Goal: Information Seeking & Learning: Find specific fact

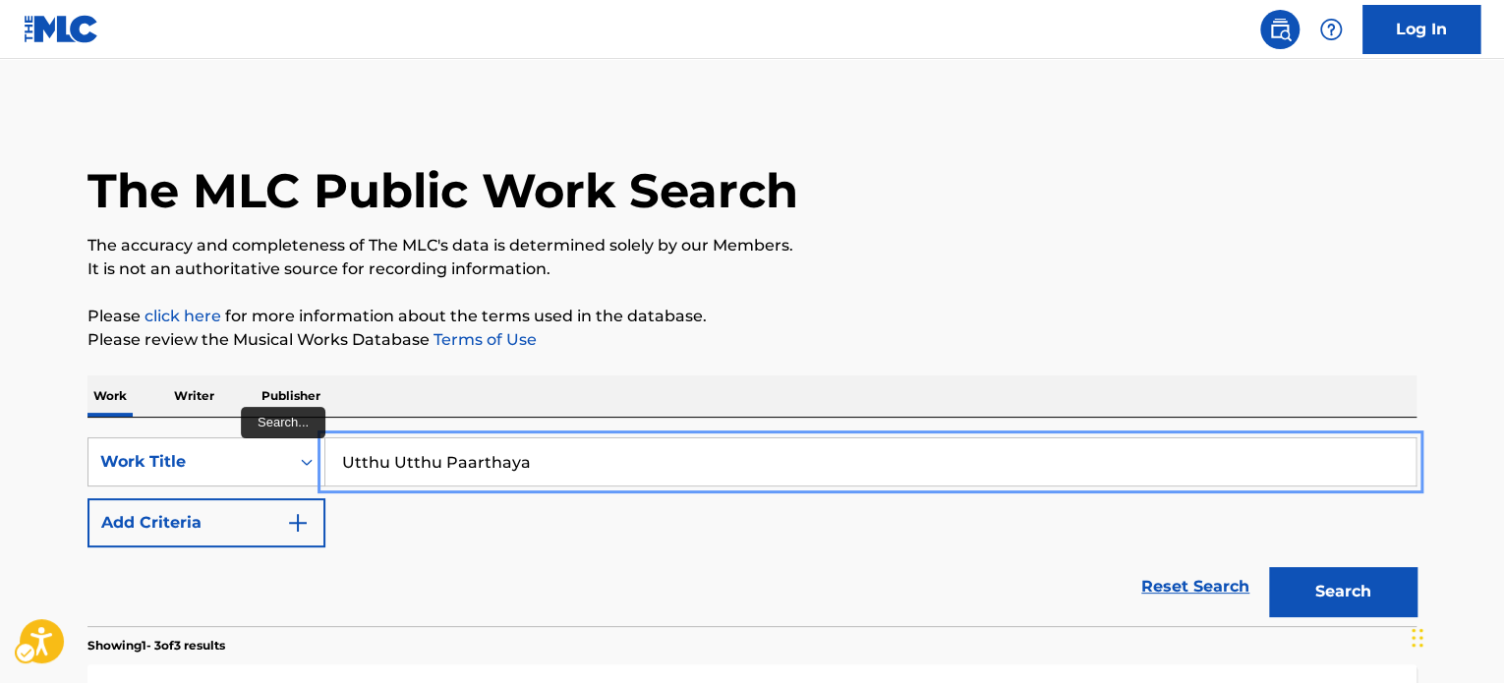
click at [532, 454] on input "Utthu Utthu Paarthaya" at bounding box center [870, 462] width 1090 height 47
paste input "freestyle 07 temp 5"
type input "freestyle 07 temp 5"
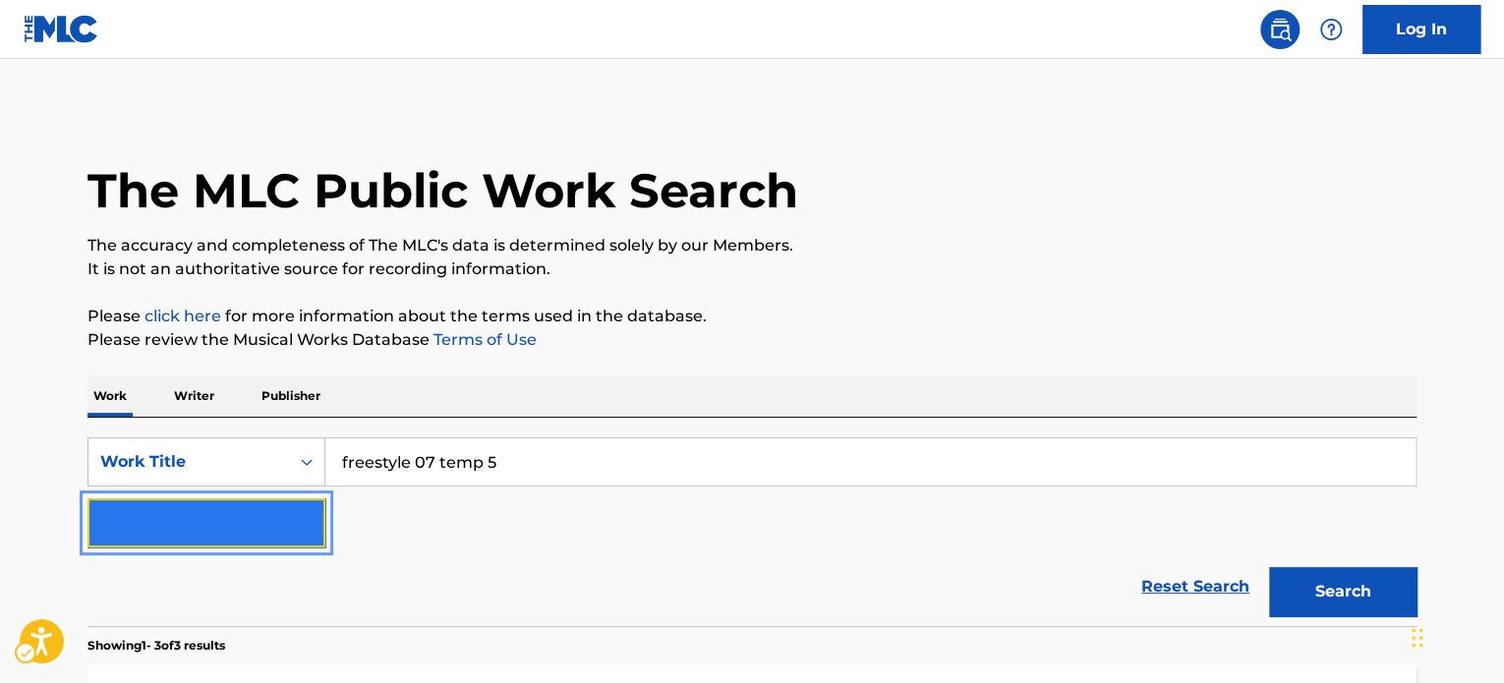
click at [253, 509] on button "Add Criteria" at bounding box center [207, 523] width 238 height 49
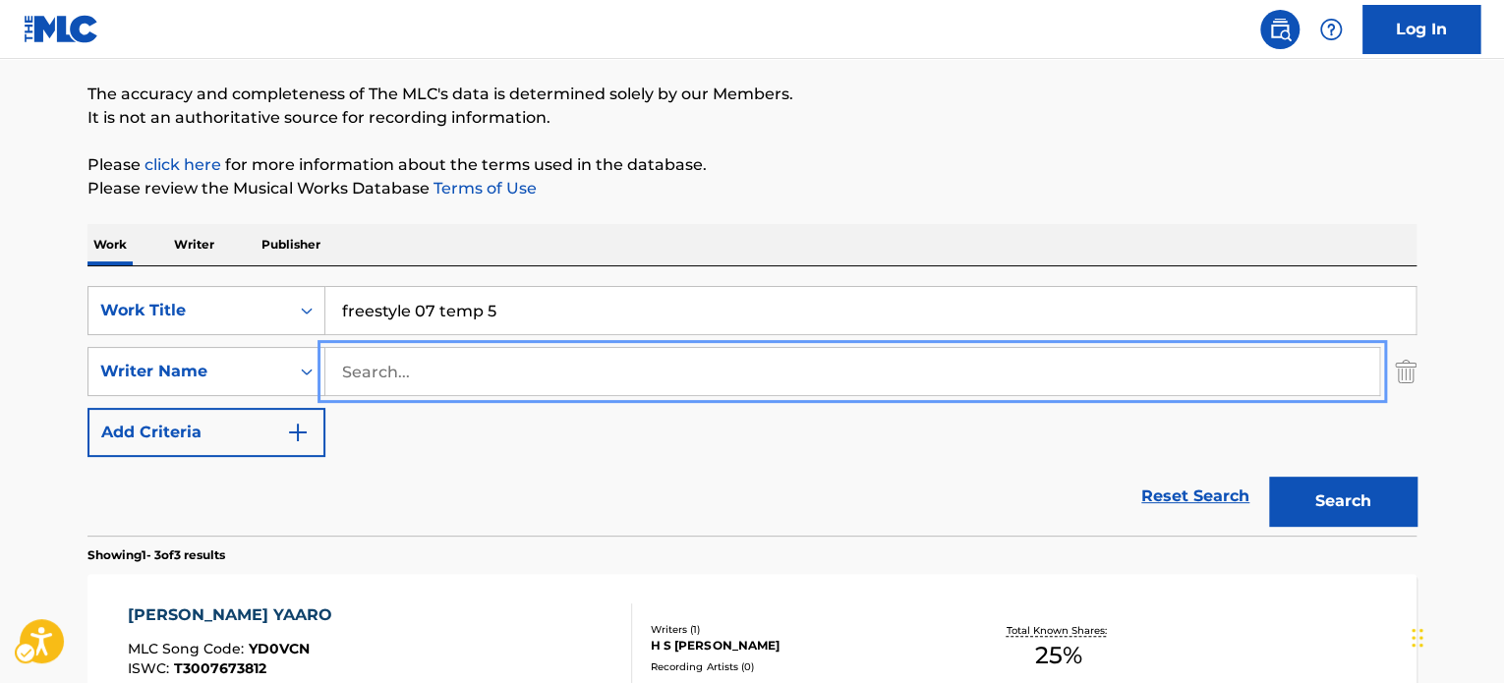
scroll to position [197, 0]
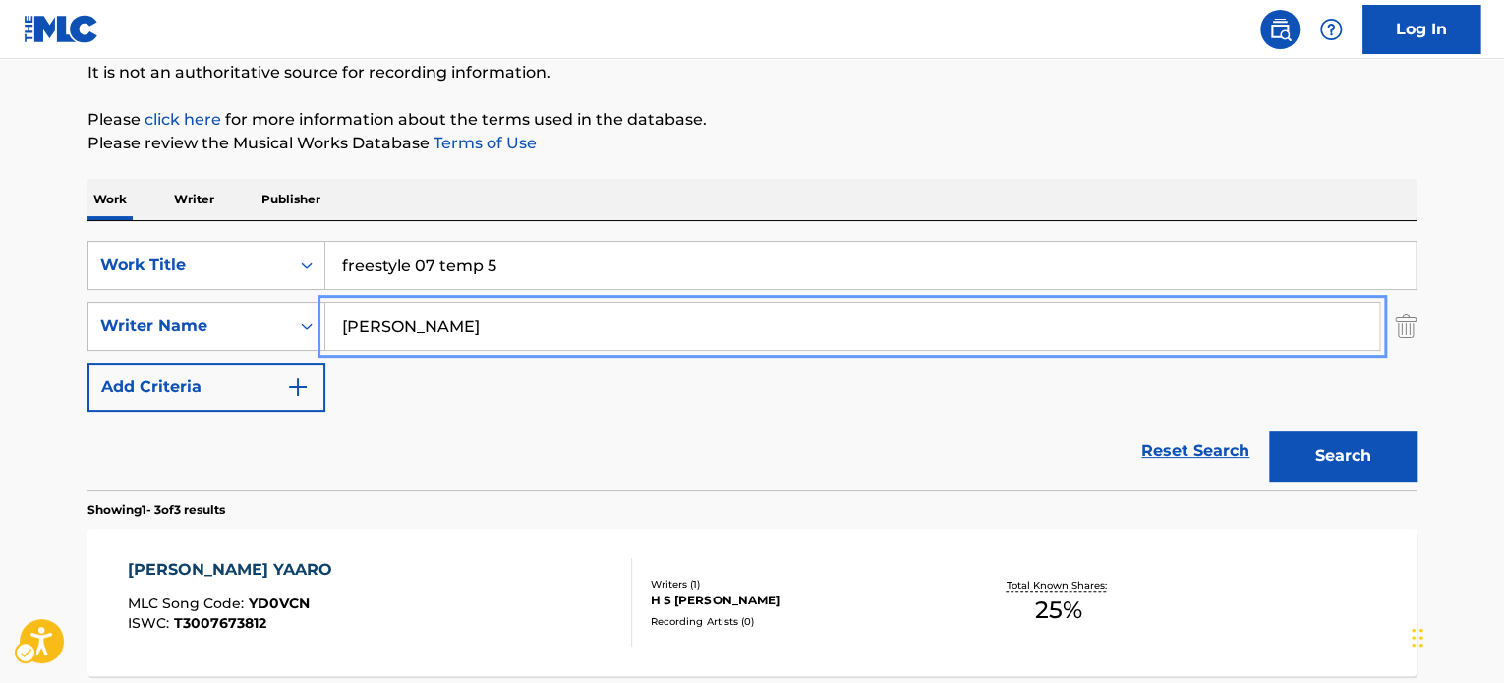
type input "[PERSON_NAME]"
click at [1269, 432] on button "Search" at bounding box center [1342, 456] width 147 height 49
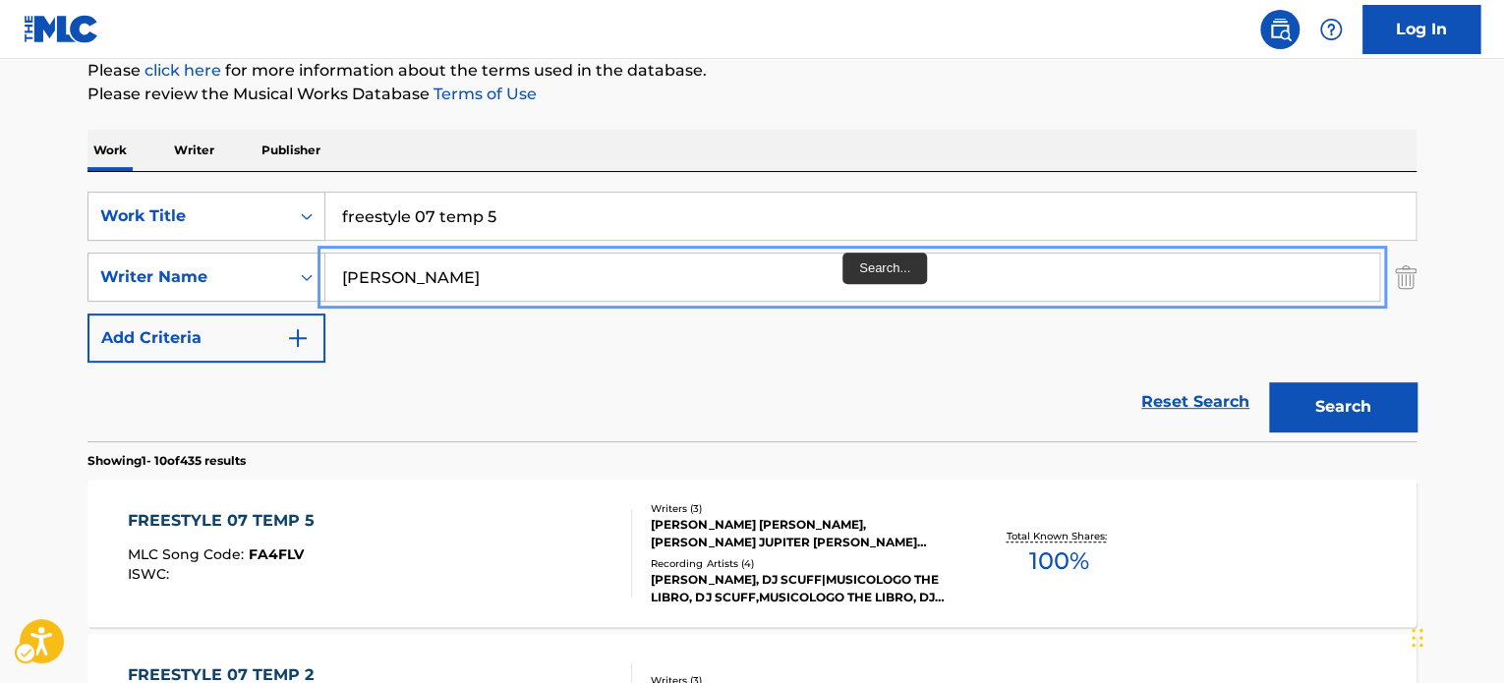
scroll to position [393, 0]
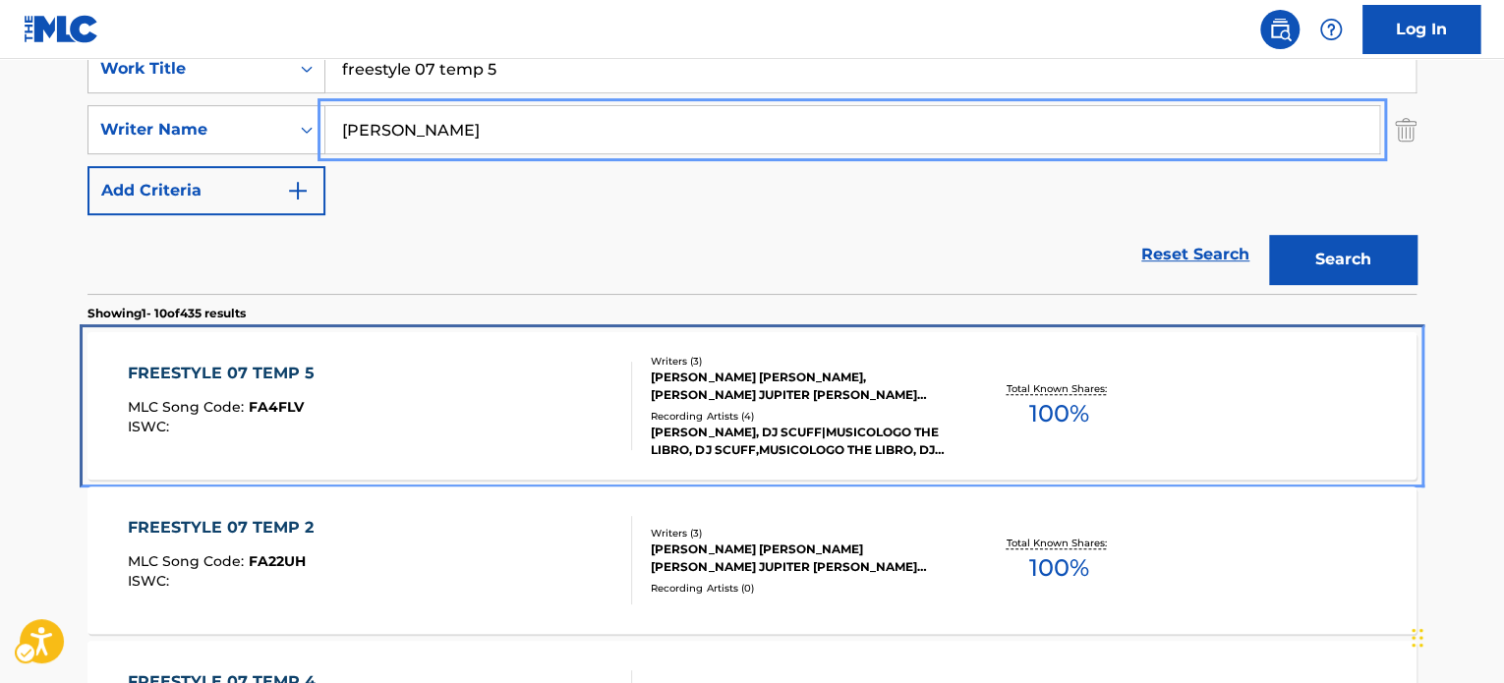
click at [826, 399] on div "[PERSON_NAME] [PERSON_NAME], [PERSON_NAME] JUPITER [PERSON_NAME] JUNIOR [PERSON…" at bounding box center [799, 386] width 297 height 35
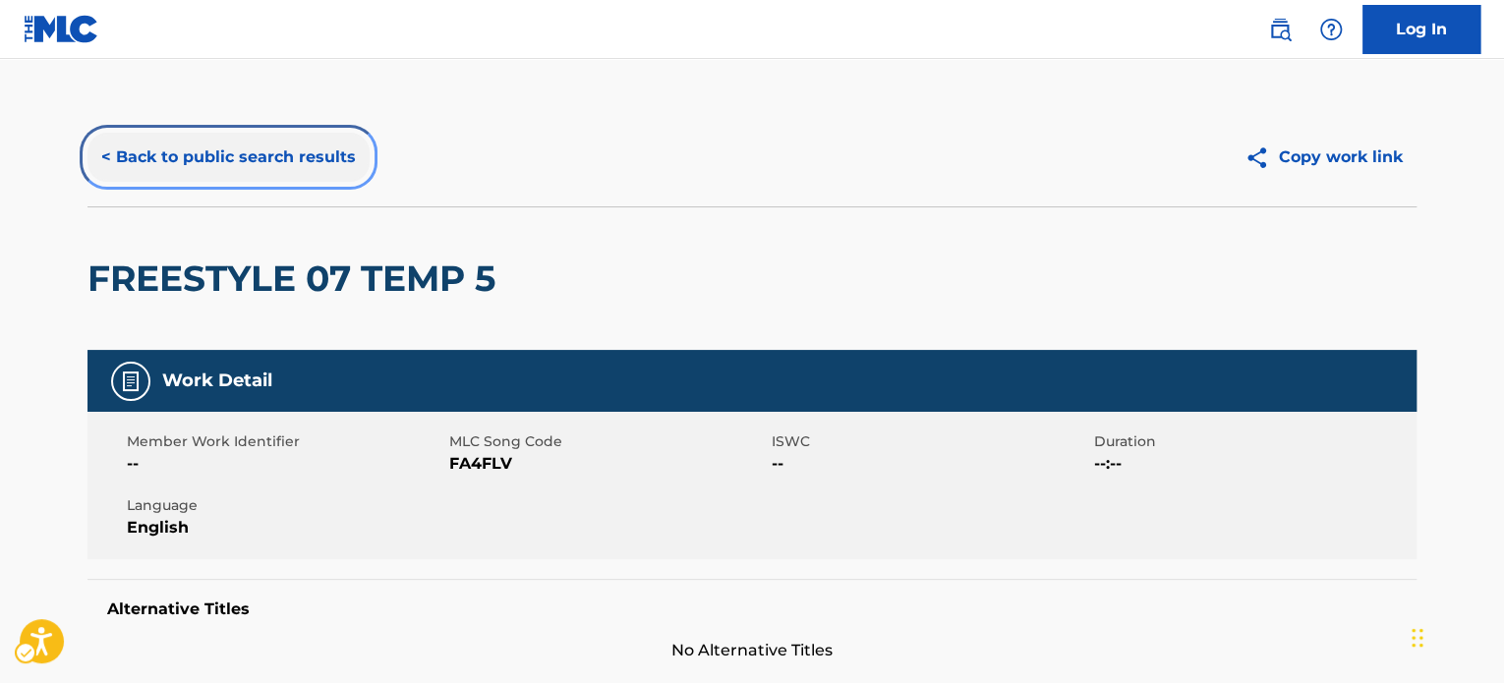
click at [248, 151] on button "< Back to public search results" at bounding box center [229, 157] width 282 height 49
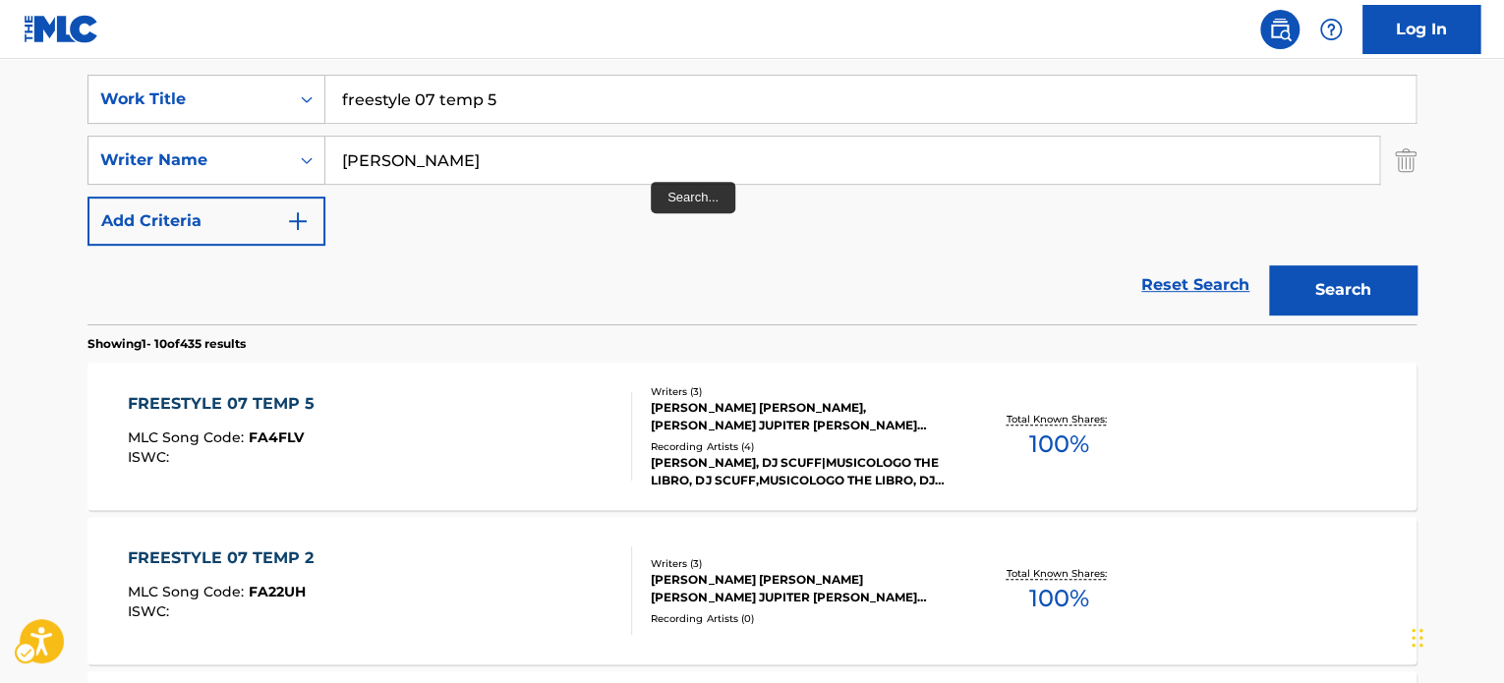
scroll to position [295, 0]
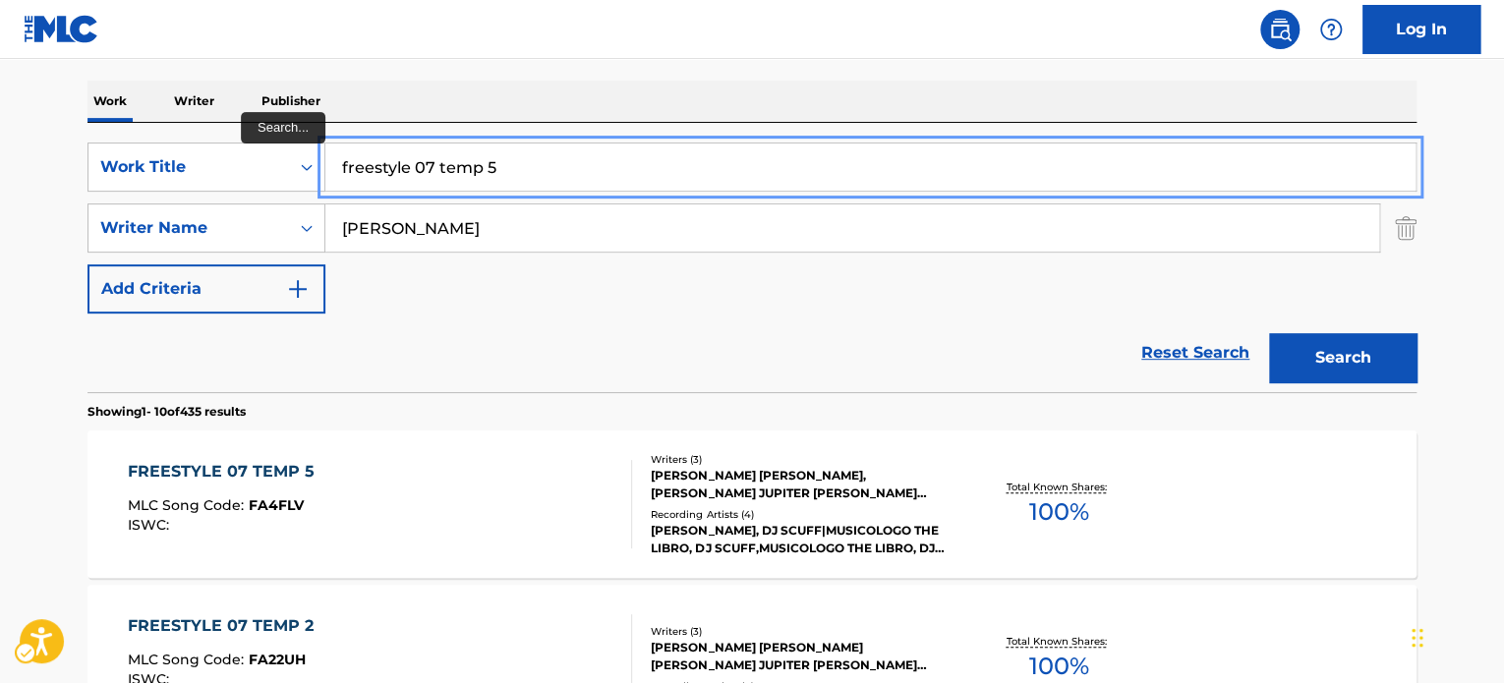
paste input "ENTIENDE QUE"
type input "ENTIENDE QUE"
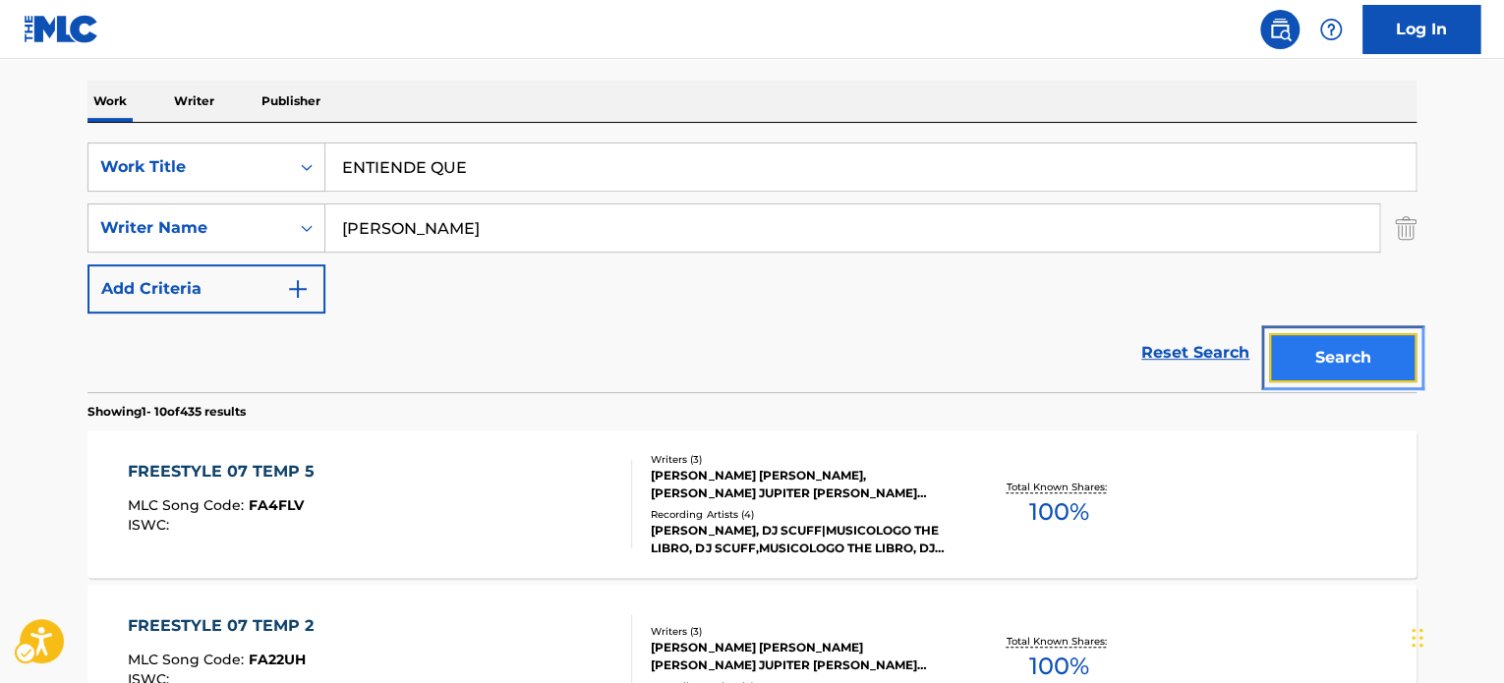
click at [1332, 353] on button "Search" at bounding box center [1342, 357] width 147 height 49
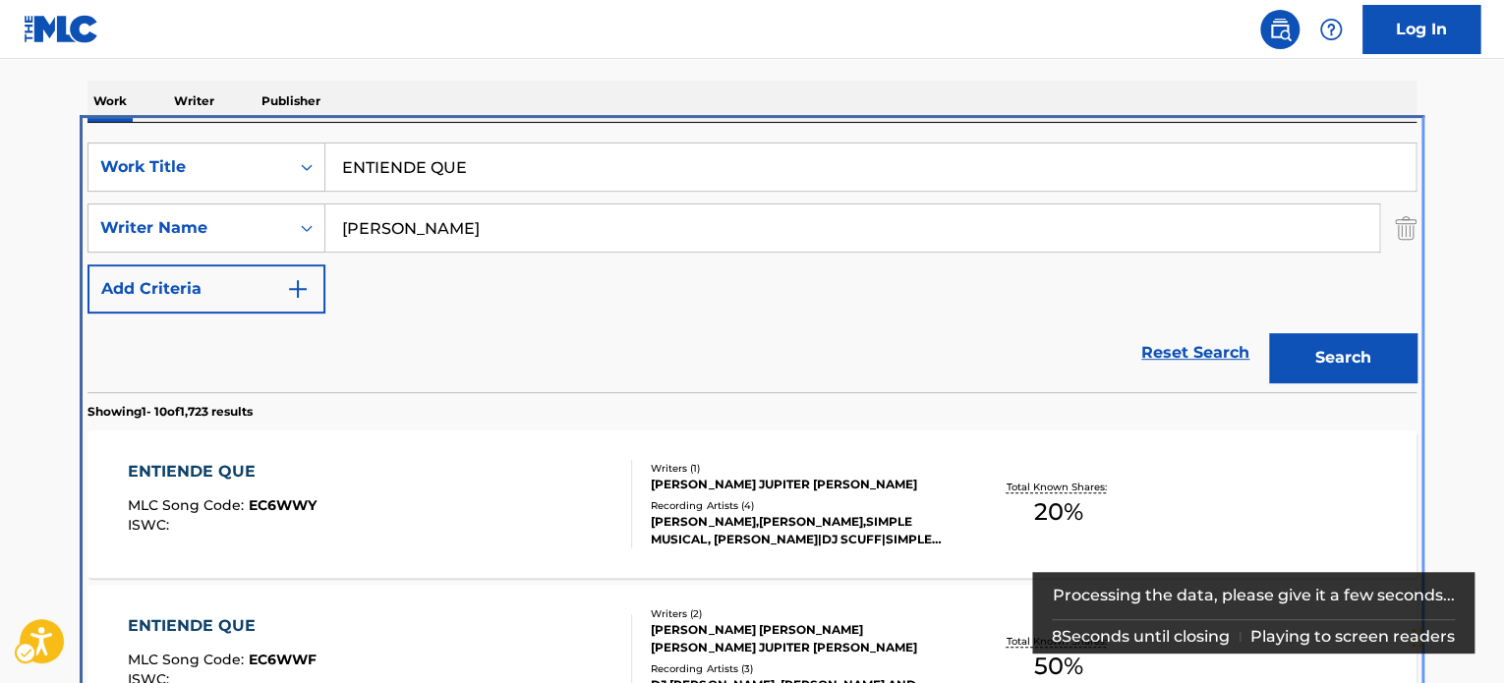
scroll to position [417, 0]
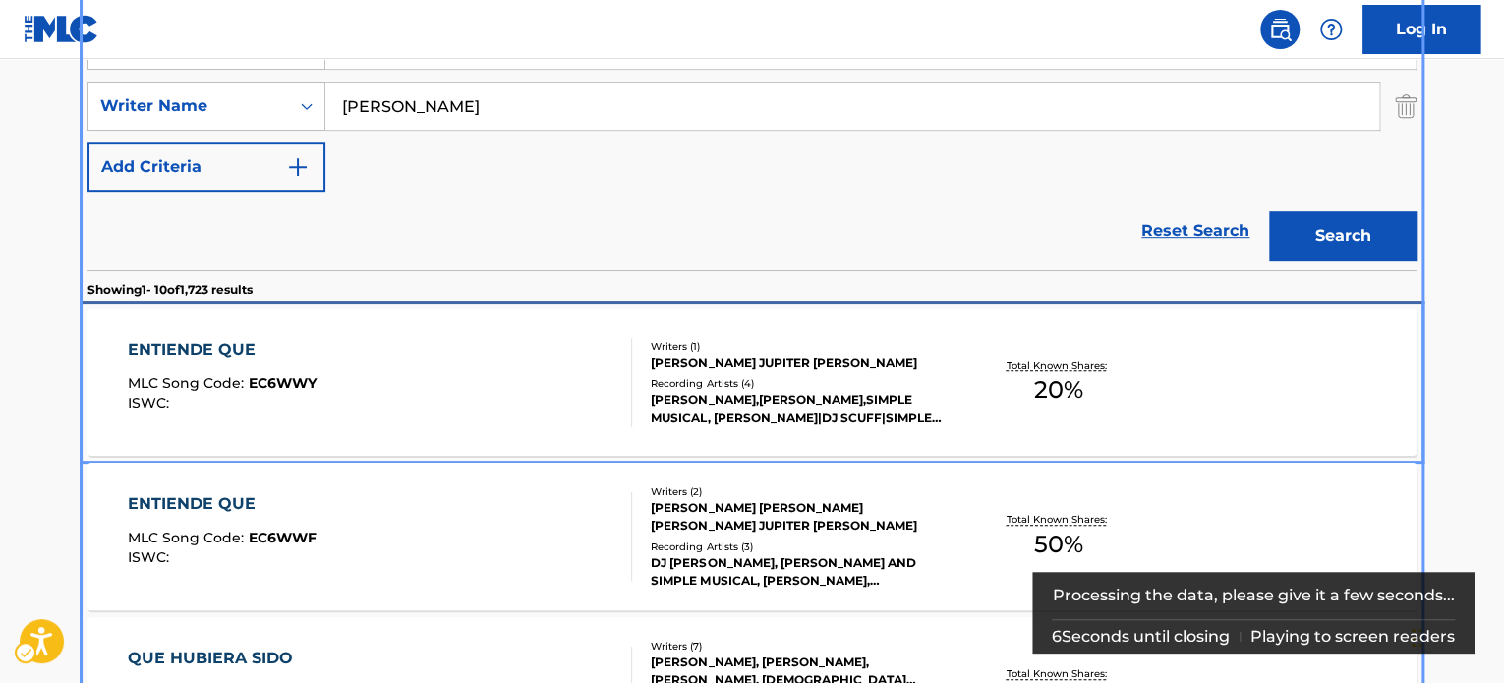
click at [477, 395] on div "ENTIENDE QUE MLC Song Code : EC6WWY ISWC :" at bounding box center [380, 382] width 505 height 88
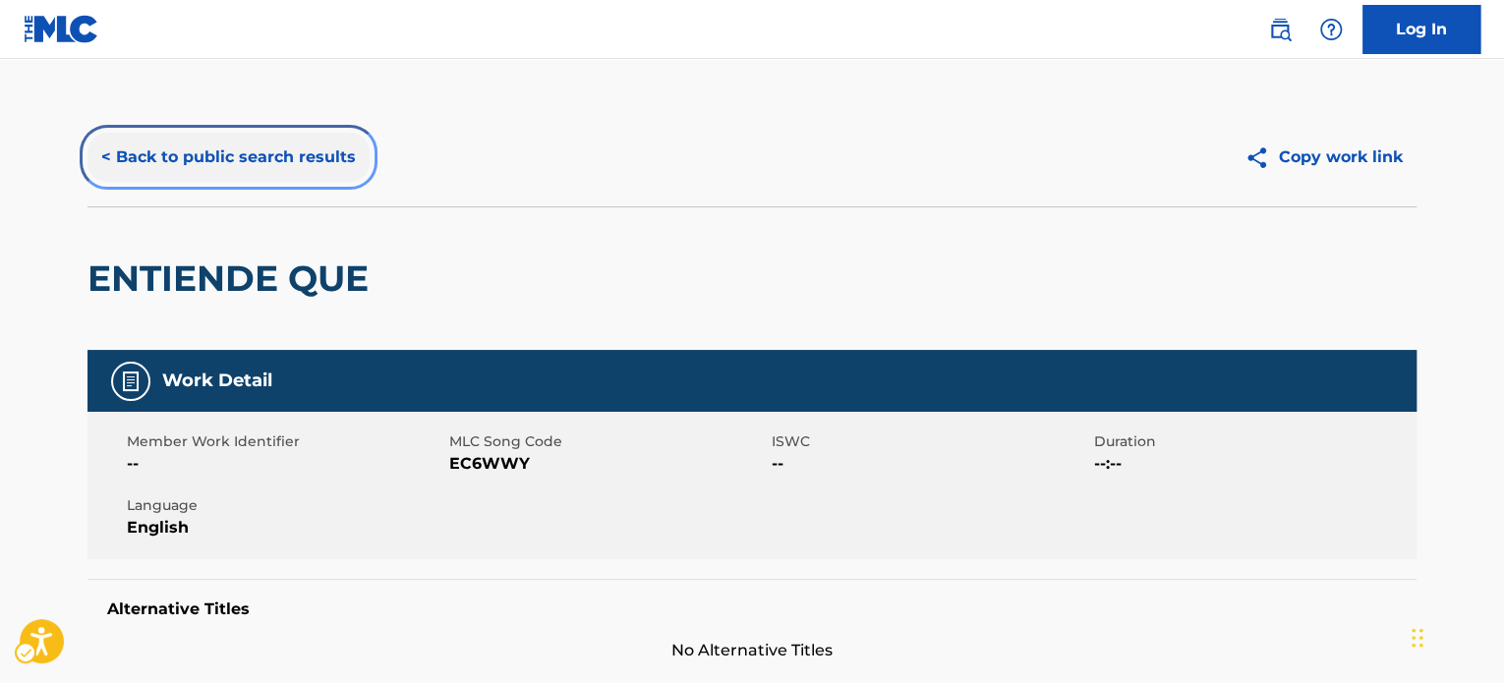
click at [187, 148] on button "< Back to public search results" at bounding box center [229, 157] width 282 height 49
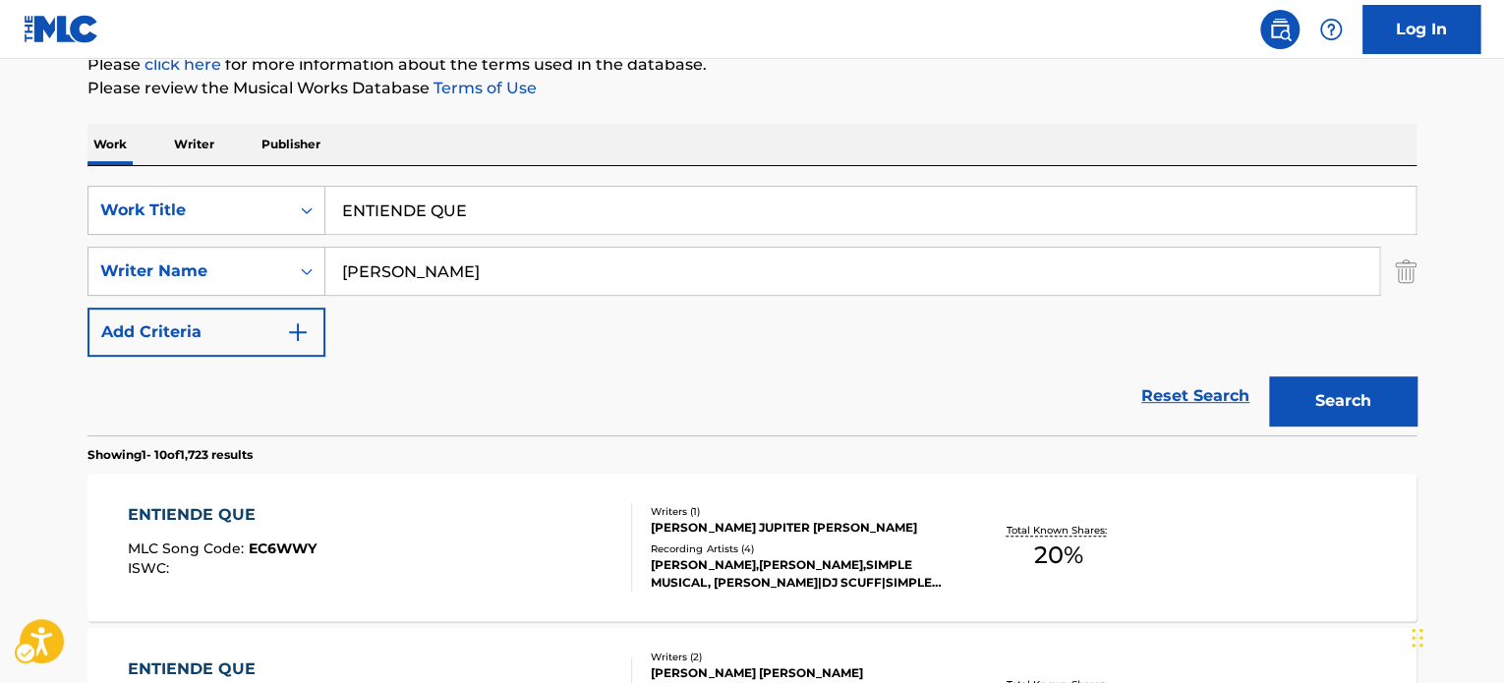
scroll to position [220, 0]
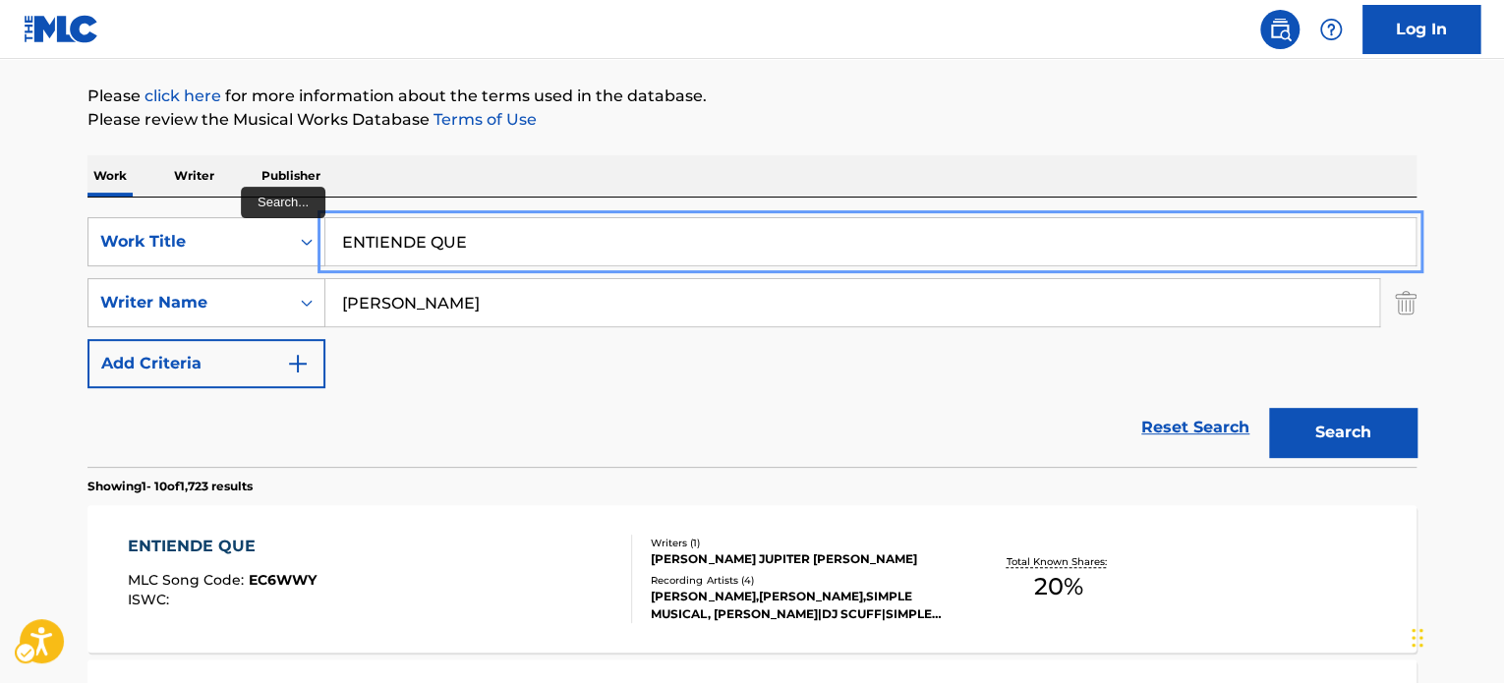
drag, startPoint x: 505, startPoint y: 241, endPoint x: 549, endPoint y: 239, distance: 43.3
paste input "Freestyle 2010 En Vivo"
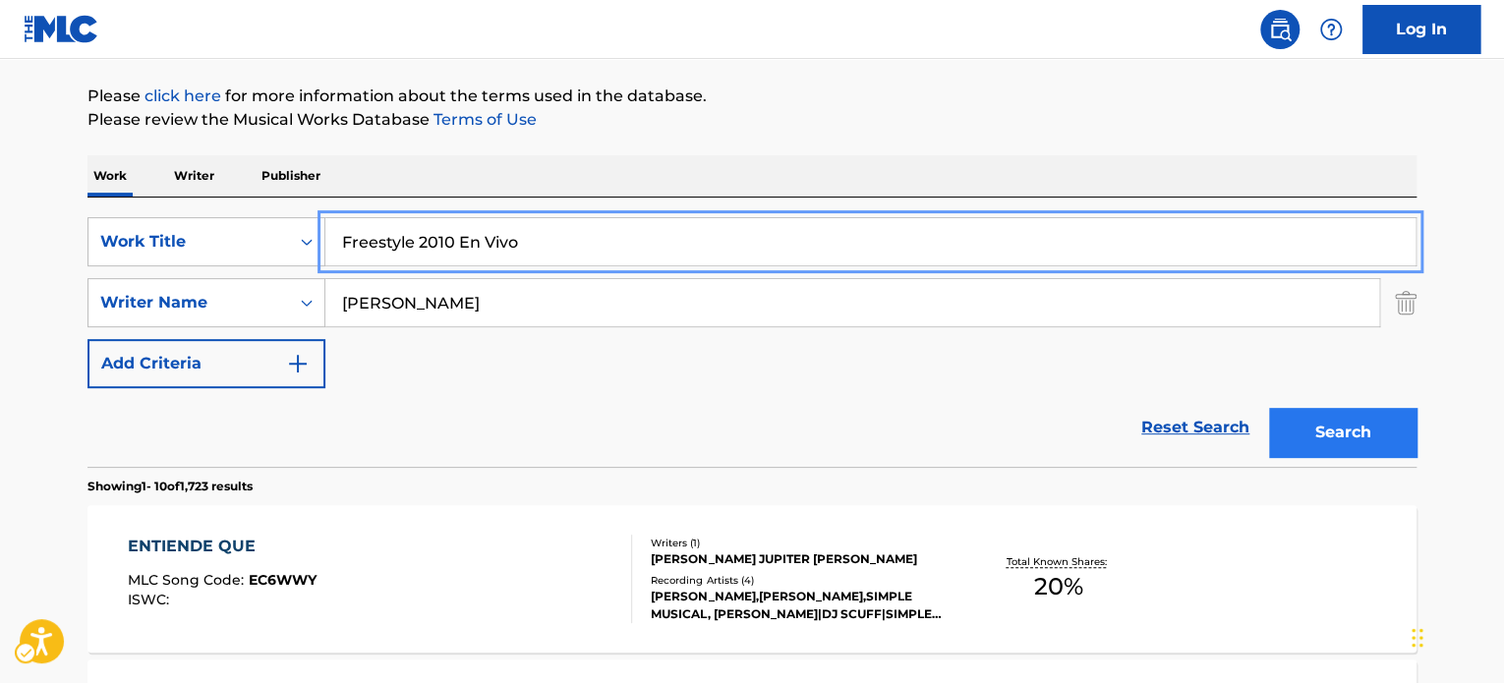
type input "Freestyle 2010 En Vivo"
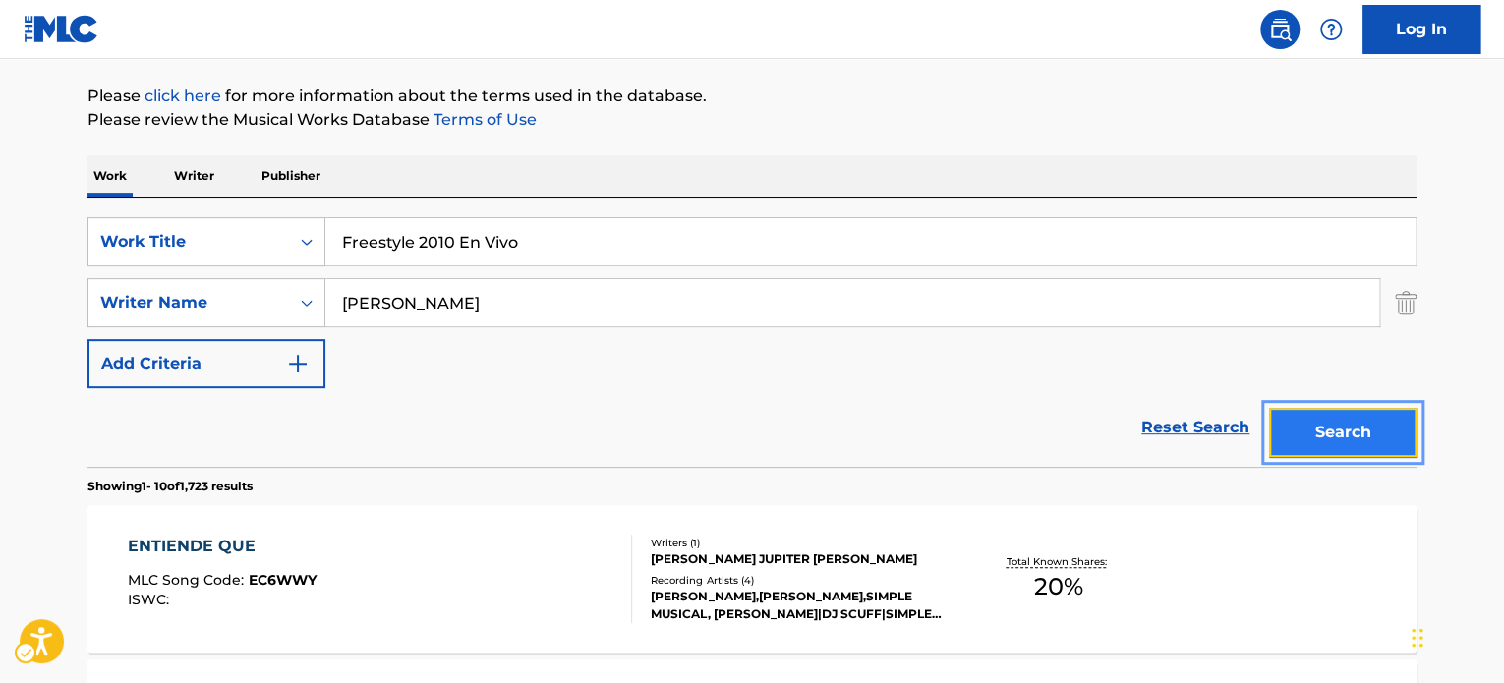
click at [1340, 429] on button "Search" at bounding box center [1342, 432] width 147 height 49
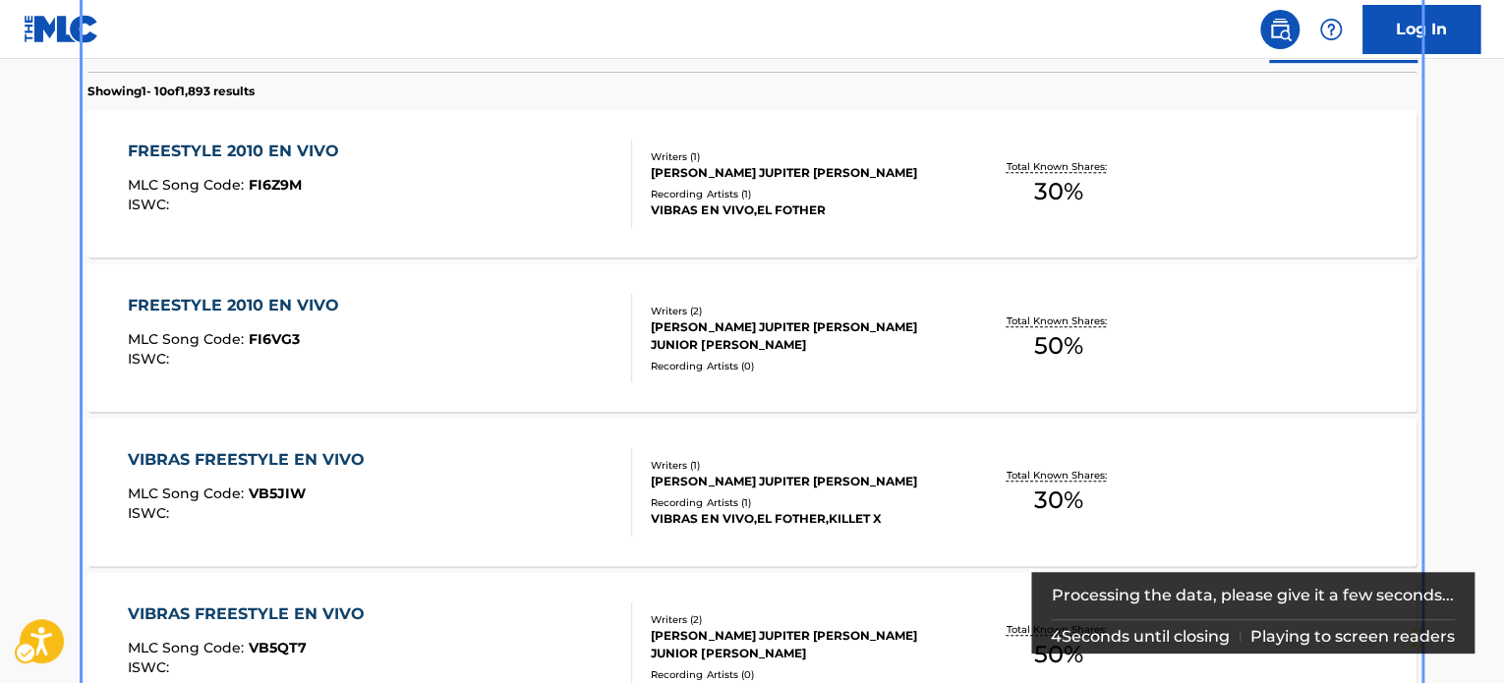
scroll to position [617, 0]
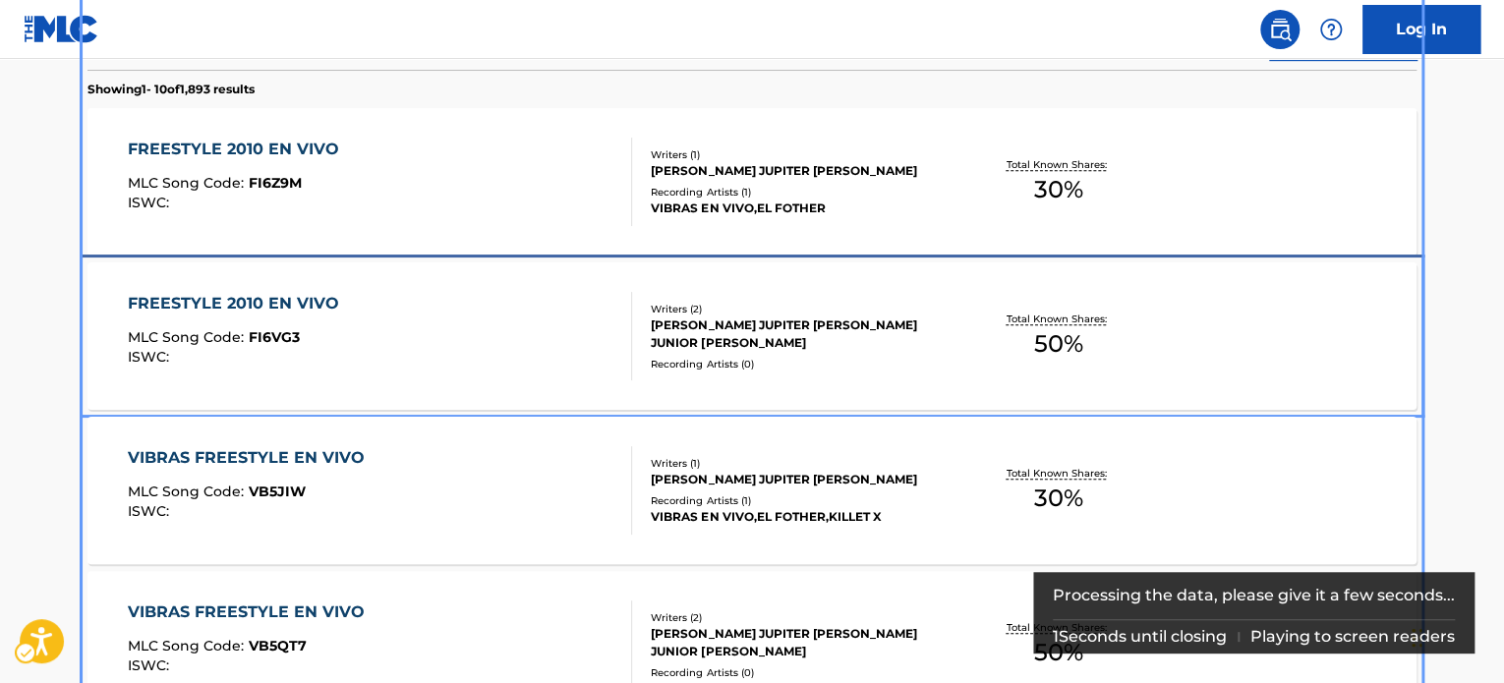
click at [830, 340] on div "[PERSON_NAME] JUPITER [PERSON_NAME] JUNIOR [PERSON_NAME]" at bounding box center [799, 334] width 297 height 35
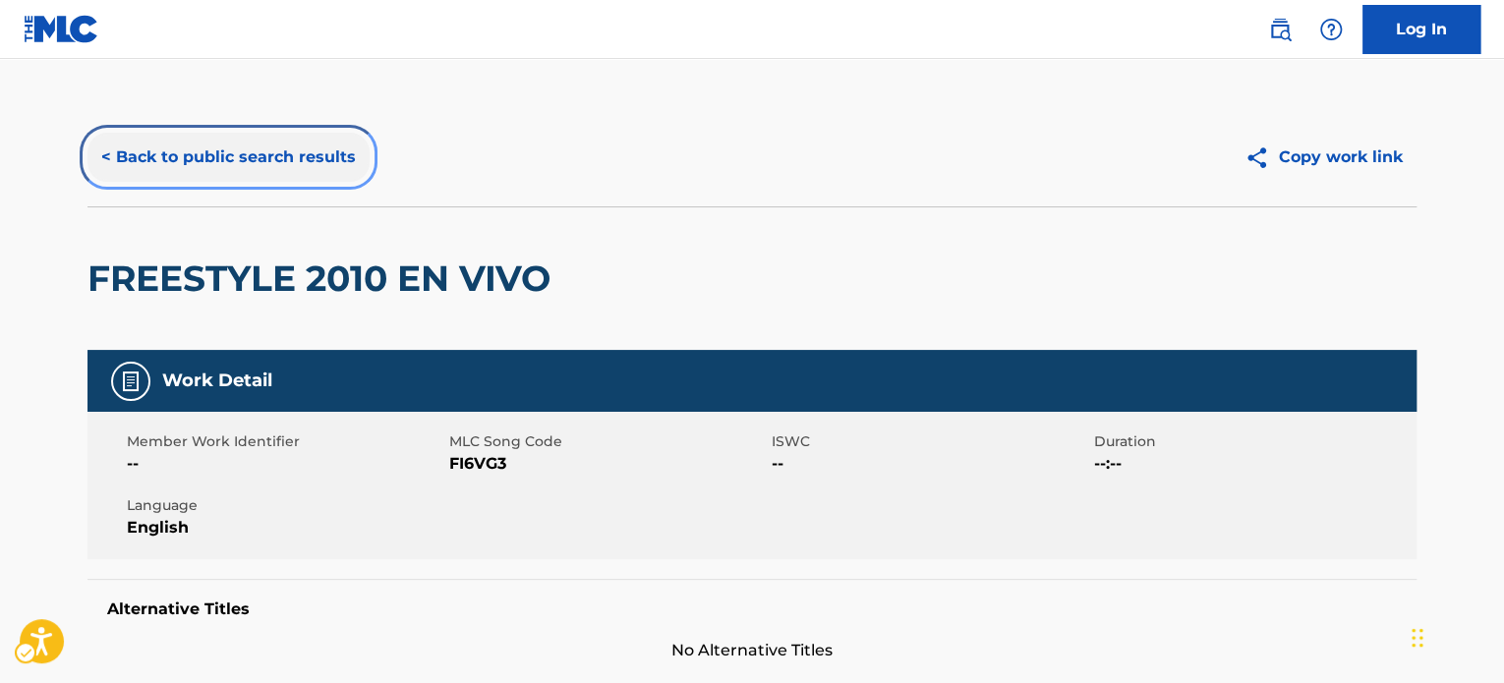
click at [269, 168] on button "< Back to public search results" at bounding box center [229, 157] width 282 height 49
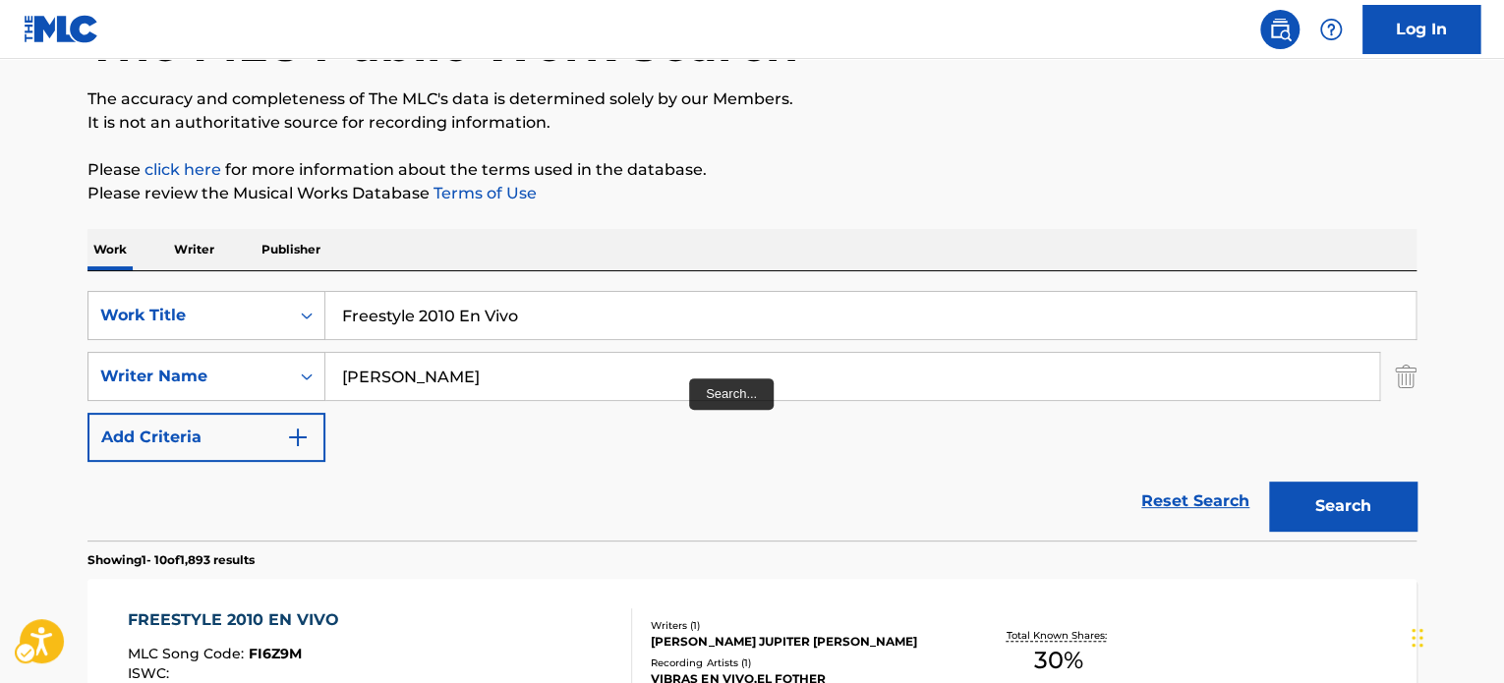
scroll to position [140, 0]
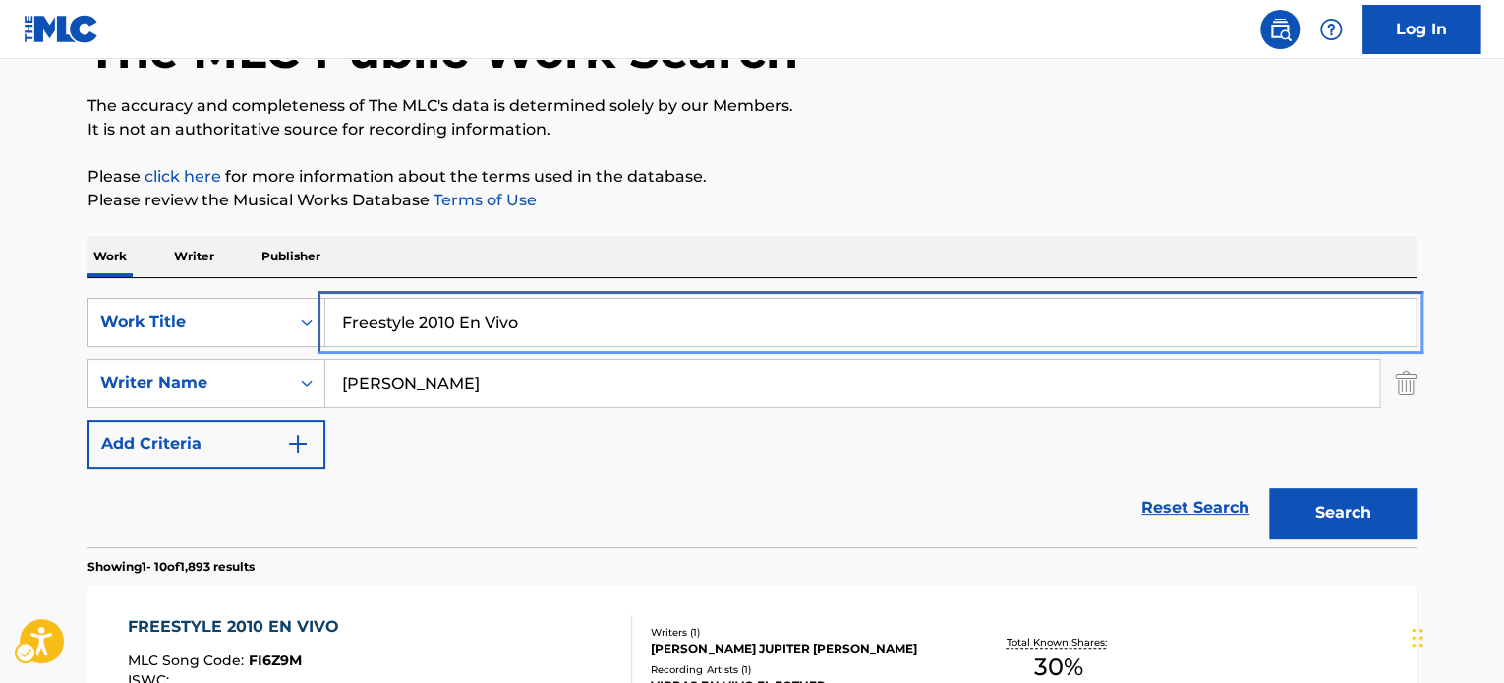
paste input "[PERSON_NAME] [PERSON_NAME] En Fina"
type input "[PERSON_NAME] [PERSON_NAME] En Fina En Vivo"
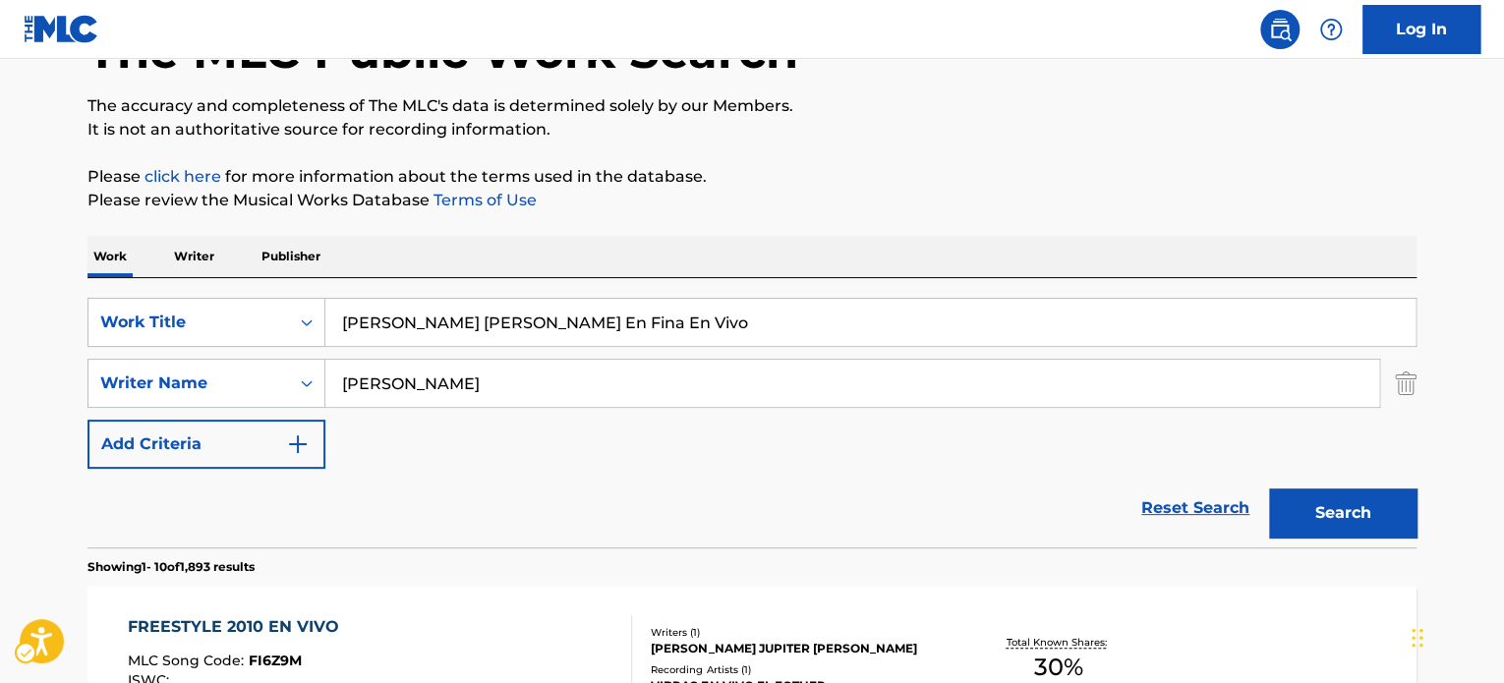
drag, startPoint x: 1043, startPoint y: 210, endPoint x: 1145, endPoint y: 323, distance: 151.8
click at [1046, 210] on p "Please review the Musical Works Database Terms of Use | New Window" at bounding box center [752, 201] width 1329 height 24
click at [1316, 510] on button "Search" at bounding box center [1342, 513] width 147 height 49
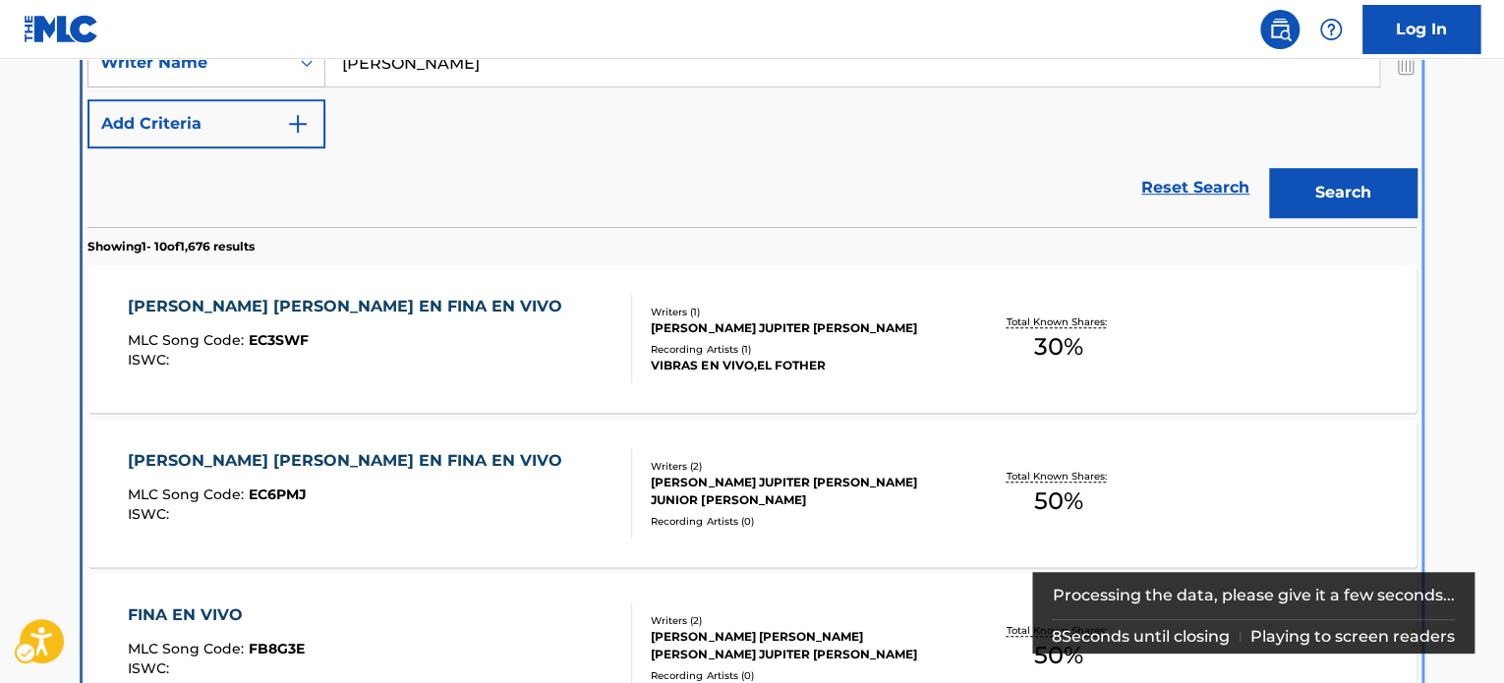
scroll to position [528, 0]
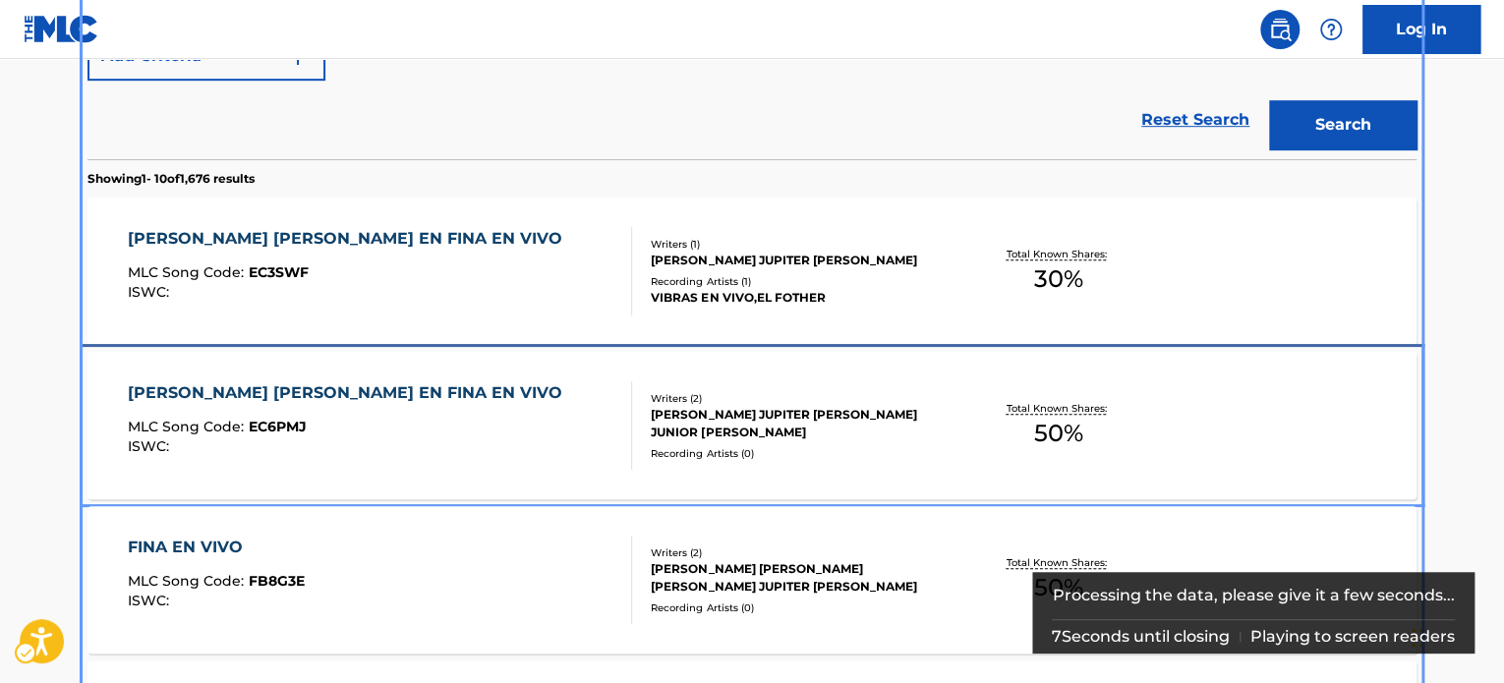
click at [531, 447] on div "[PERSON_NAME] [PERSON_NAME] EN FINA EN VIVO MLC Song Code : EC6PMJ ISWC :" at bounding box center [380, 426] width 505 height 88
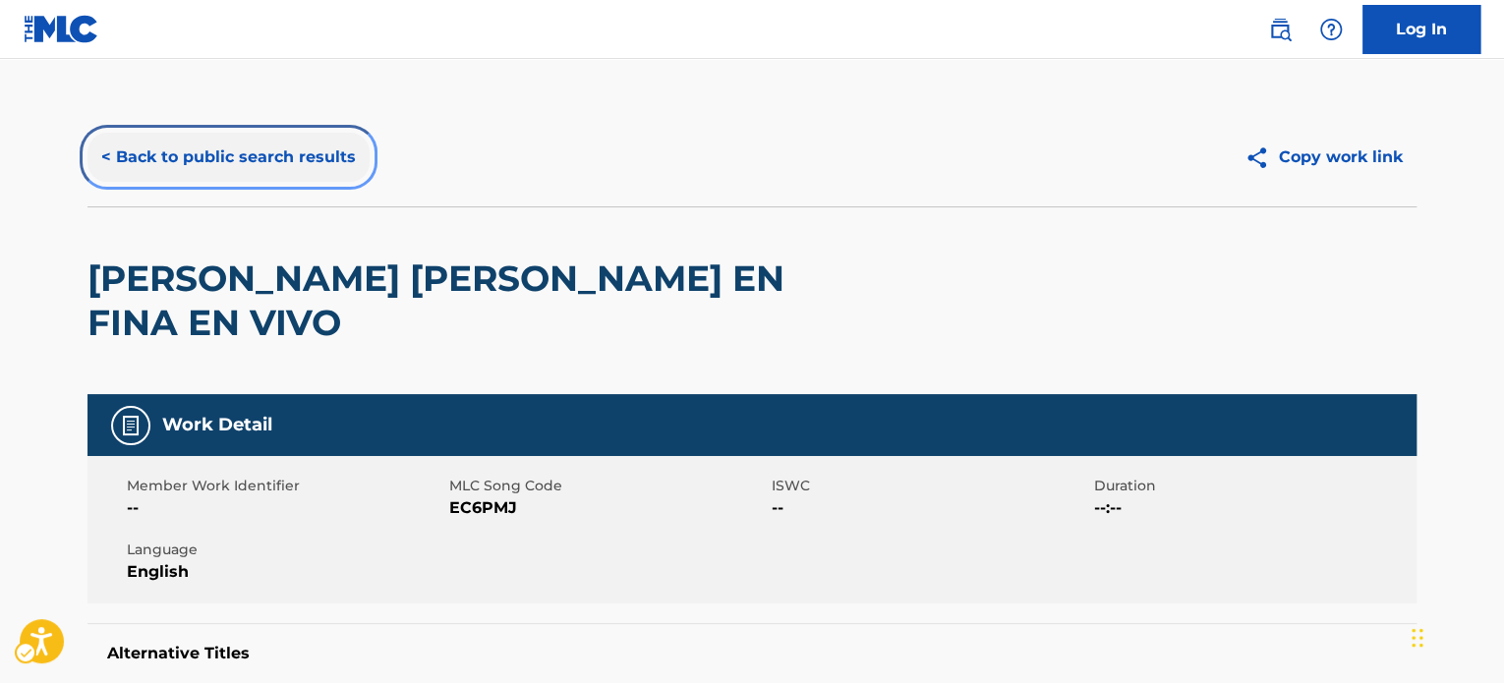
click at [279, 161] on button "< Back to public search results" at bounding box center [229, 157] width 282 height 49
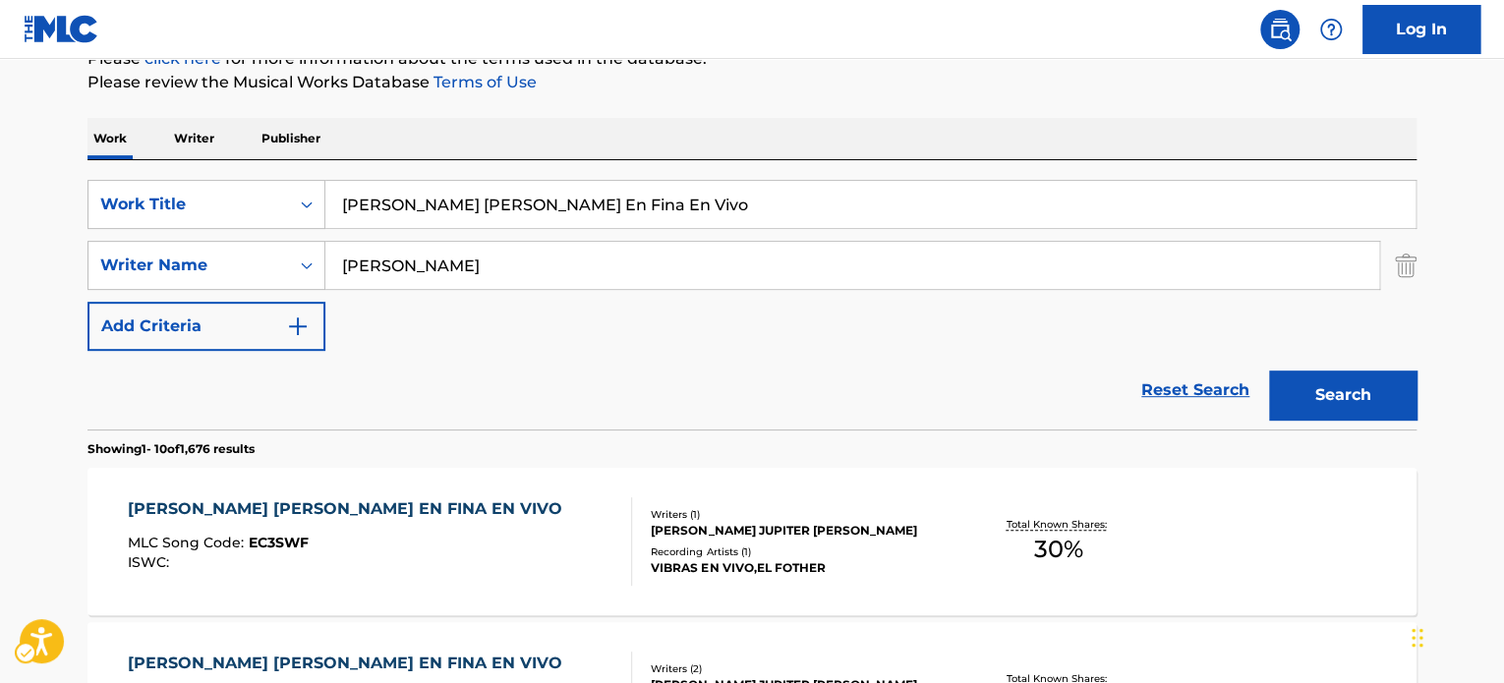
scroll to position [248, 0]
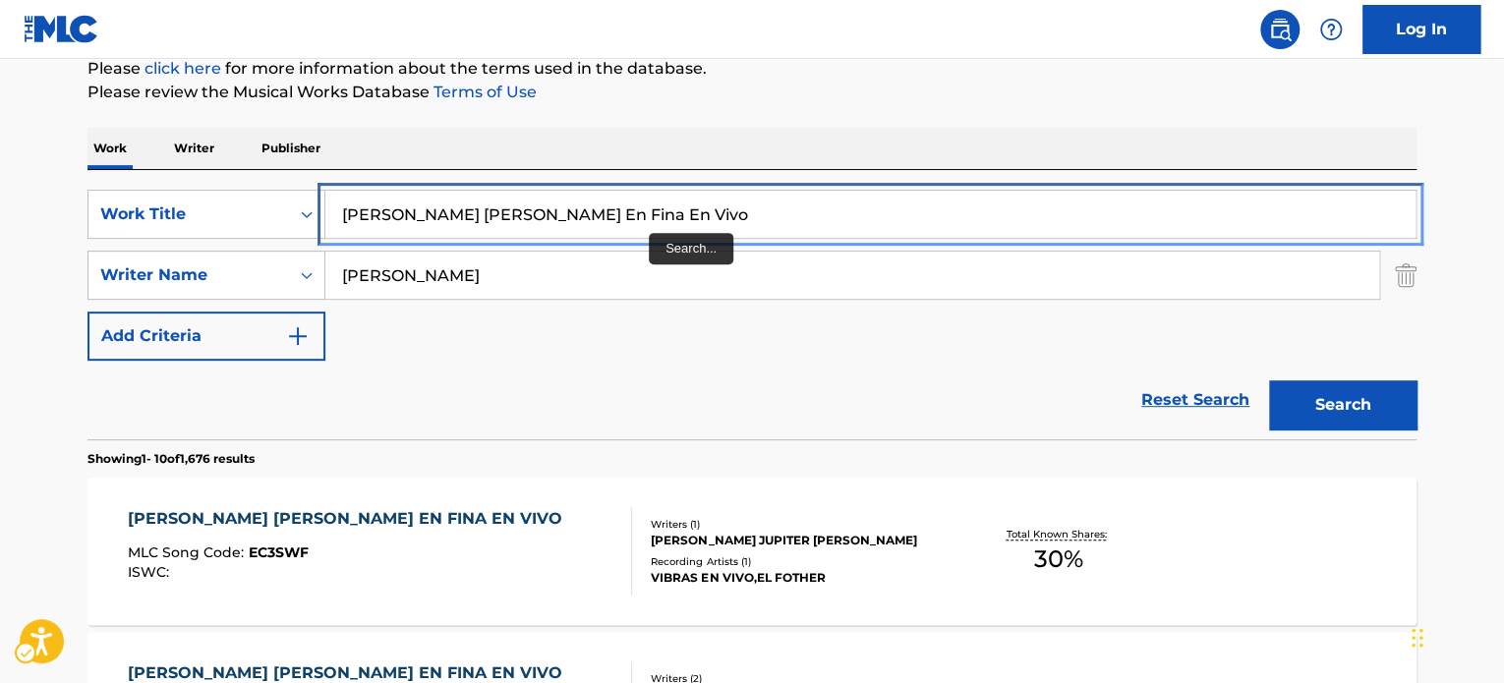
drag, startPoint x: 646, startPoint y: 216, endPoint x: 964, endPoint y: 125, distance: 330.5
paste input "Vibras Freestyle"
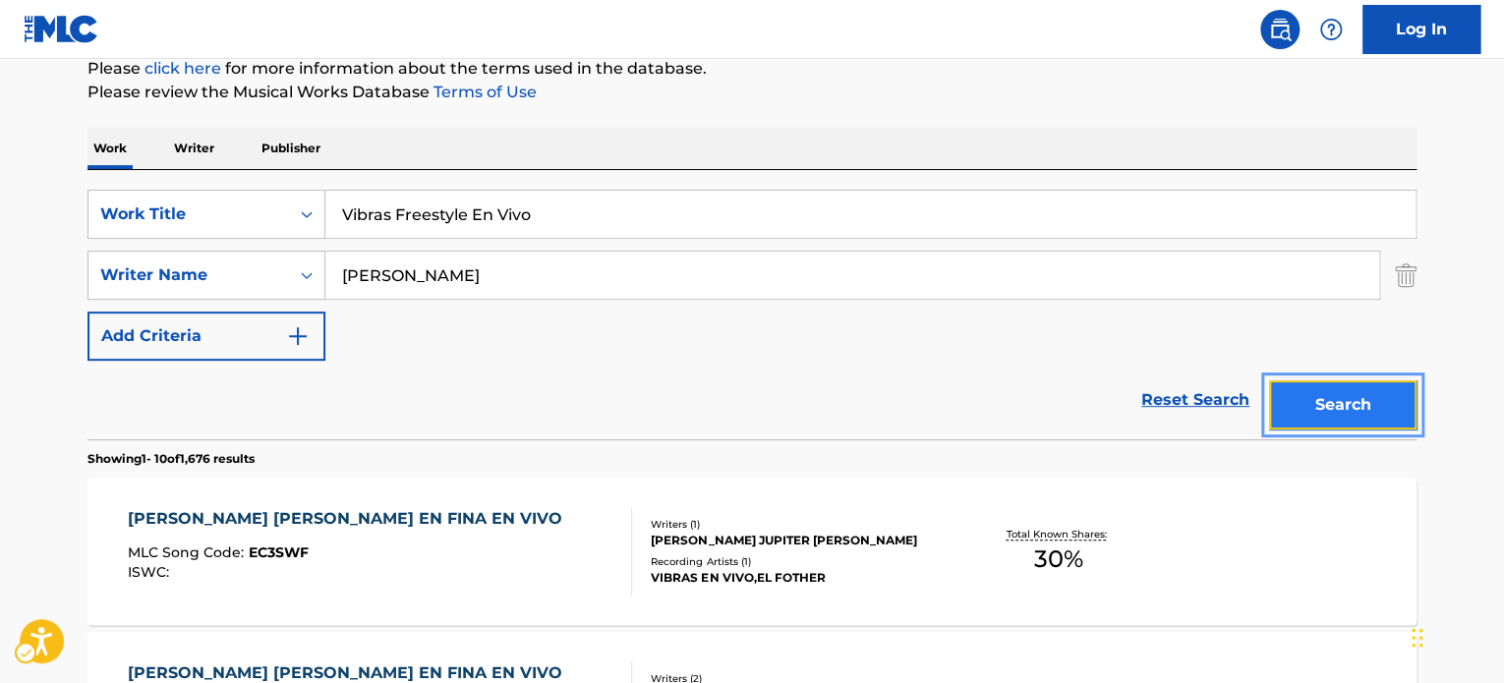
click at [1297, 392] on button "Search" at bounding box center [1342, 405] width 147 height 49
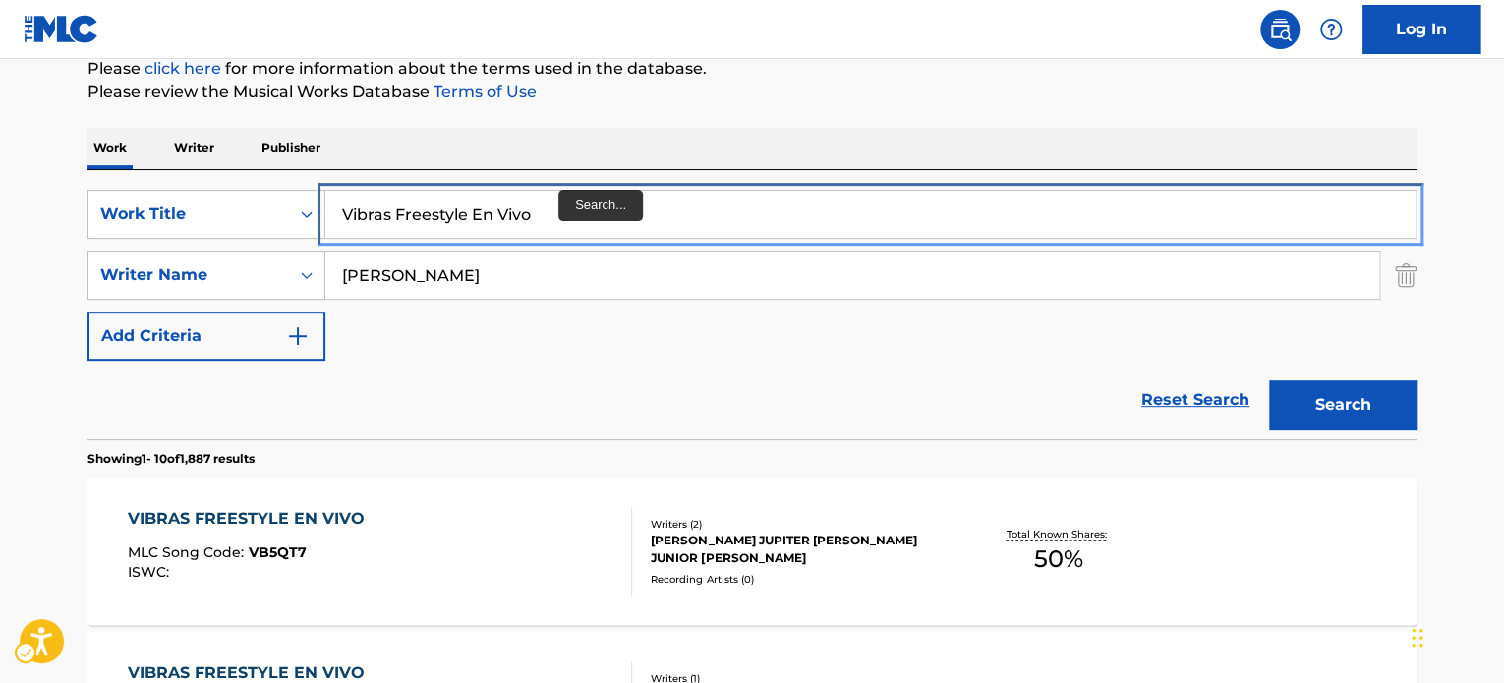
click at [504, 228] on input "Vibras Freestyle En Vivo" at bounding box center [870, 214] width 1090 height 47
paste input "Lo Sabe uno Nama"
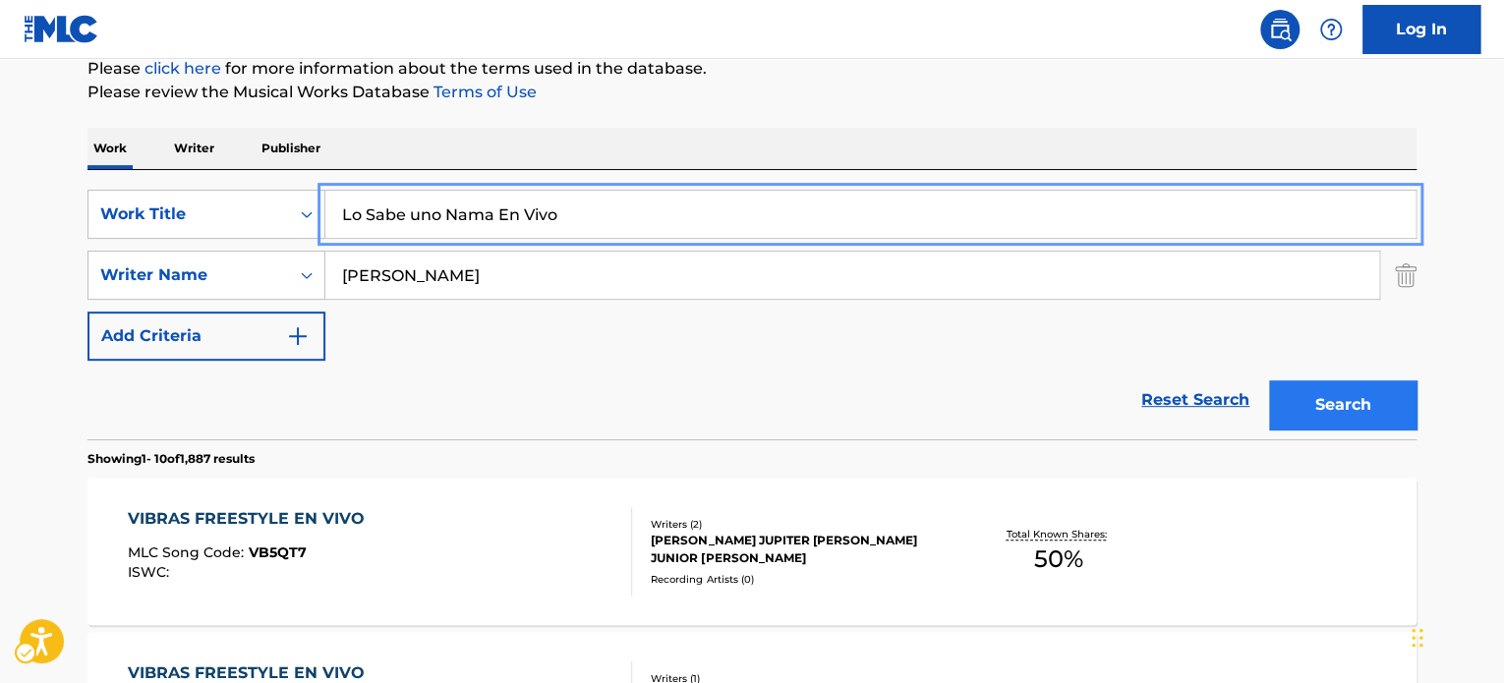
type input "Lo Sabe uno Nama En Vivo"
click at [1349, 404] on button "Search" at bounding box center [1342, 405] width 147 height 49
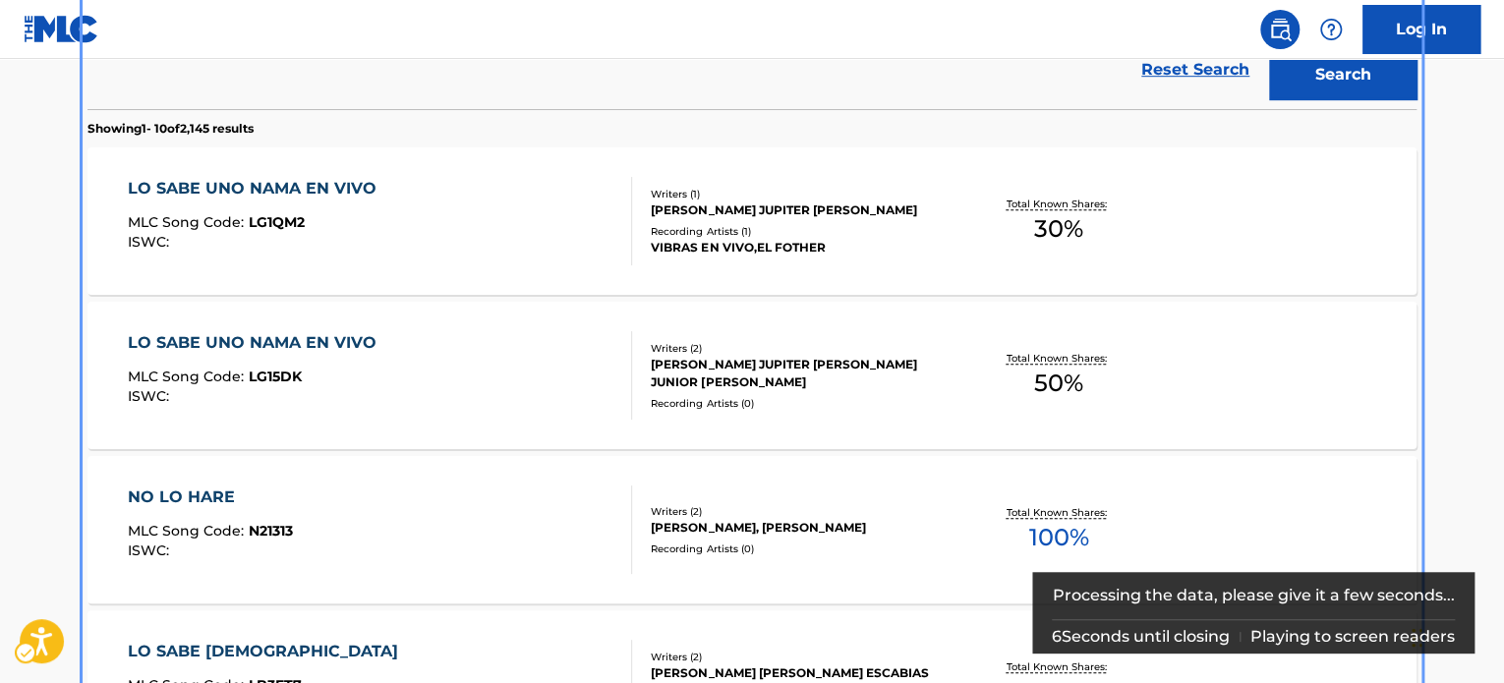
scroll to position [614, 0]
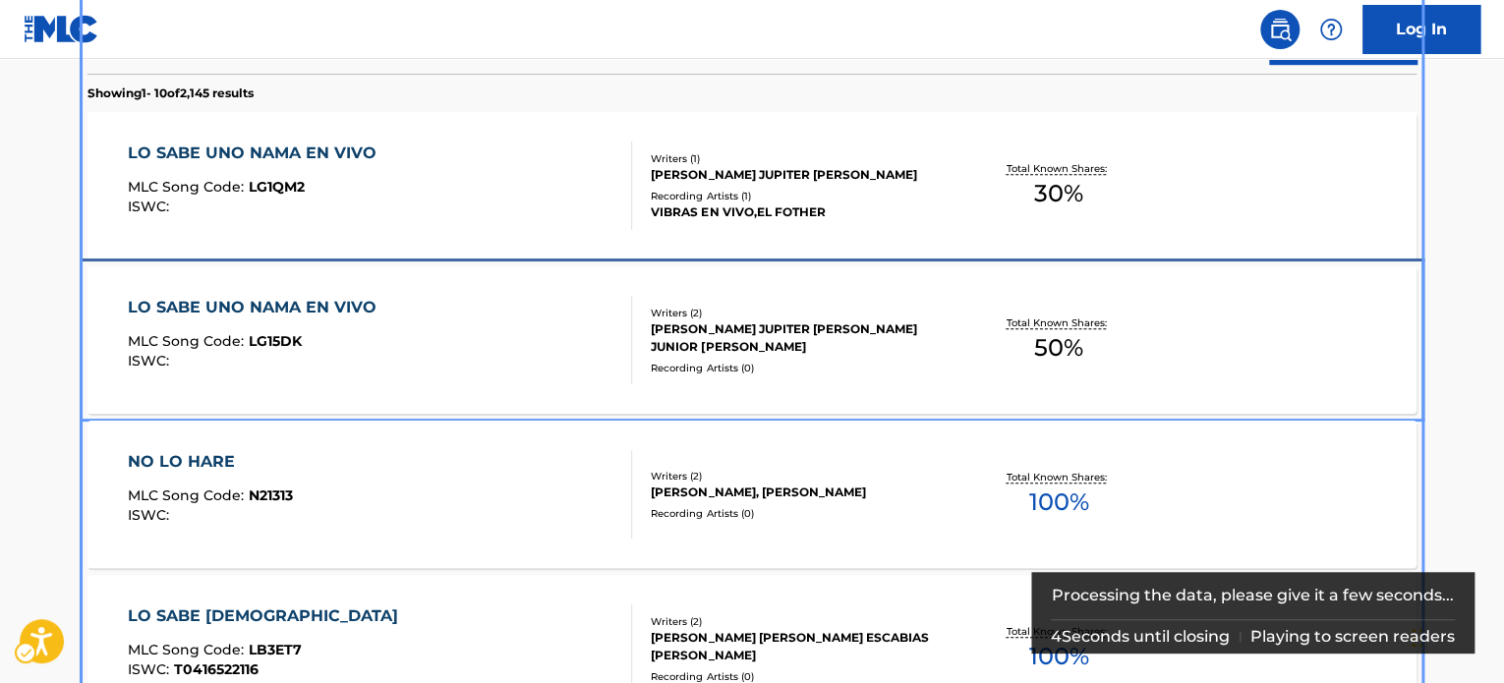
click at [543, 344] on div "LO SABE UNO NAMA EN VIVO MLC Song Code : LG15DK ISWC :" at bounding box center [380, 340] width 505 height 88
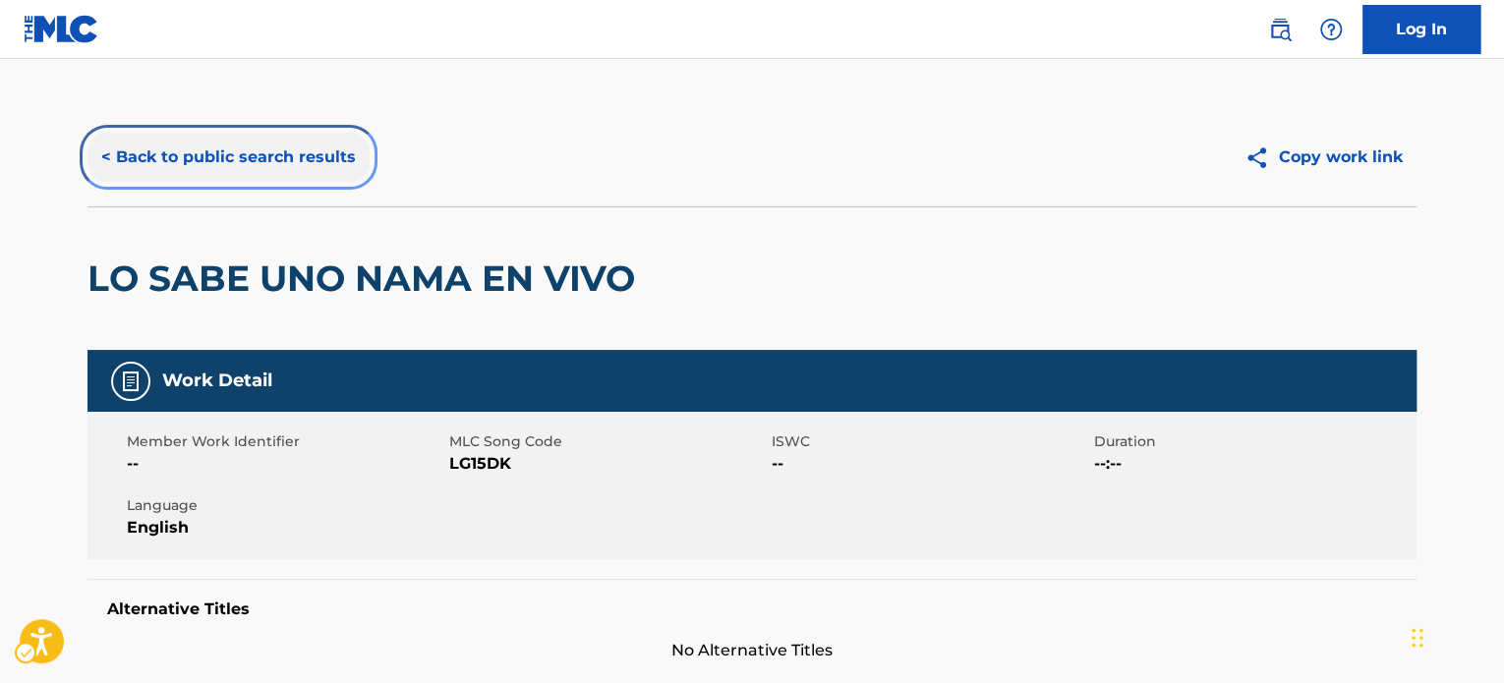
click at [208, 147] on button "< Back to public search results" at bounding box center [229, 157] width 282 height 49
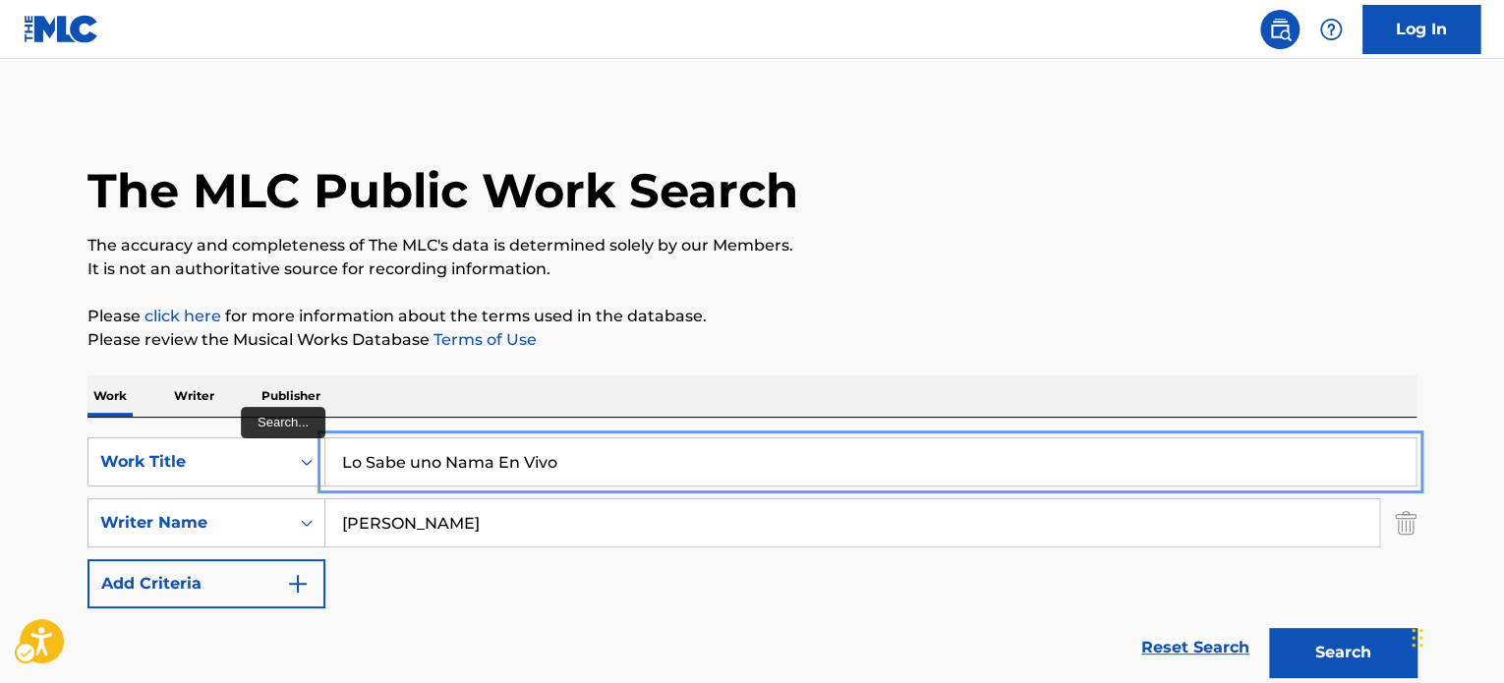
paste input "Desahogo"
drag, startPoint x: 1107, startPoint y: 307, endPoint x: 1244, endPoint y: 458, distance: 204.0
click at [1107, 307] on p "Please click here | New Window for more information about the terms used in the…" at bounding box center [752, 317] width 1329 height 24
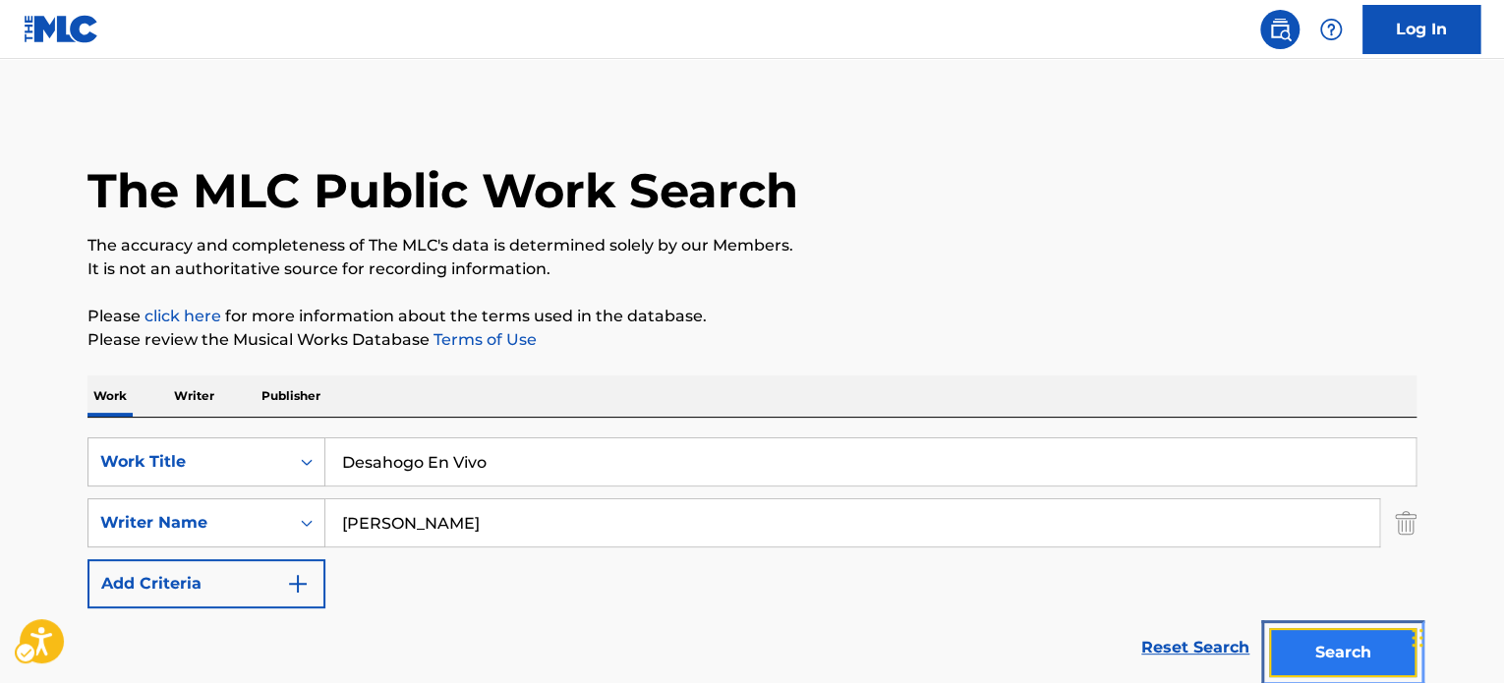
click at [1316, 636] on button "Search" at bounding box center [1342, 652] width 147 height 49
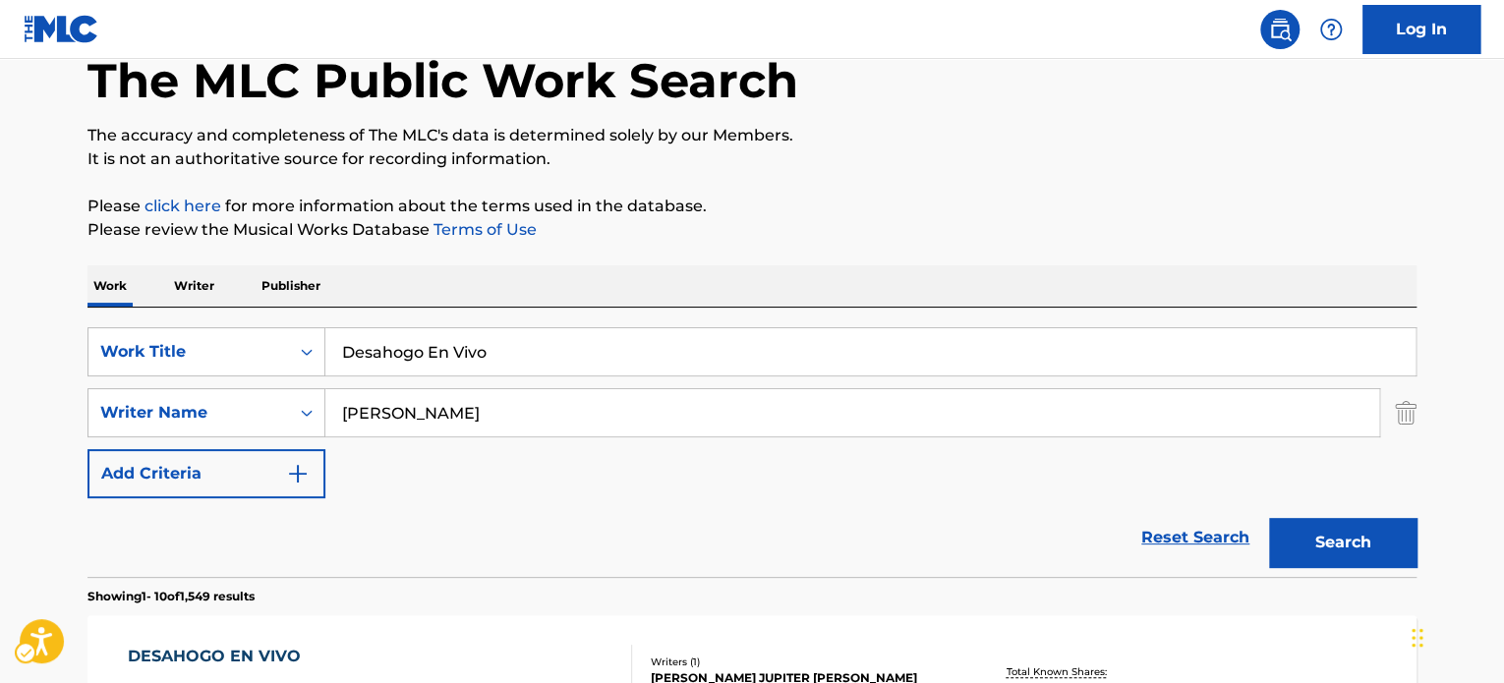
scroll to position [102, 0]
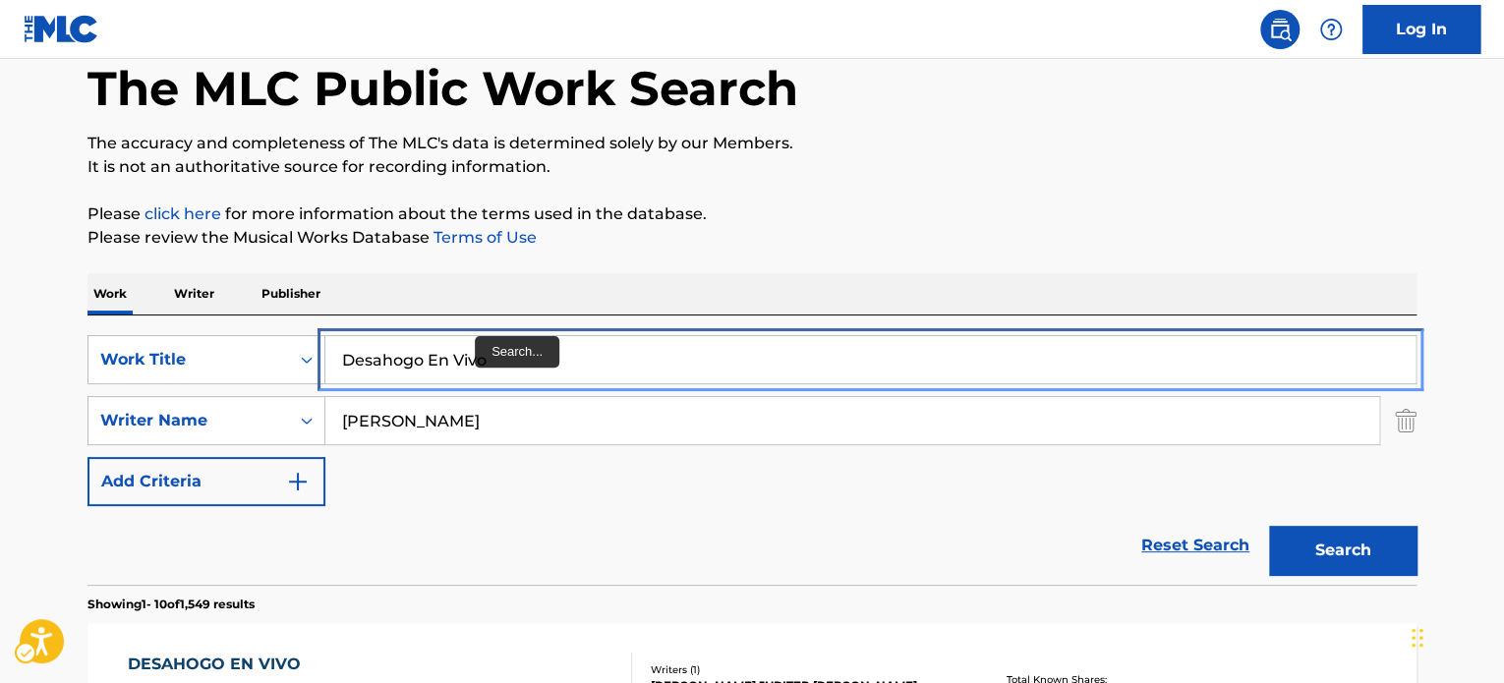
drag, startPoint x: 475, startPoint y: 336, endPoint x: 506, endPoint y: 332, distance: 31.7
click at [475, 336] on input "Desahogo En Vivo" at bounding box center [870, 359] width 1090 height 47
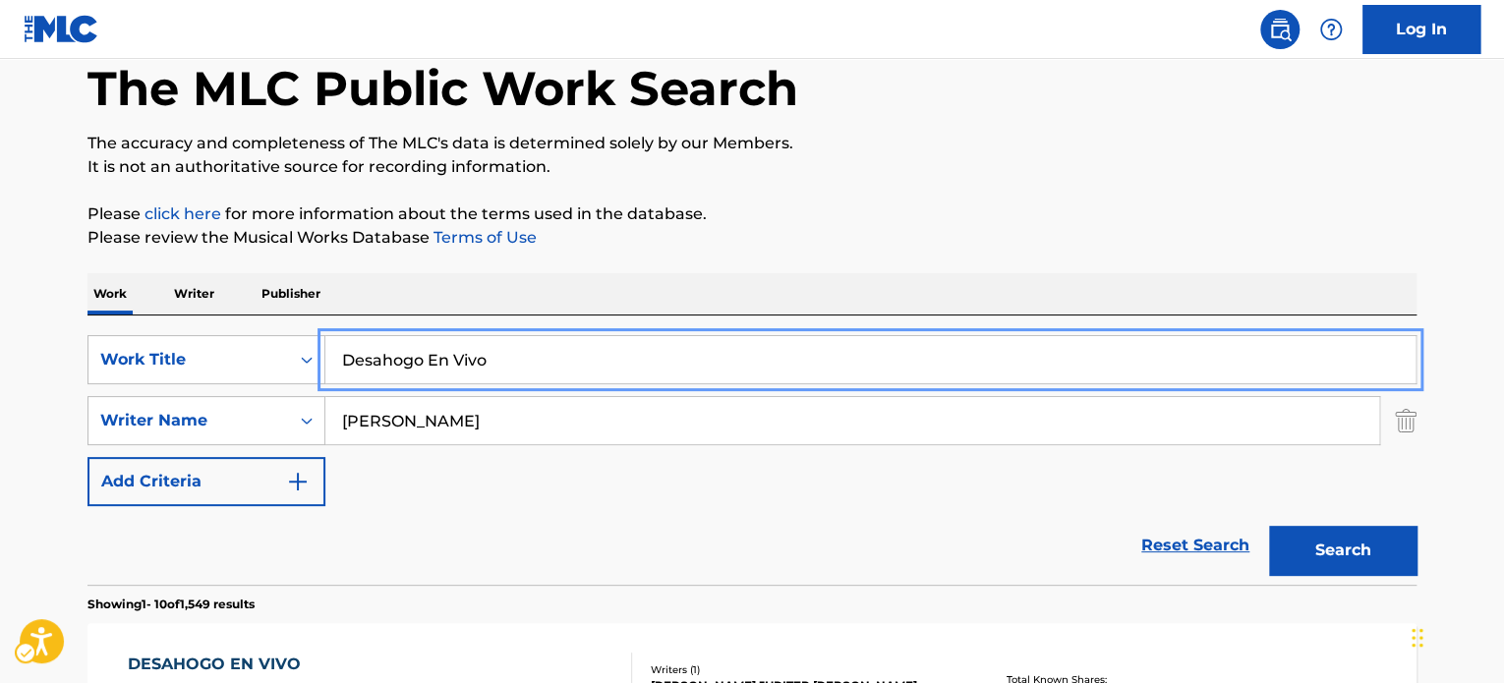
paste input "El Que Se Murio Muri"
click at [860, 240] on p "Please review the Musical Works Database Terms of Use | New Window" at bounding box center [752, 238] width 1329 height 24
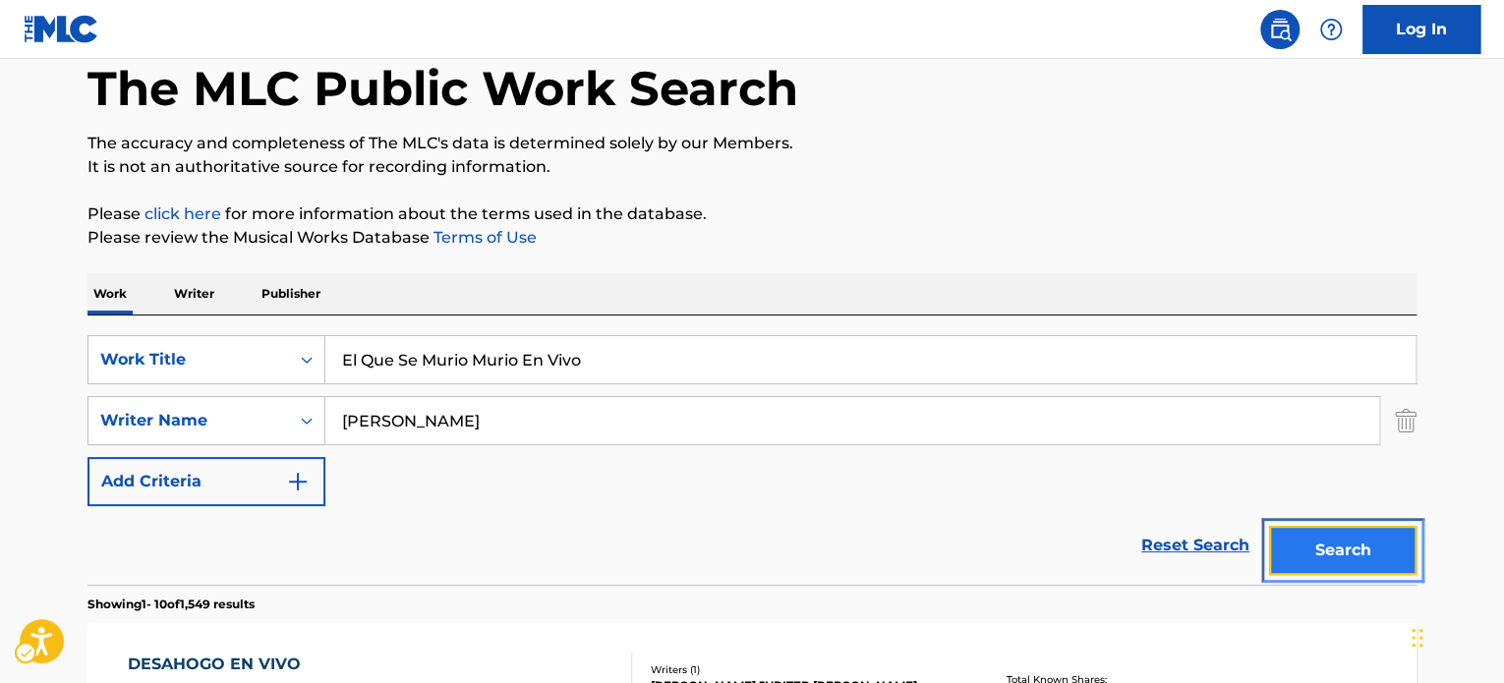
click at [1352, 561] on button "Search" at bounding box center [1342, 550] width 147 height 49
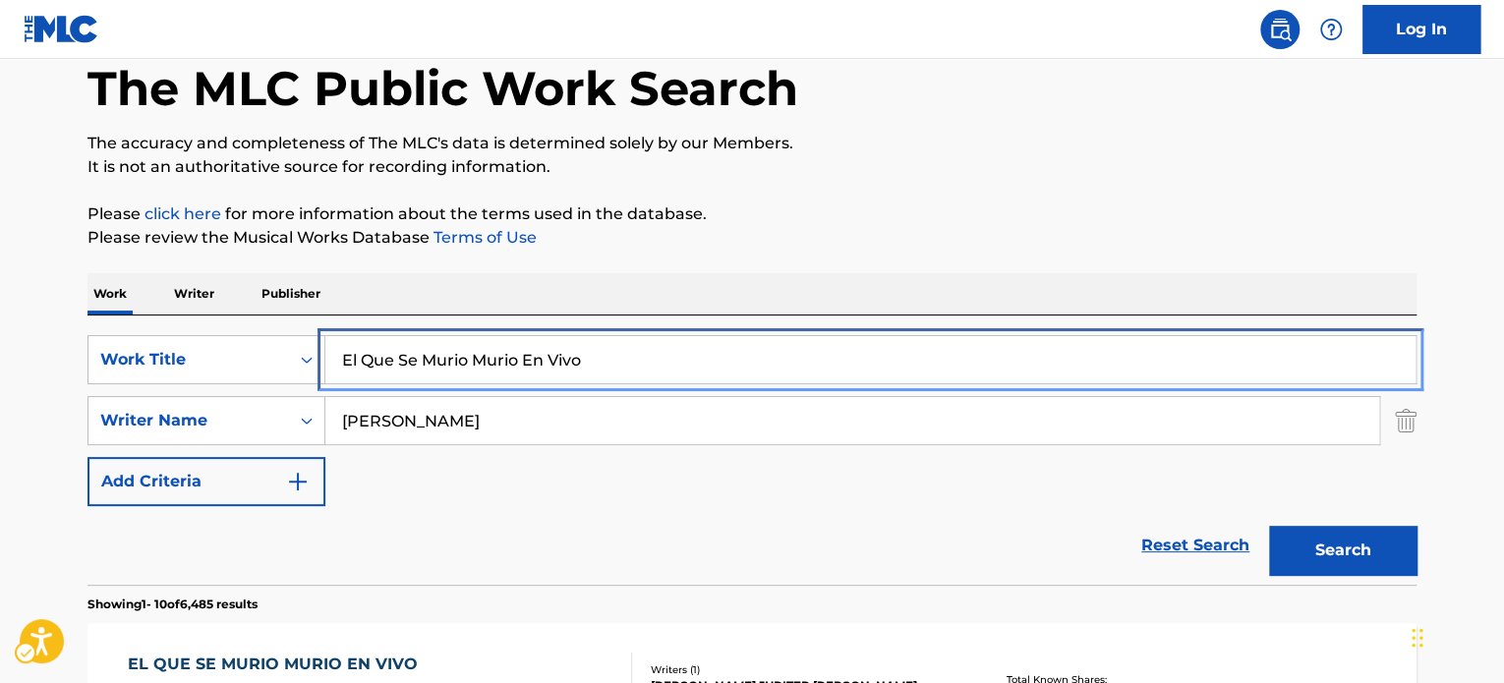
click at [460, 359] on input "El Que Se Murio Murio En Vivo" at bounding box center [870, 359] width 1090 height 47
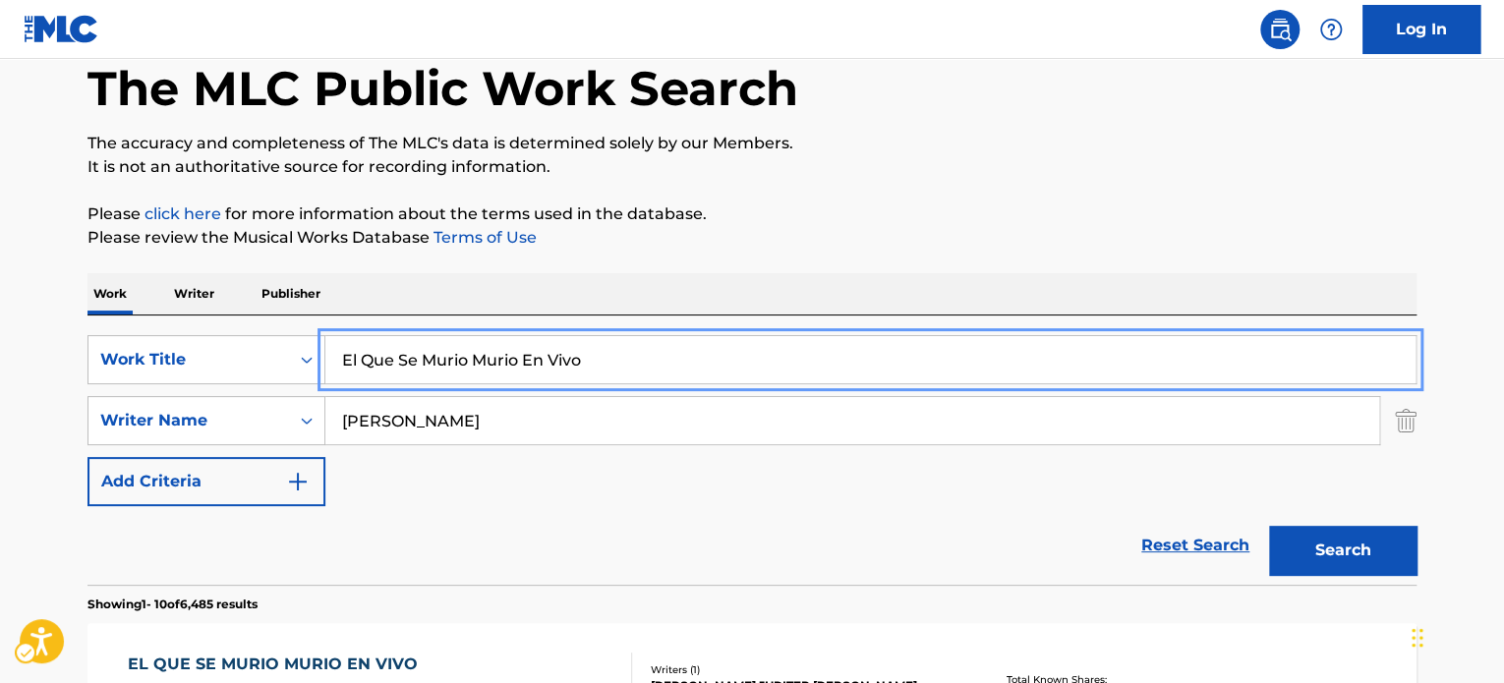
paste input "Cibaena"
type input "Cibaena En Vivo"
click at [1336, 563] on button "Search" at bounding box center [1342, 550] width 147 height 49
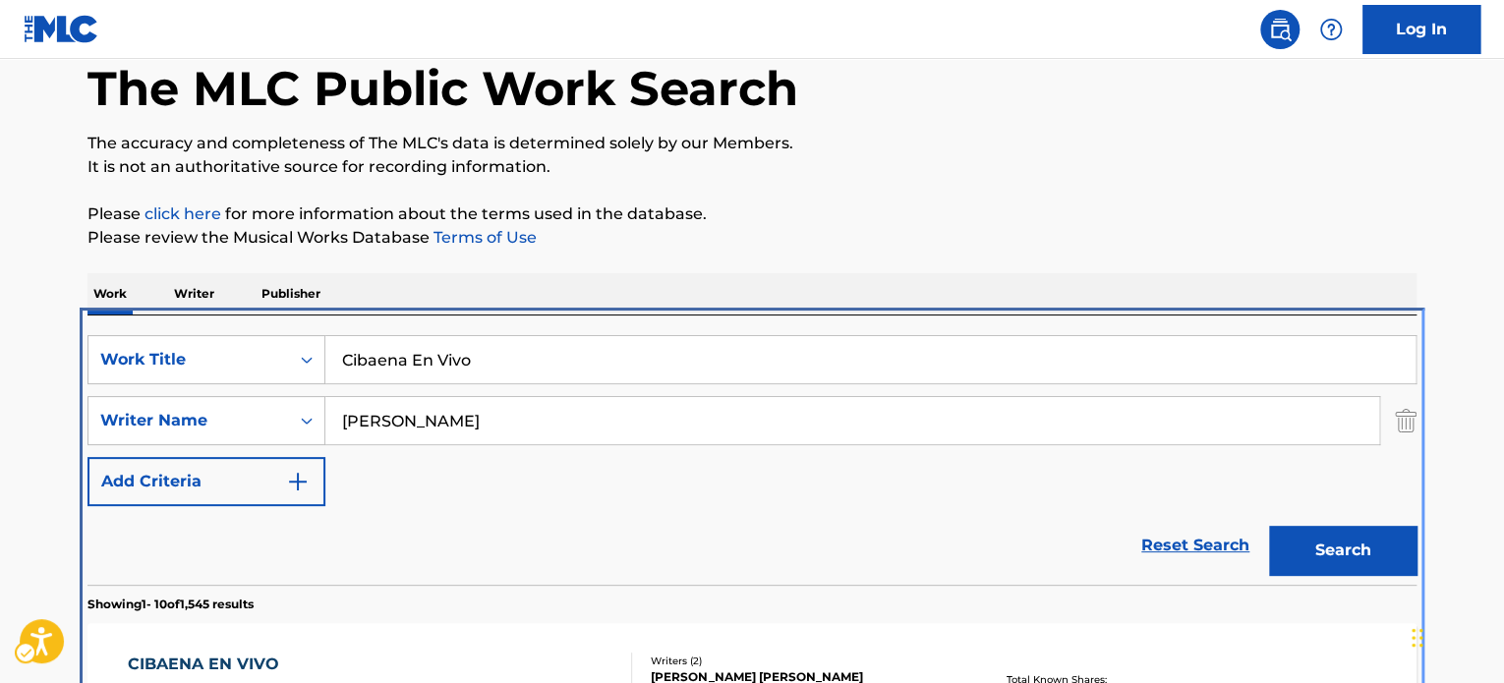
scroll to position [417, 0]
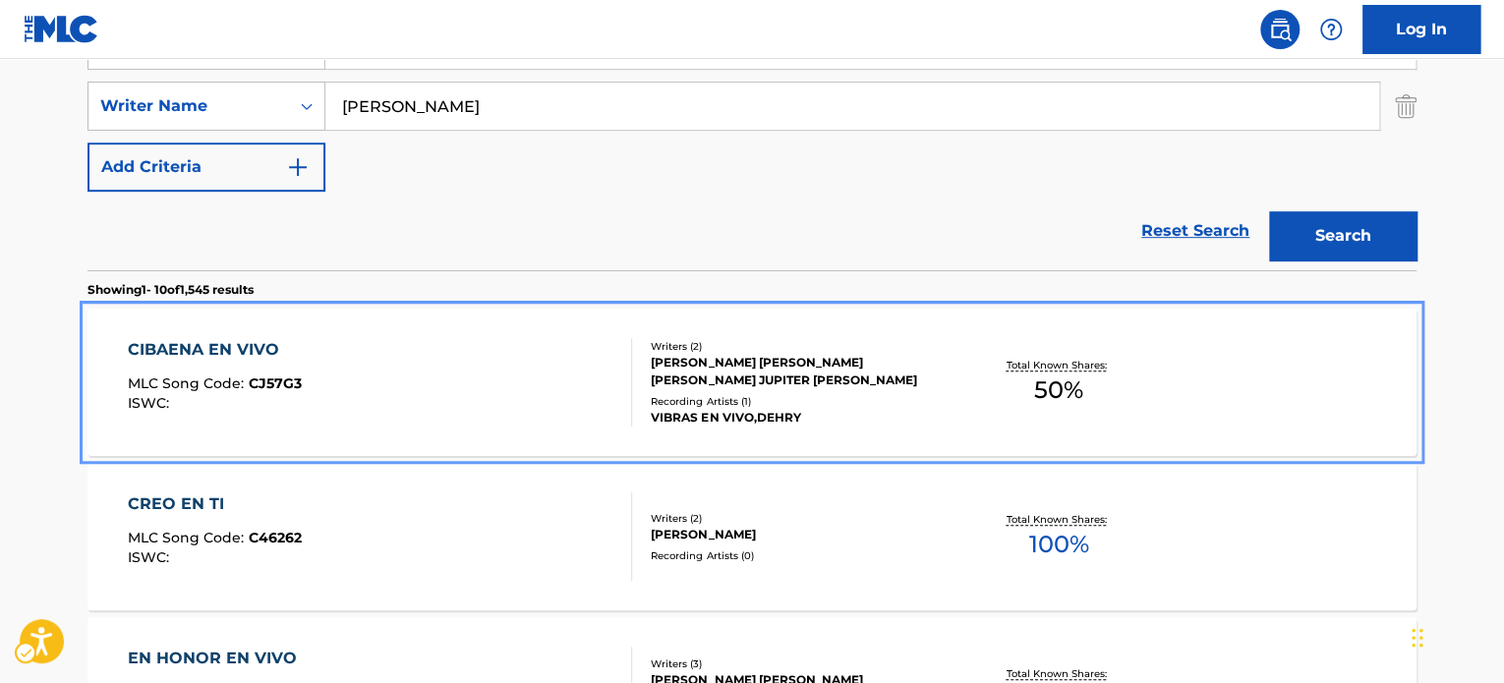
click at [470, 396] on div "CIBAENA EN VIVO MLC Song Code : CJ57G3 ISWC :" at bounding box center [380, 382] width 505 height 88
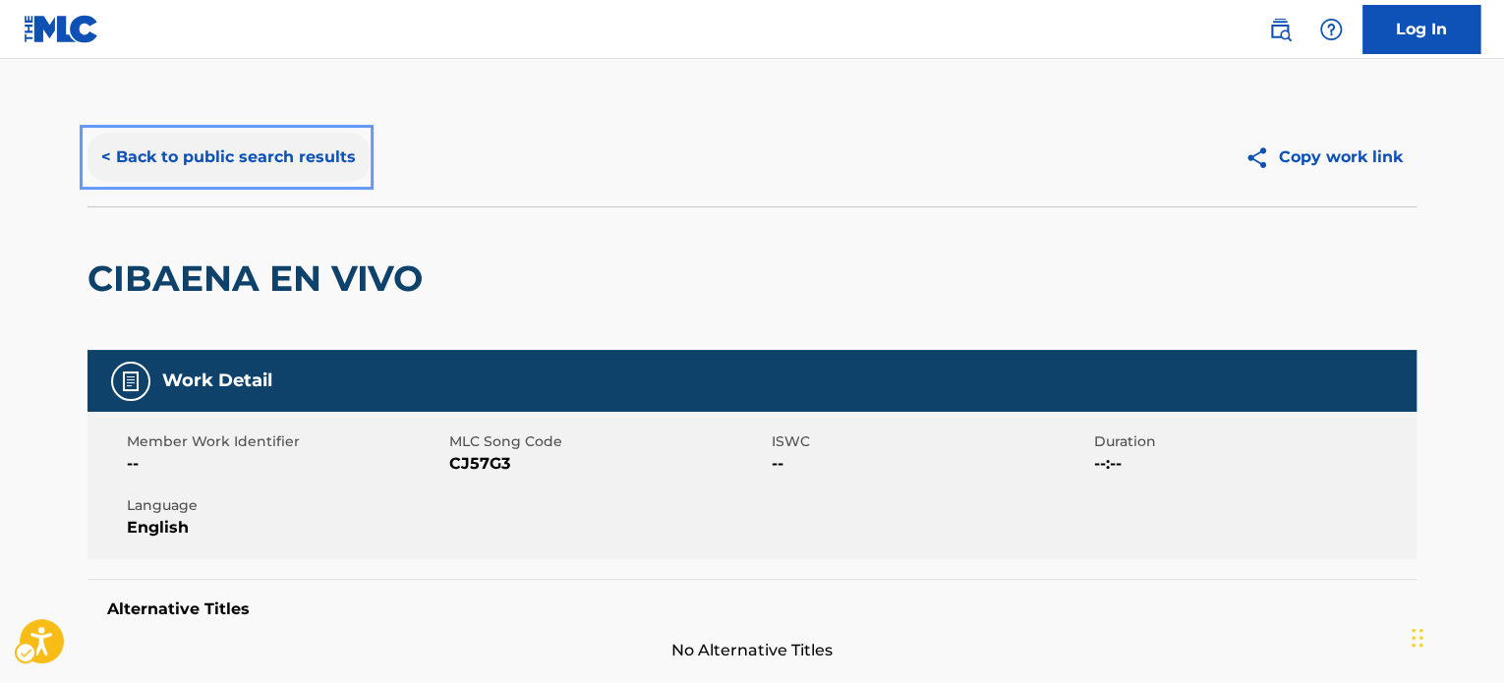
click at [281, 138] on button "< Back to public search results" at bounding box center [229, 157] width 282 height 49
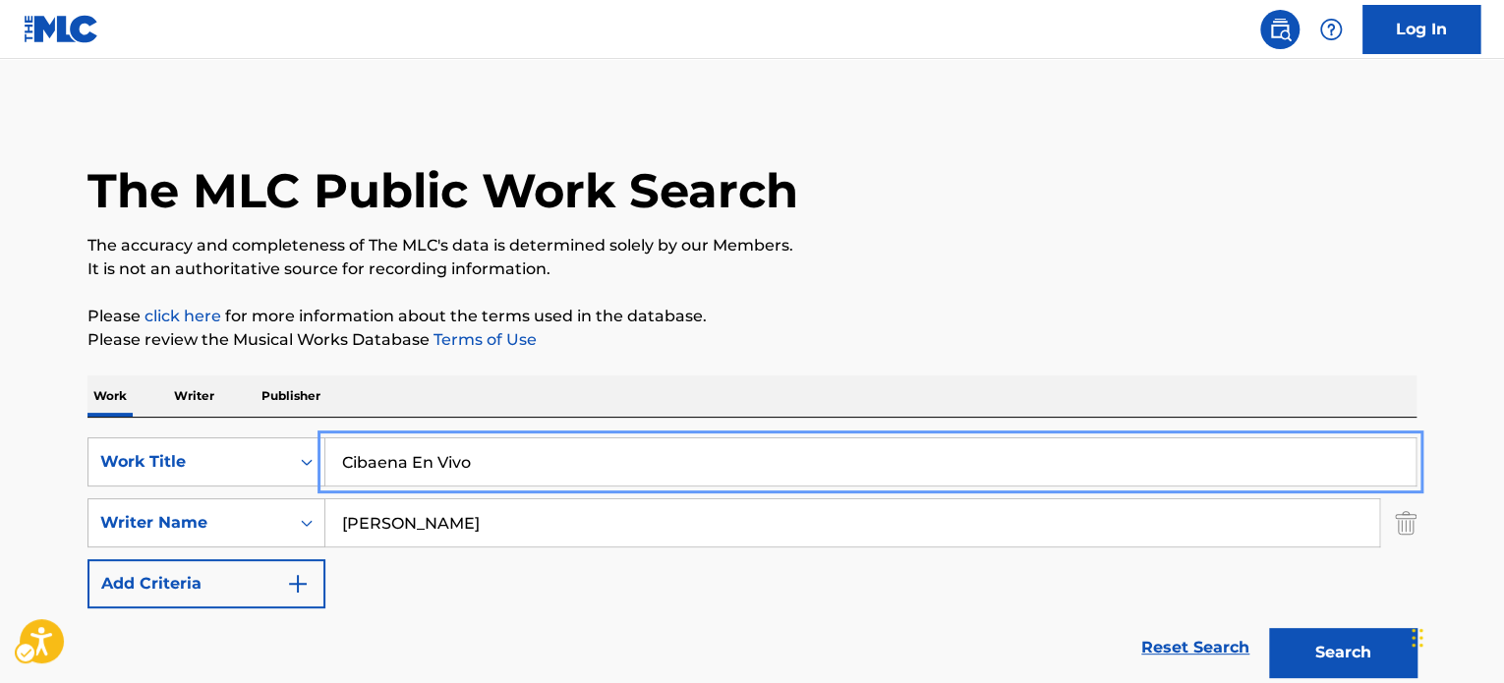
paste input "[PERSON_NAME] [PERSON_NAME]"
click at [787, 456] on input "[PERSON_NAME] [PERSON_NAME]" at bounding box center [870, 462] width 1090 height 47
paste input "Mami Tu Te Pasas En Vivo"
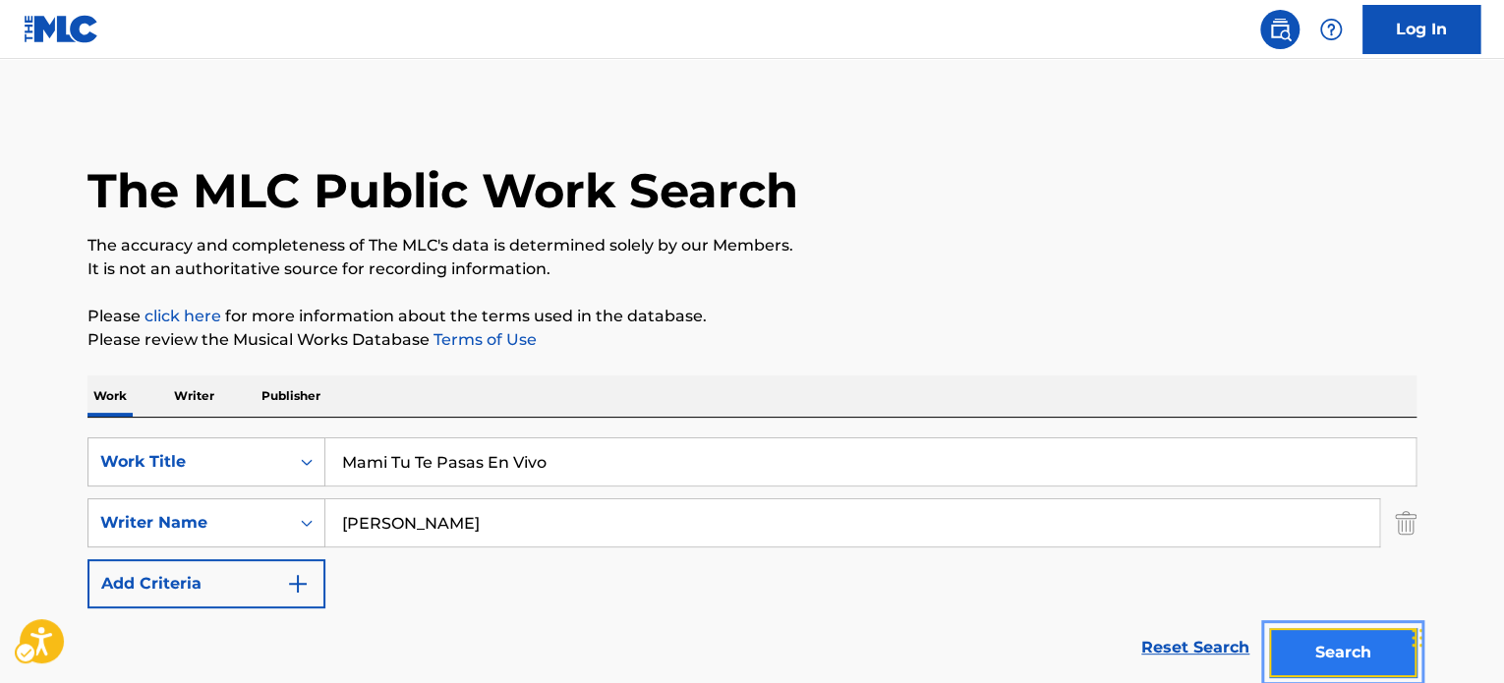
click at [1297, 640] on button "Search" at bounding box center [1342, 652] width 147 height 49
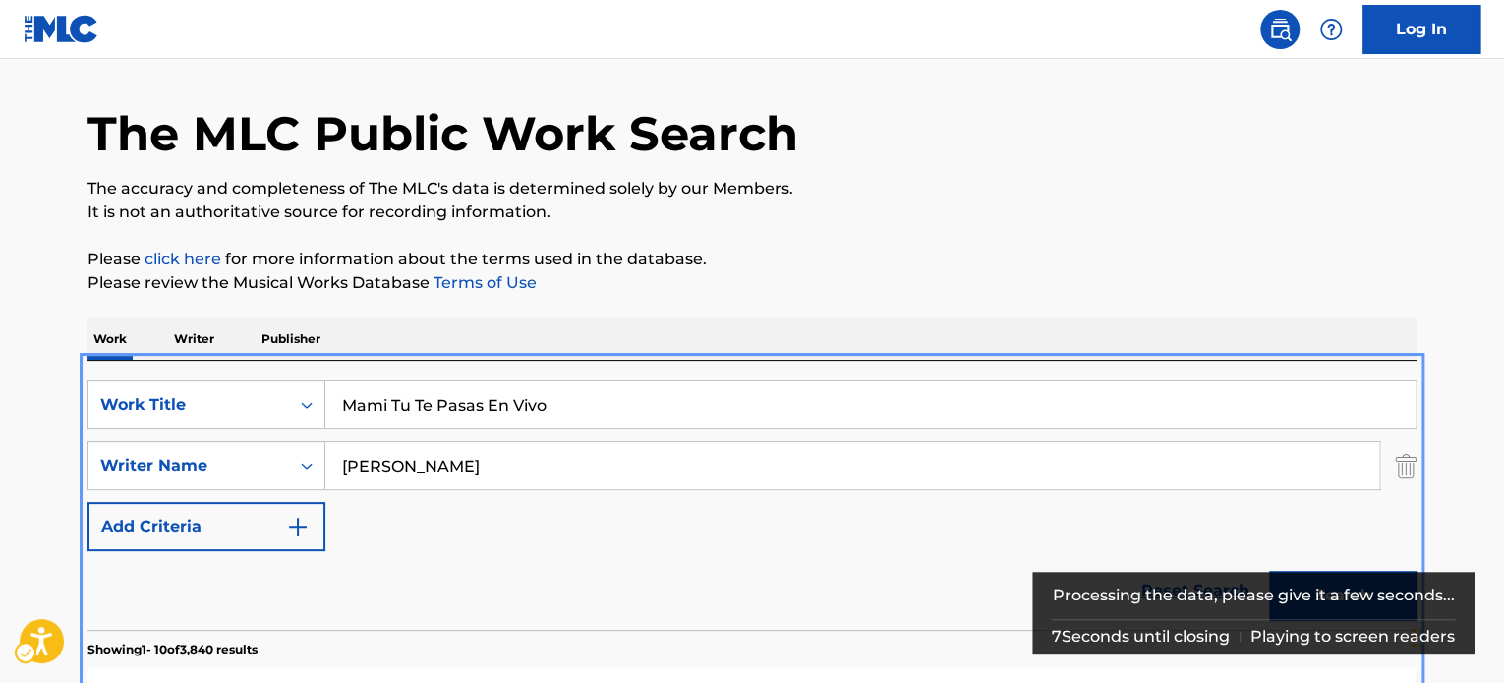
scroll to position [24, 0]
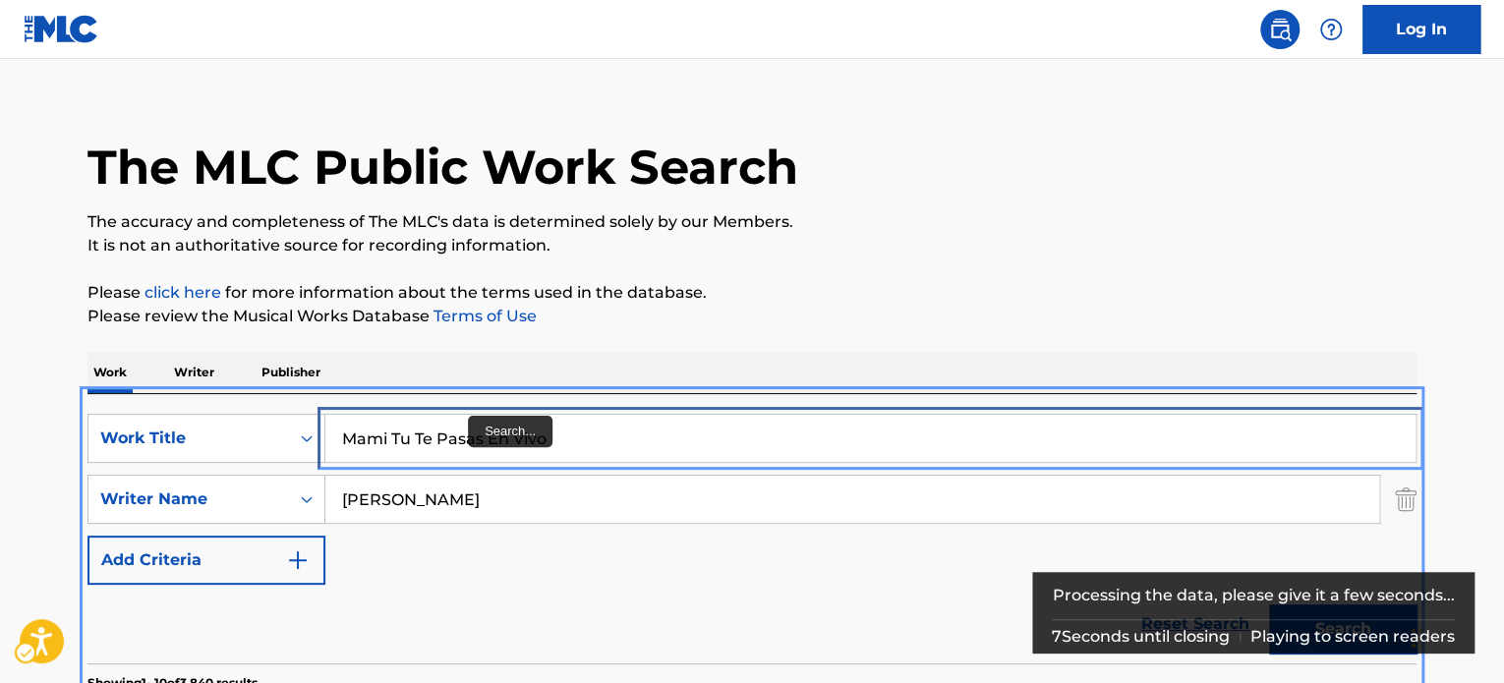
click at [475, 424] on input "Mami Tu Te Pasas En Vivo" at bounding box center [870, 438] width 1090 height 47
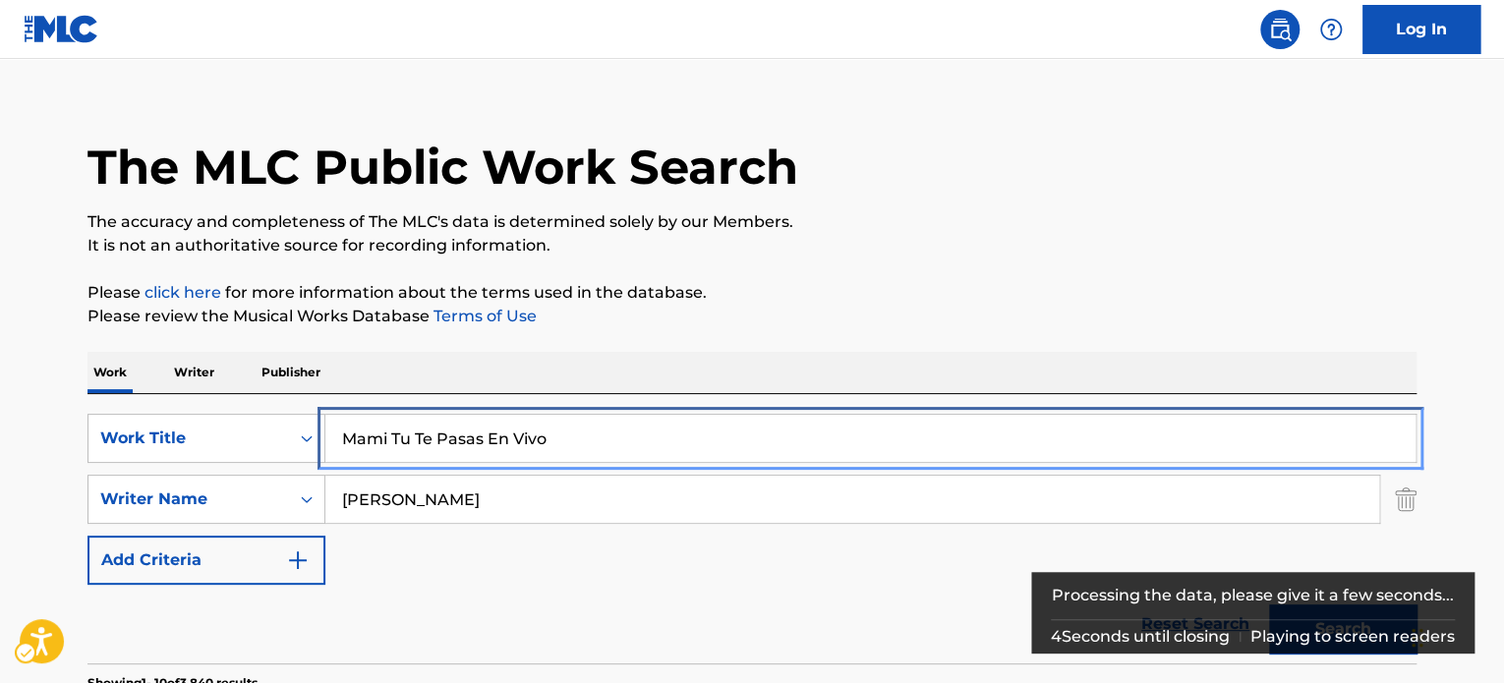
click at [622, 434] on input "Mami Tu Te Pasas En Vivo" at bounding box center [870, 438] width 1090 height 47
paste input "En un airbnb"
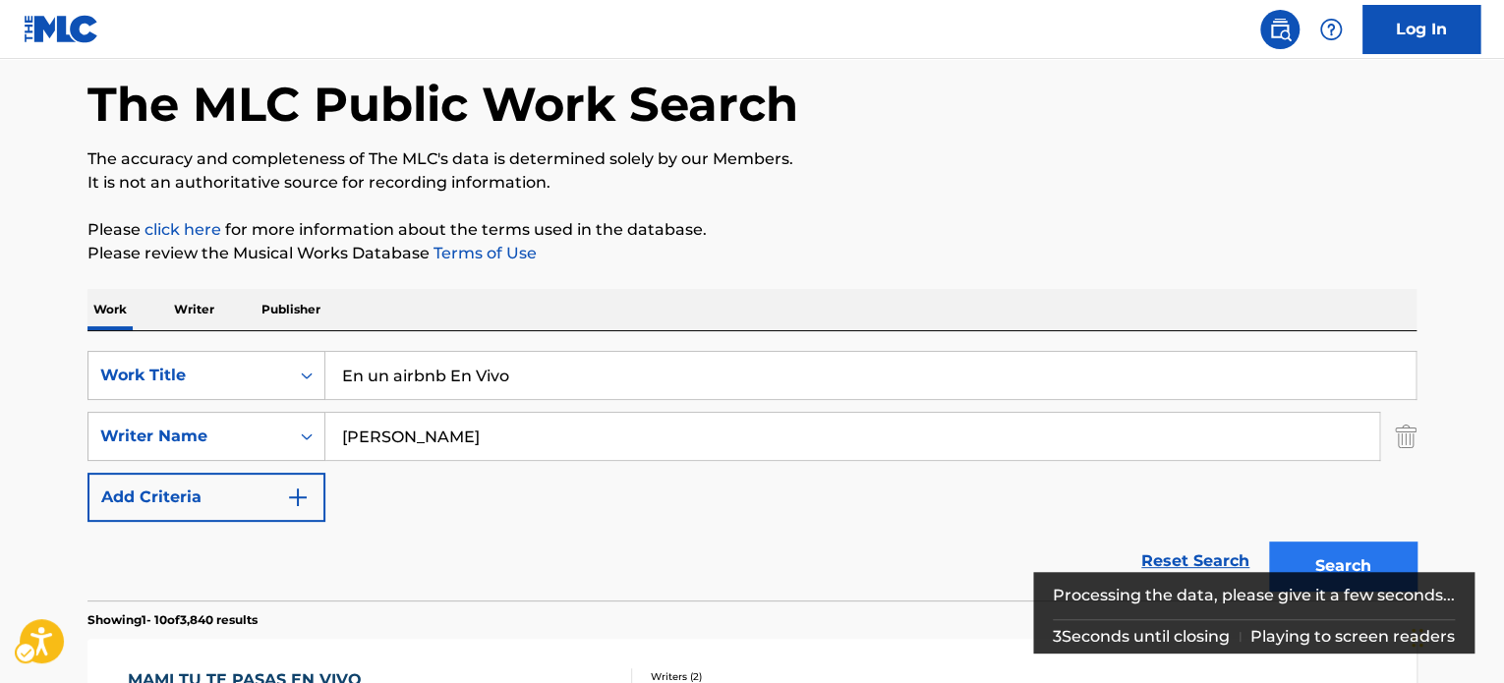
scroll to position [220, 0]
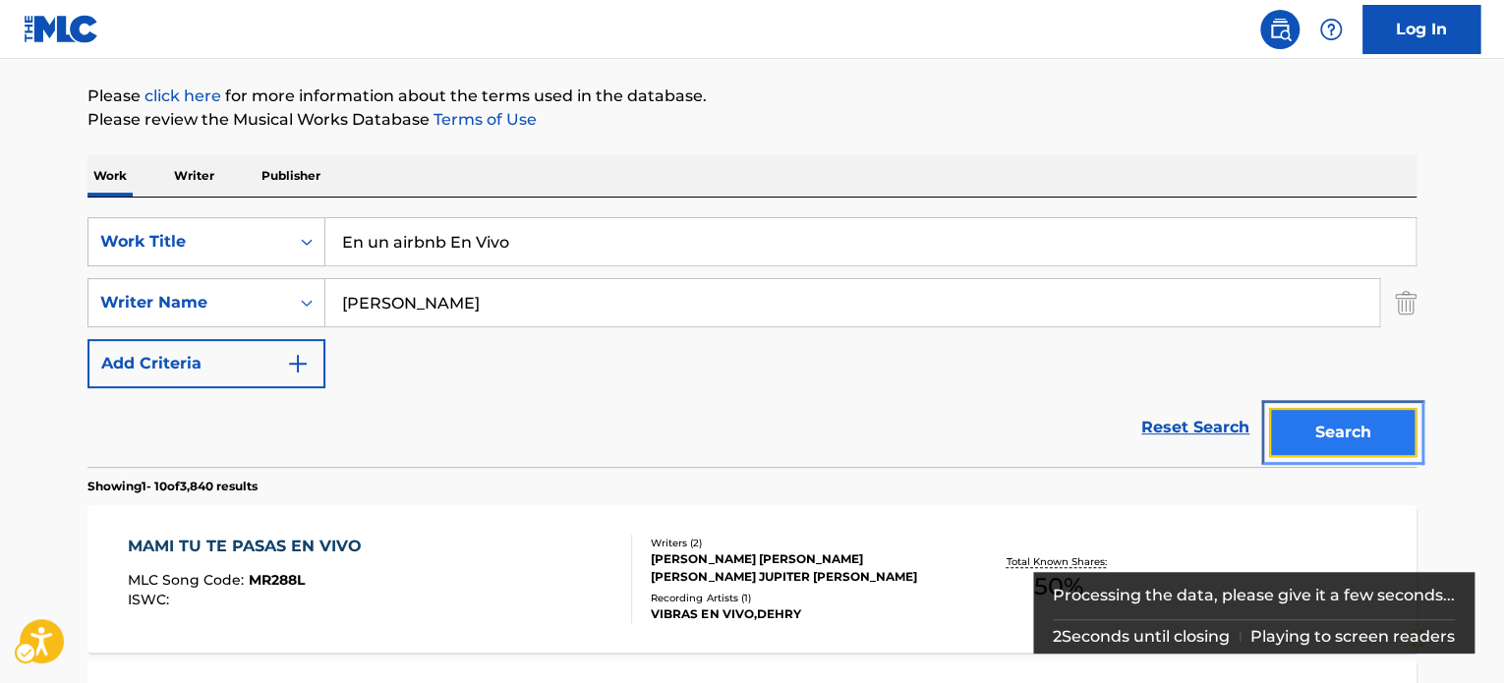
click at [1340, 421] on button "Search" at bounding box center [1342, 432] width 147 height 49
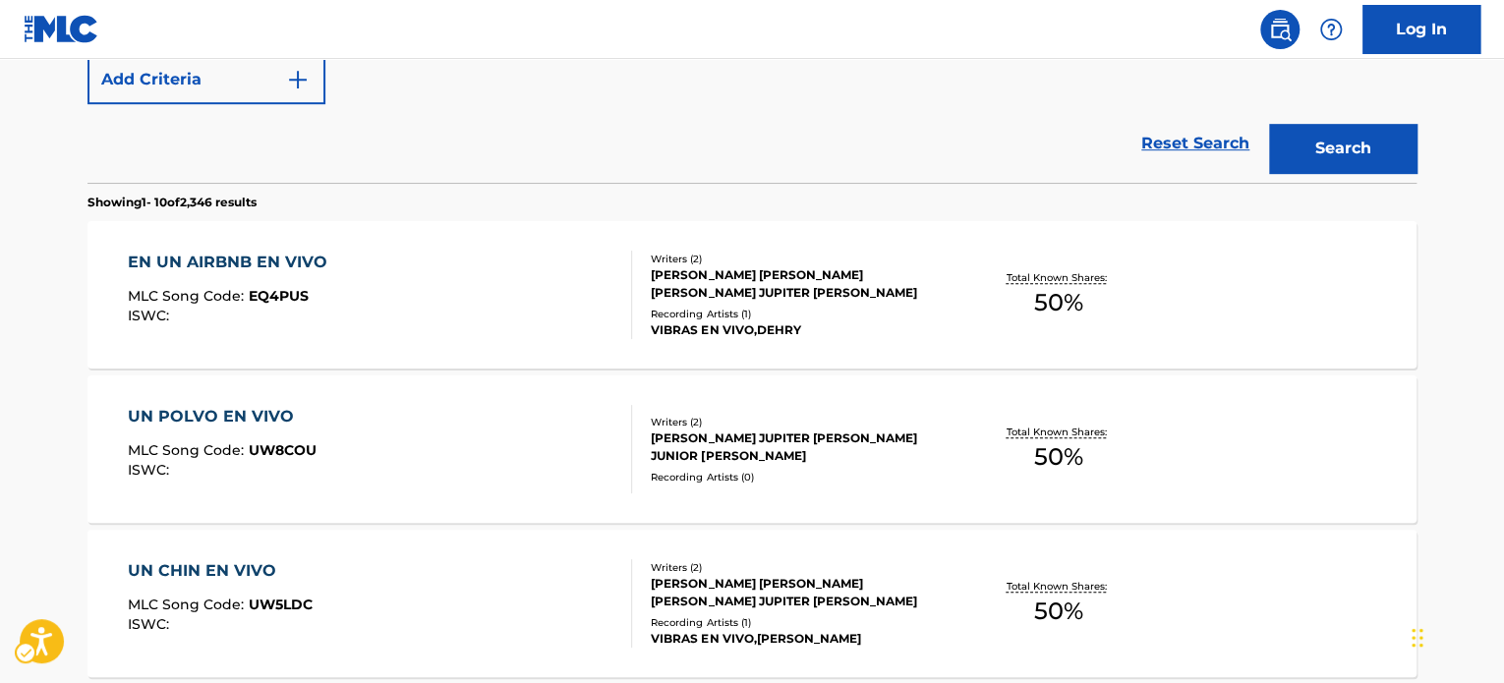
scroll to position [37, 0]
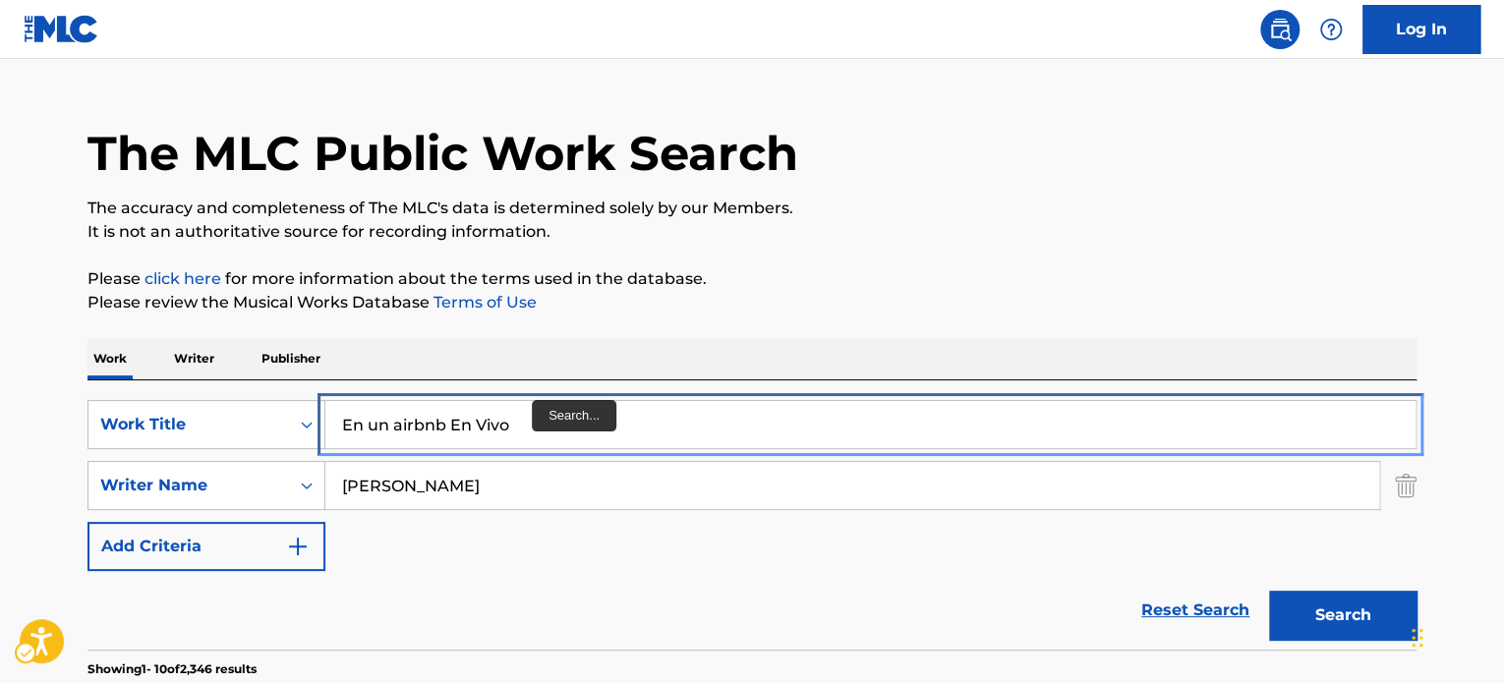
click at [534, 419] on input "En un airbnb En Vivo" at bounding box center [870, 424] width 1090 height 47
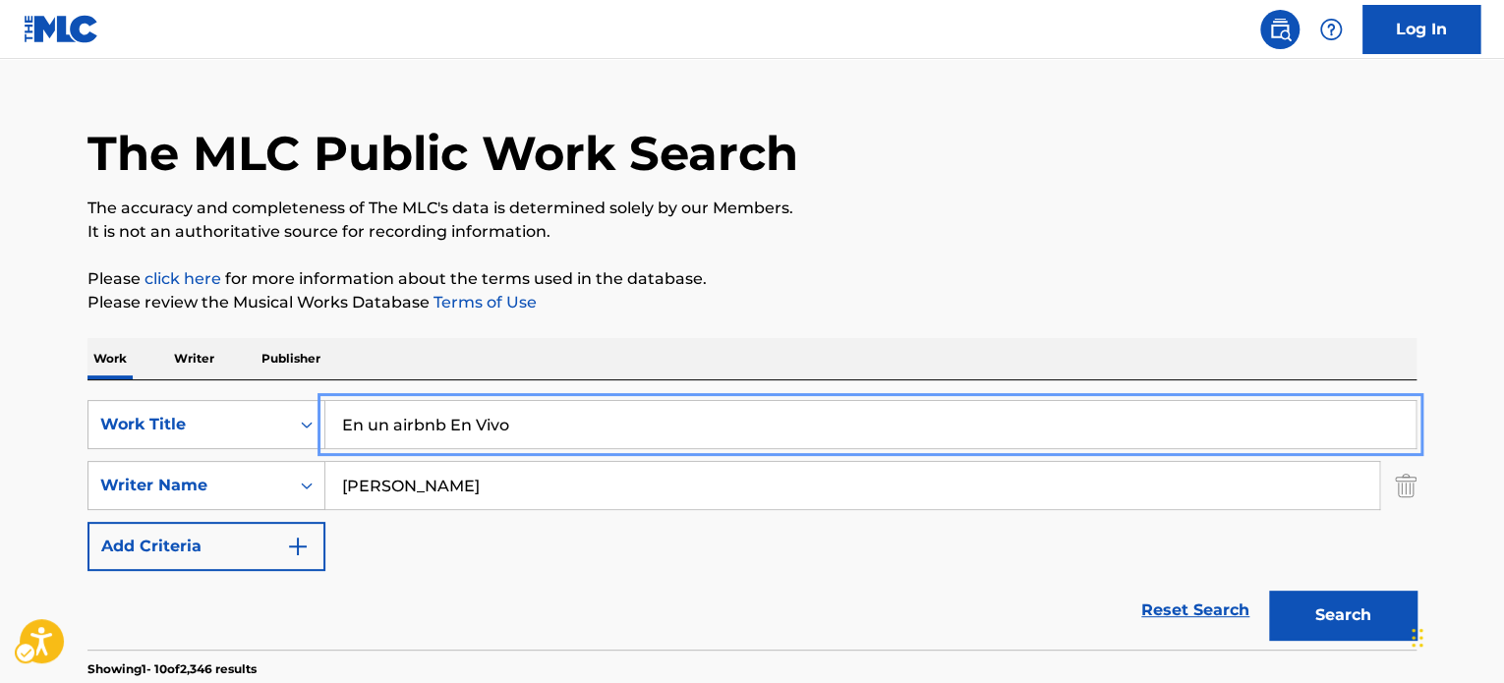
paste input "Tu Fan"
type input "Tu Fan En Vivo"
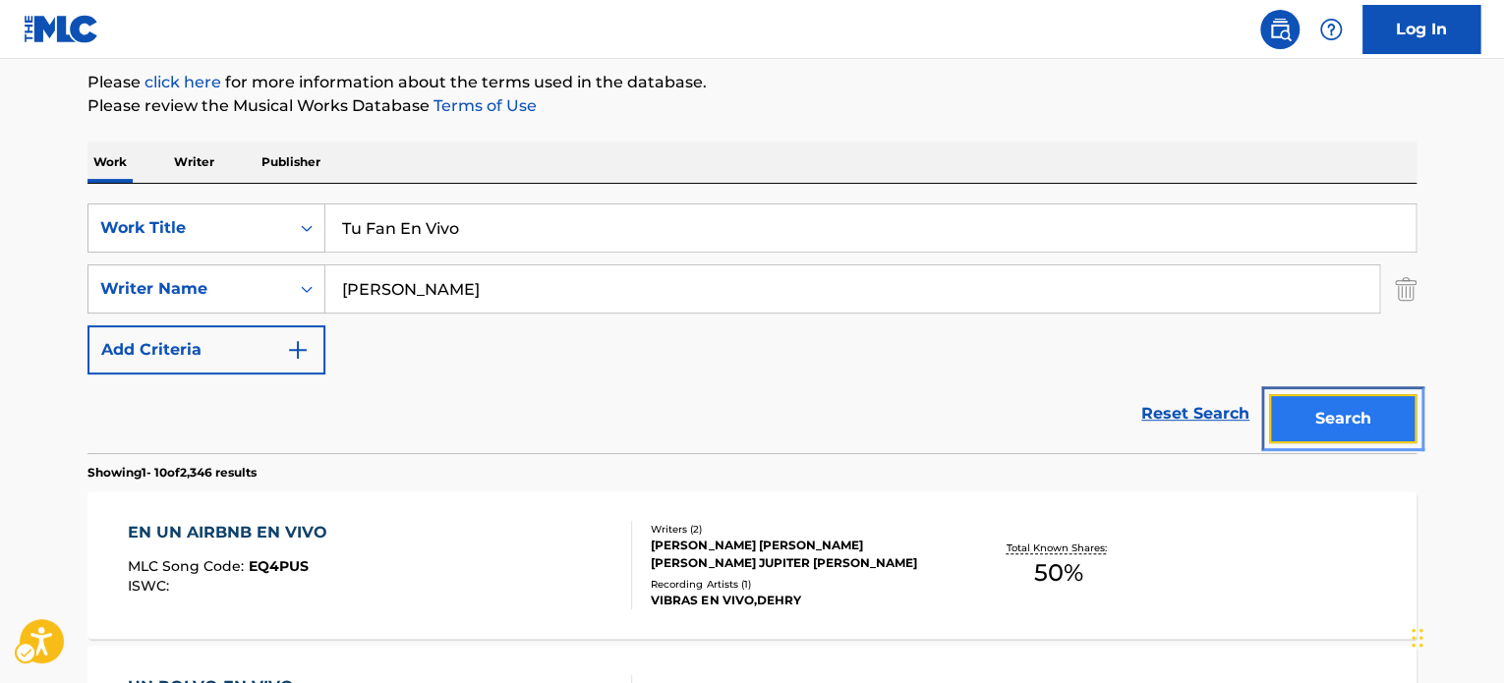
click at [1306, 426] on button "Search" at bounding box center [1342, 418] width 147 height 49
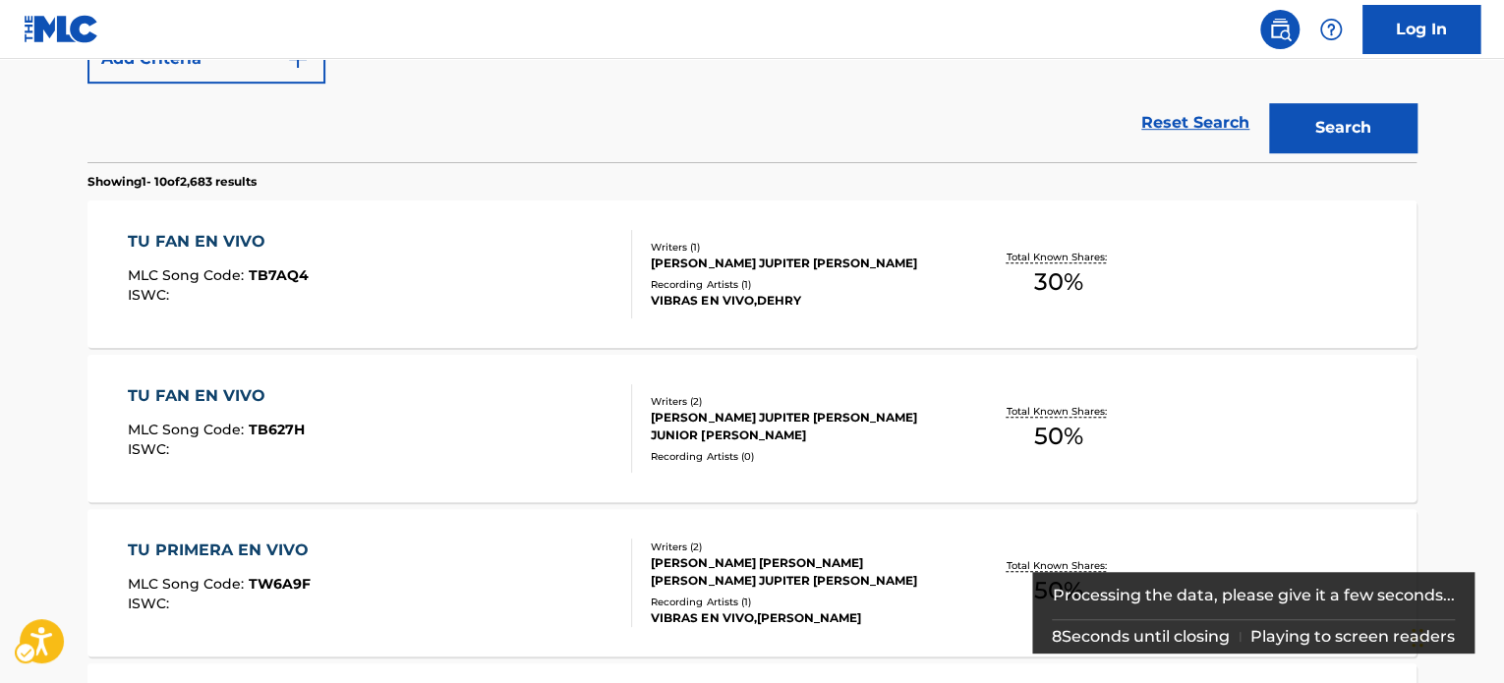
scroll to position [529, 0]
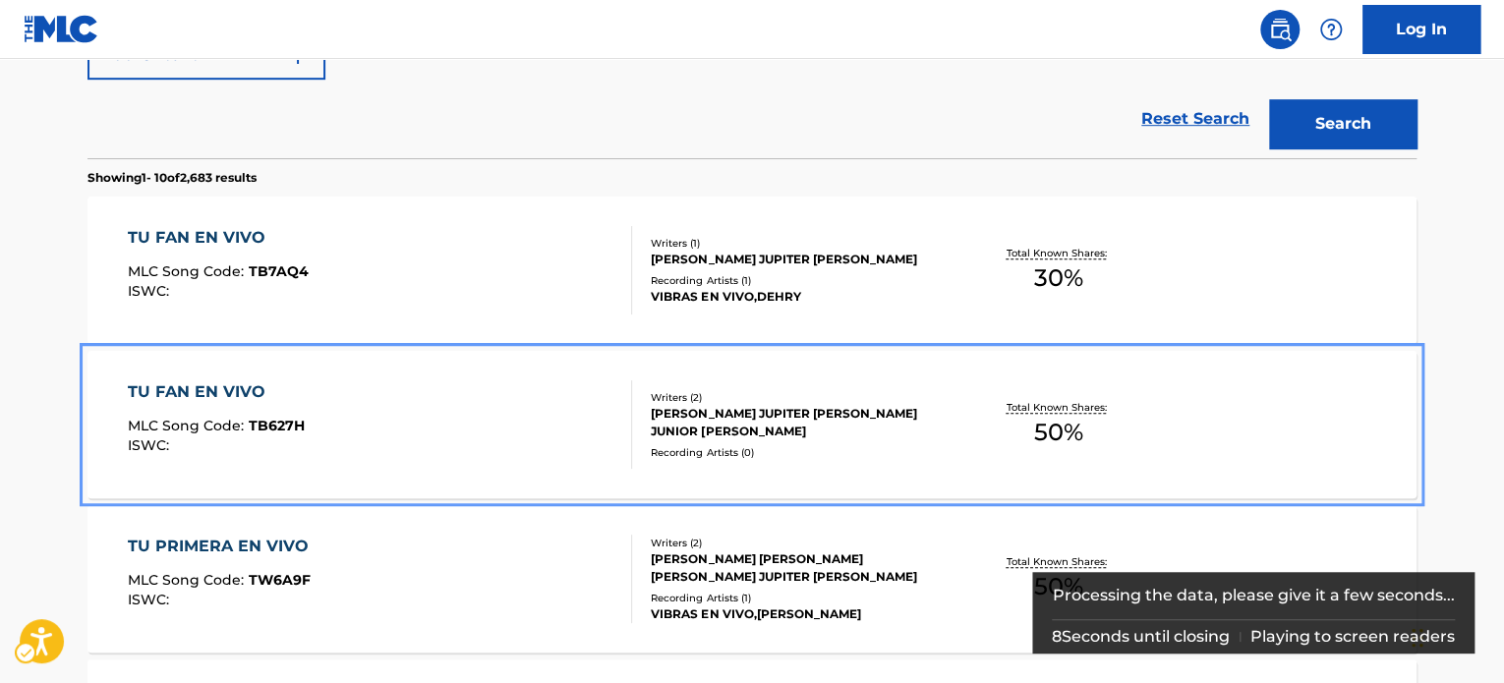
click at [433, 385] on div "TU FAN EN VIVO MLC Song Code : TB627H ISWC :" at bounding box center [380, 425] width 505 height 88
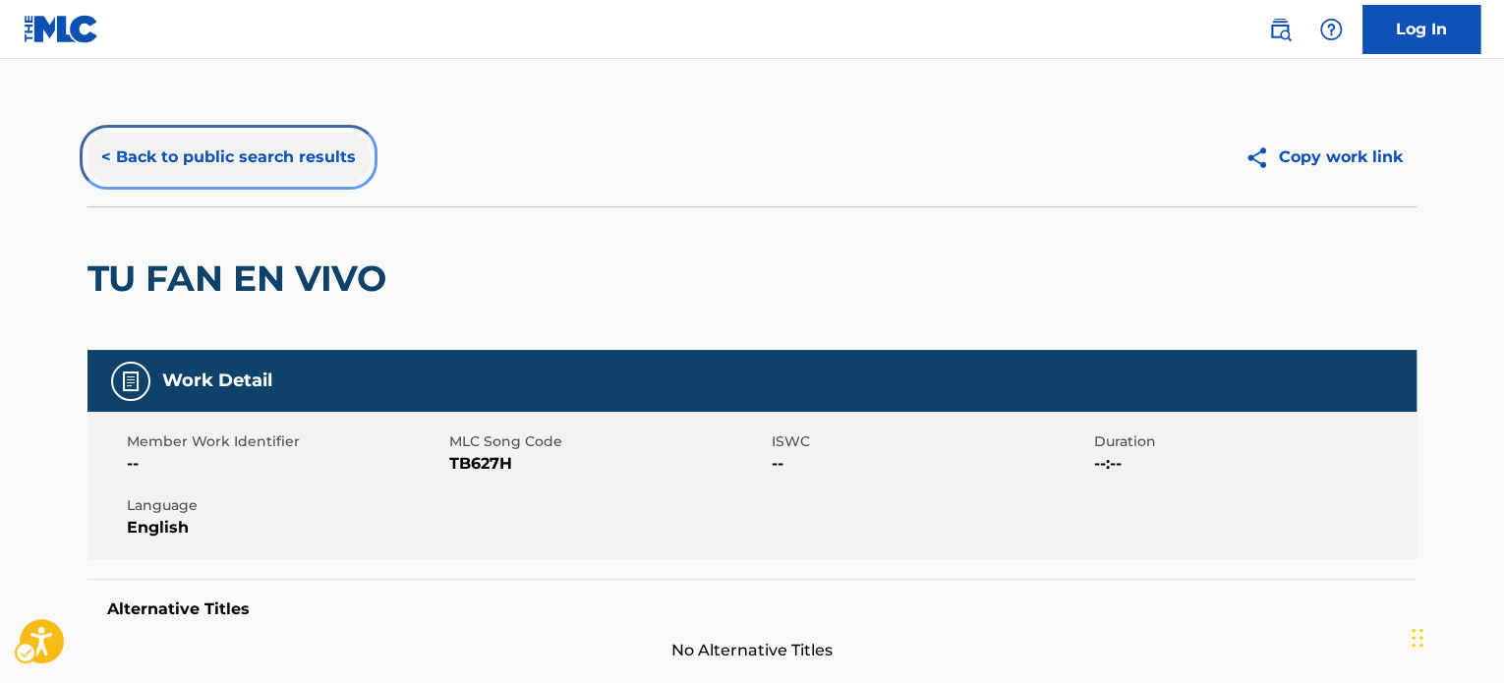
click at [334, 160] on button "< Back to public search results" at bounding box center [229, 157] width 282 height 49
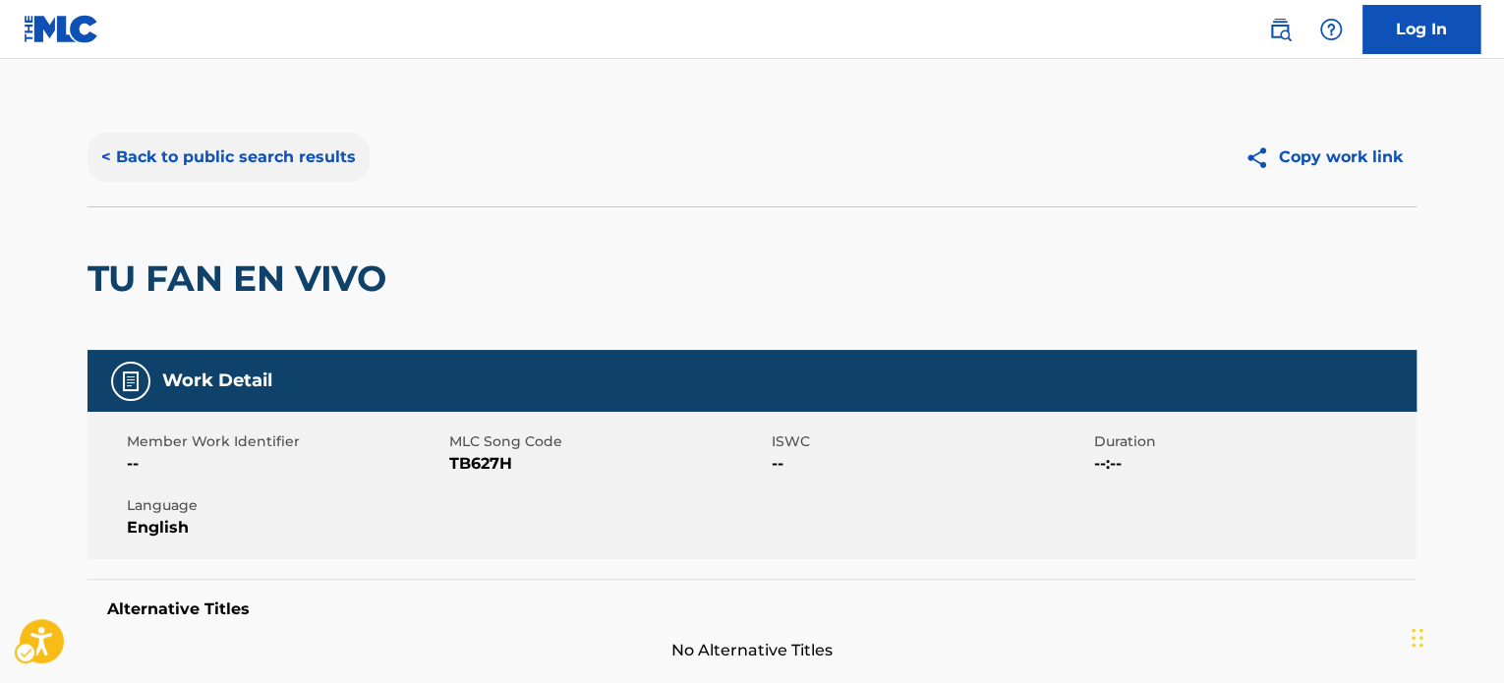
scroll to position [641, 0]
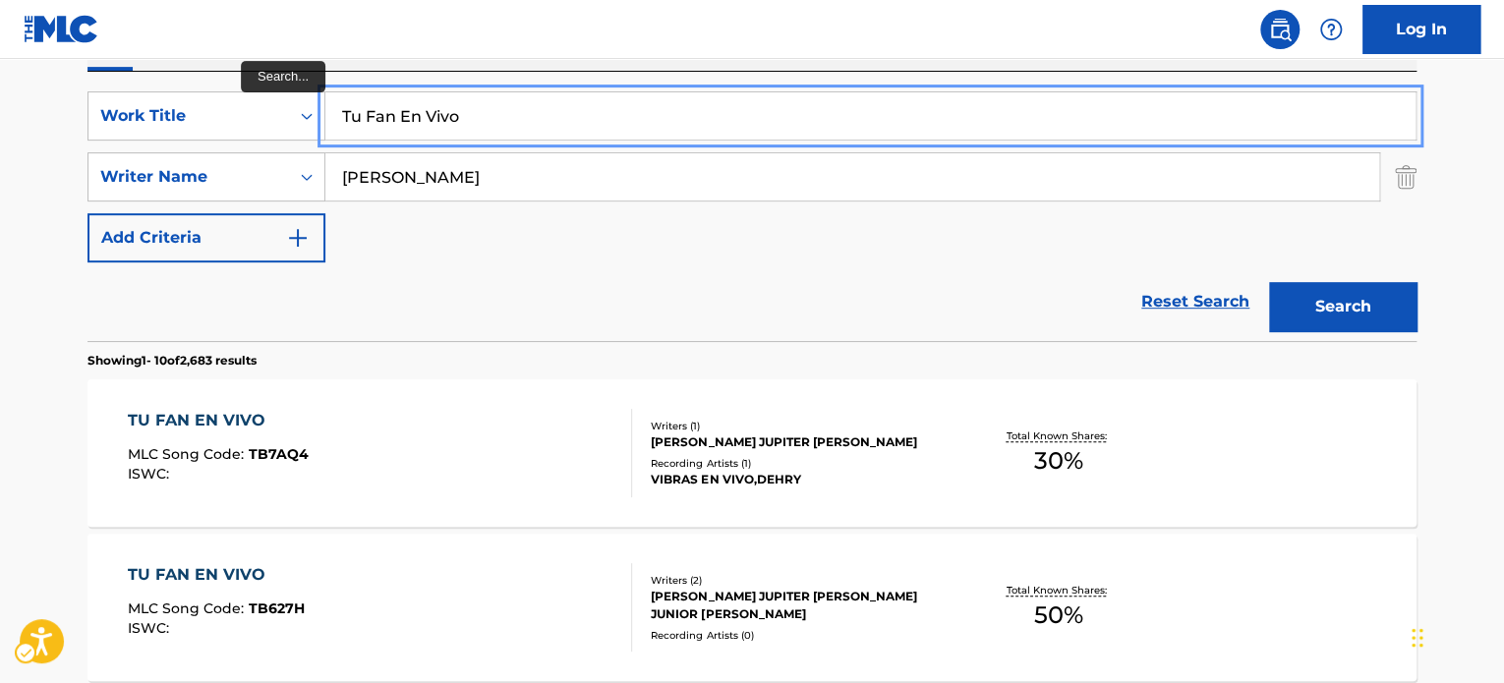
paste input "DISTANCIA"
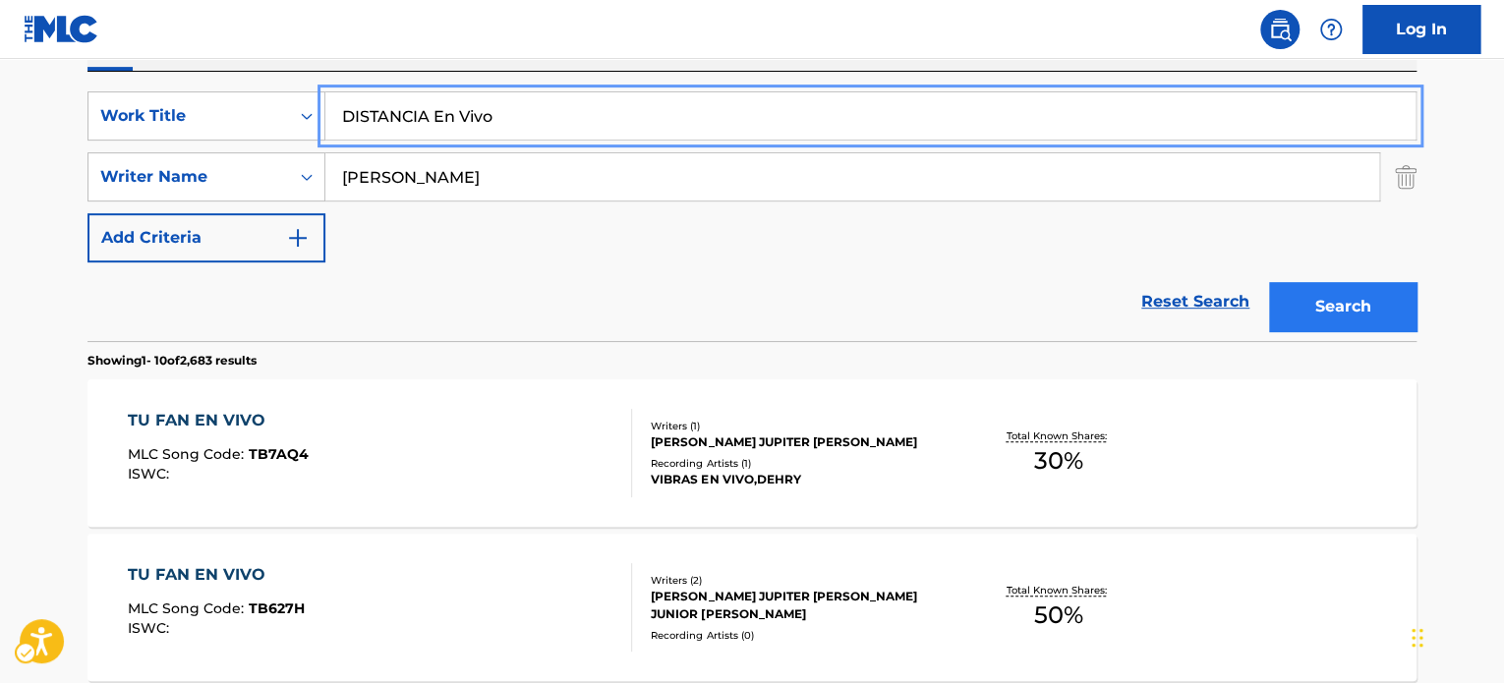
type input "DISTANCIA En Vivo"
click at [1349, 307] on button "Search" at bounding box center [1342, 306] width 147 height 49
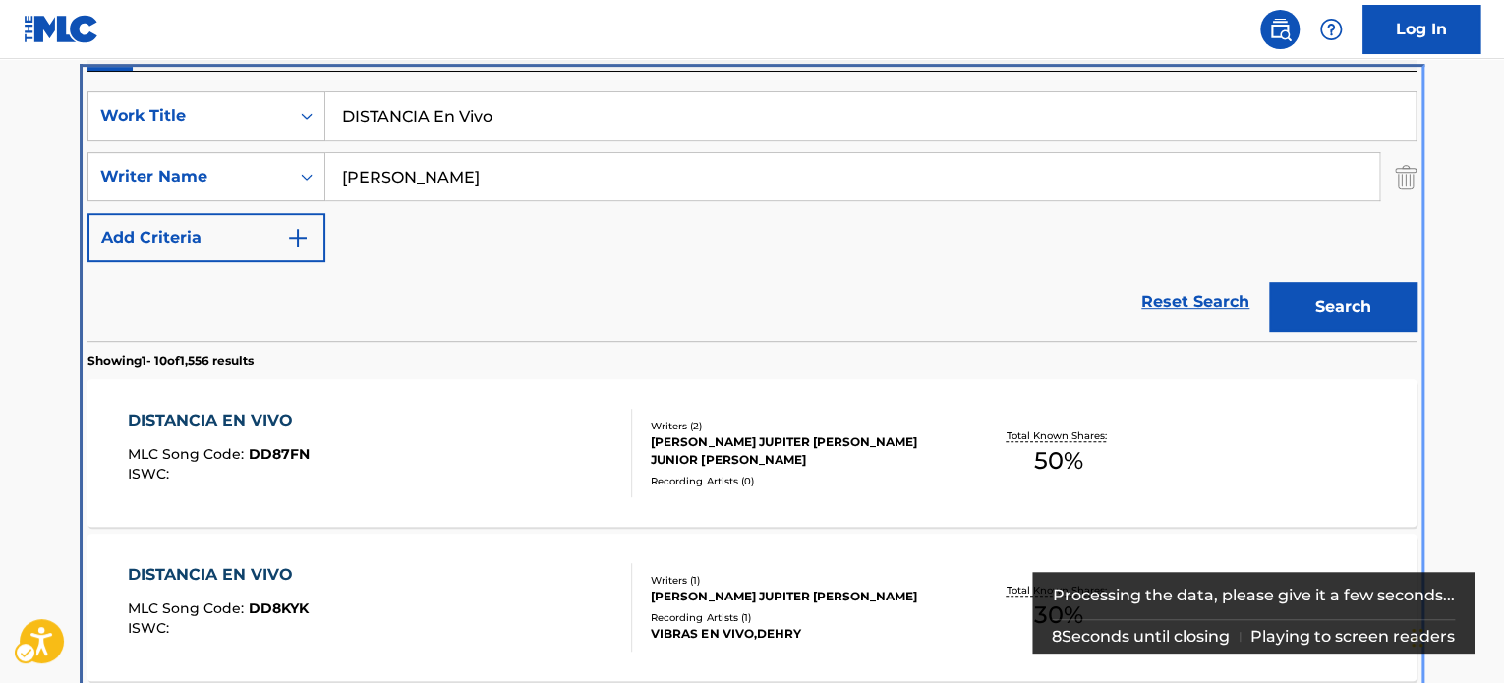
scroll to position [417, 0]
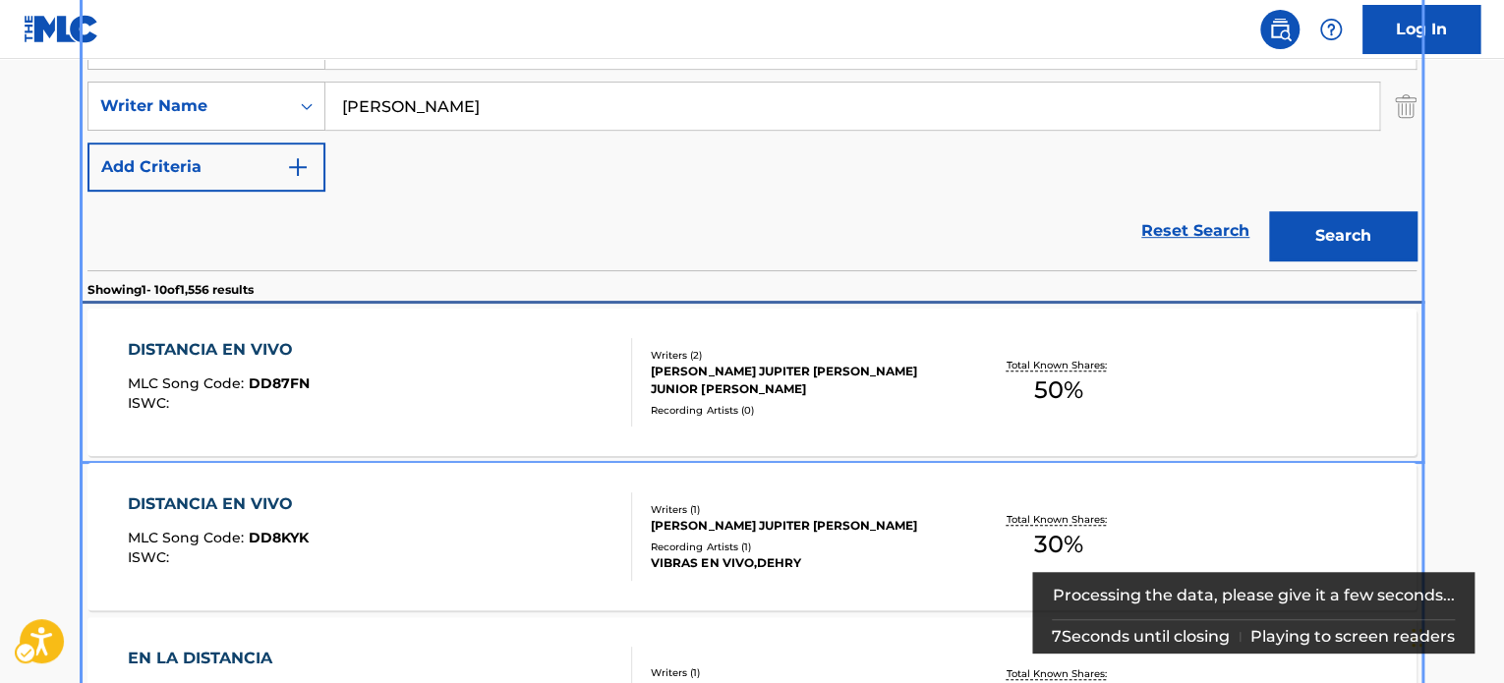
click at [487, 399] on div "DISTANCIA EN VIVO MLC Song Code : DD87FN ISWC :" at bounding box center [380, 382] width 505 height 88
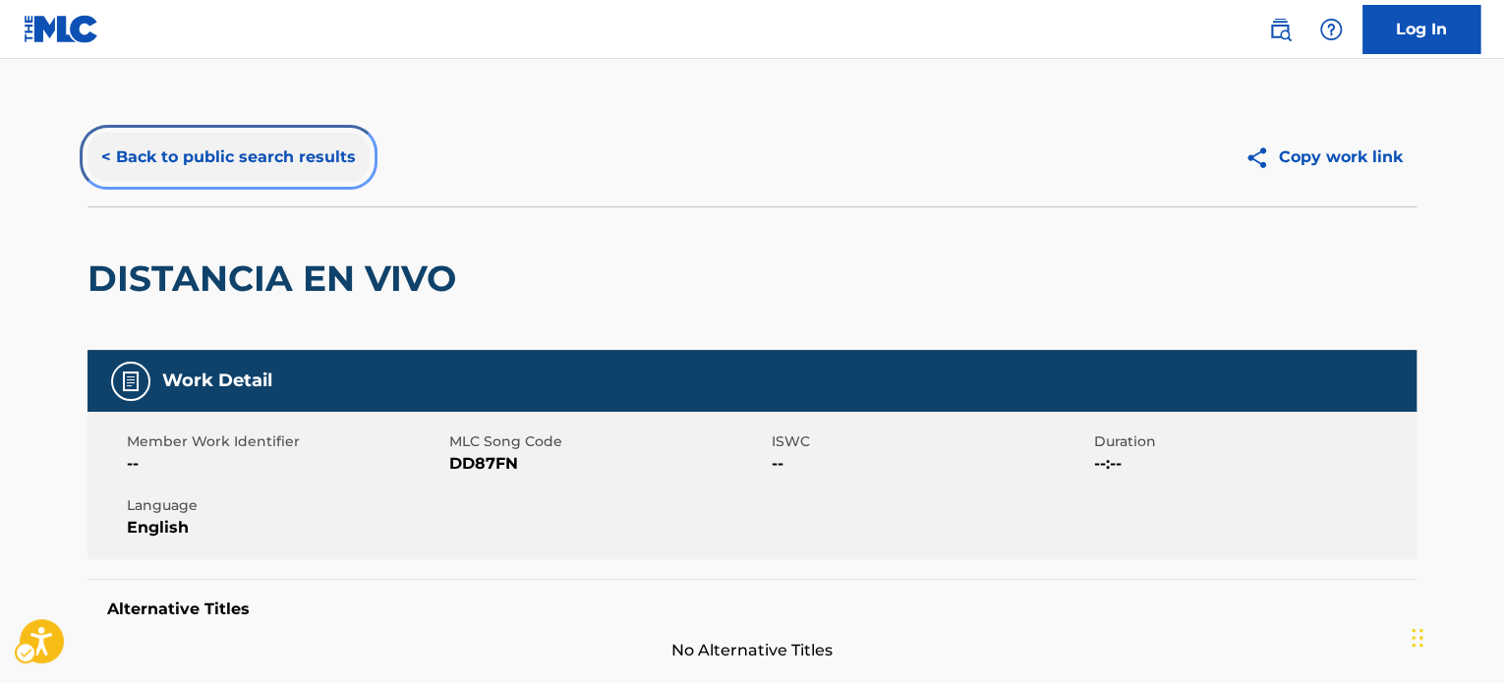
click at [311, 155] on button "< Back to public search results" at bounding box center [229, 157] width 282 height 49
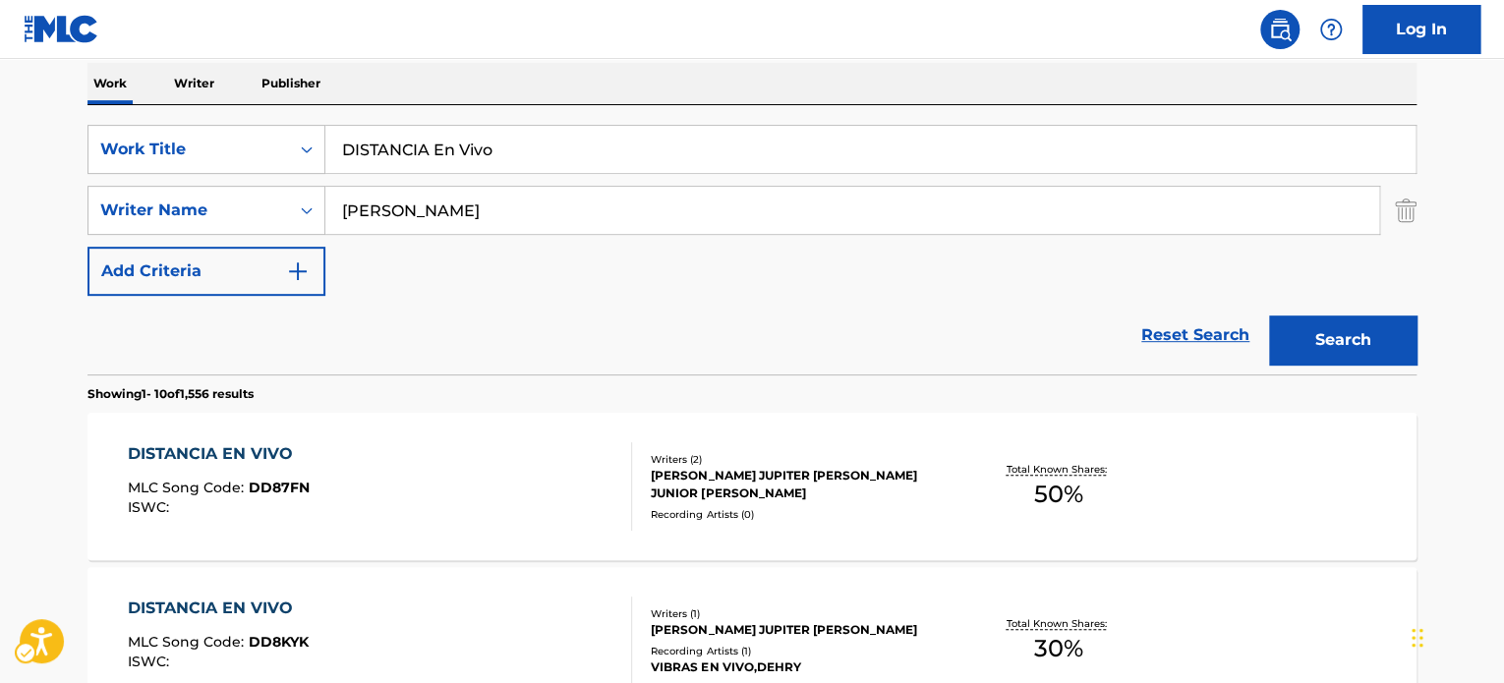
scroll to position [122, 0]
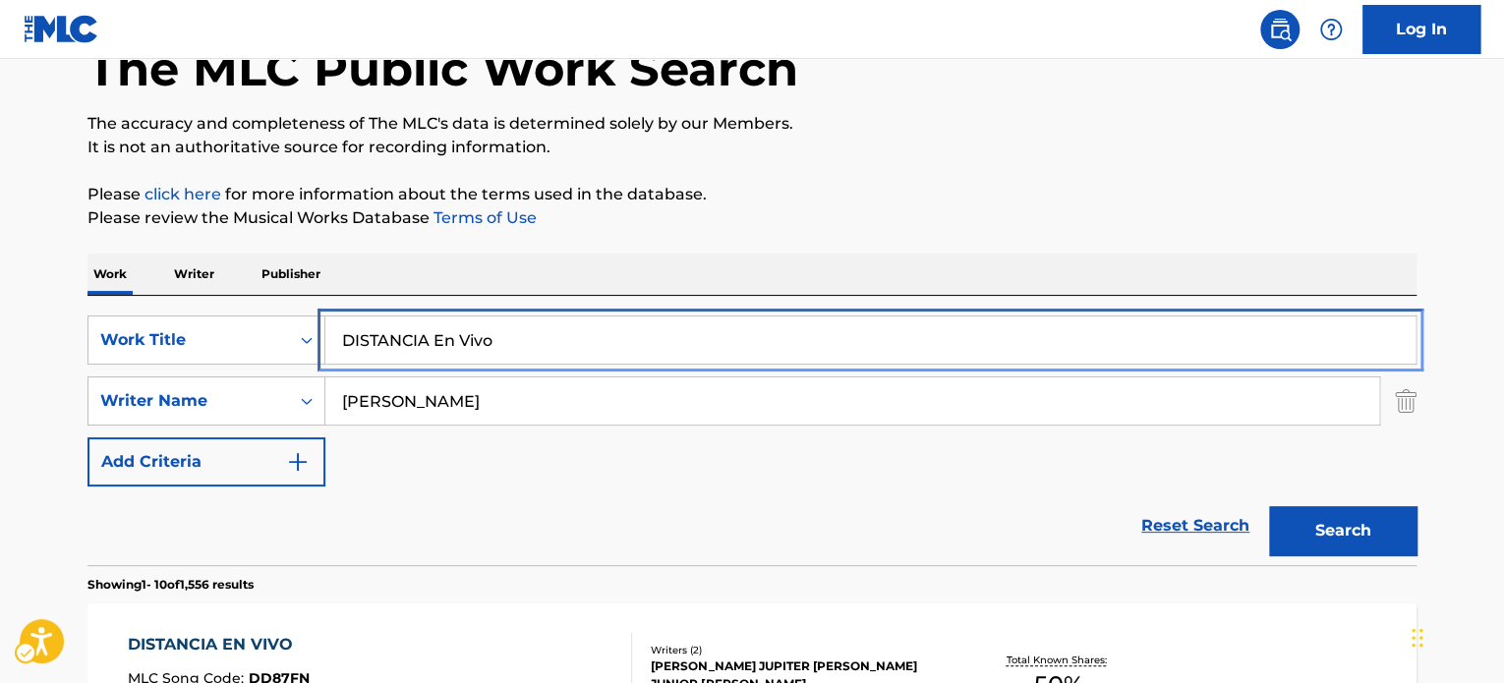
paste input "Emociones"
type input "Emociones En Vivo"
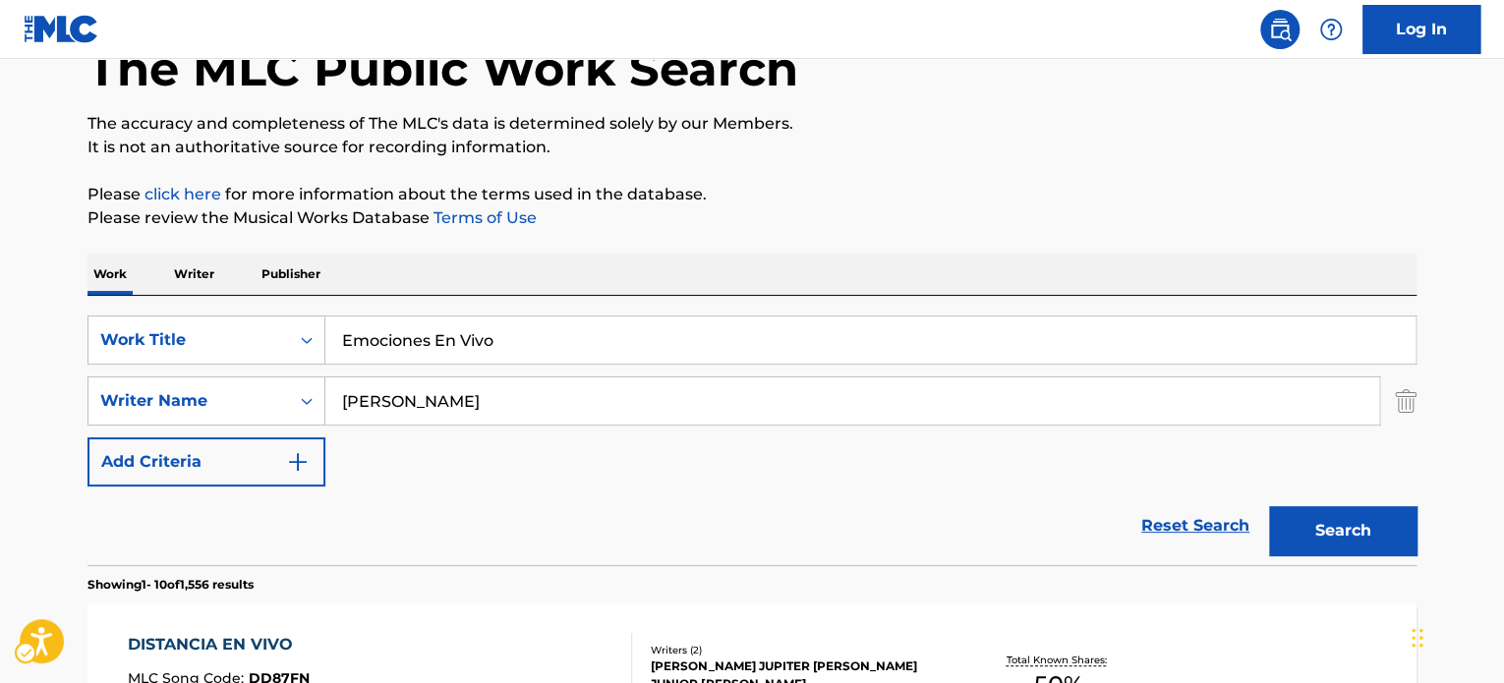
click at [1007, 200] on p "Please click here for more information about the terms used in the database." at bounding box center [752, 195] width 1329 height 24
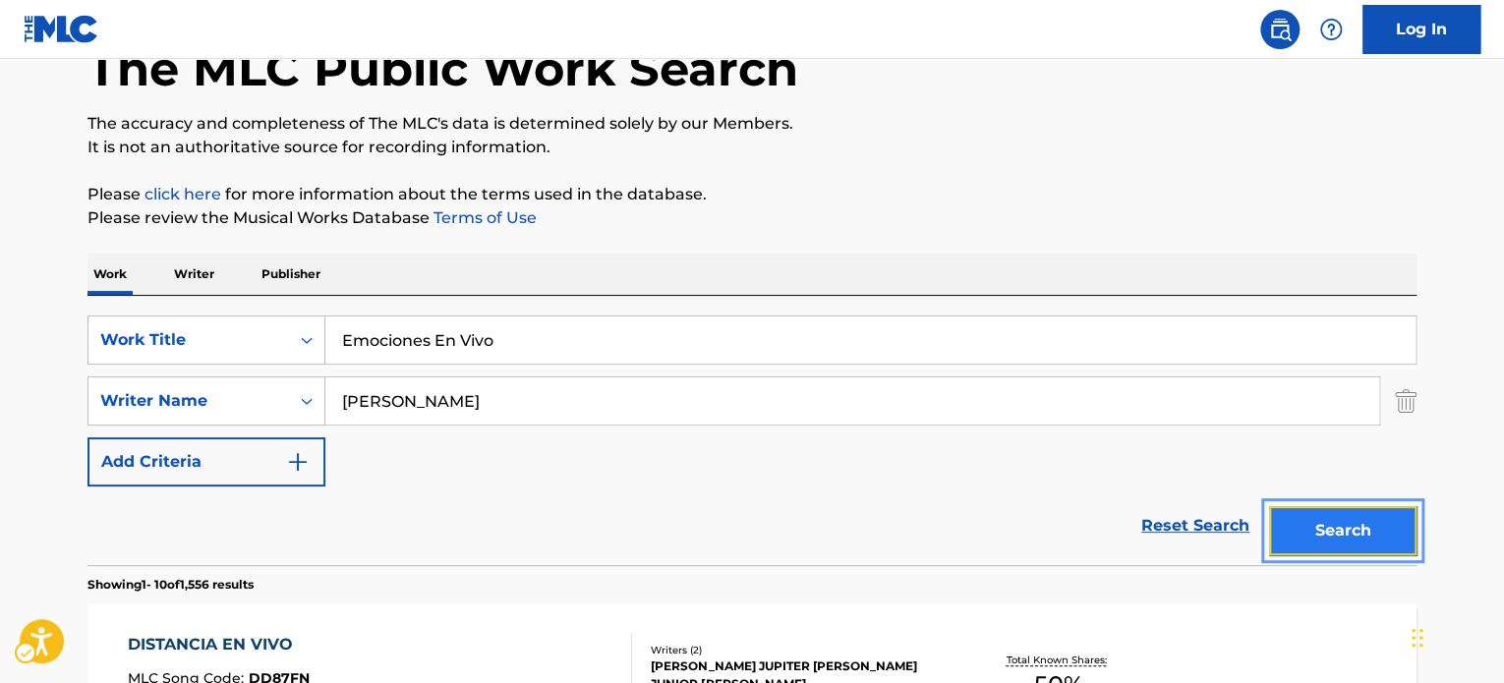
click at [1299, 517] on button "Search" at bounding box center [1342, 530] width 147 height 49
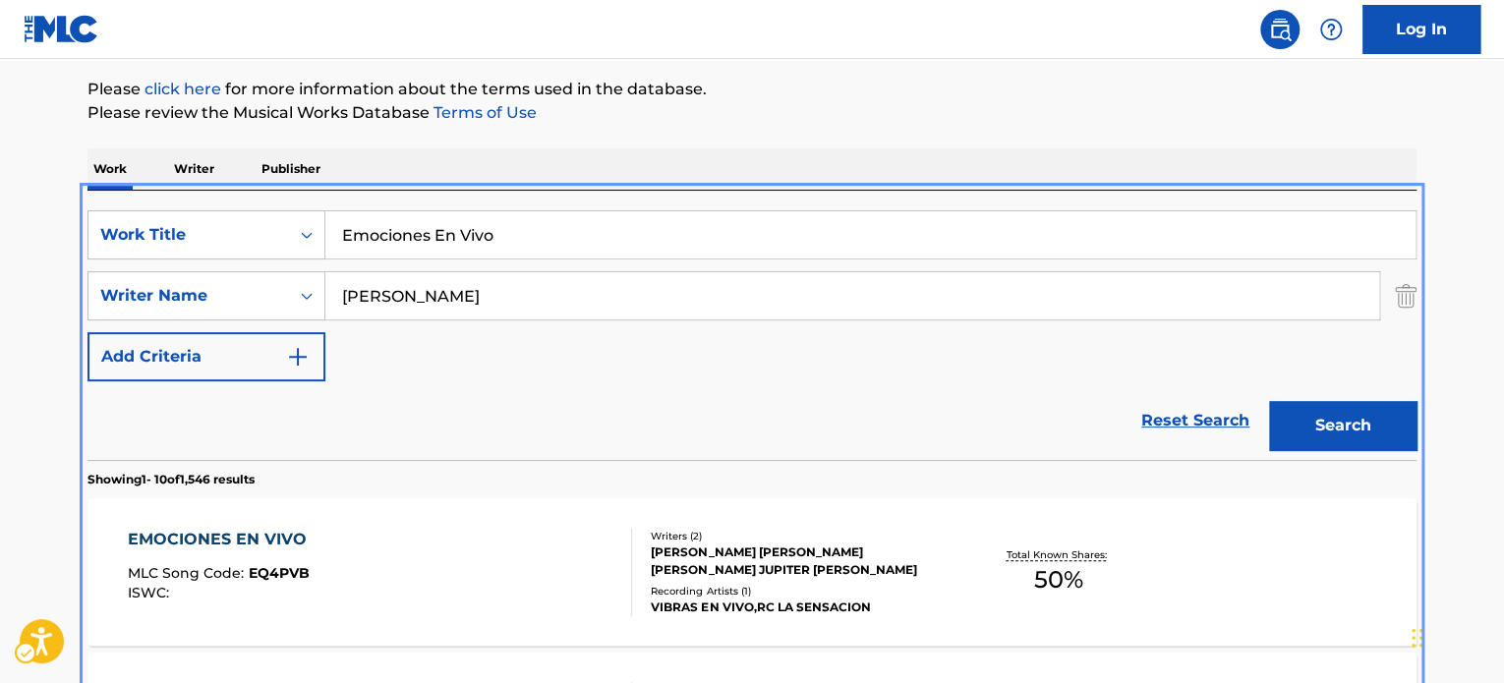
scroll to position [220, 0]
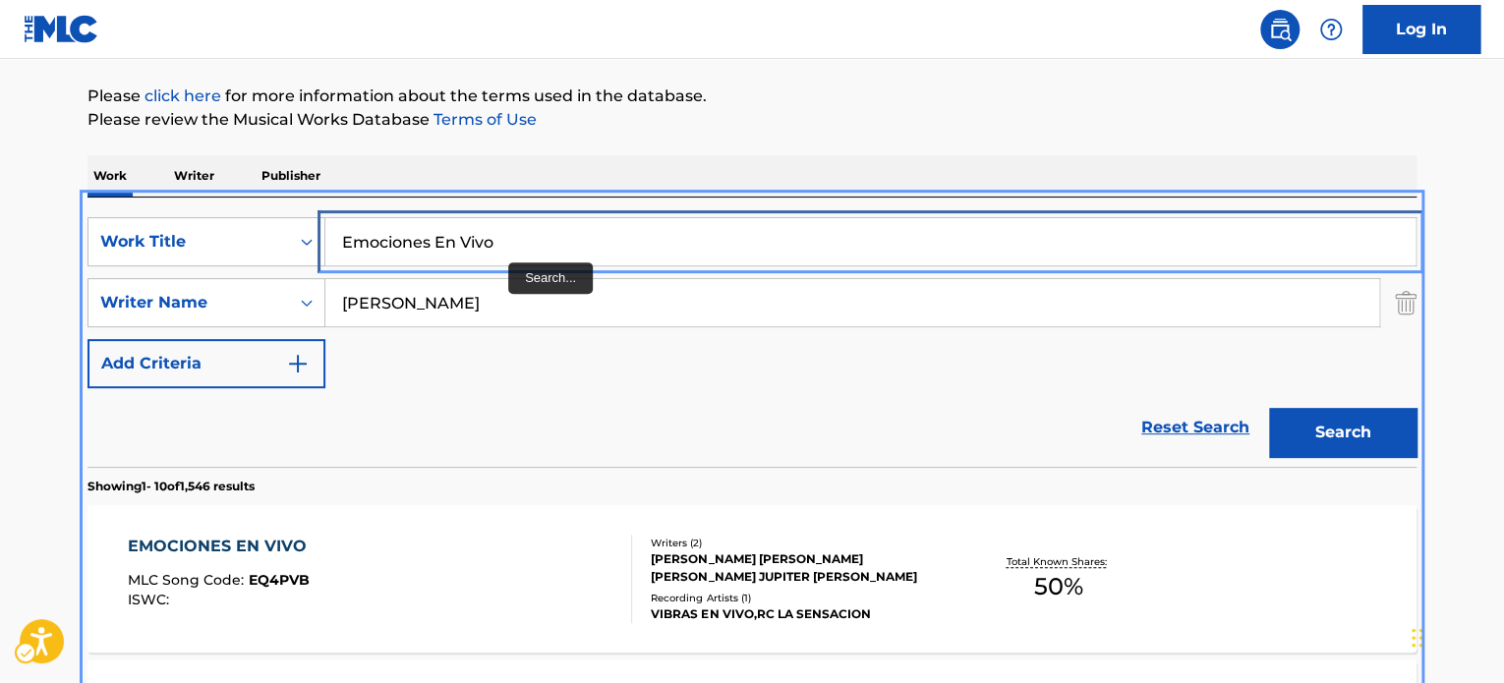
click at [514, 247] on input "Emociones En Vivo" at bounding box center [870, 241] width 1090 height 47
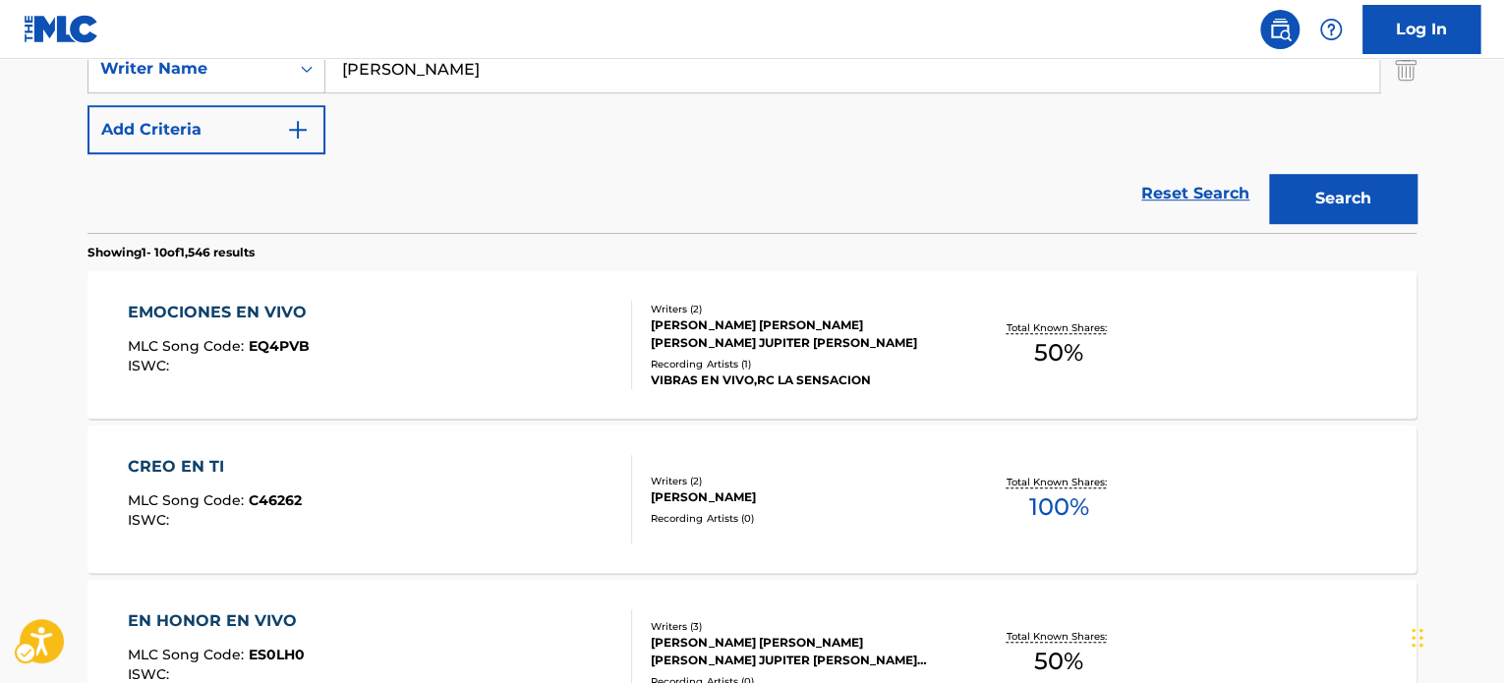
scroll to position [515, 0]
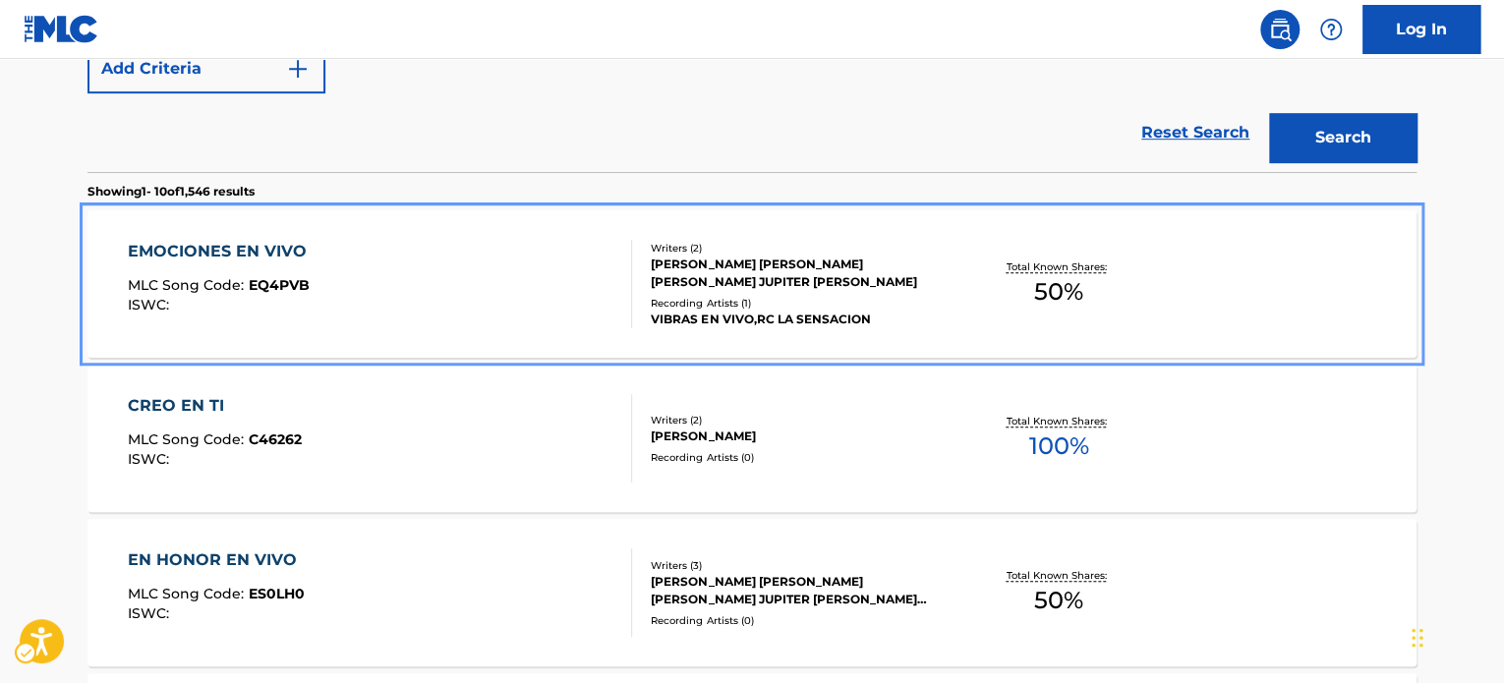
click at [564, 287] on div "EMOCIONES EN VIVO MLC Song Code : EQ4PVB ISWC :" at bounding box center [380, 284] width 505 height 88
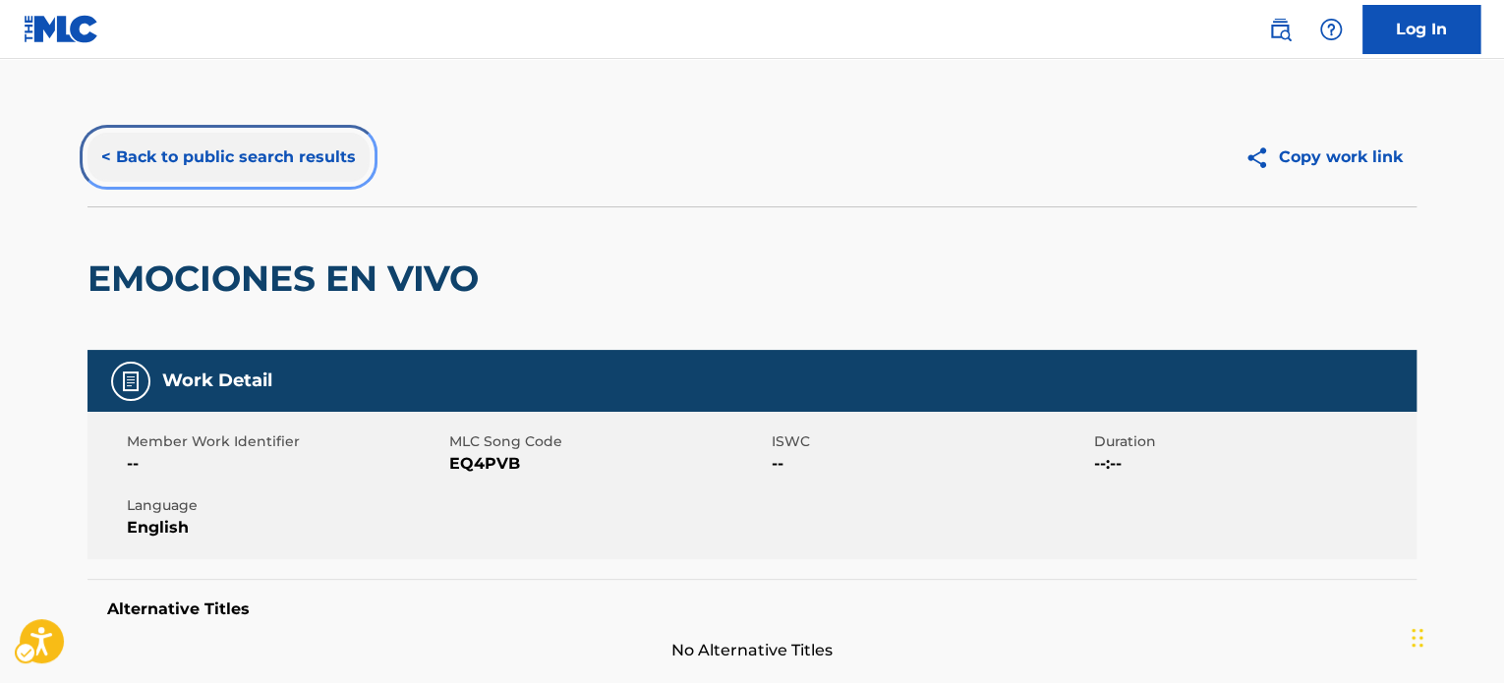
click at [278, 140] on button "< Back to public search results" at bounding box center [229, 157] width 282 height 49
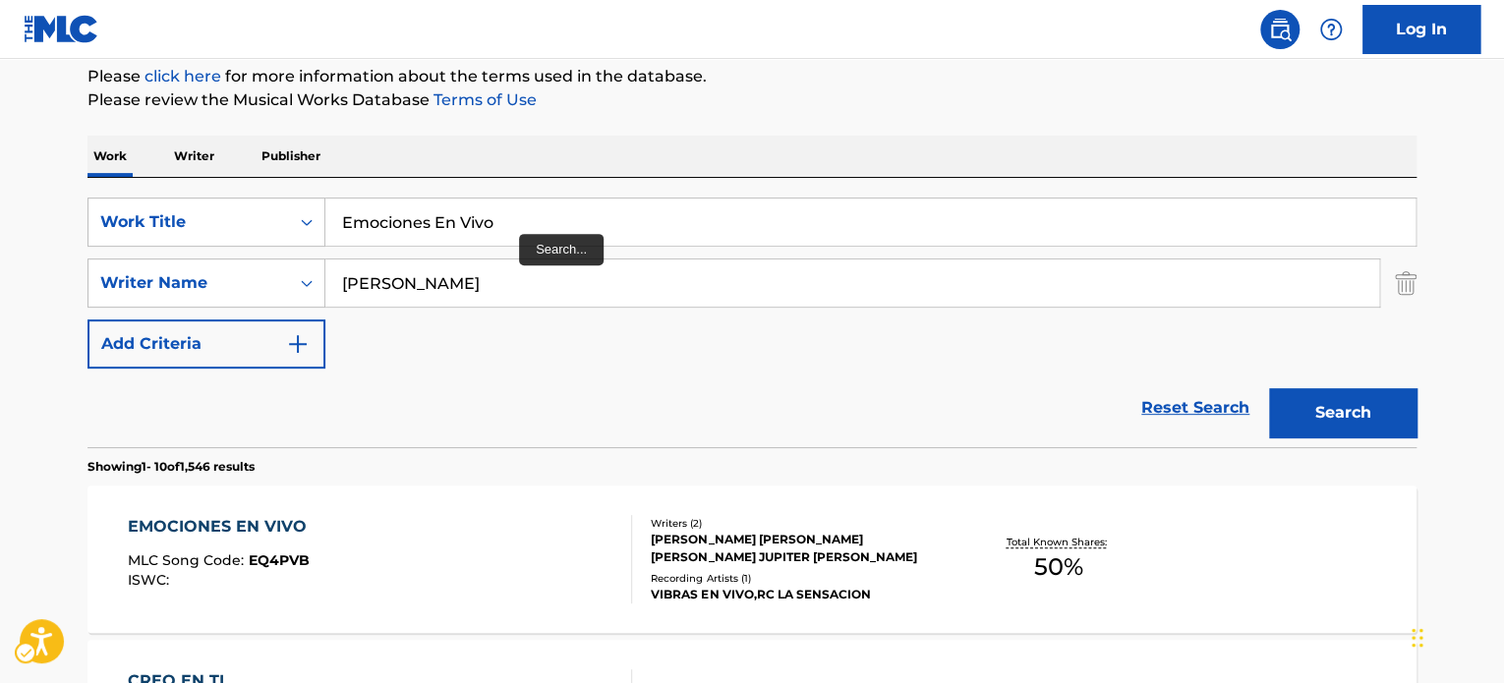
scroll to position [235, 0]
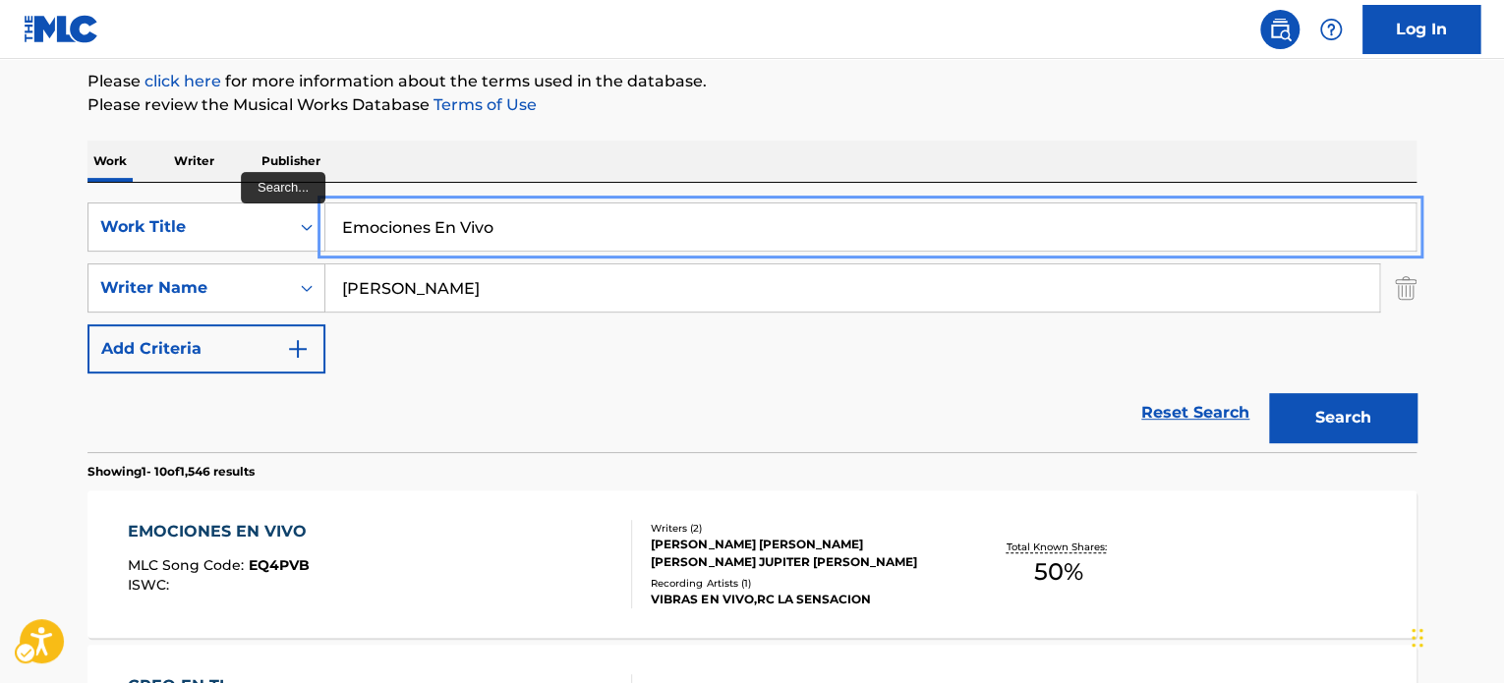
paste input "99"
drag, startPoint x: 881, startPoint y: 150, endPoint x: 1244, endPoint y: 360, distance: 418.9
click at [913, 164] on div "Work Writer Publisher" at bounding box center [752, 161] width 1329 height 41
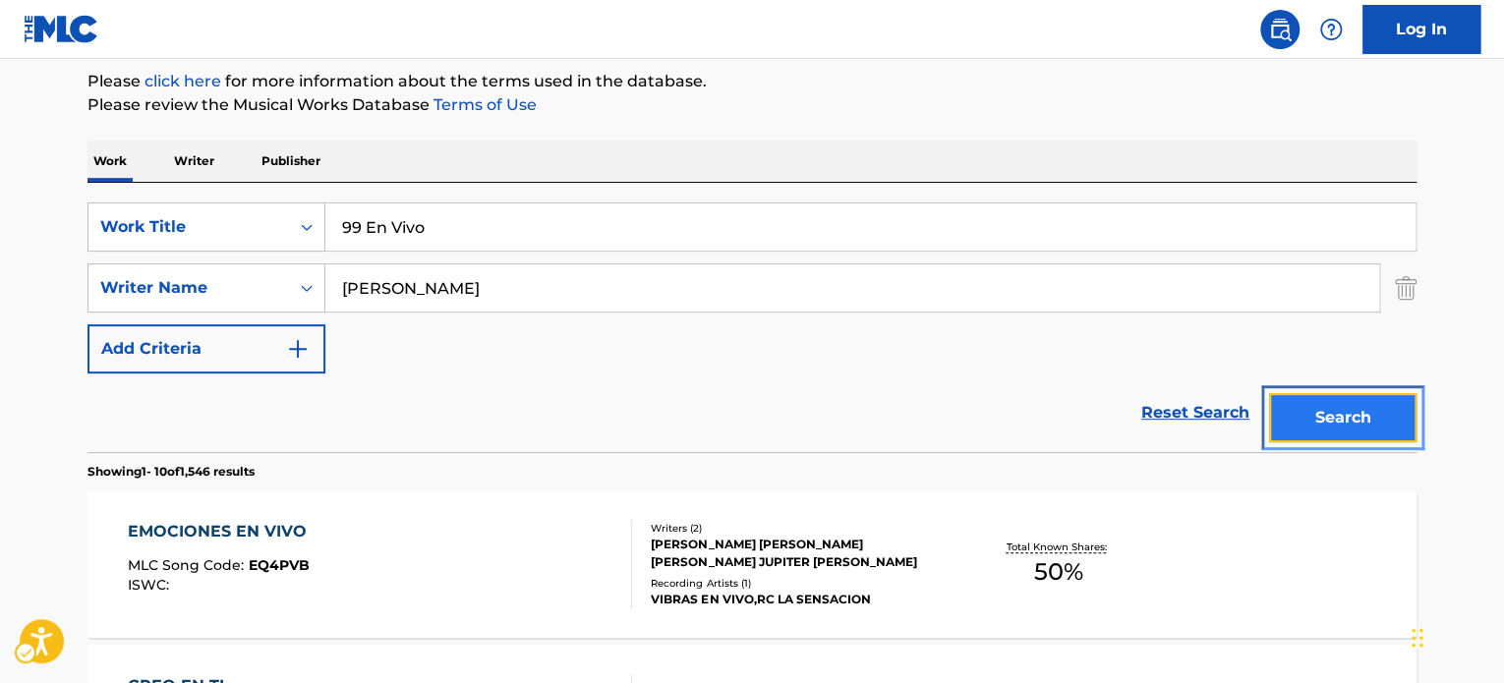
click at [1349, 412] on button "Search" at bounding box center [1342, 417] width 147 height 49
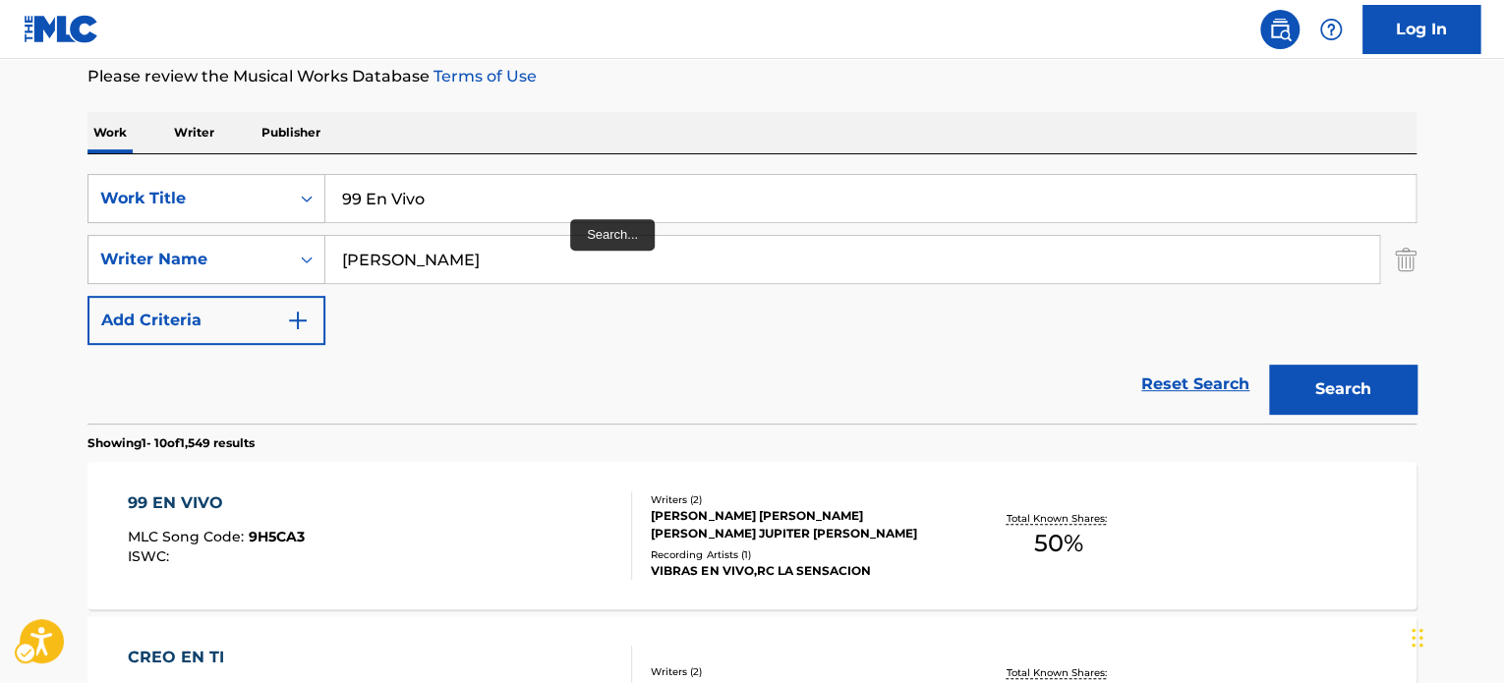
scroll to position [220, 0]
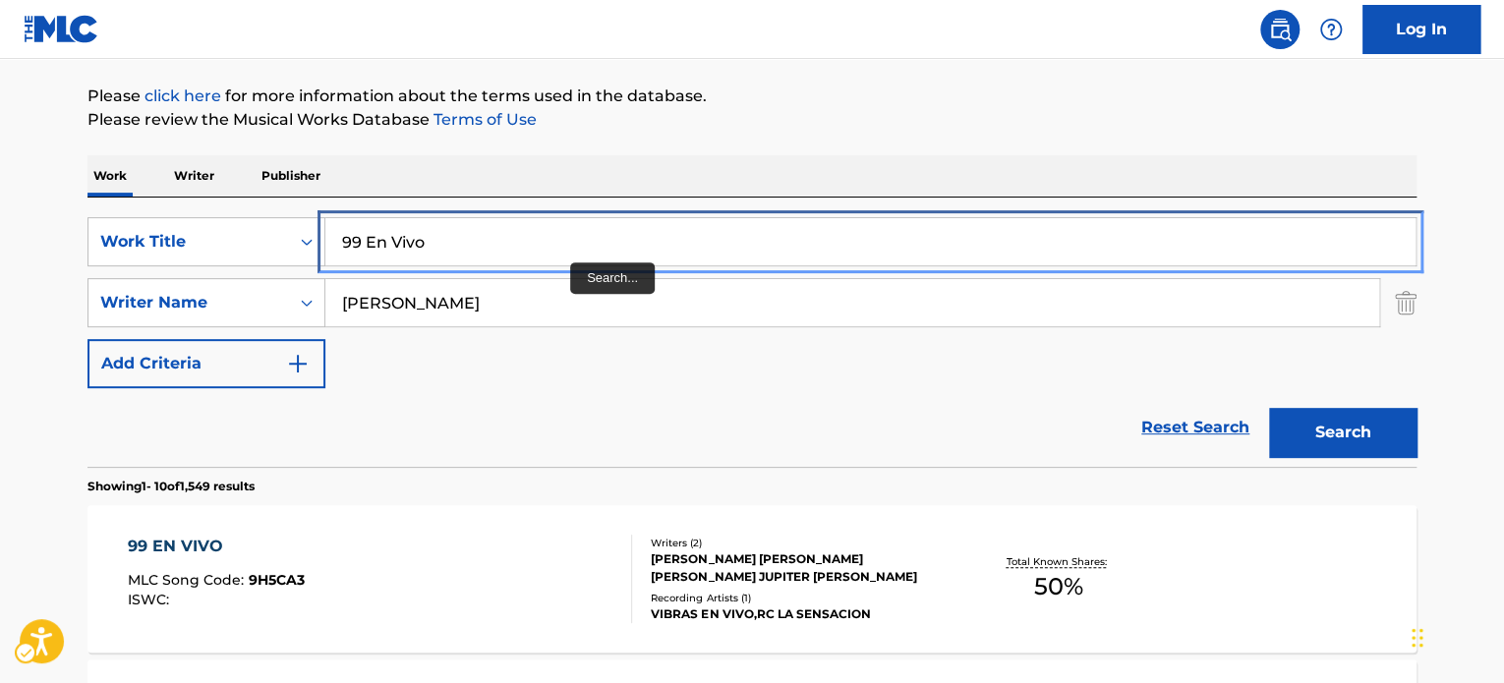
click at [574, 245] on input "99 En Vivo" at bounding box center [870, 241] width 1090 height 47
paste input "Cuero Como Tu"
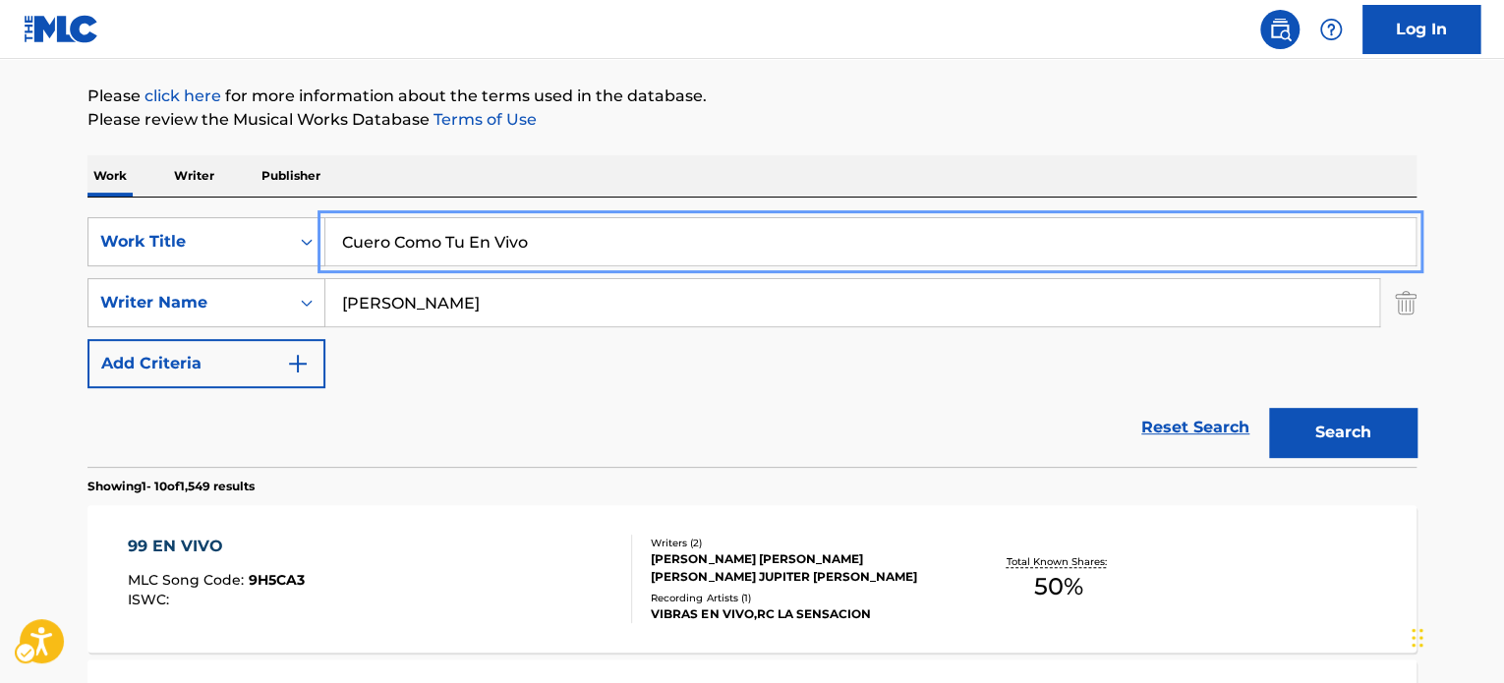
click at [763, 160] on div "Work Writer Publisher" at bounding box center [752, 175] width 1329 height 41
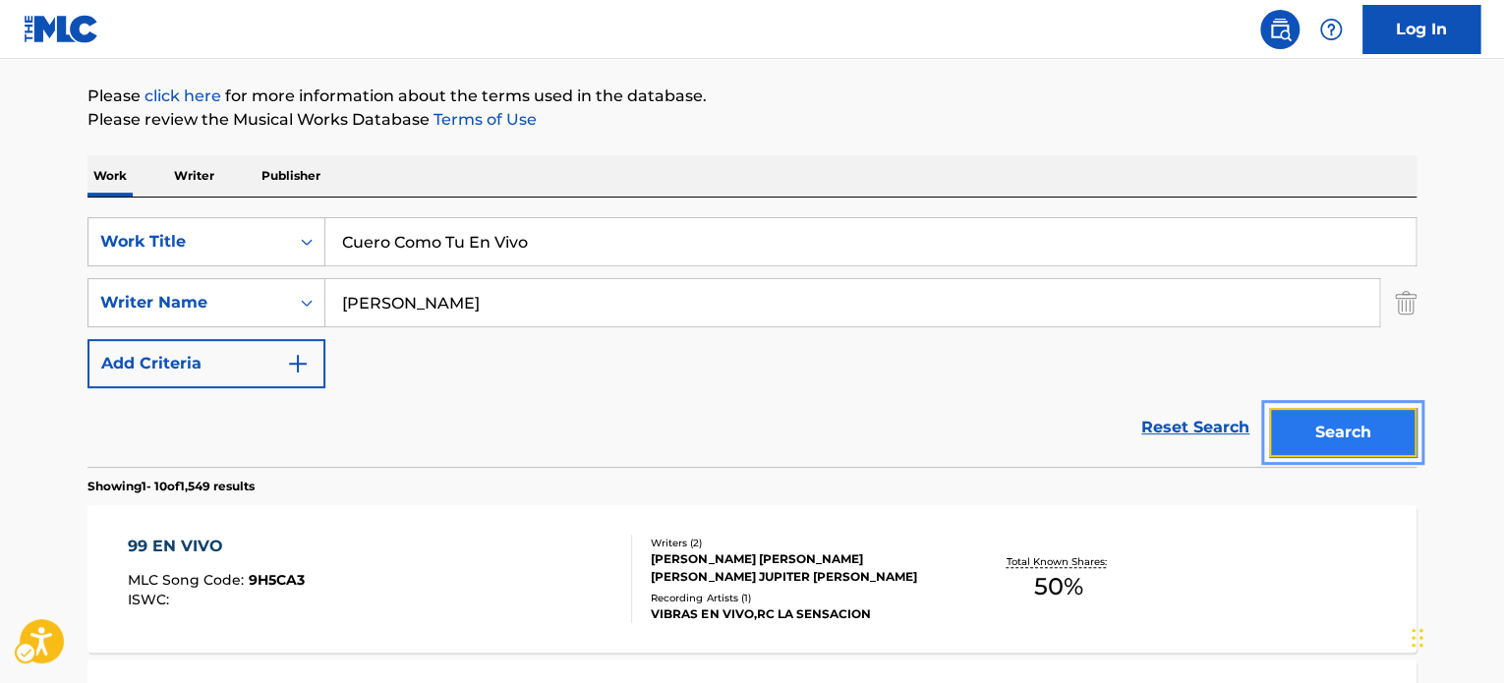
click at [1346, 440] on button "Search" at bounding box center [1342, 432] width 147 height 49
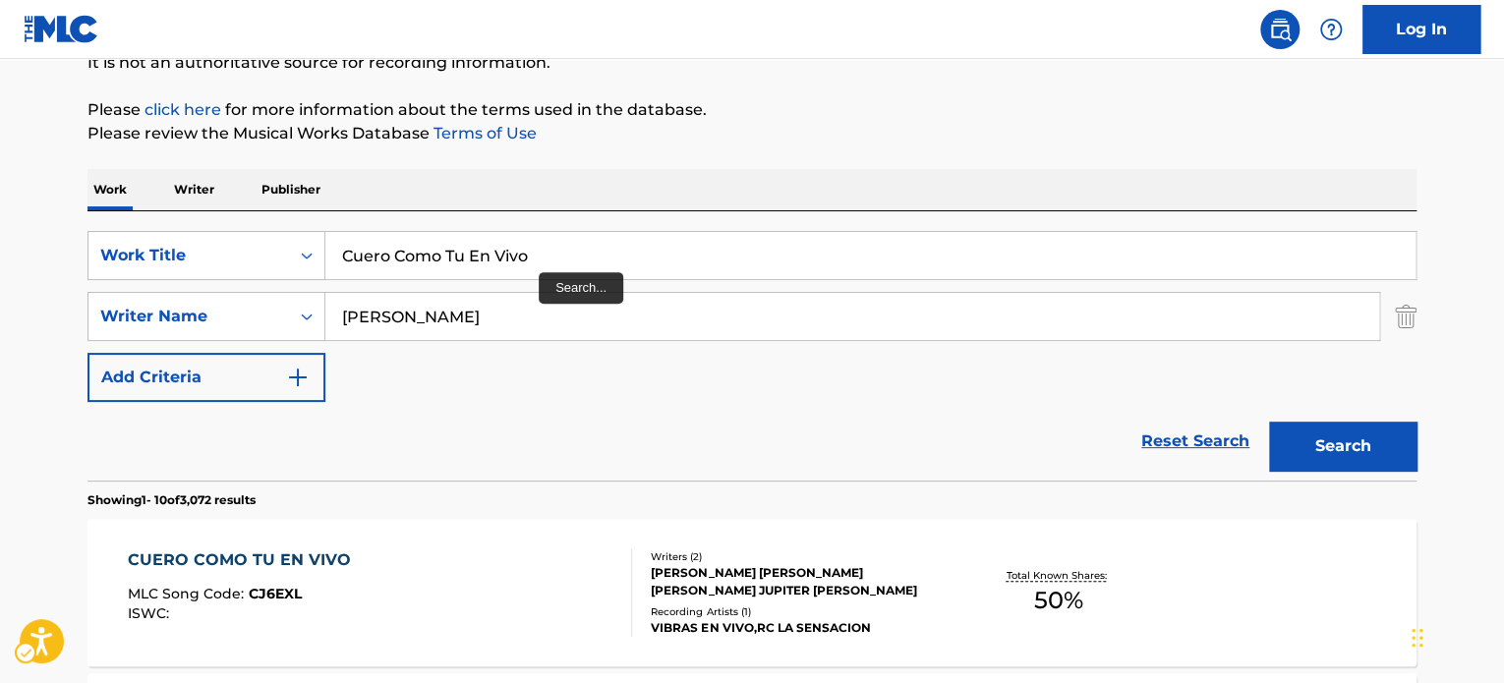
scroll to position [196, 0]
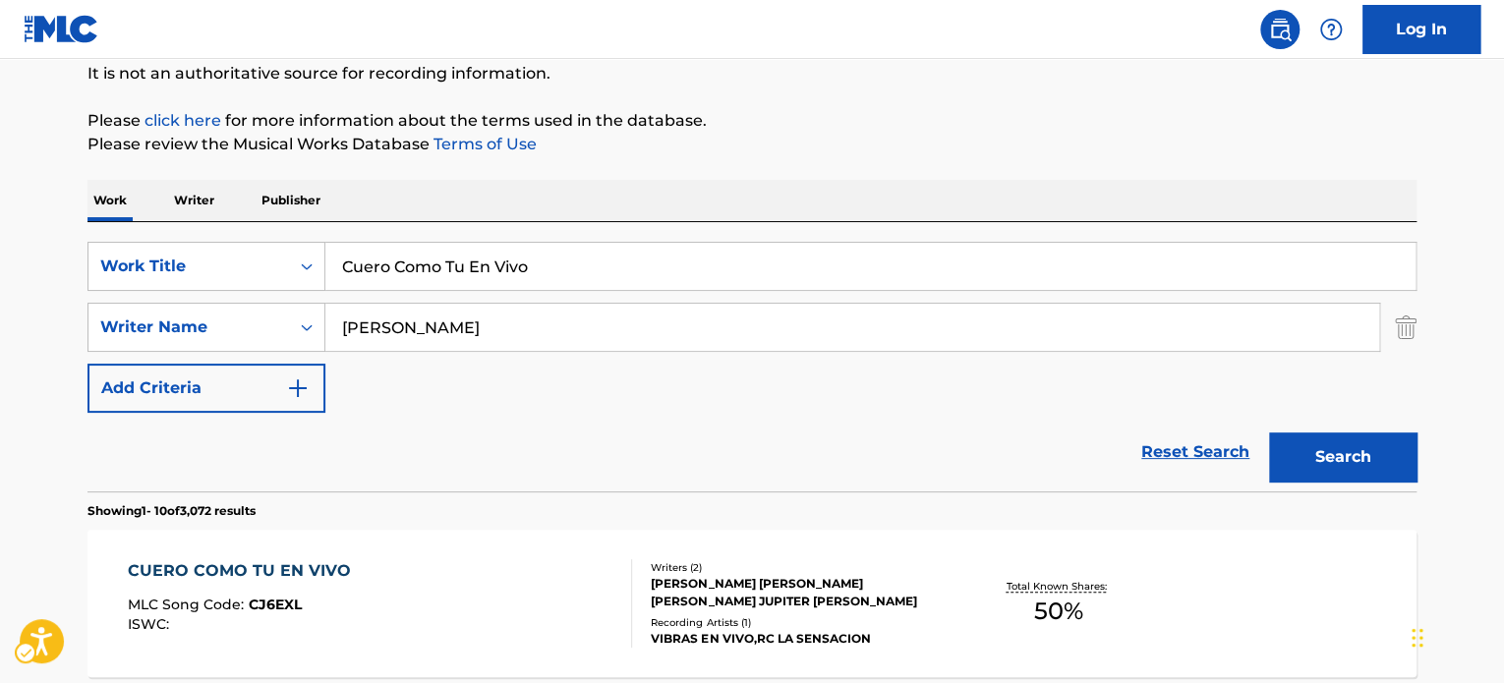
click at [552, 238] on div "SearchWithCriteria4fb0814a-b2d6-4948-944a-0a74334891f4 Work Title Cuero Como Tu…" at bounding box center [752, 356] width 1329 height 269
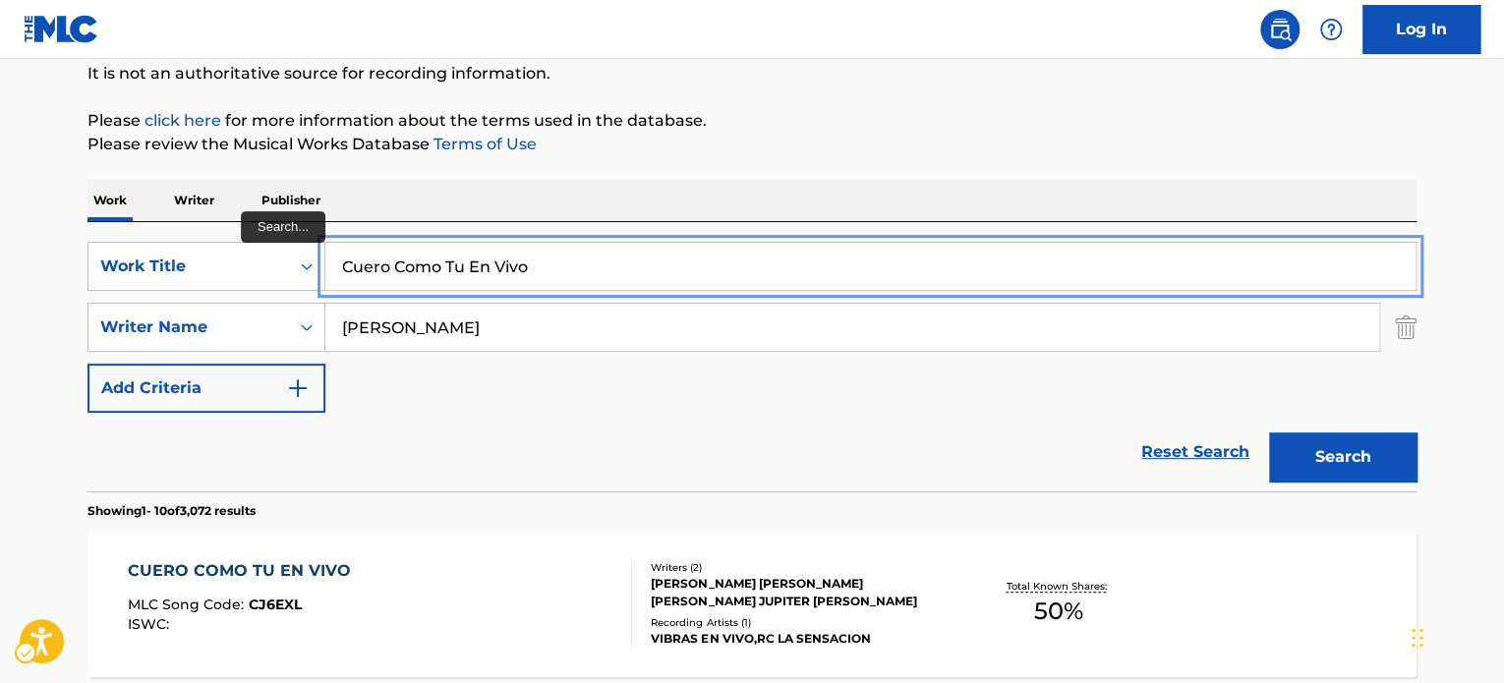
click at [555, 251] on input "Cuero Como Tu En Vivo" at bounding box center [870, 266] width 1090 height 47
paste input "Pensando En Ti"
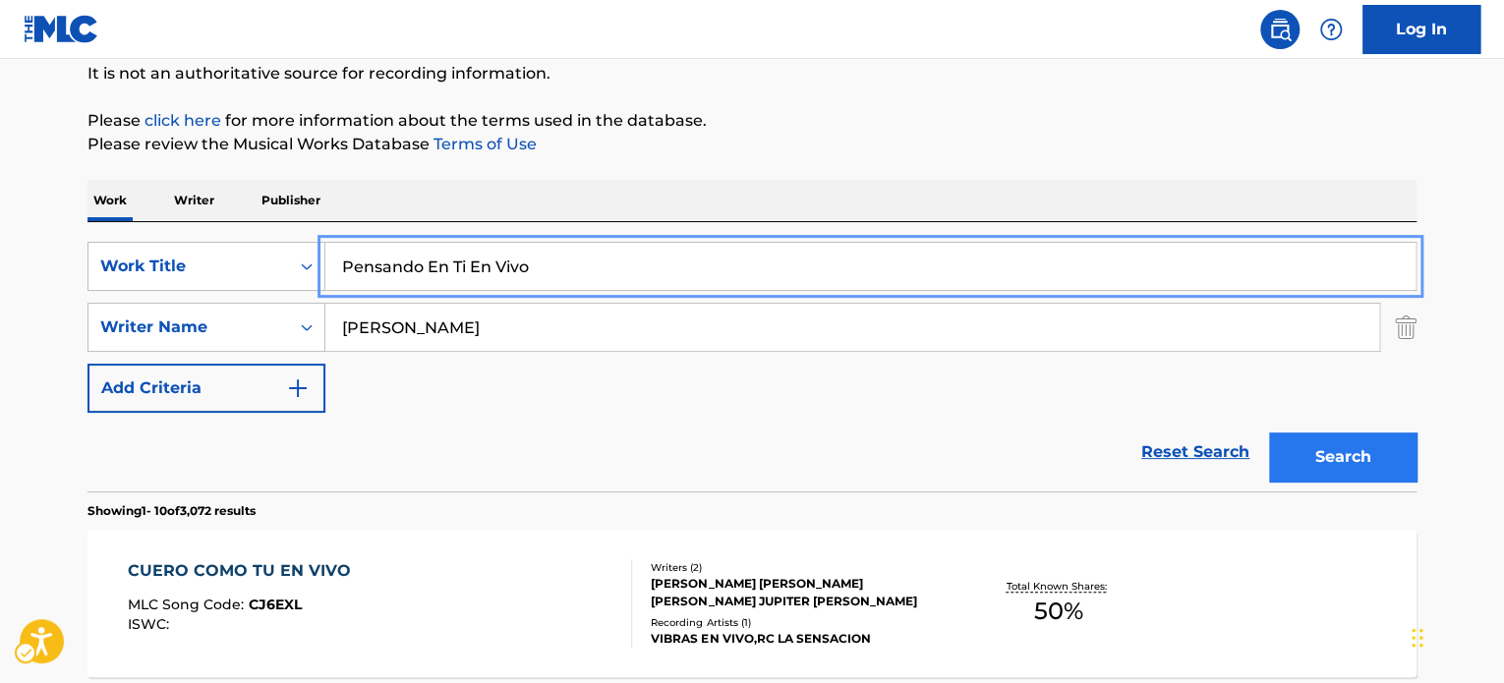
type input "Pensando En Ti En Vivo"
click at [1326, 447] on button "Search" at bounding box center [1342, 457] width 147 height 49
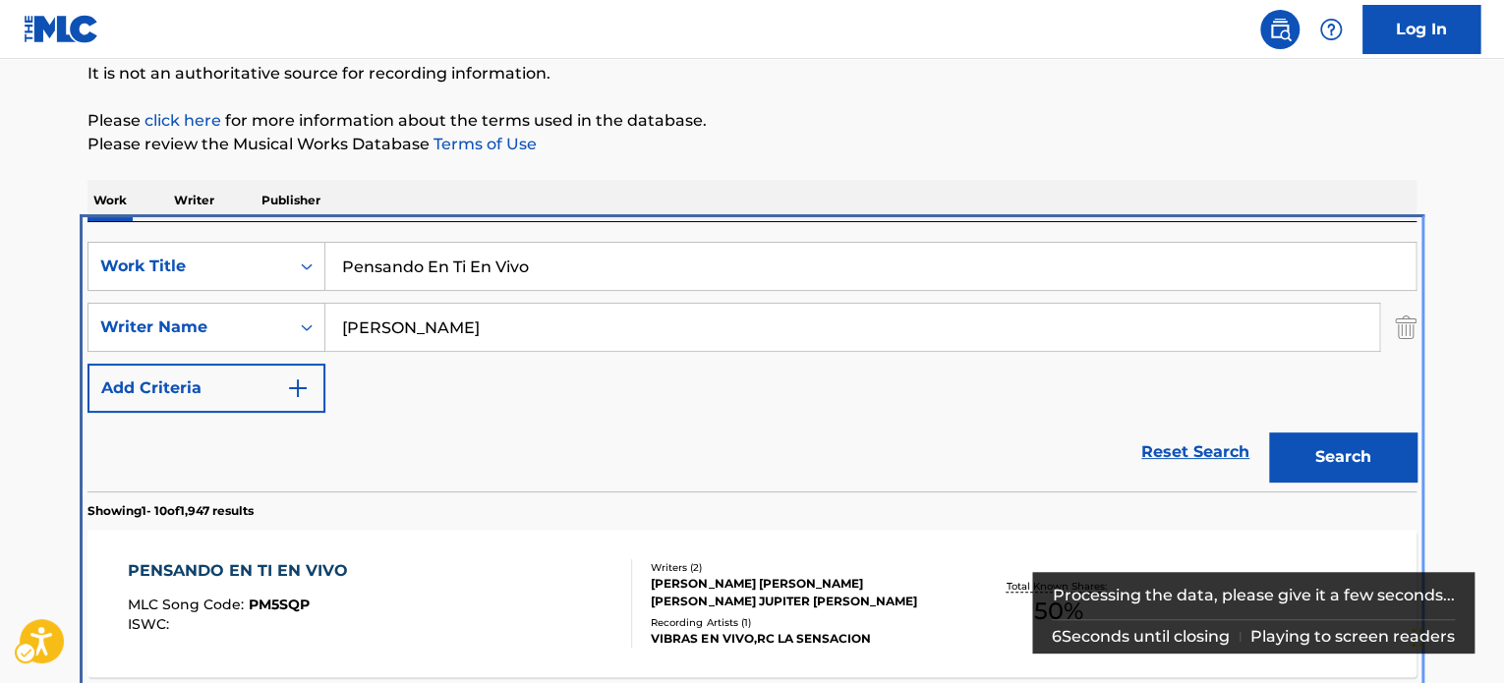
scroll to position [417, 0]
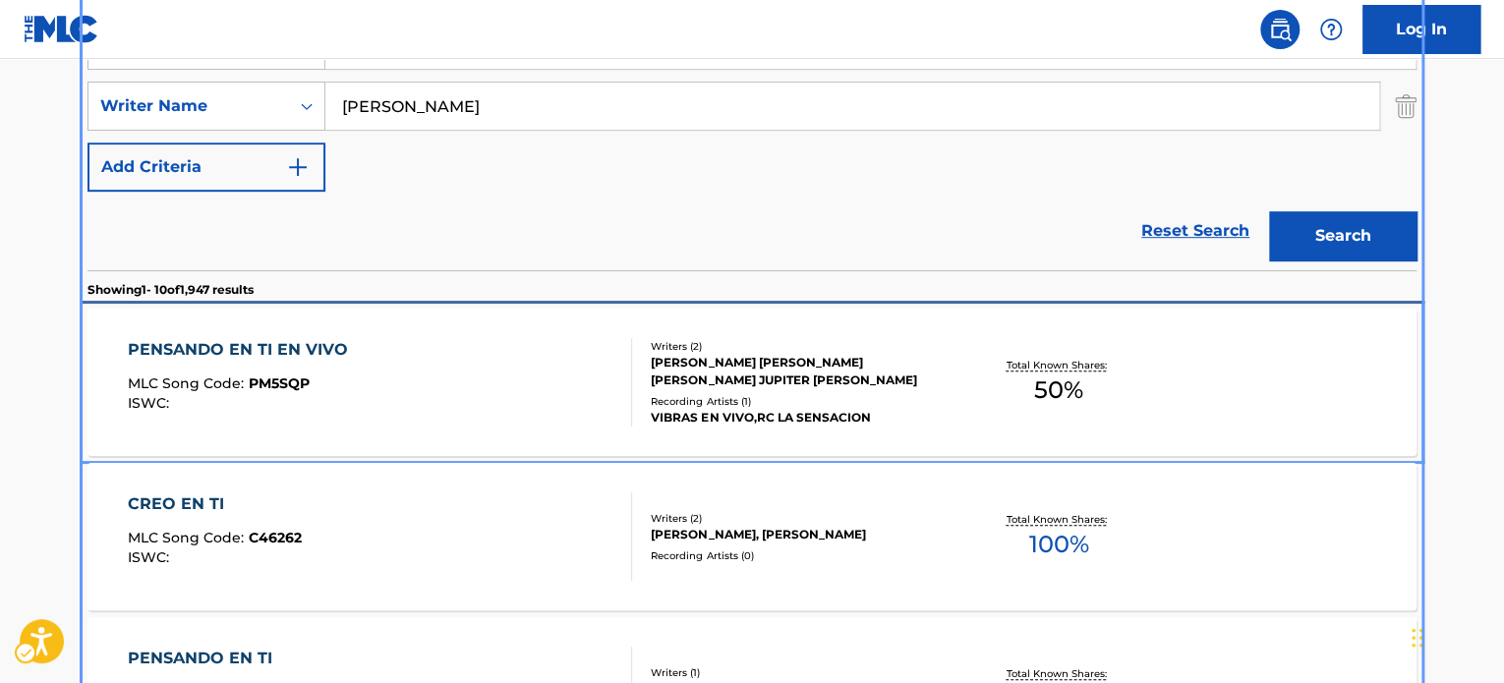
click at [510, 396] on div "PENSANDO EN TI EN VIVO MLC Song Code : PM5SQP ISWC :" at bounding box center [380, 382] width 505 height 88
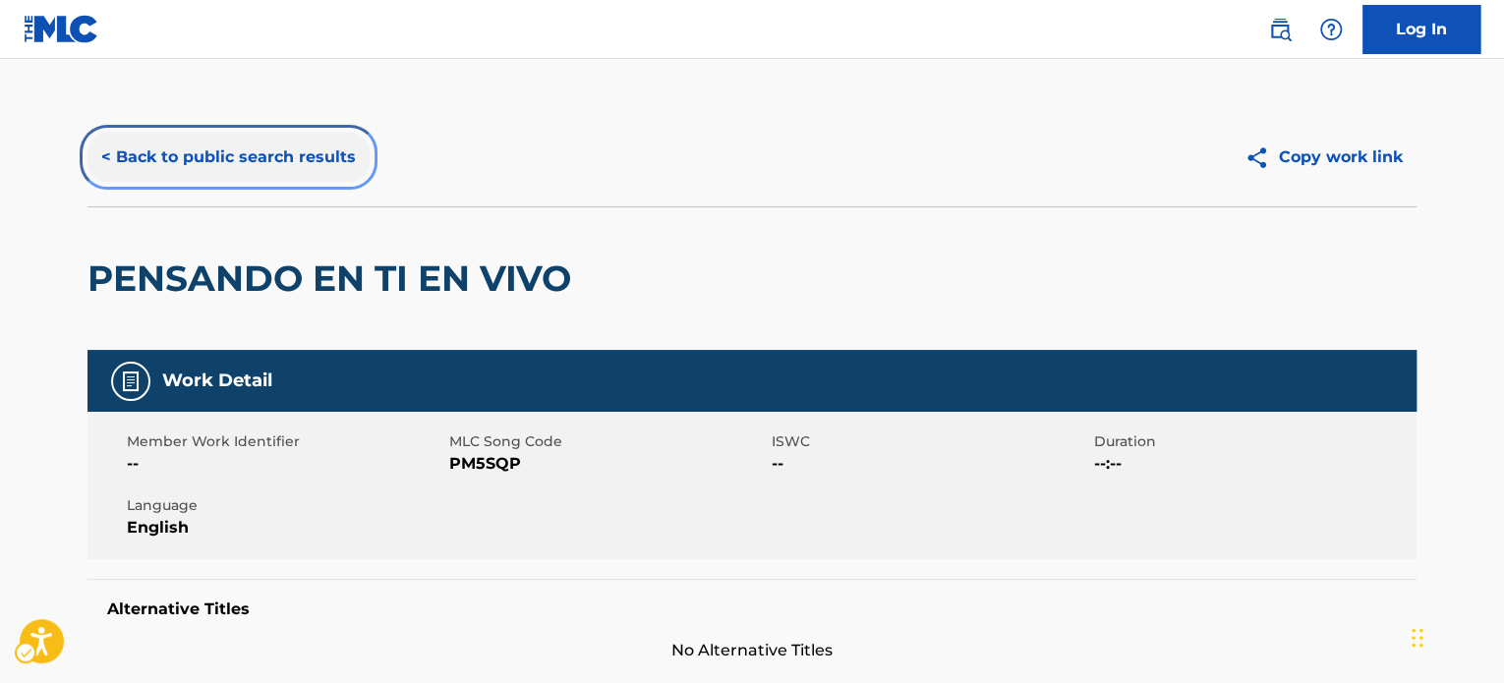
click at [271, 156] on button "< Back to public search results" at bounding box center [229, 157] width 282 height 49
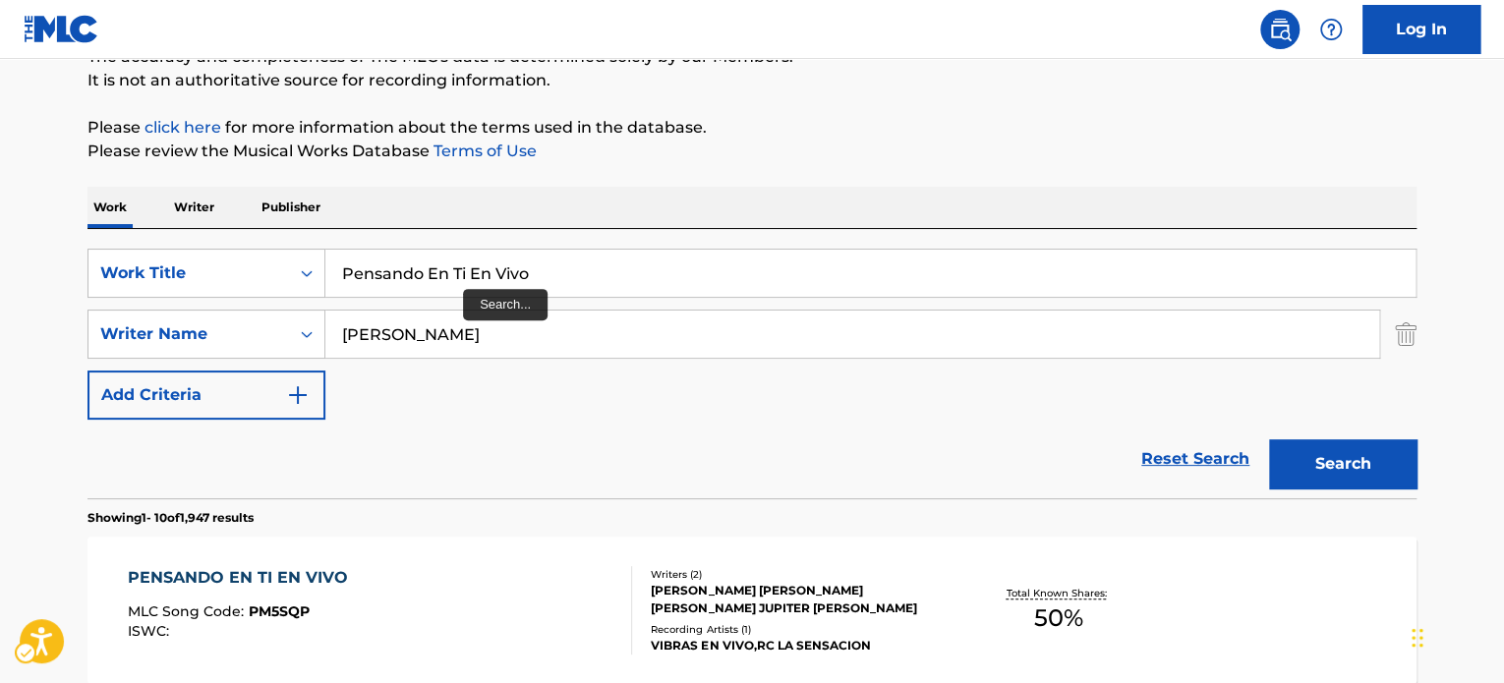
scroll to position [122, 0]
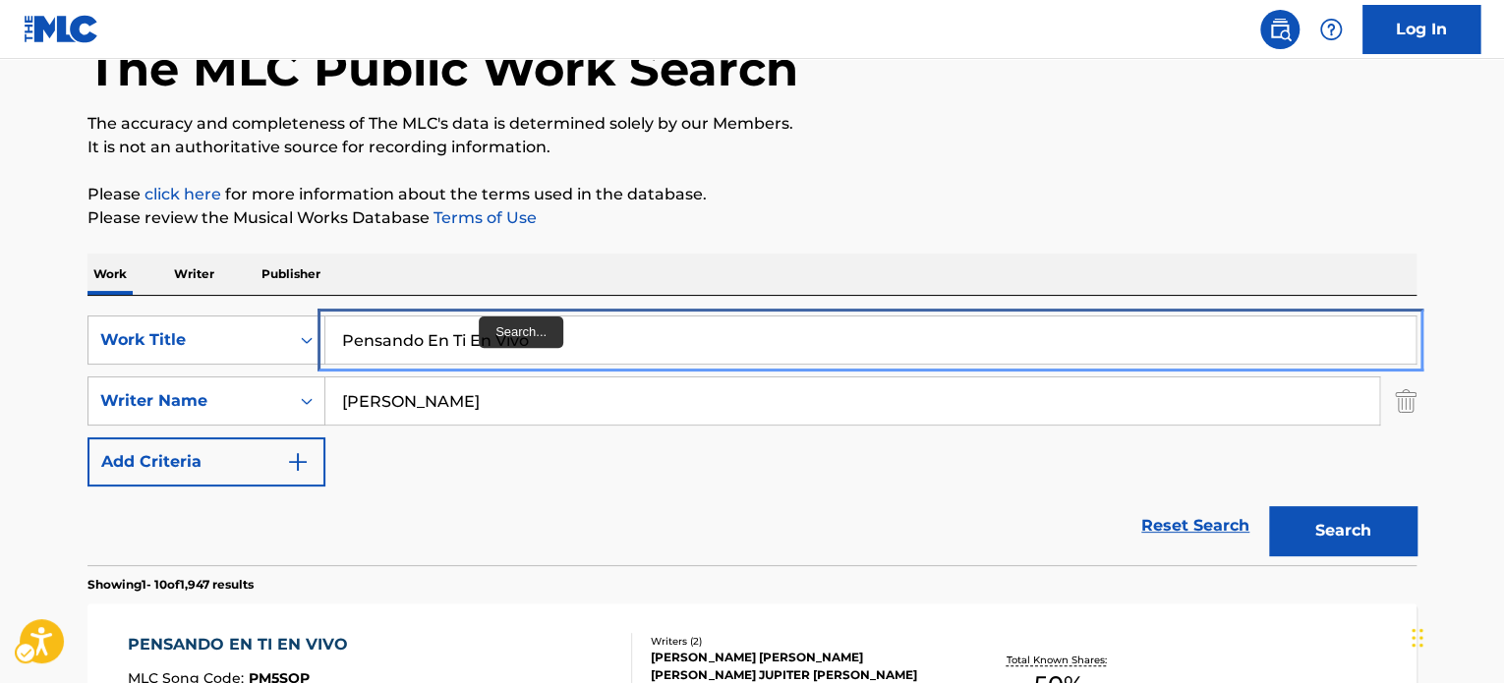
drag, startPoint x: 488, startPoint y: 340, endPoint x: 846, endPoint y: 235, distance: 373.0
paste input "[PERSON_NAME]"
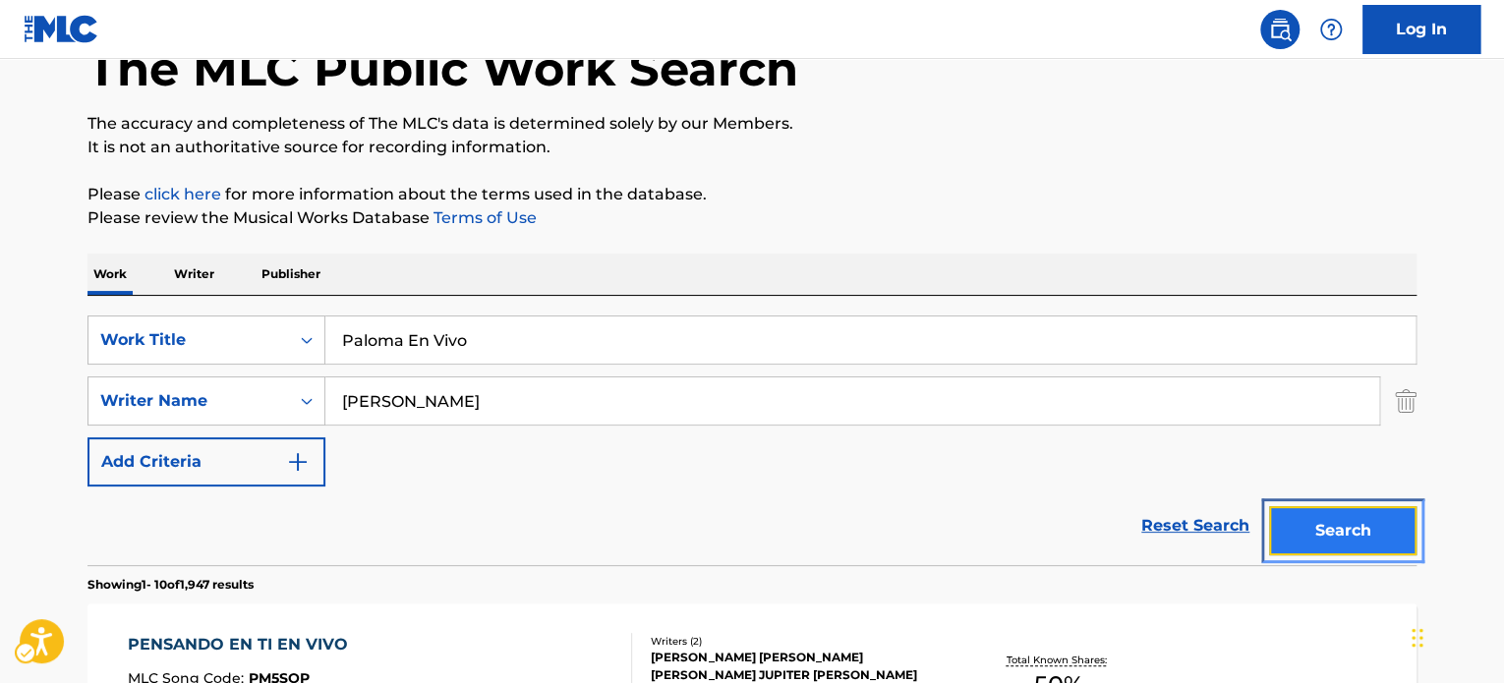
click at [1325, 540] on button "Search" at bounding box center [1342, 530] width 147 height 49
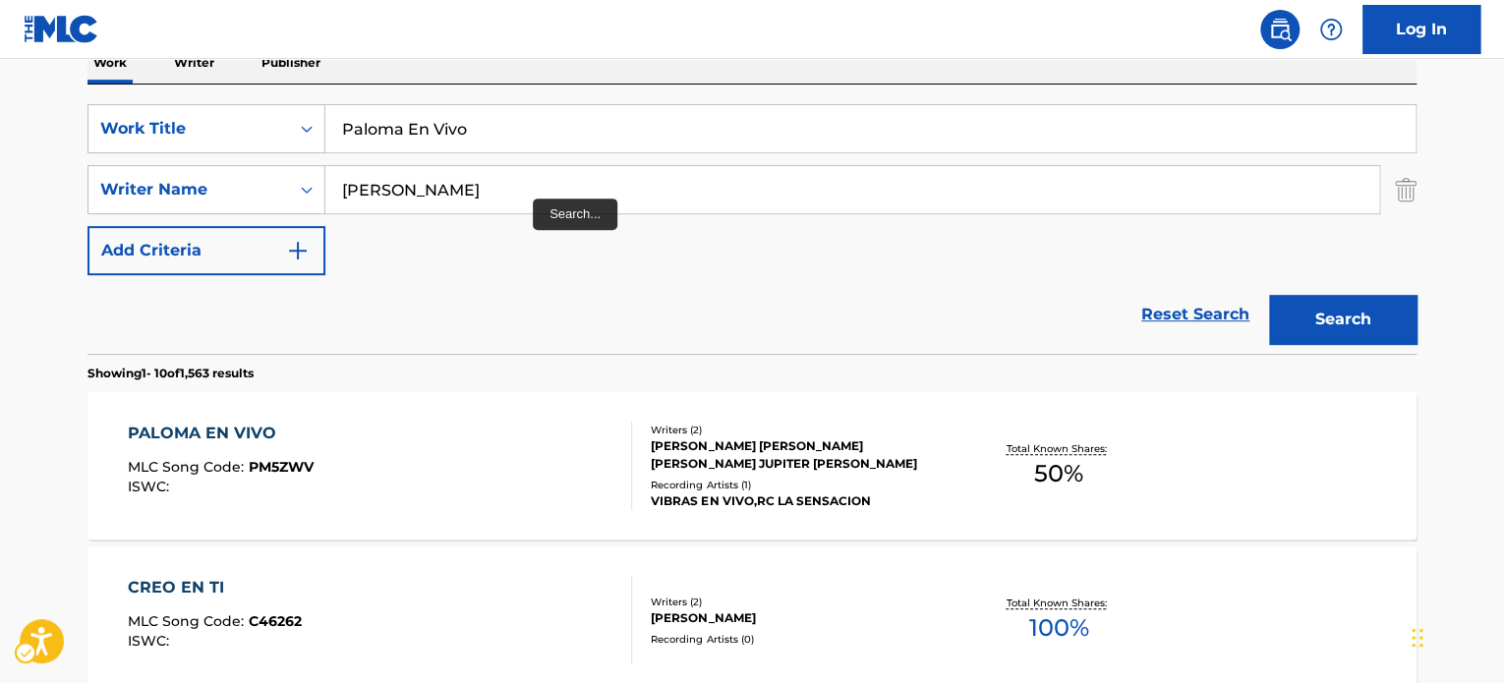
scroll to position [220, 0]
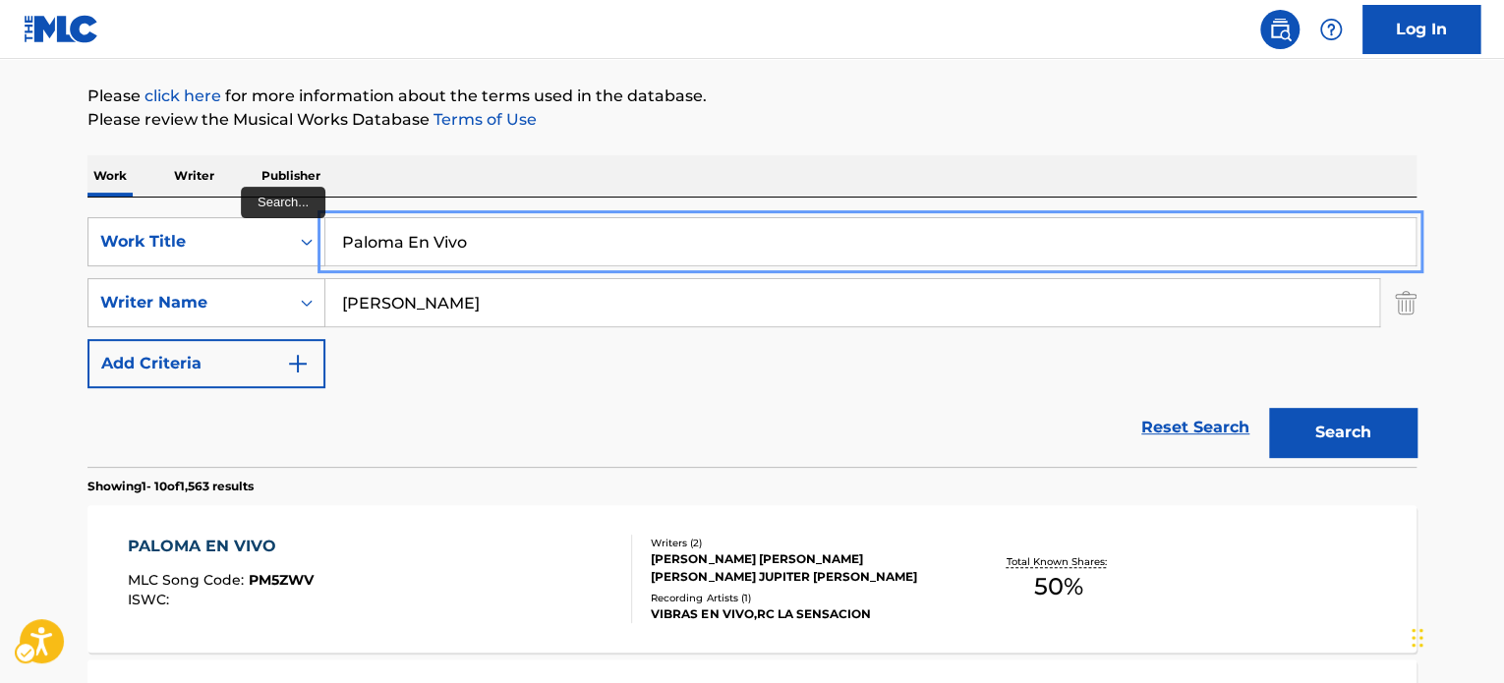
click at [473, 240] on input "Paloma En Vivo" at bounding box center [870, 241] width 1090 height 47
paste input "4 [PERSON_NAME]"
type input "4 [PERSON_NAME] En Vivo"
drag, startPoint x: 928, startPoint y: 98, endPoint x: 1360, endPoint y: 417, distance: 536.5
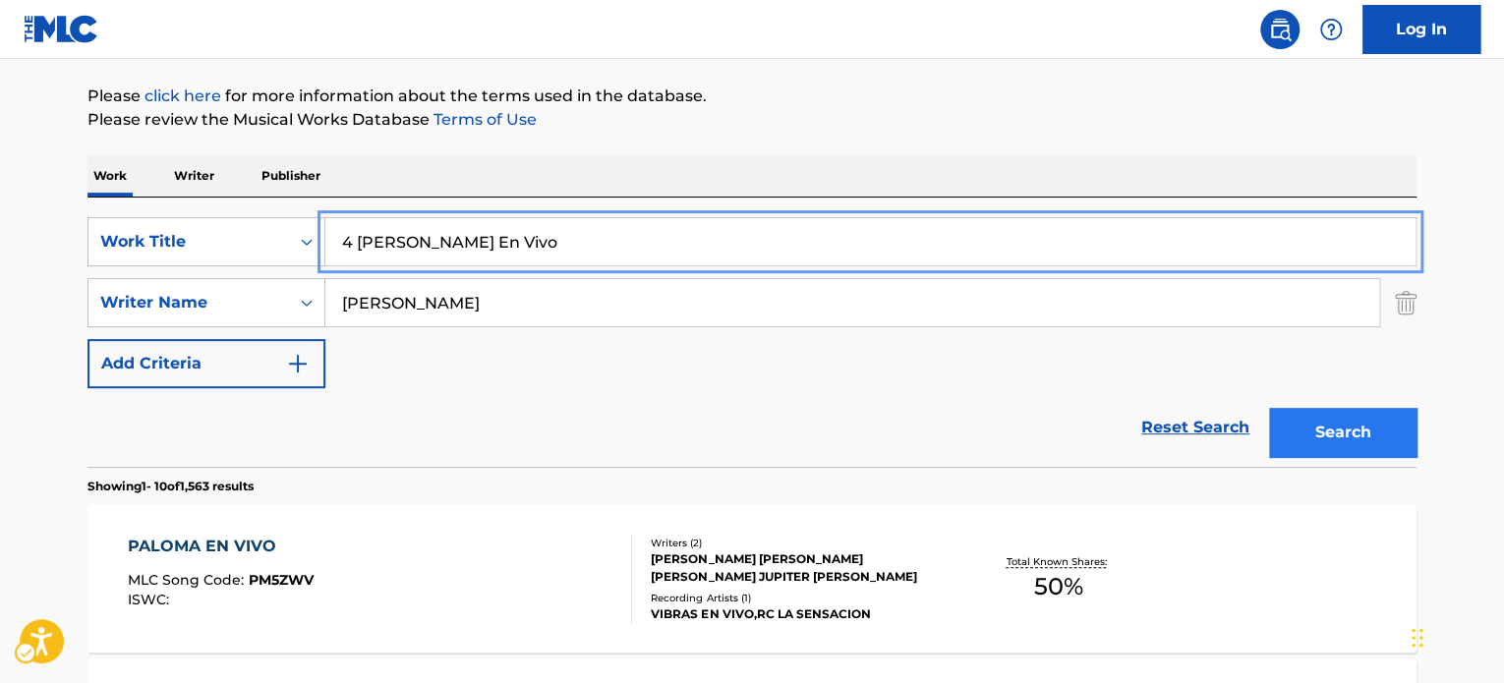
click at [930, 98] on p "Please click here | New Window for more information about the terms used in the…" at bounding box center [752, 97] width 1329 height 24
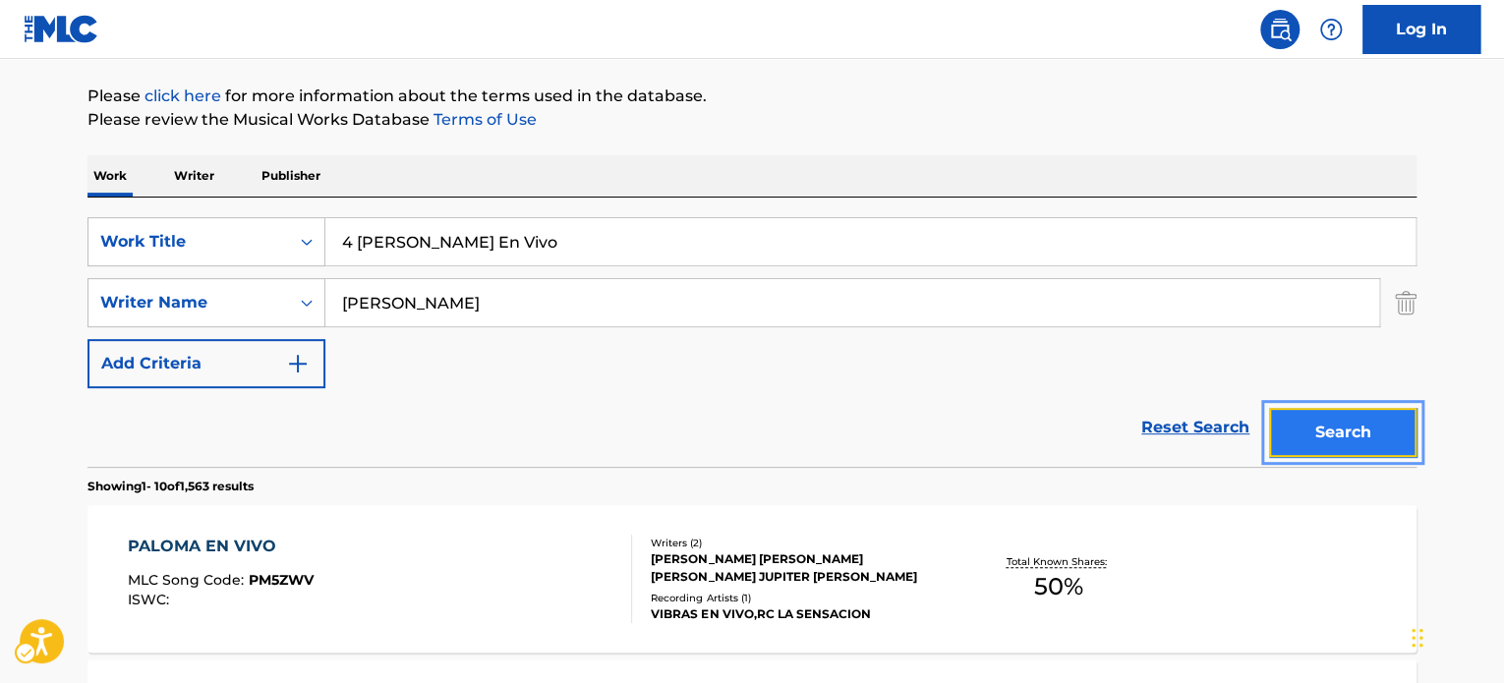
click at [1361, 437] on button "Search" at bounding box center [1342, 432] width 147 height 49
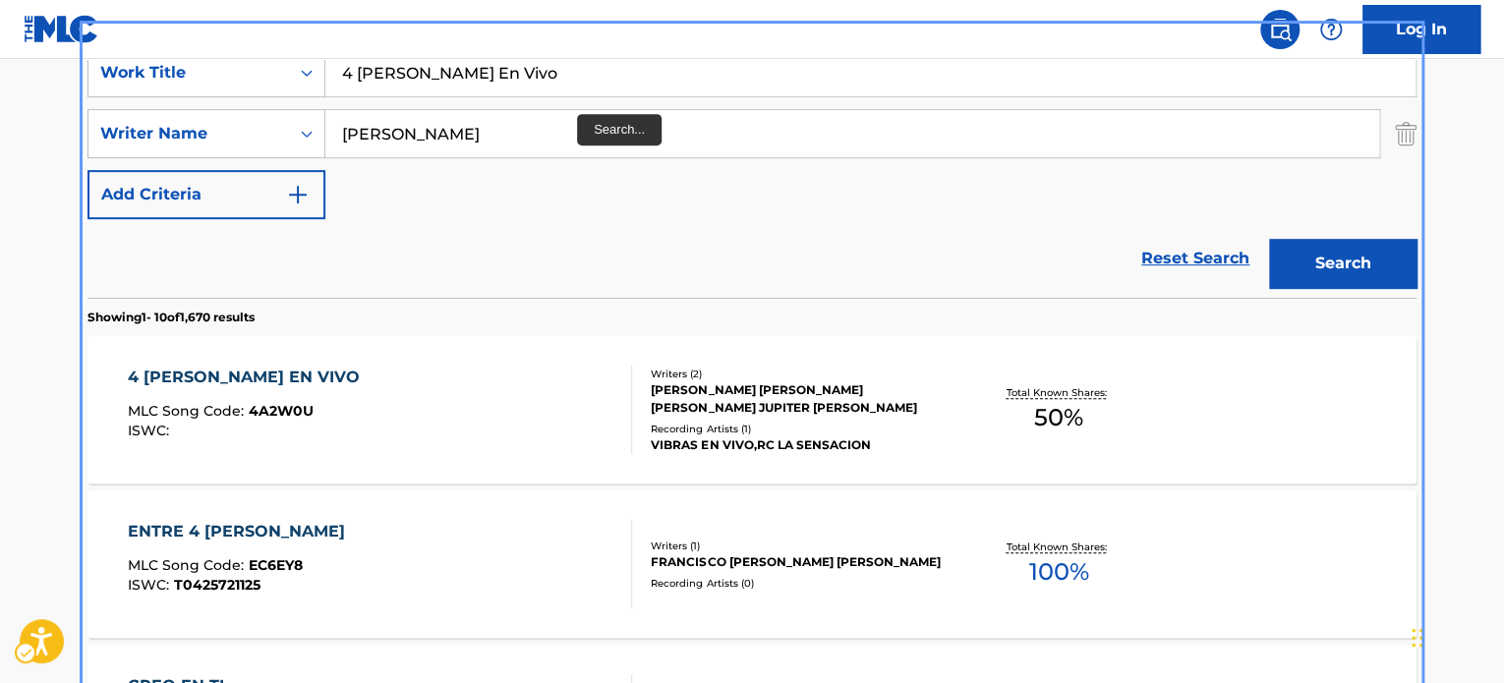
scroll to position [392, 0]
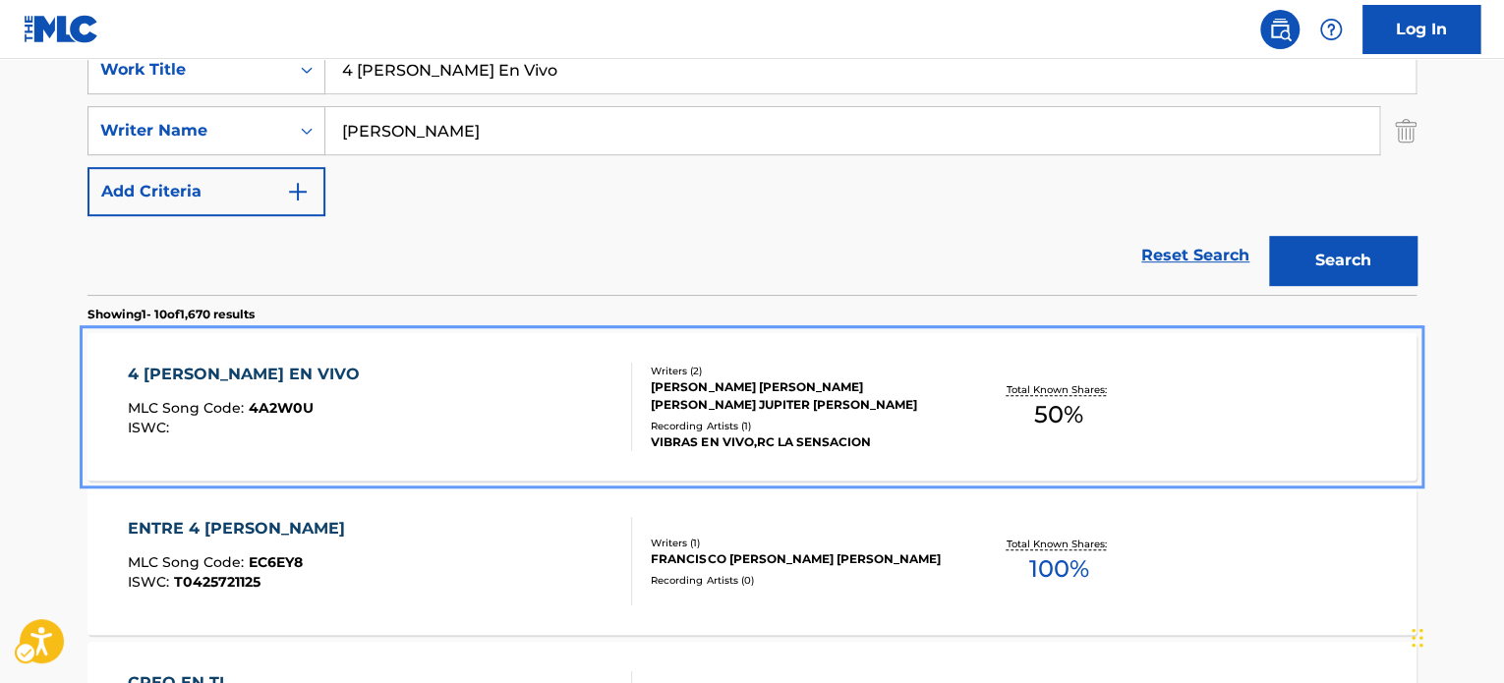
click at [450, 399] on div "4 [PERSON_NAME] EN VIVO MLC Song Code : 4A2W0U ISWC :" at bounding box center [380, 407] width 505 height 88
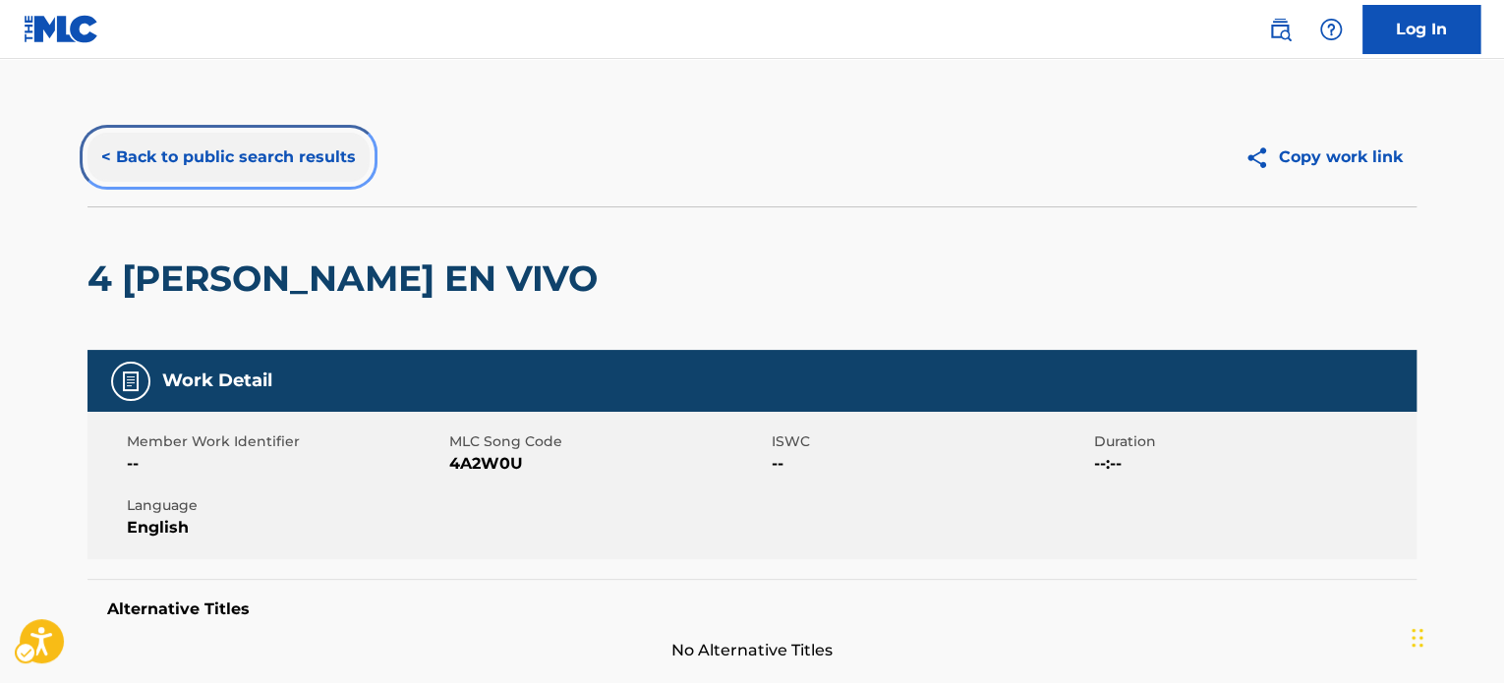
click at [298, 136] on button "< Back to public search results" at bounding box center [229, 157] width 282 height 49
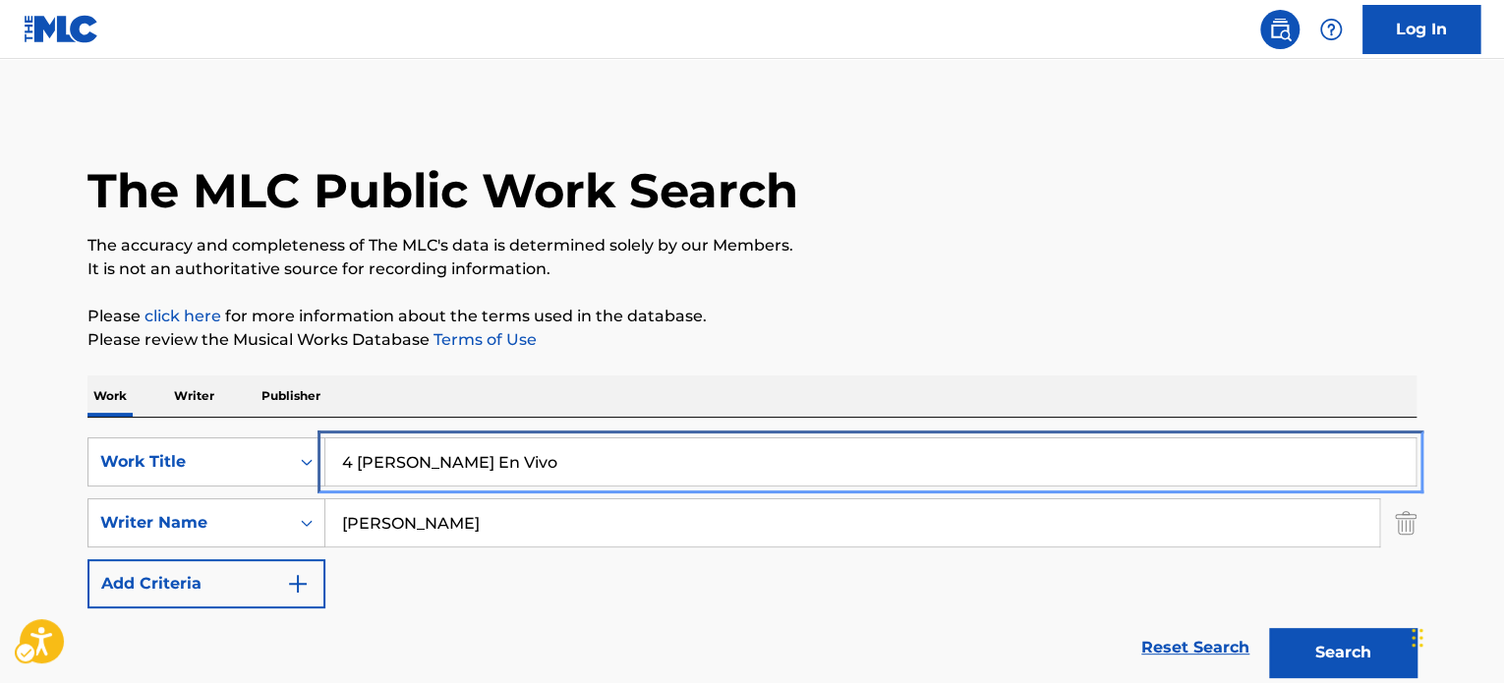
paste input "Poema neong"
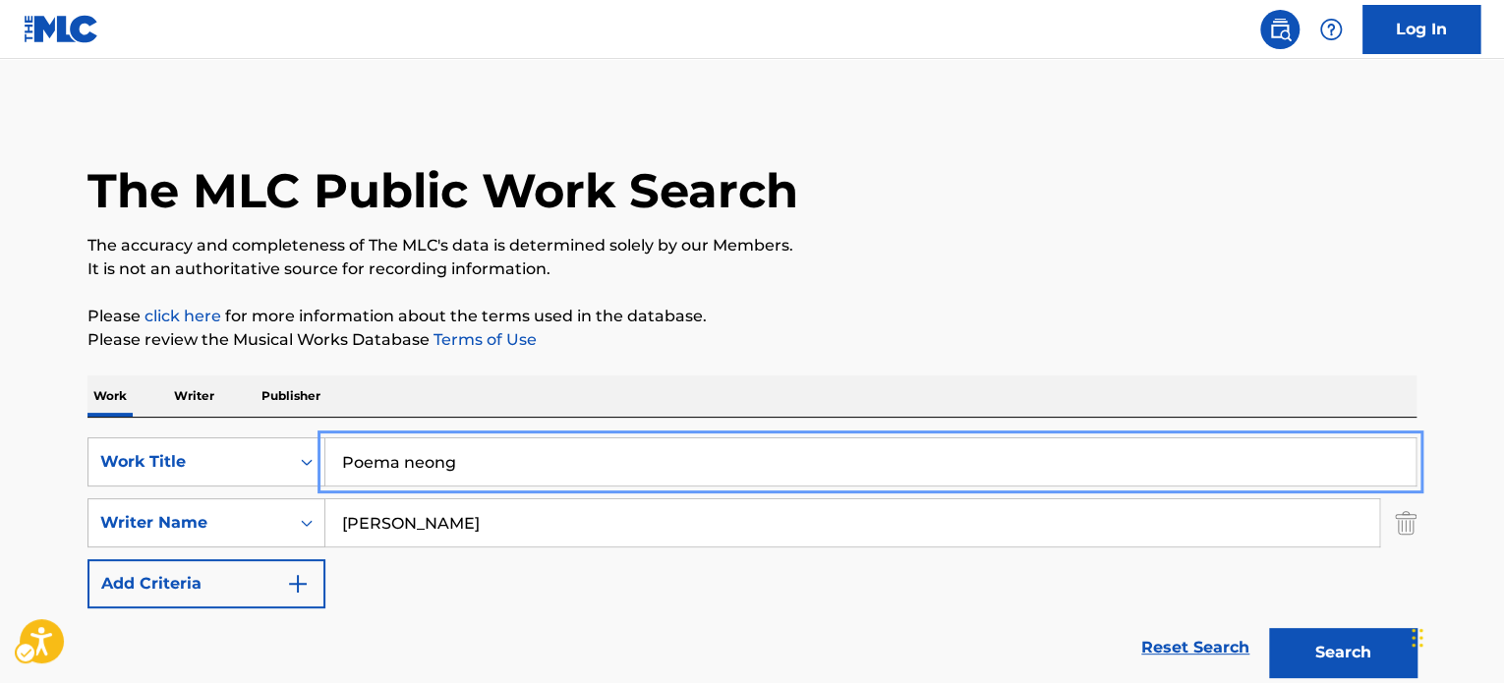
click at [969, 306] on p "Please click here for more information about the terms used in the database." at bounding box center [752, 317] width 1329 height 24
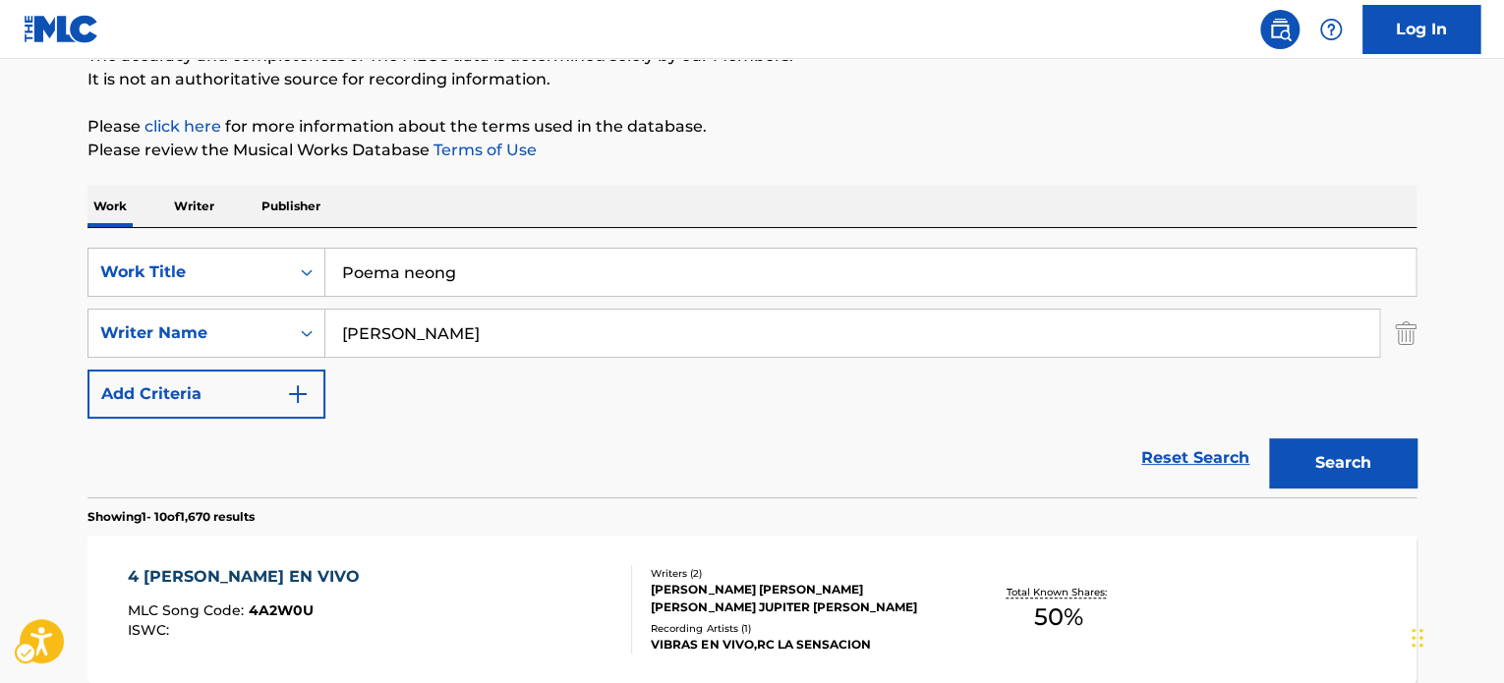
scroll to position [197, 0]
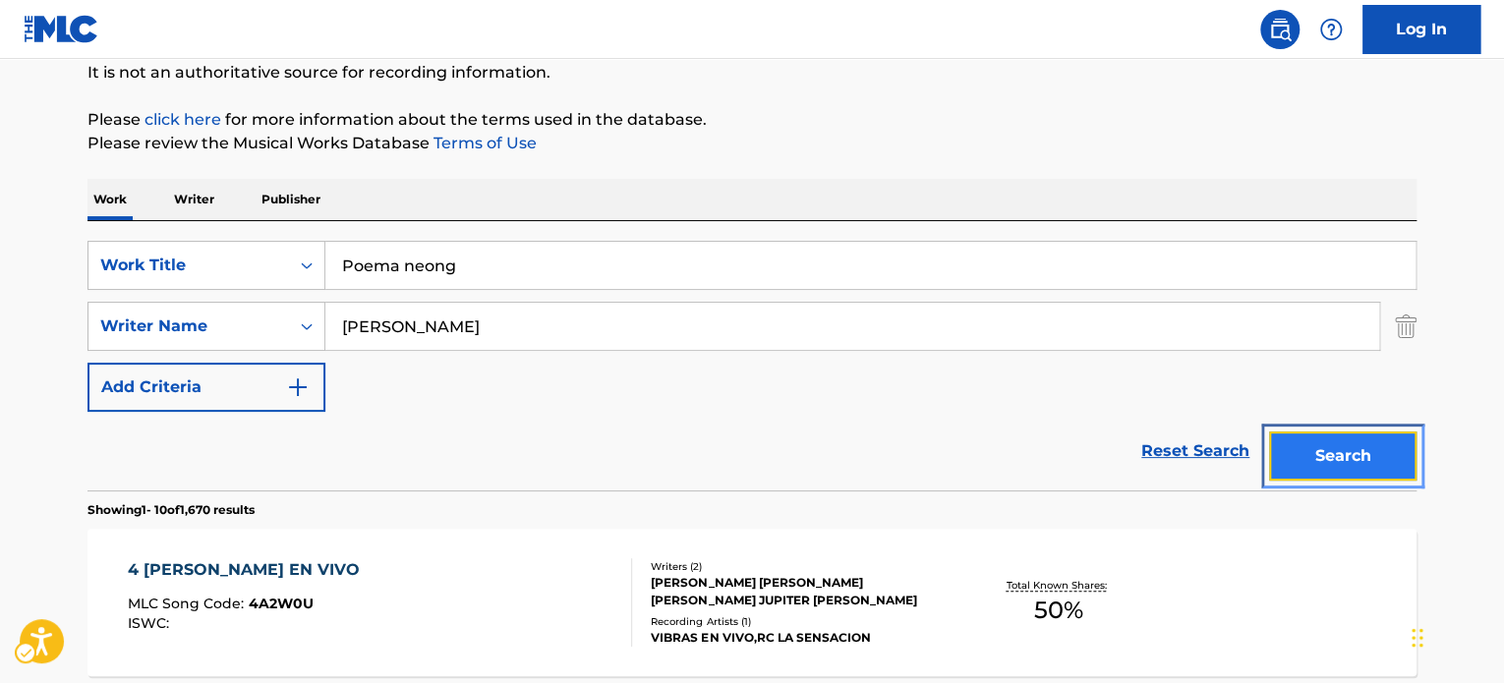
click at [1327, 449] on button "Search" at bounding box center [1342, 456] width 147 height 49
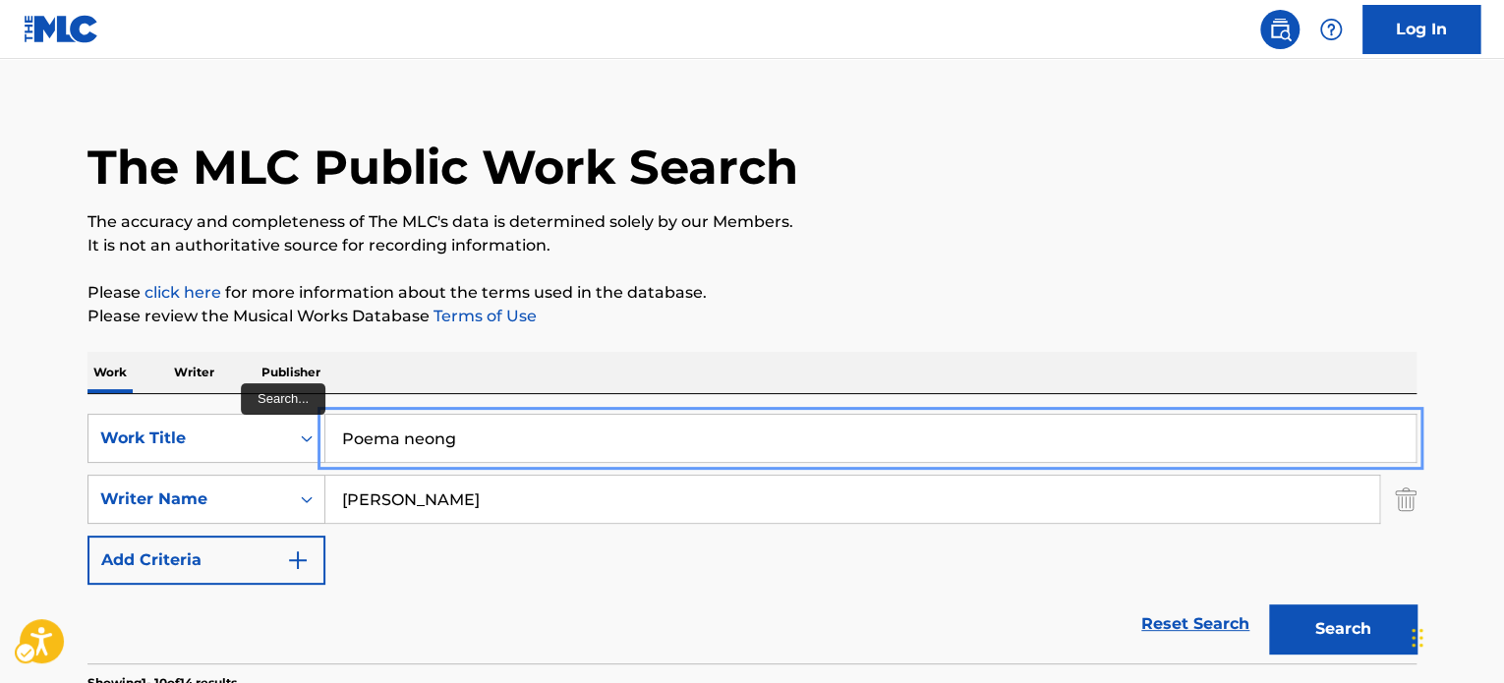
click at [465, 439] on input "Poema neong" at bounding box center [870, 438] width 1090 height 47
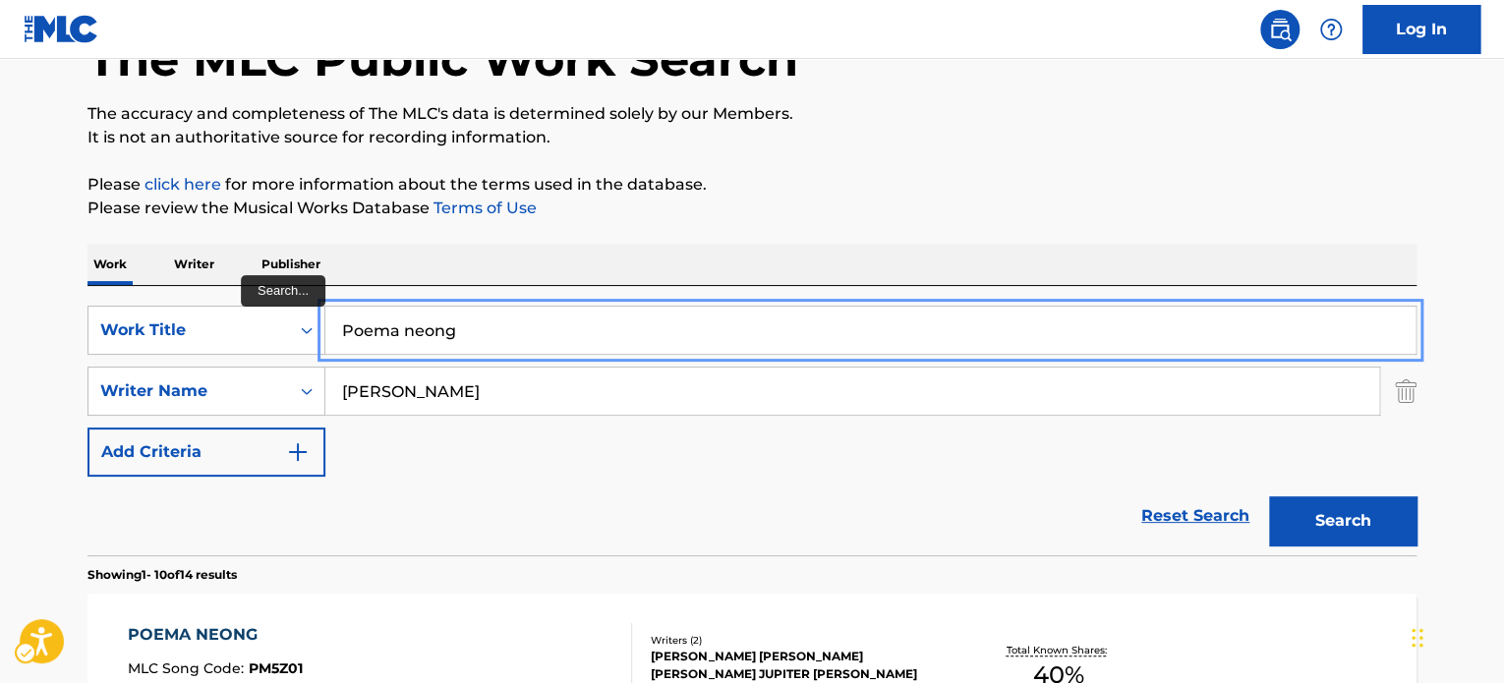
scroll to position [122, 0]
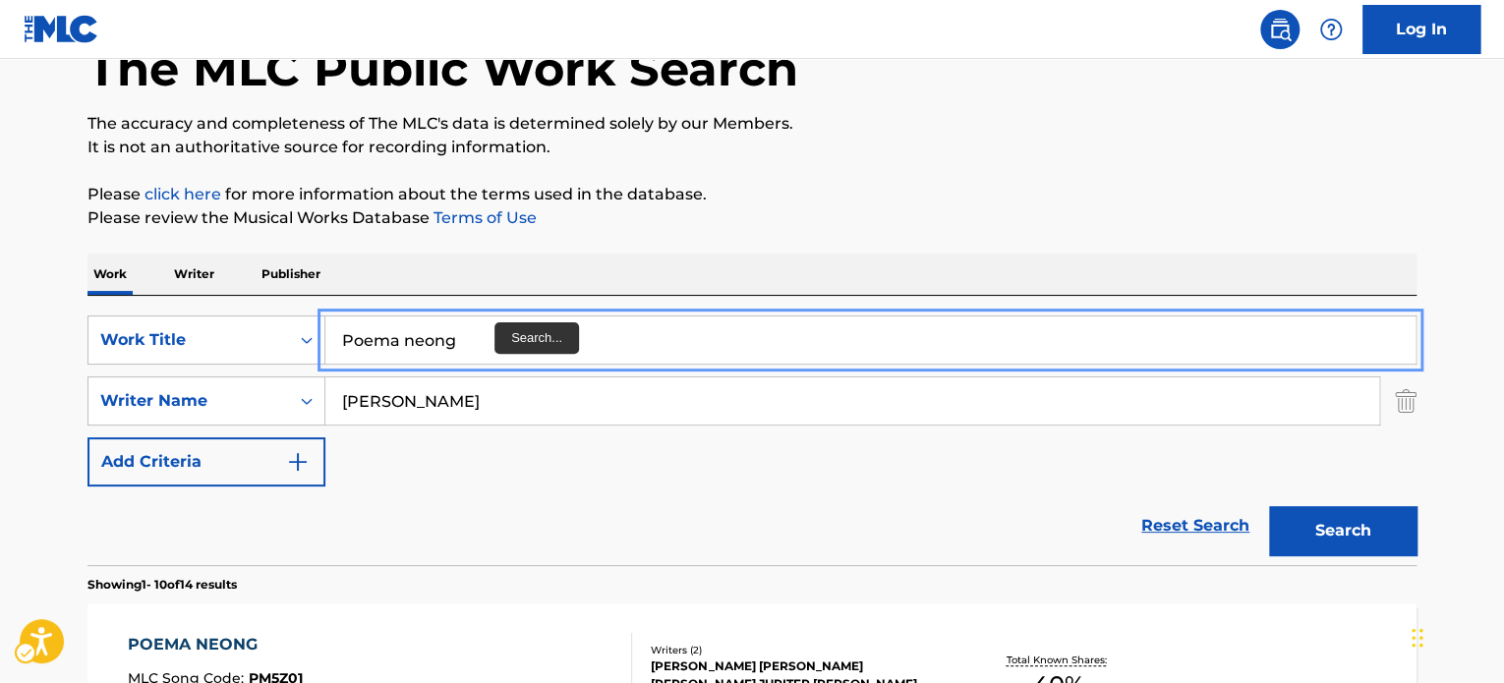
click at [493, 349] on input "Poema neong" at bounding box center [870, 340] width 1090 height 47
paste input "FREESTYLE 10 TEMP5"
drag, startPoint x: 1070, startPoint y: 222, endPoint x: 1298, endPoint y: 381, distance: 277.7
click at [1070, 222] on p "Please review the Musical Works Database Terms of Use | New Window" at bounding box center [752, 218] width 1329 height 24
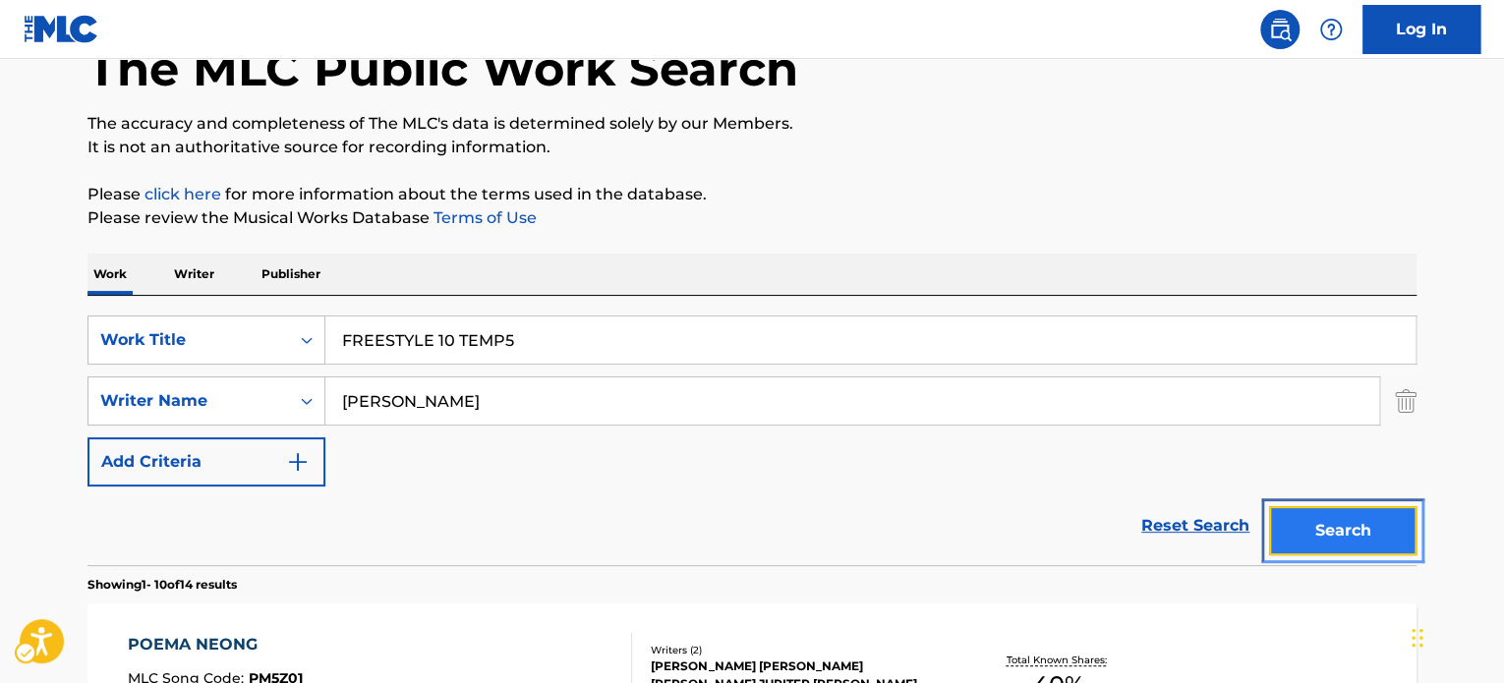
click at [1346, 517] on button "Search" at bounding box center [1342, 530] width 147 height 49
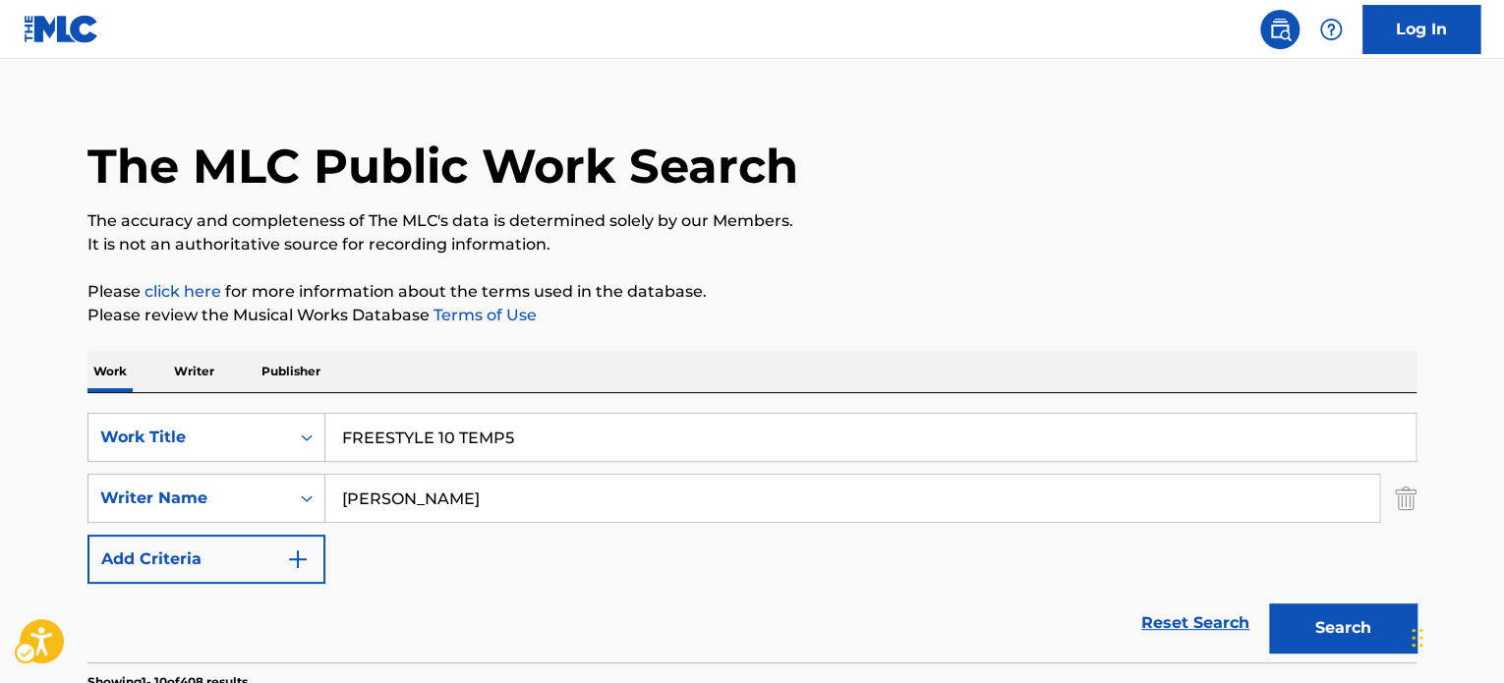
scroll to position [0, 0]
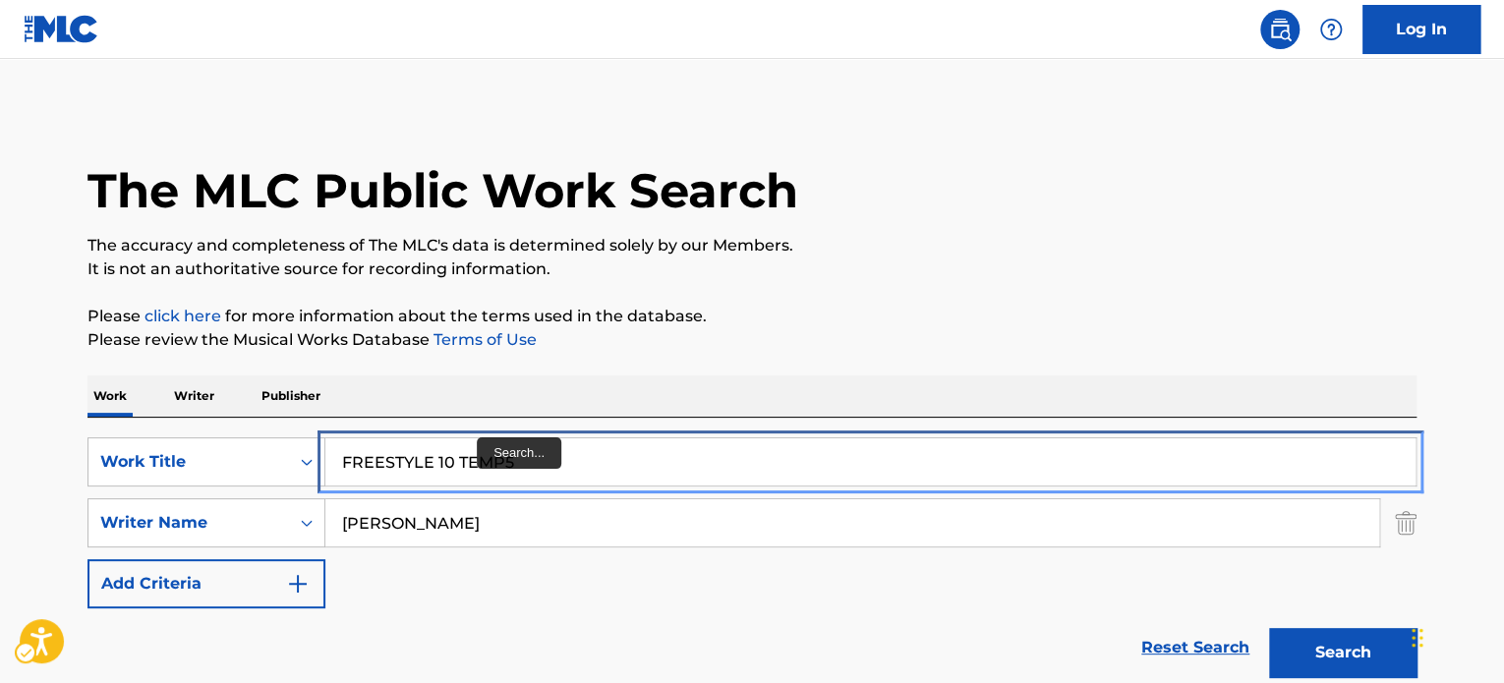
click at [465, 467] on input "FREESTYLE 10 TEMP5" at bounding box center [870, 462] width 1090 height 47
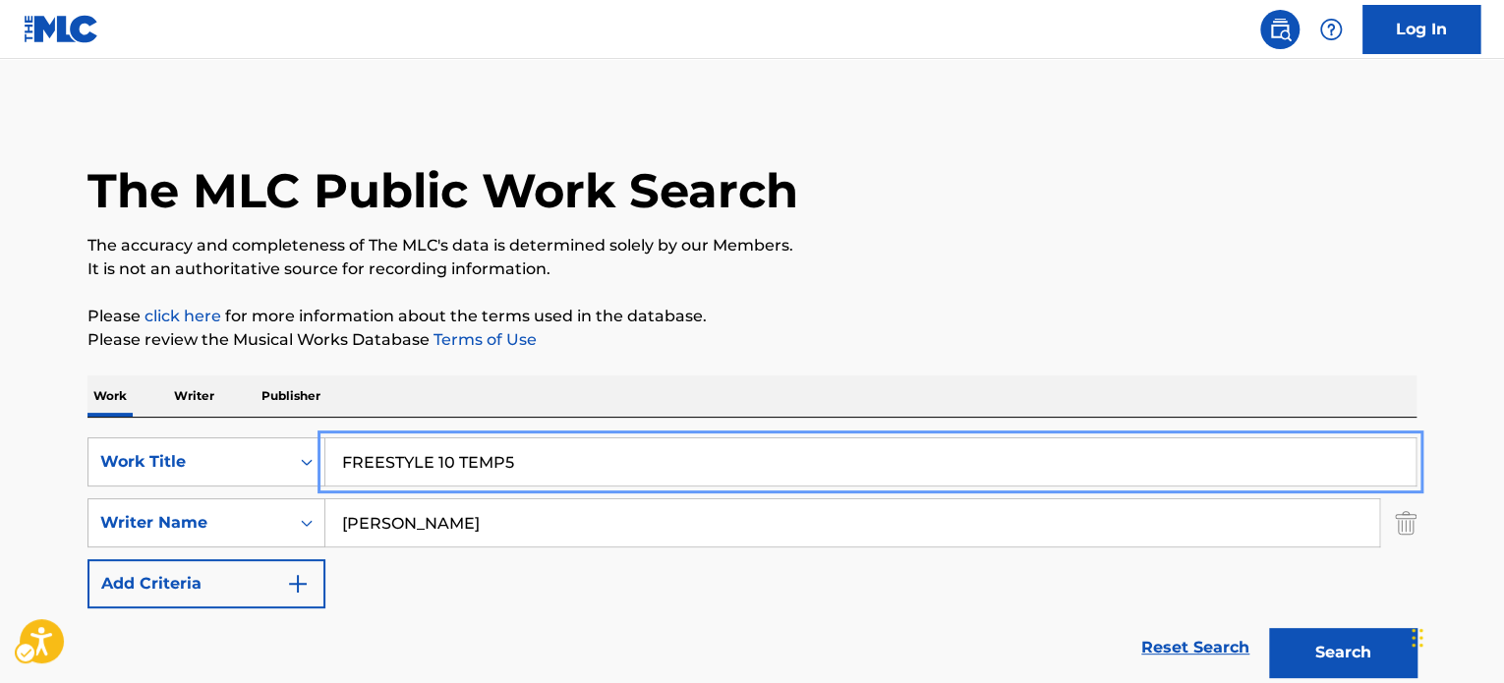
paste input "AGUA FREESTYLE"
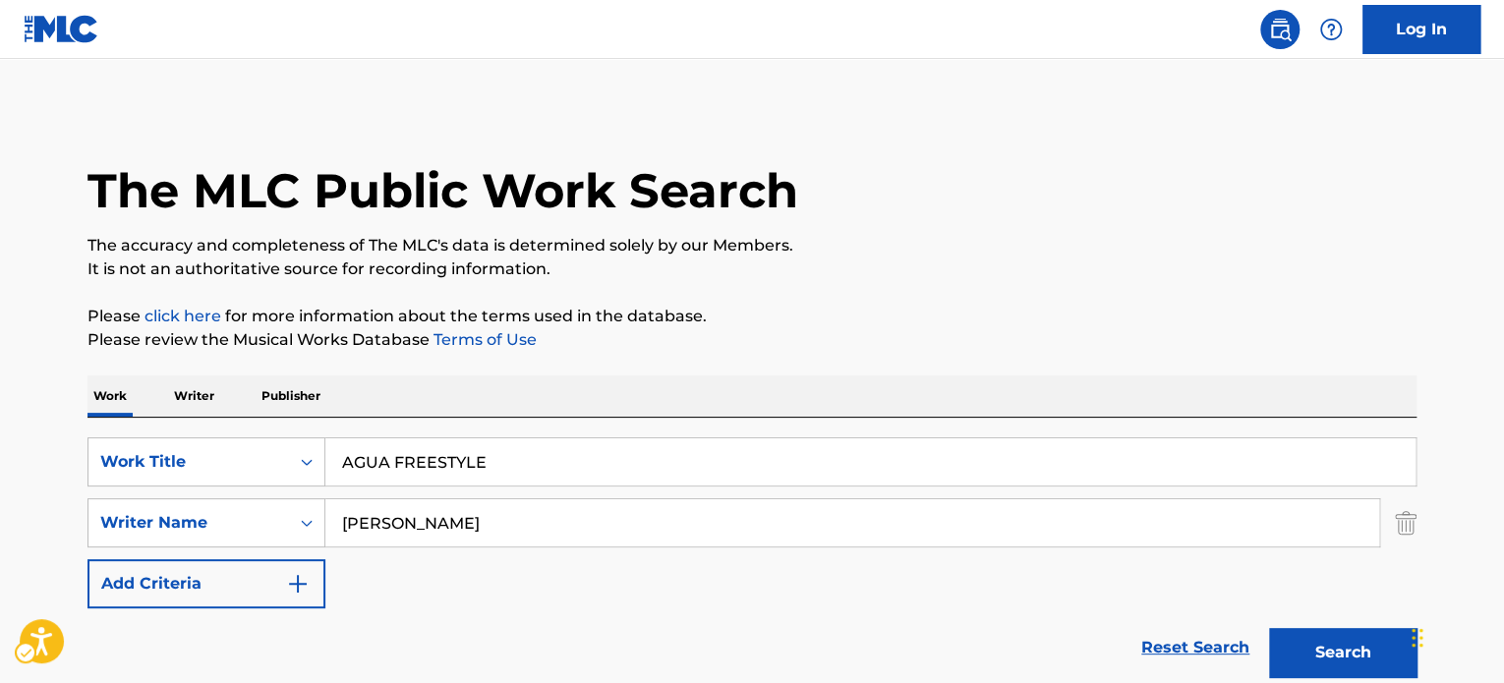
click at [1075, 331] on p "Please review the Musical Works Database Terms of Use | New Window" at bounding box center [752, 340] width 1329 height 24
click at [1275, 652] on button "Search" at bounding box center [1342, 652] width 147 height 49
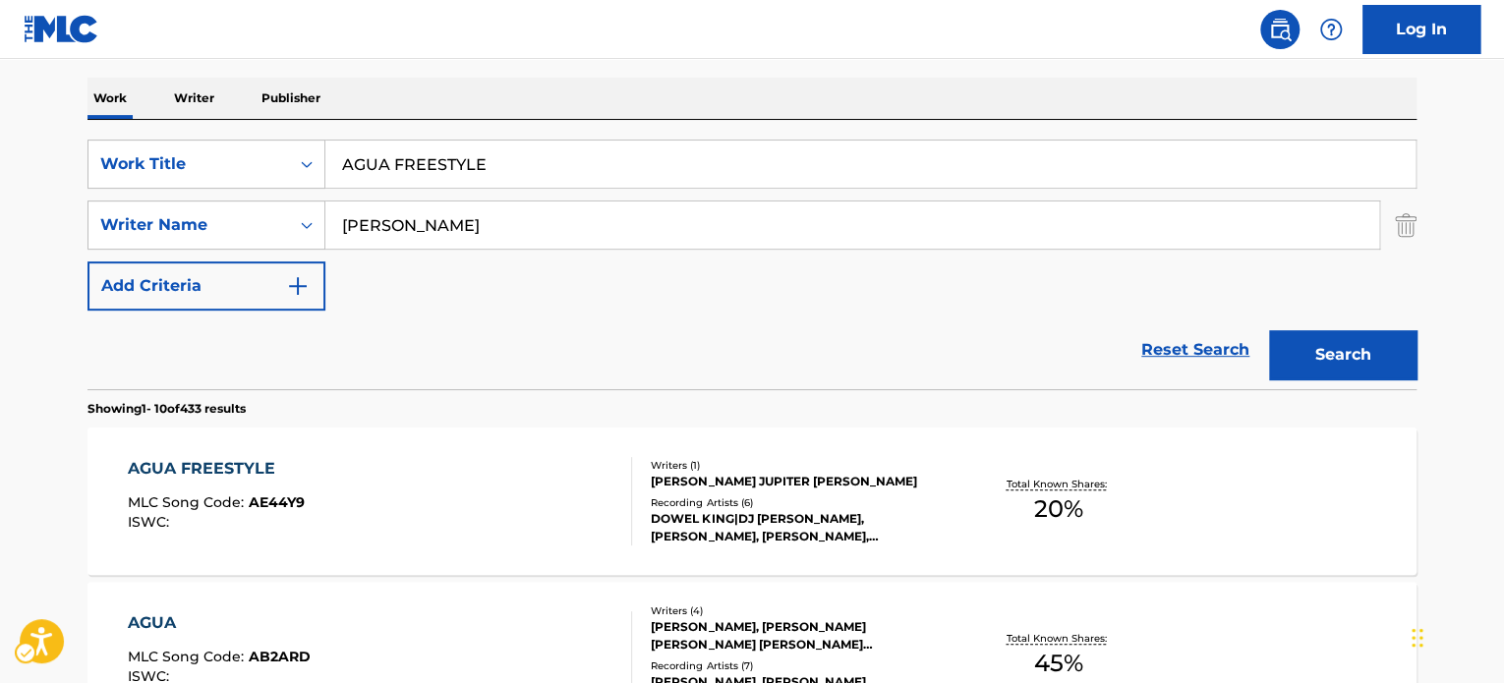
scroll to position [233, 0]
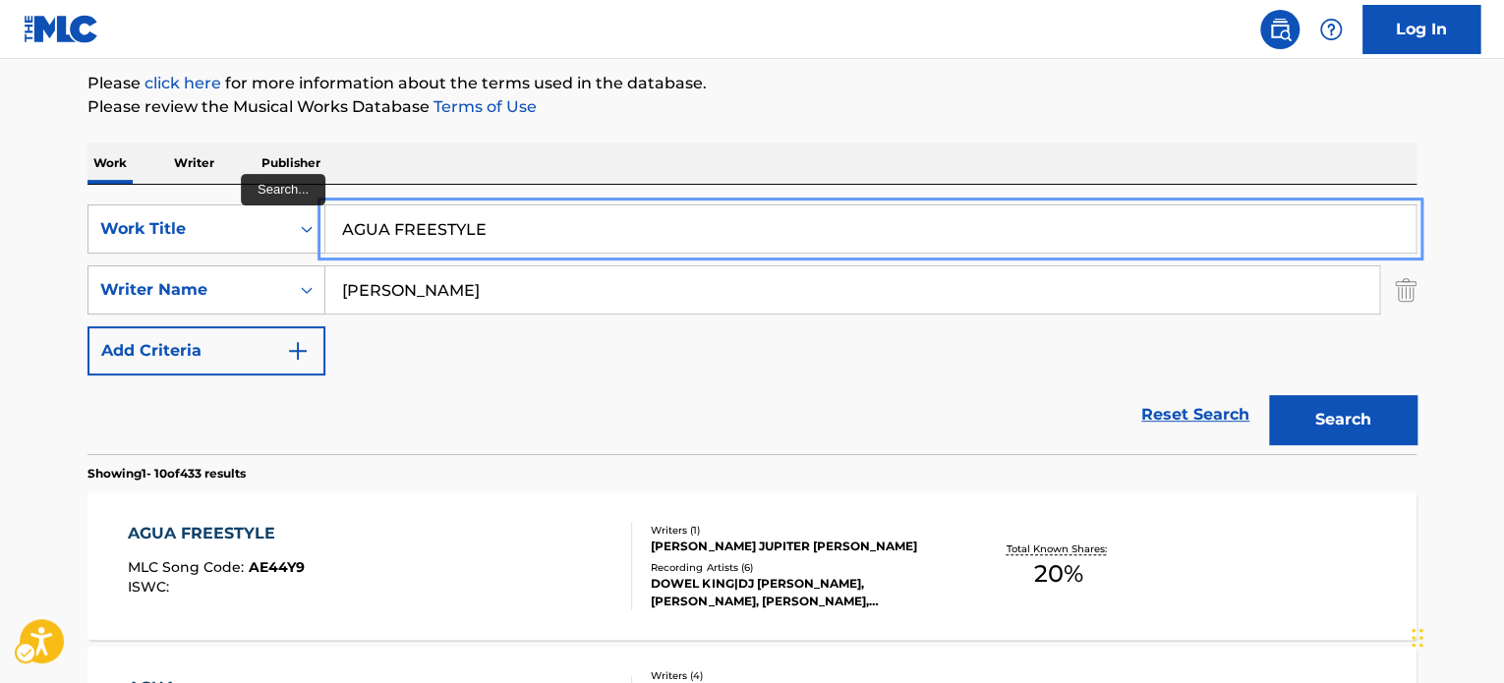
click at [460, 213] on input "AGUA FREESTYLE" at bounding box center [870, 229] width 1090 height 47
paste input "VIERNES"
type input "VIERNES"
drag, startPoint x: 744, startPoint y: 156, endPoint x: 1036, endPoint y: 277, distance: 316.1
click at [747, 156] on div "Work Writer Publisher" at bounding box center [752, 163] width 1329 height 41
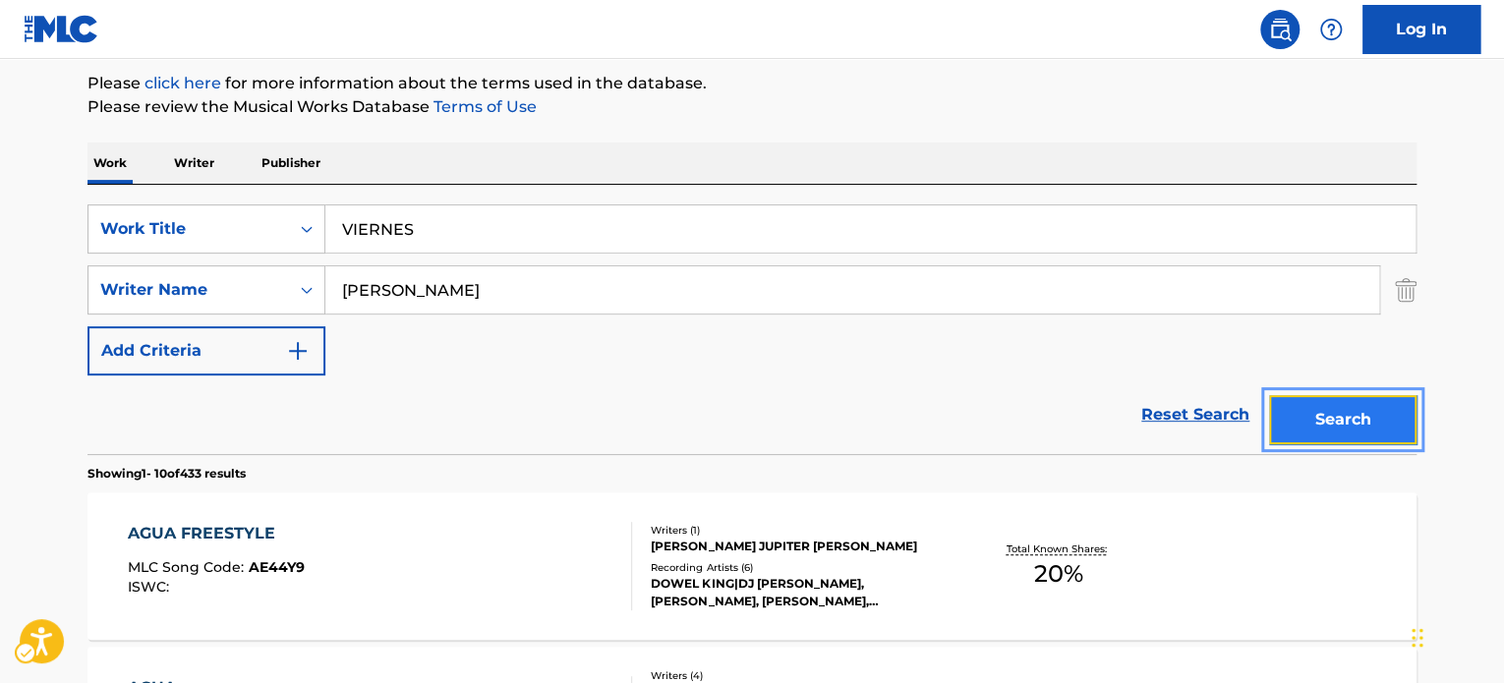
click at [1366, 428] on button "Search" at bounding box center [1342, 419] width 147 height 49
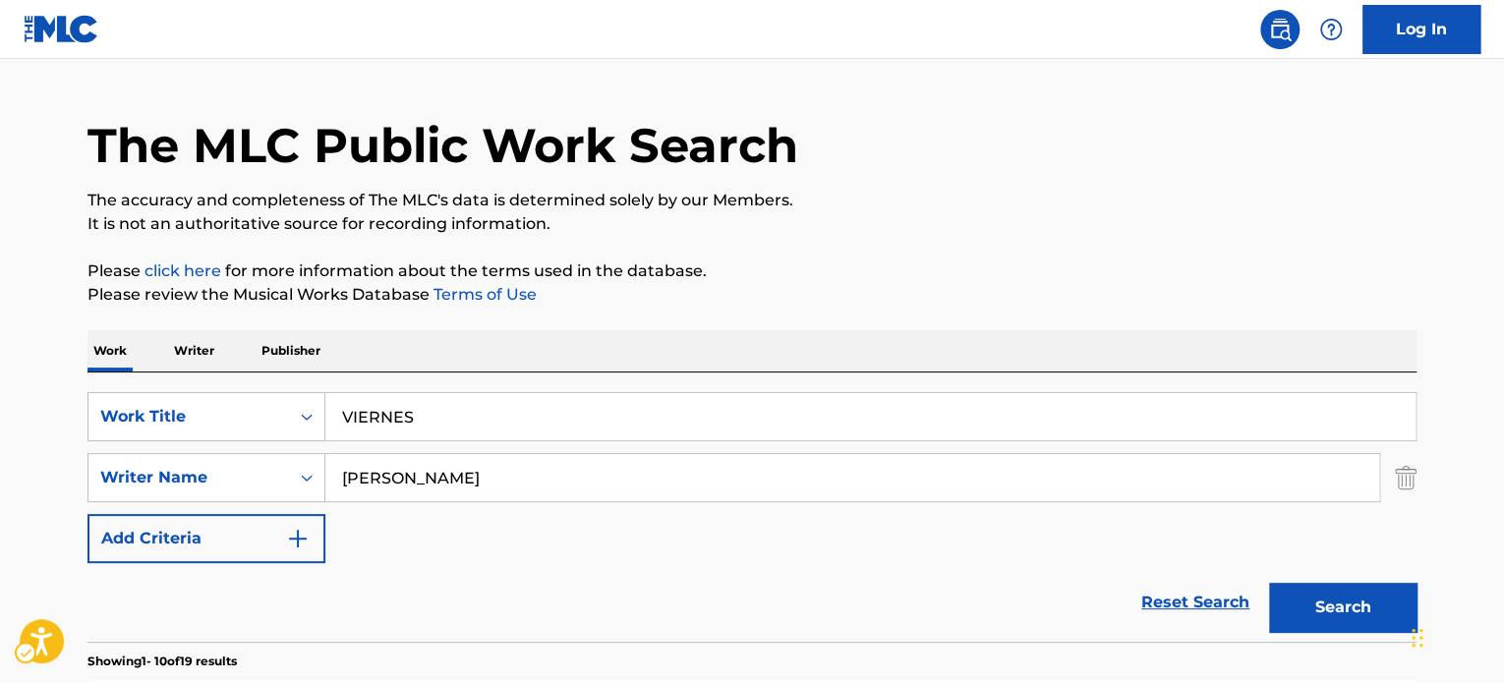
scroll to position [36, 0]
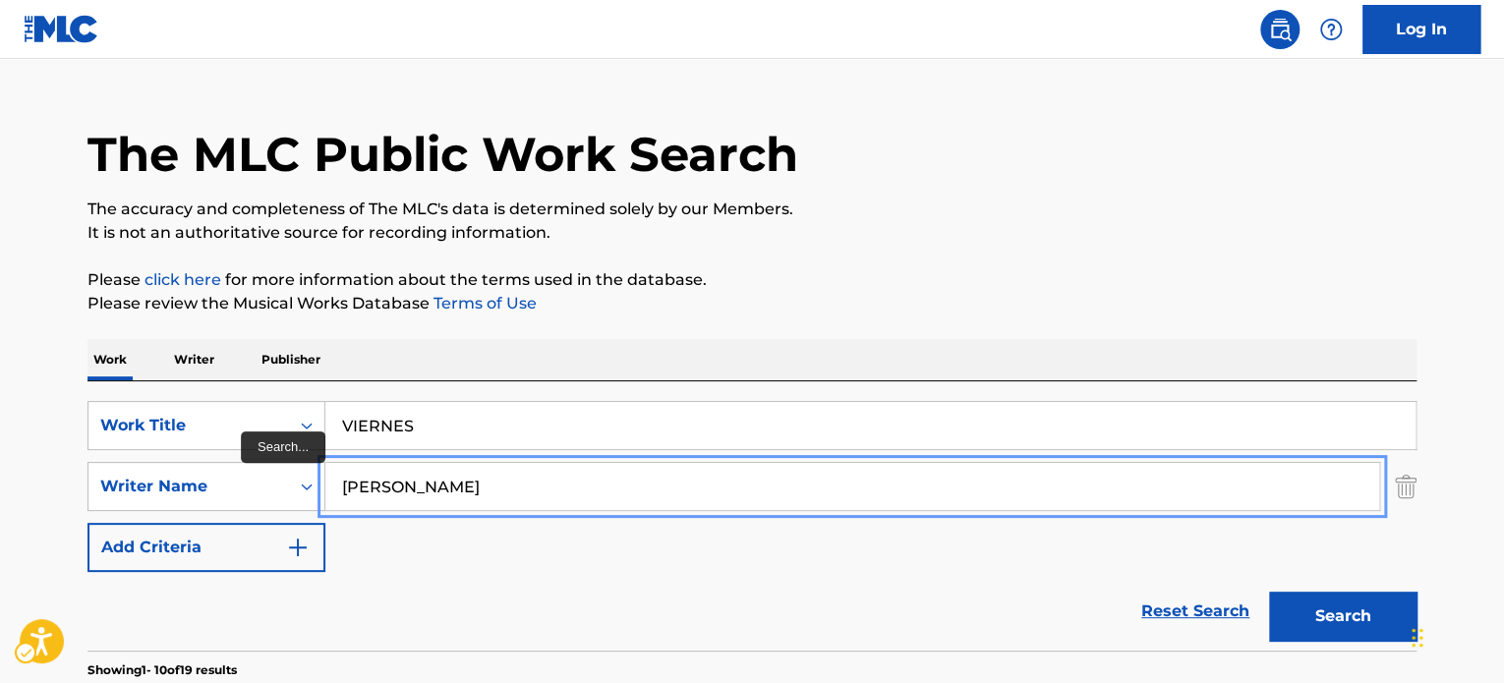
type input "[PERSON_NAME]"
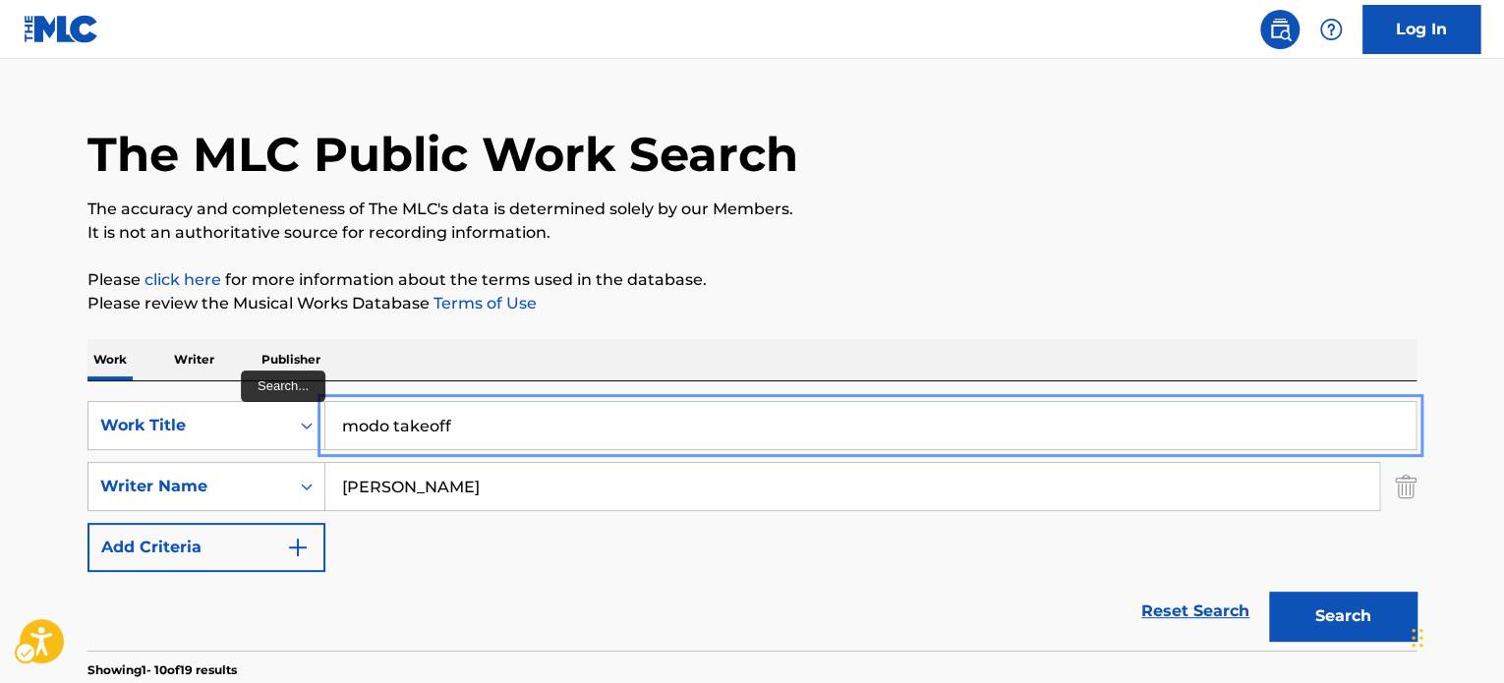
click at [1269, 592] on button "Search" at bounding box center [1342, 616] width 147 height 49
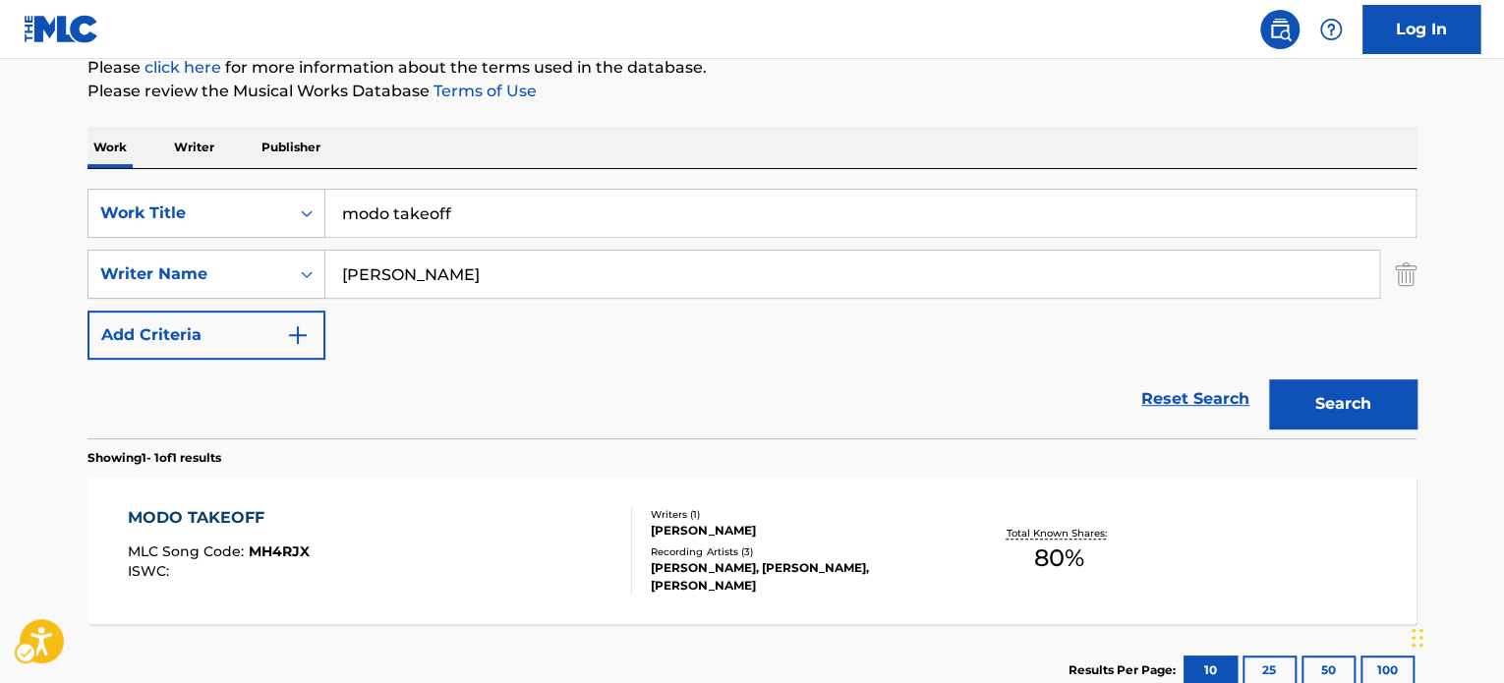
scroll to position [0, 0]
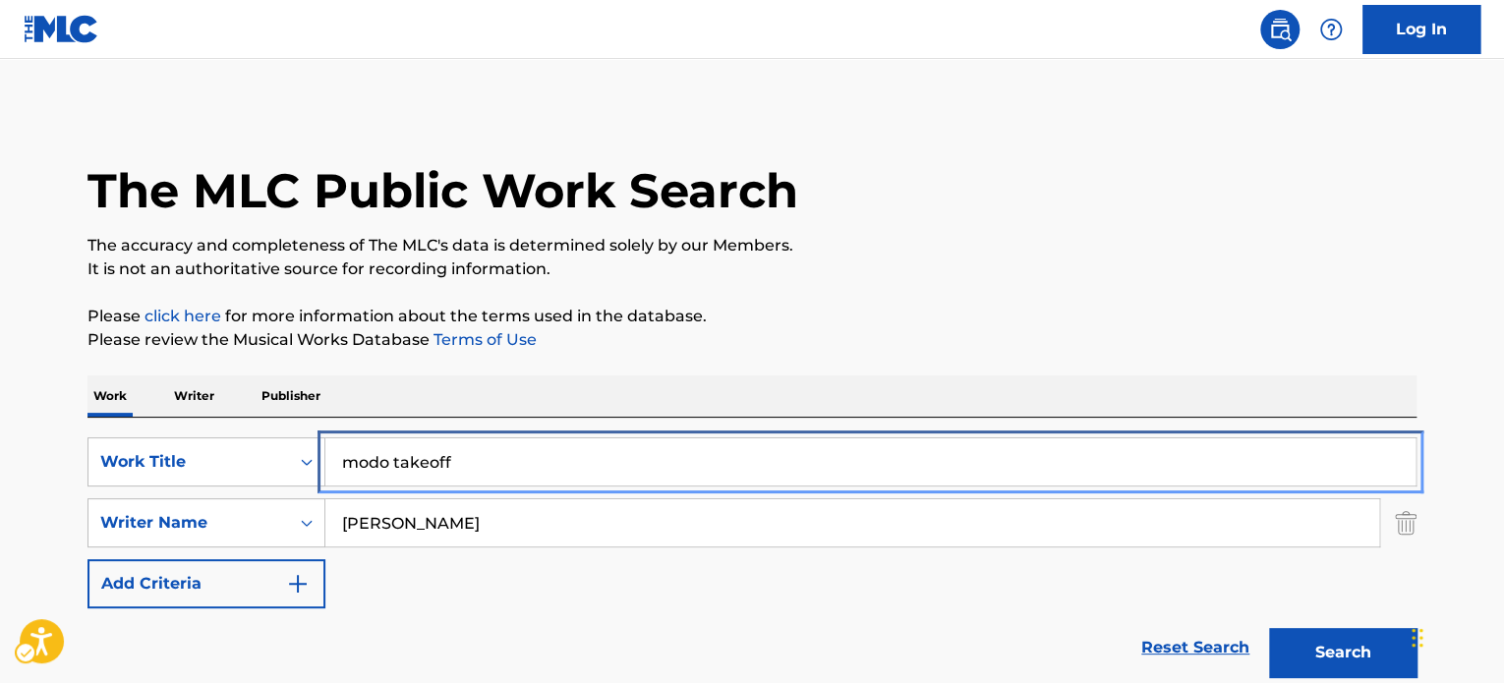
click at [440, 458] on input "modo takeoff" at bounding box center [870, 462] width 1090 height 47
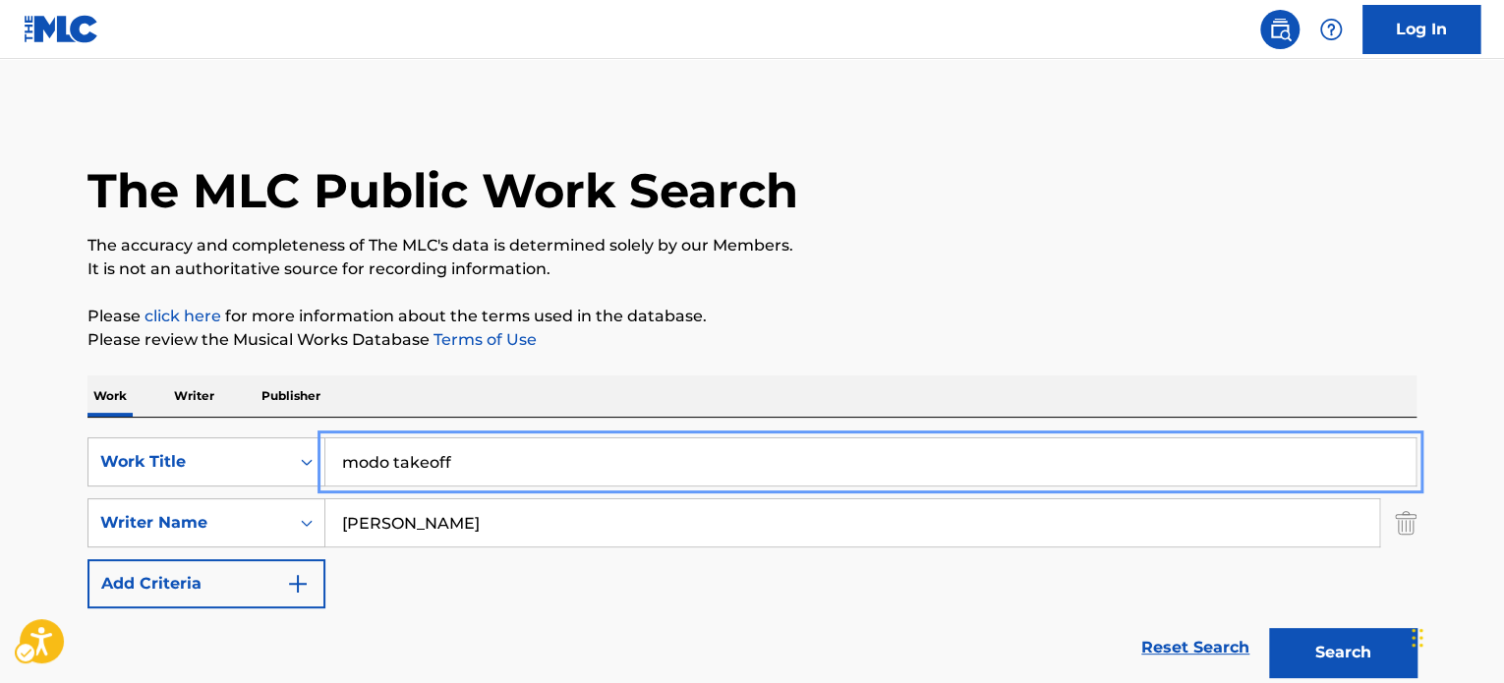
paste input "JH"
type input "JH"
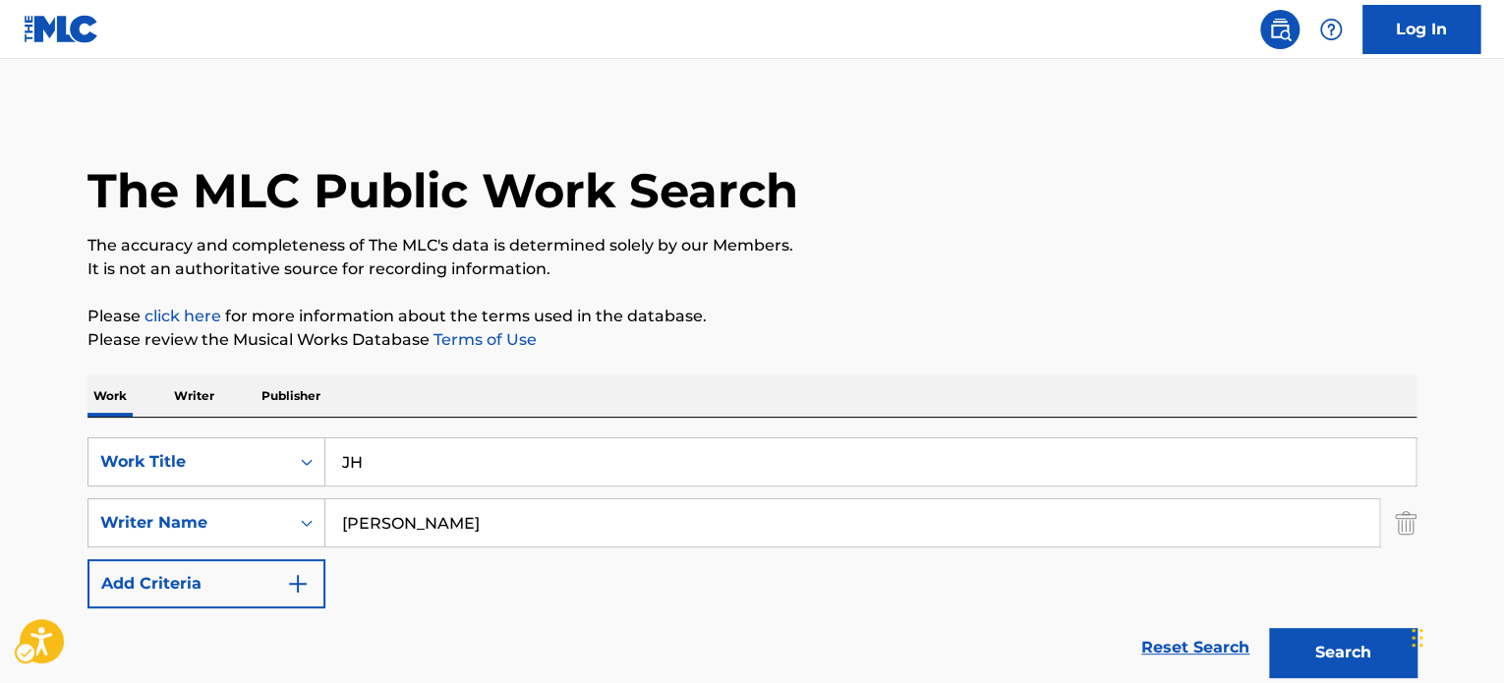
click at [874, 365] on div "The MLC Public Work Search The accuracy and completeness of The MLC's data is d…" at bounding box center [752, 536] width 1377 height 857
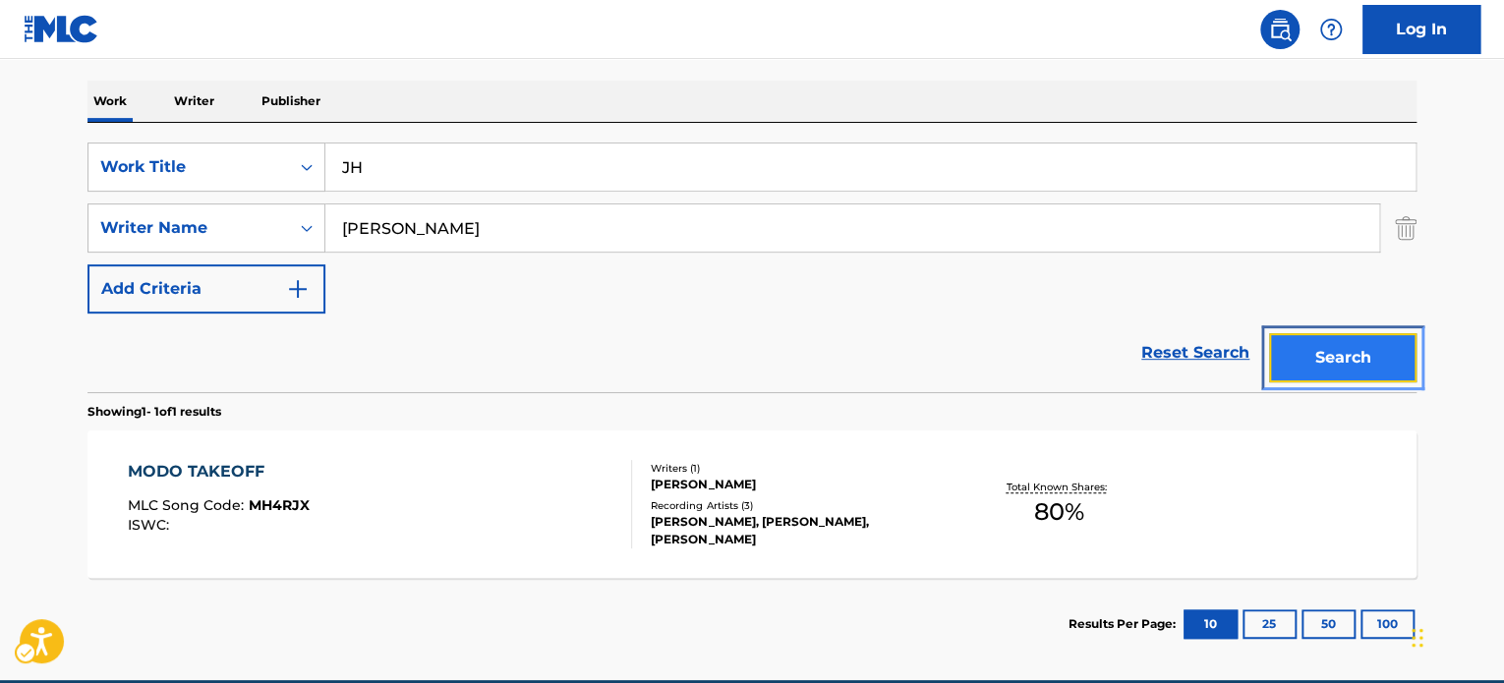
click at [1319, 370] on button "Search" at bounding box center [1342, 357] width 147 height 49
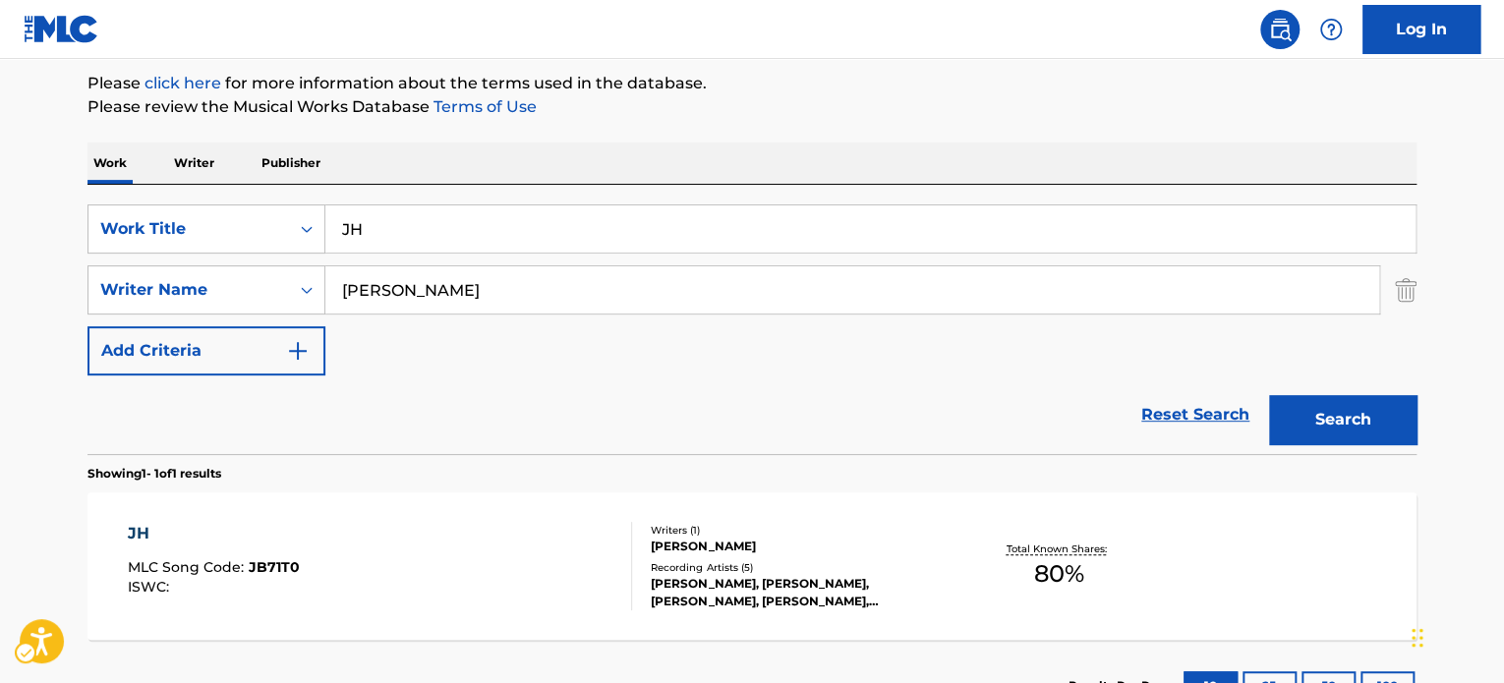
scroll to position [295, 0]
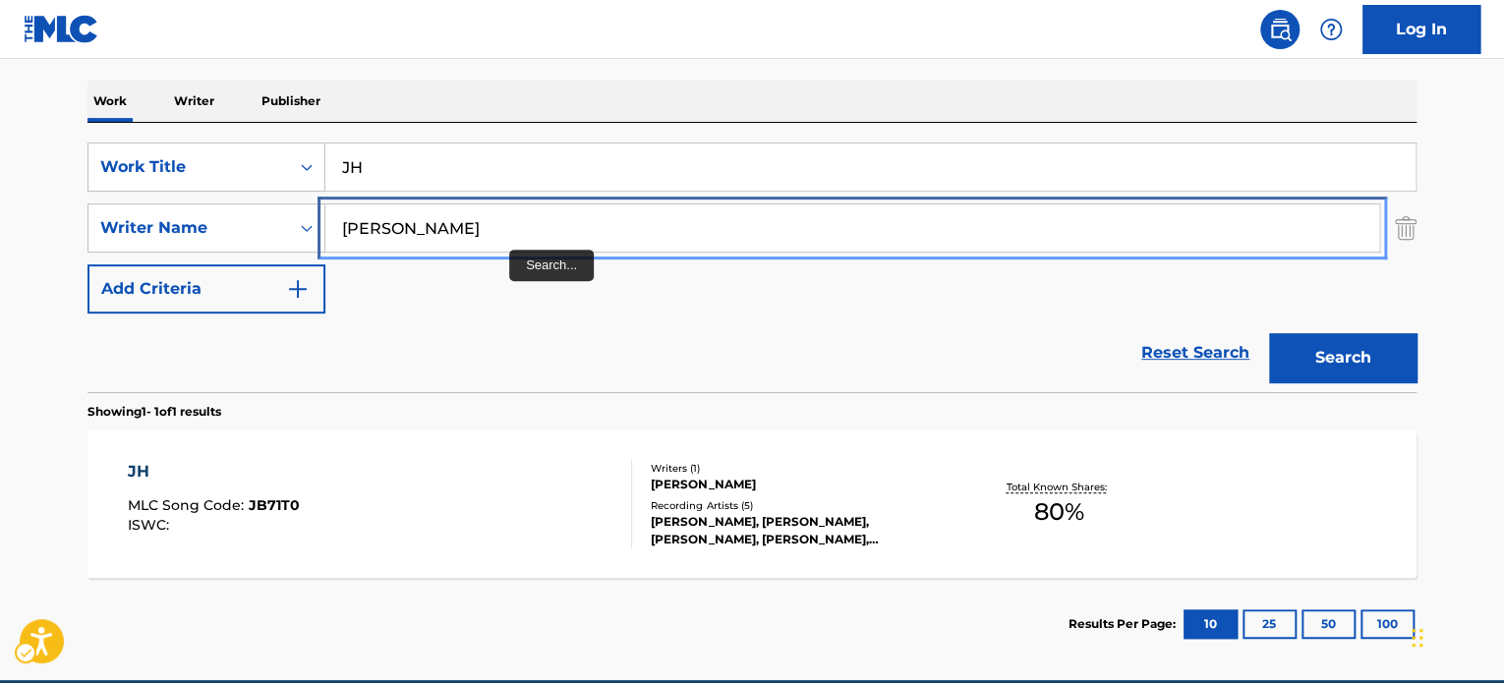
click at [509, 225] on input "[PERSON_NAME]" at bounding box center [852, 228] width 1054 height 47
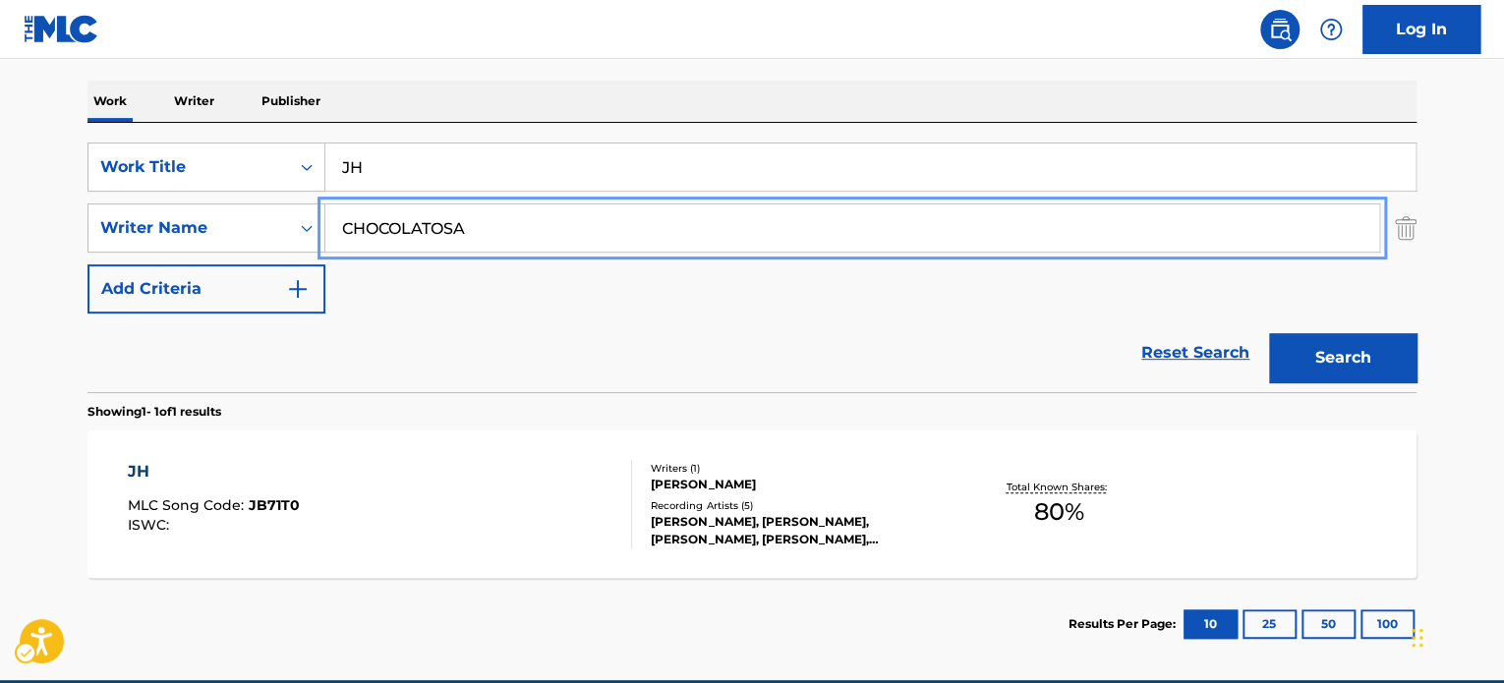
type input "CHOCOLATOSA"
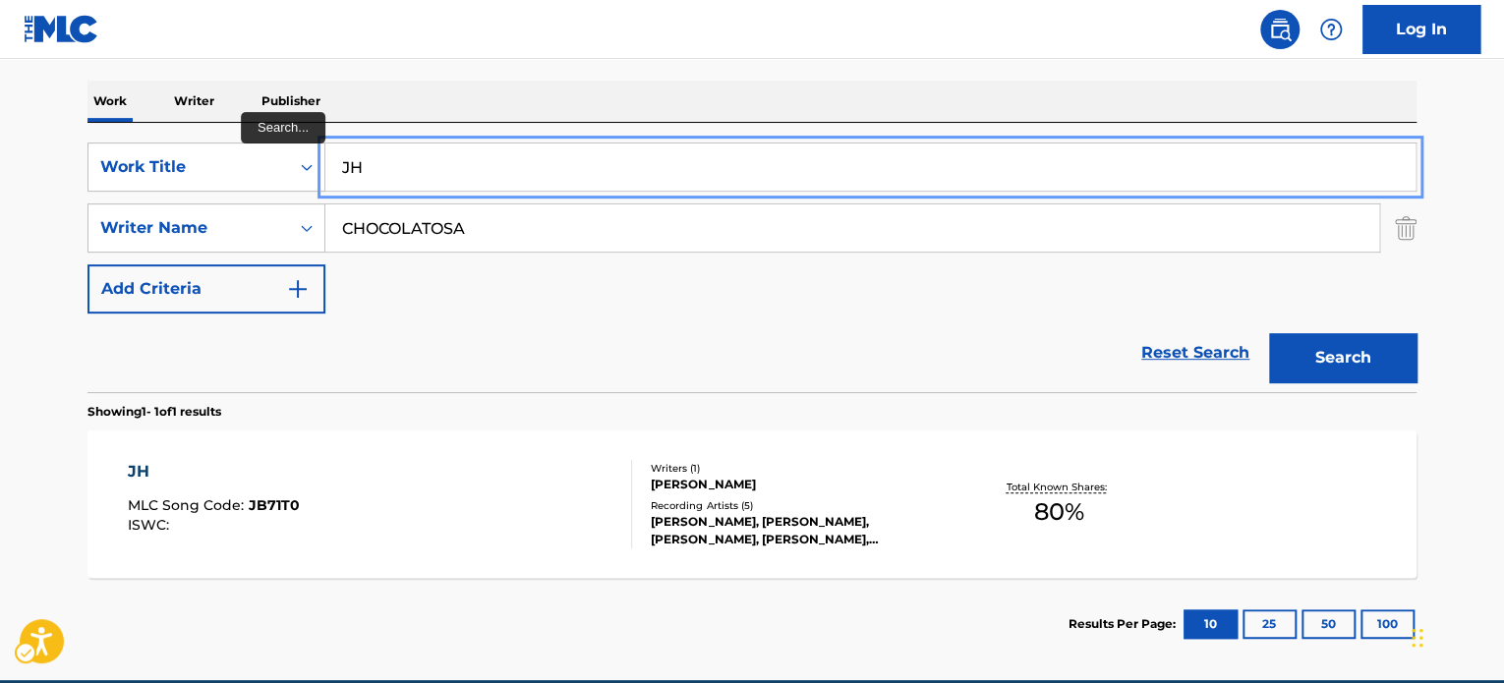
paste input "Galopea"
type input "Galopea"
click at [1269, 333] on button "Search" at bounding box center [1342, 357] width 147 height 49
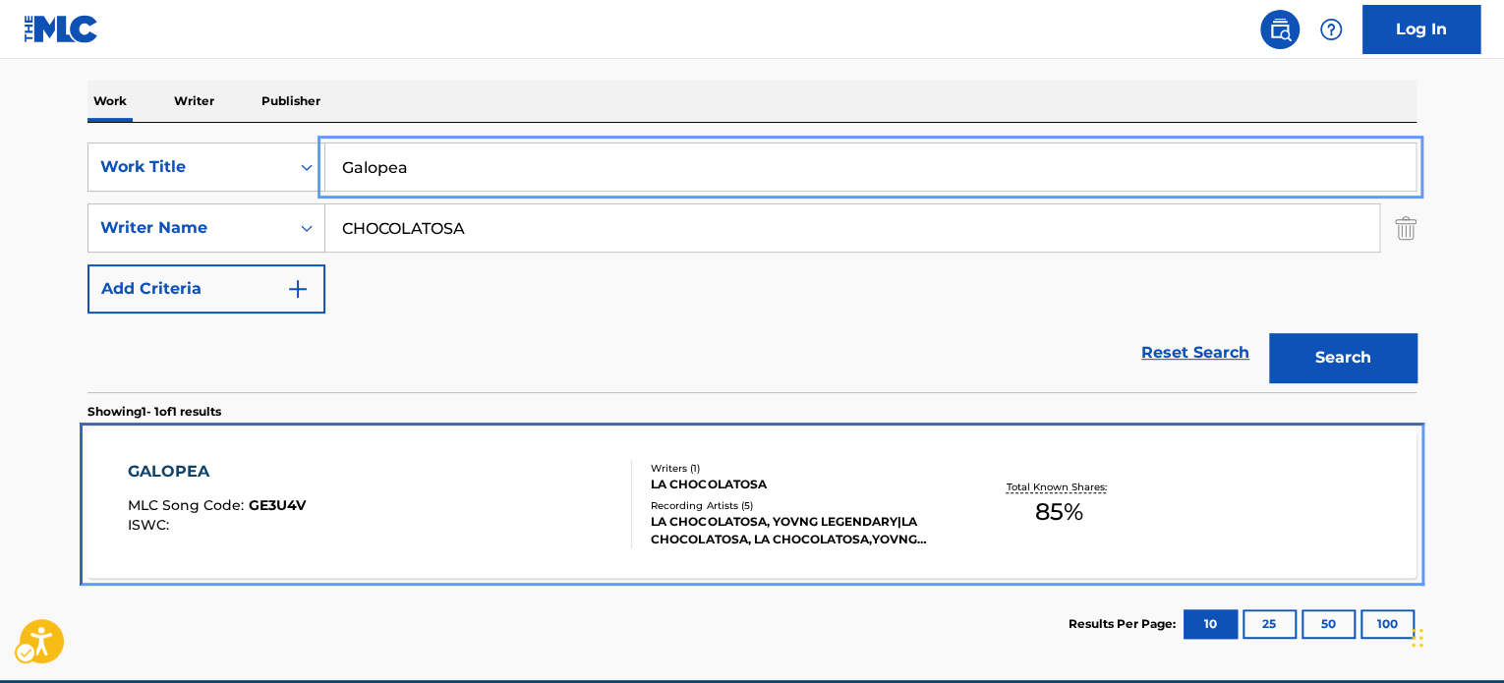
click at [419, 535] on div "GALOPEA MLC Song Code : GE3U4V ISWC :" at bounding box center [380, 504] width 505 height 88
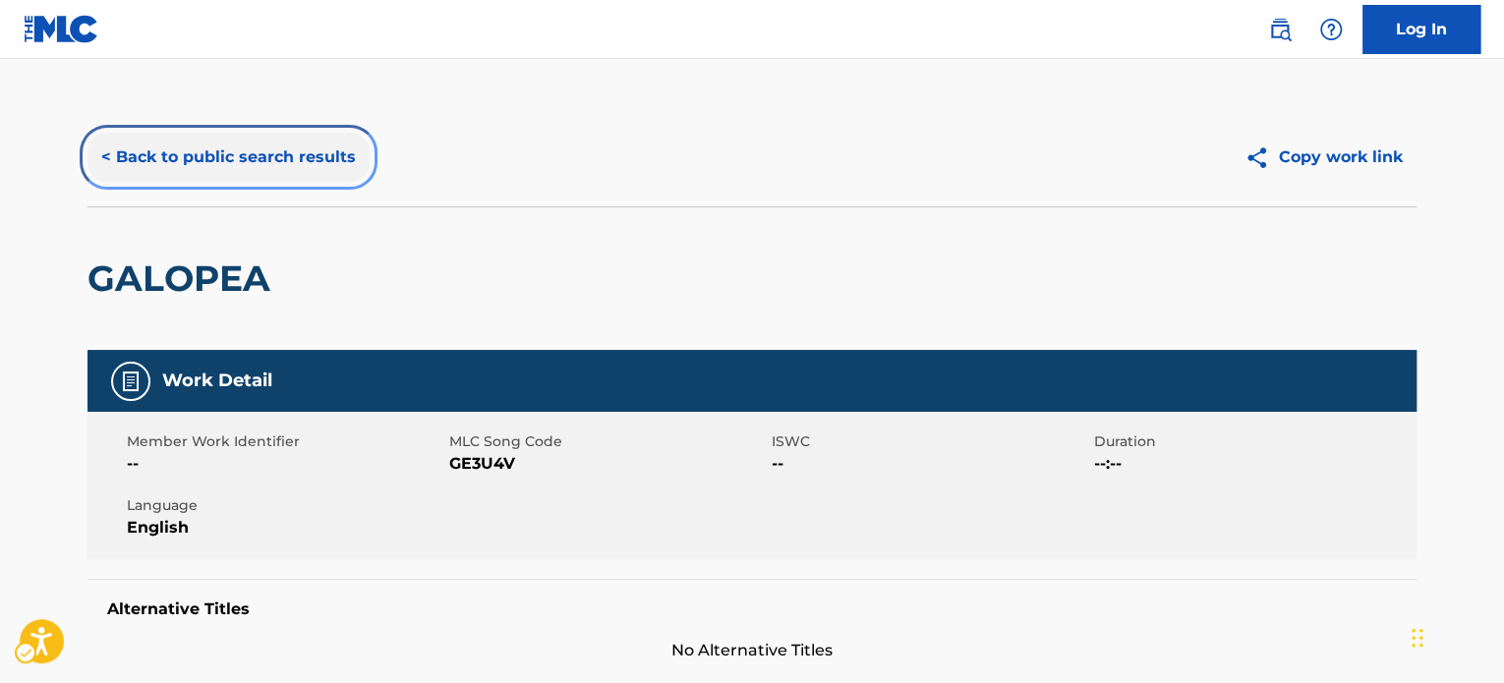
click at [266, 160] on button "< Back to public search results" at bounding box center [229, 157] width 282 height 49
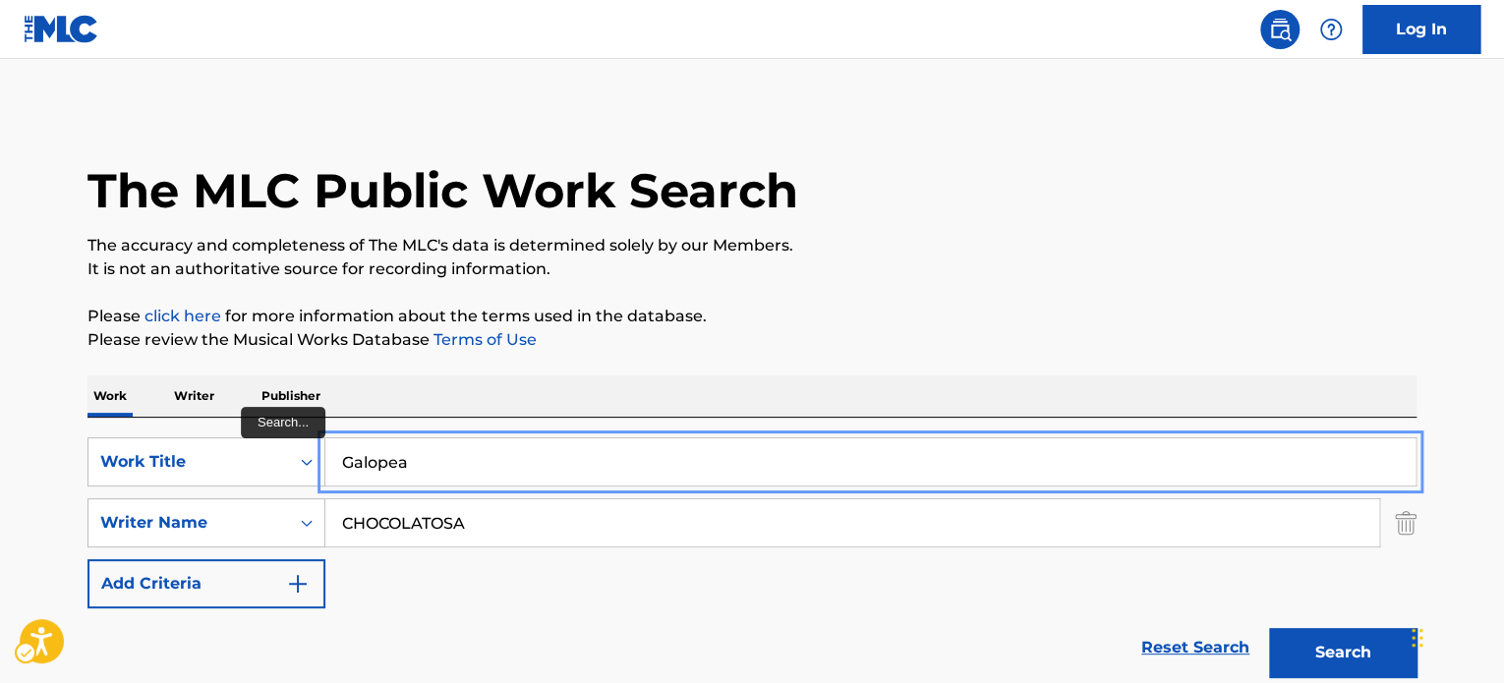
paste input "Careta Puest"
type input "Careta Puesta"
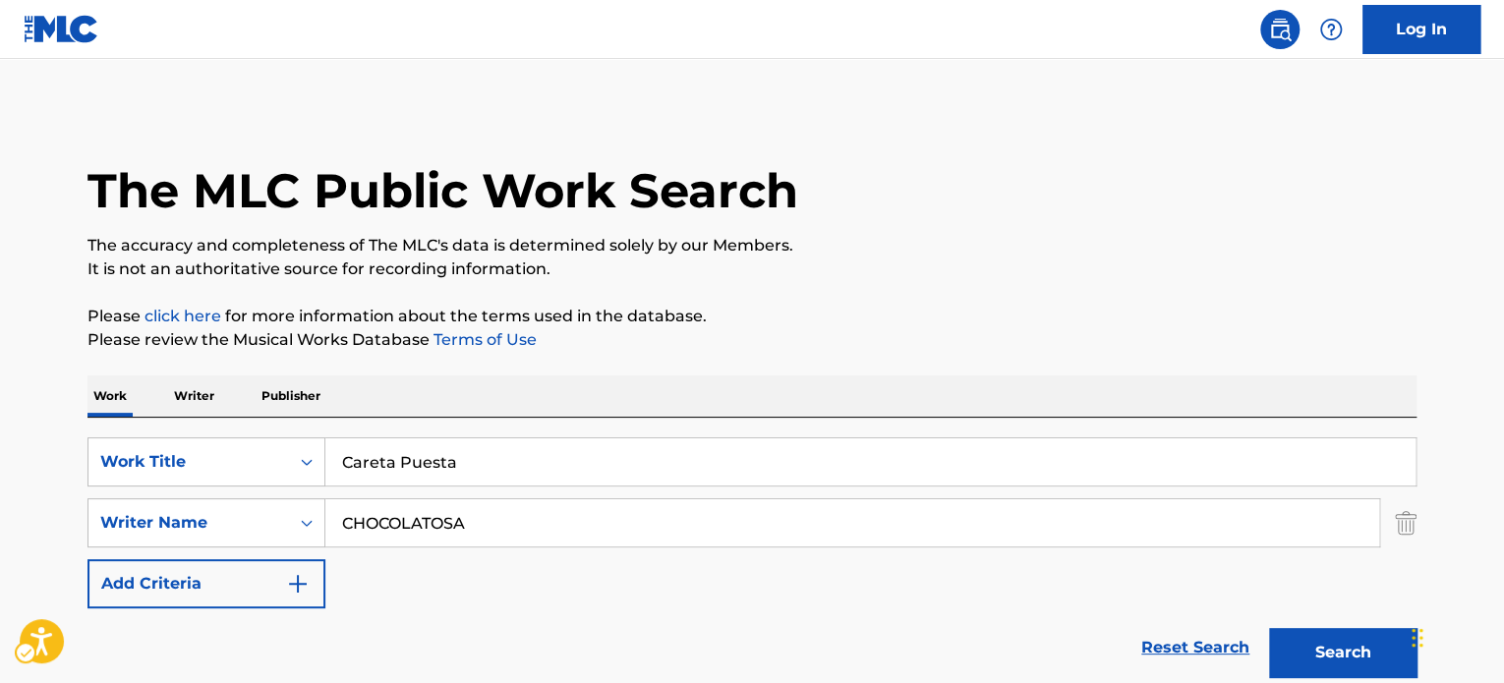
drag, startPoint x: 698, startPoint y: 388, endPoint x: 684, endPoint y: 437, distance: 50.1
click at [697, 396] on div "Work Writer Publisher" at bounding box center [752, 396] width 1329 height 41
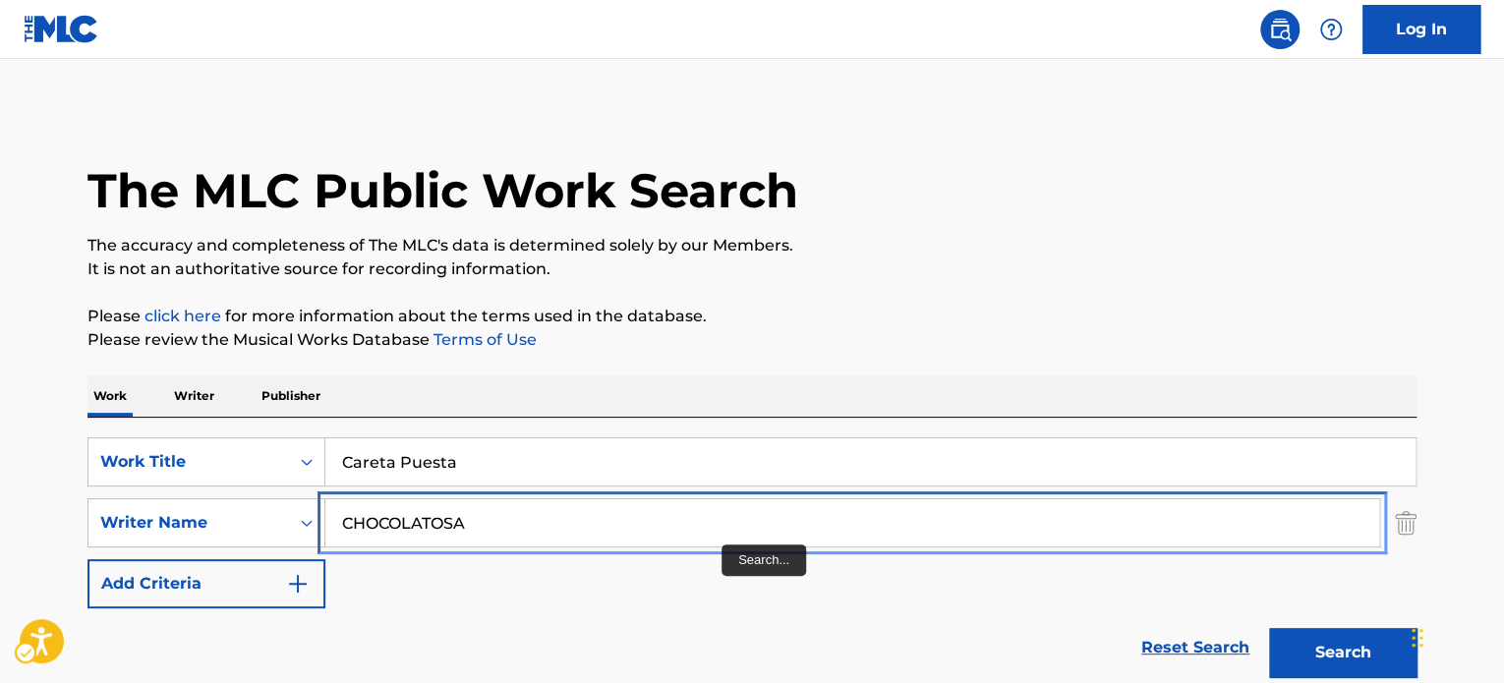
click at [714, 542] on input "CHOCOLATOSA" at bounding box center [852, 522] width 1054 height 47
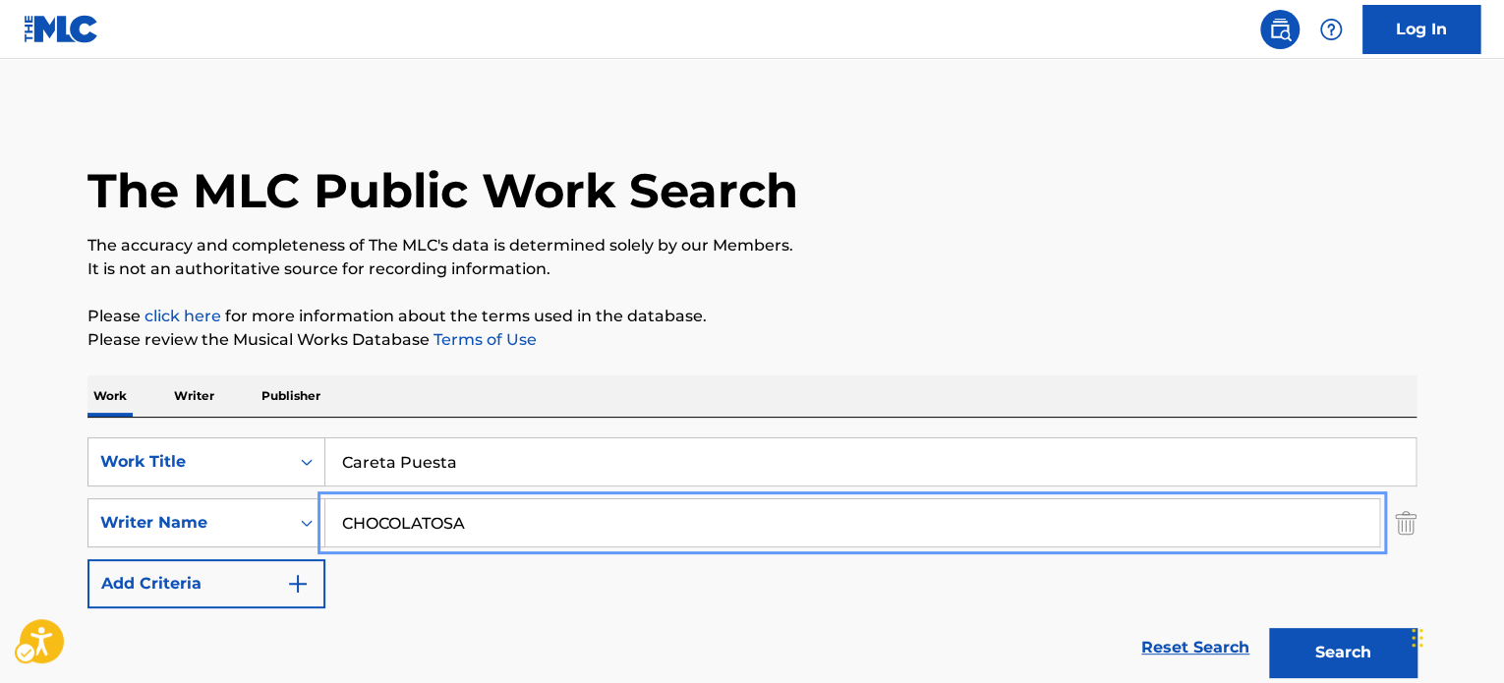
paste input "[PERSON_NAME]"
type input "[PERSON_NAME]"
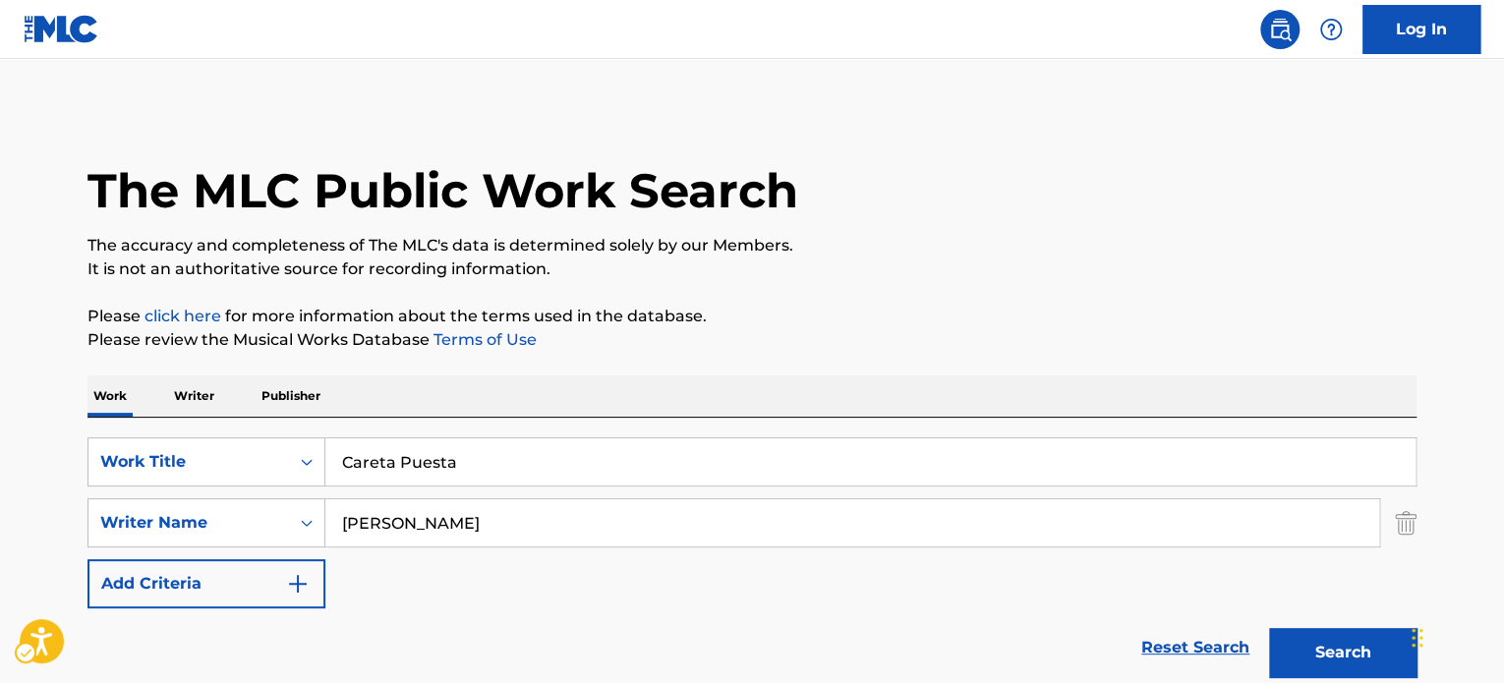
click at [976, 345] on p "Please review the Musical Works Database Terms of Use" at bounding box center [752, 340] width 1329 height 24
click at [1302, 665] on button "Search" at bounding box center [1342, 652] width 147 height 49
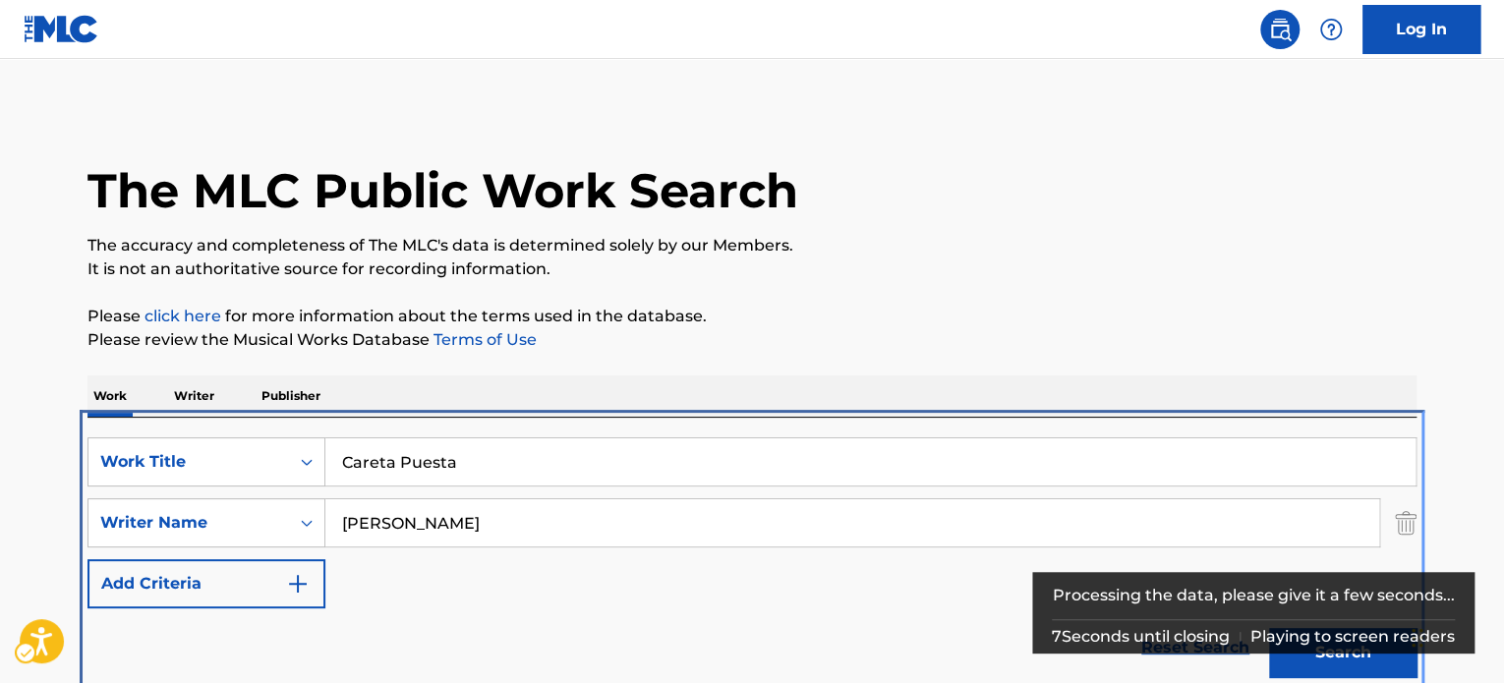
scroll to position [417, 0]
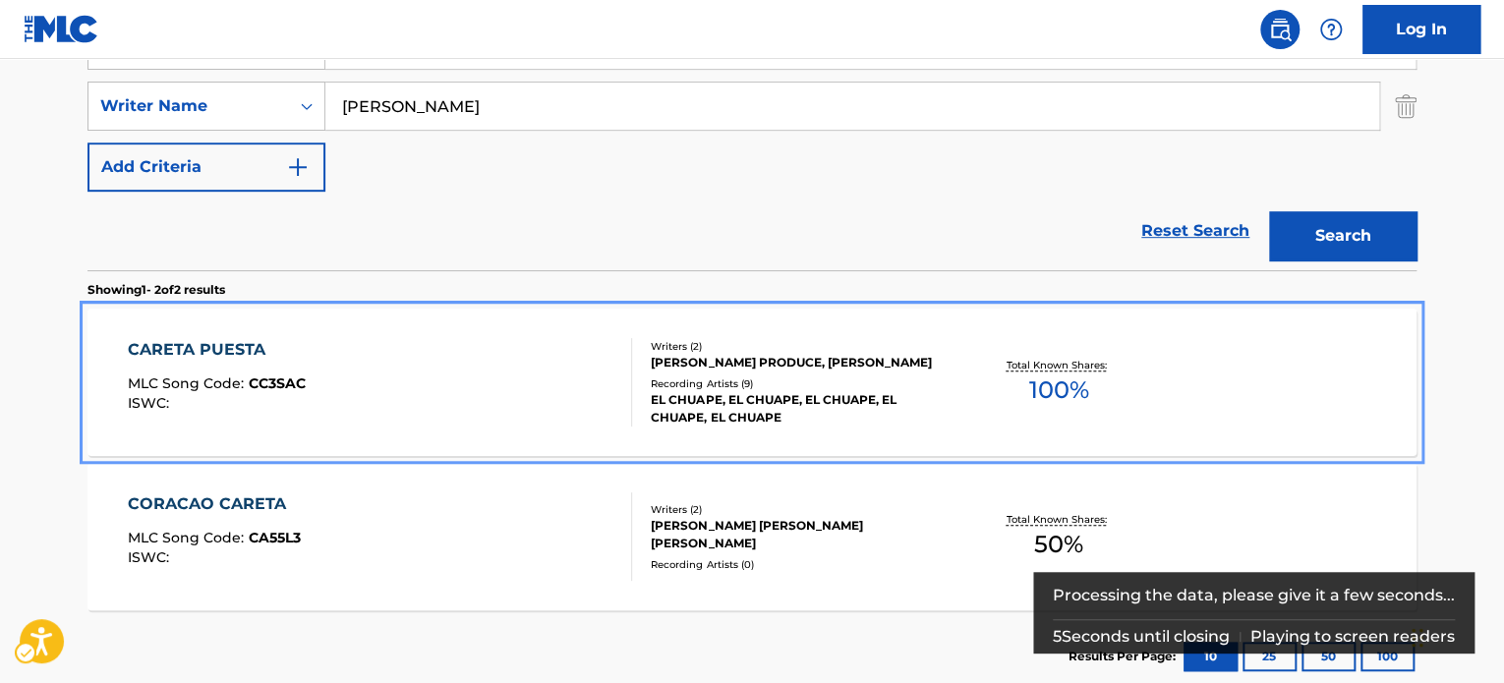
click at [421, 392] on div "CARETA PUESTA MLC Song Code : CC3SAC ISWC :" at bounding box center [380, 382] width 505 height 88
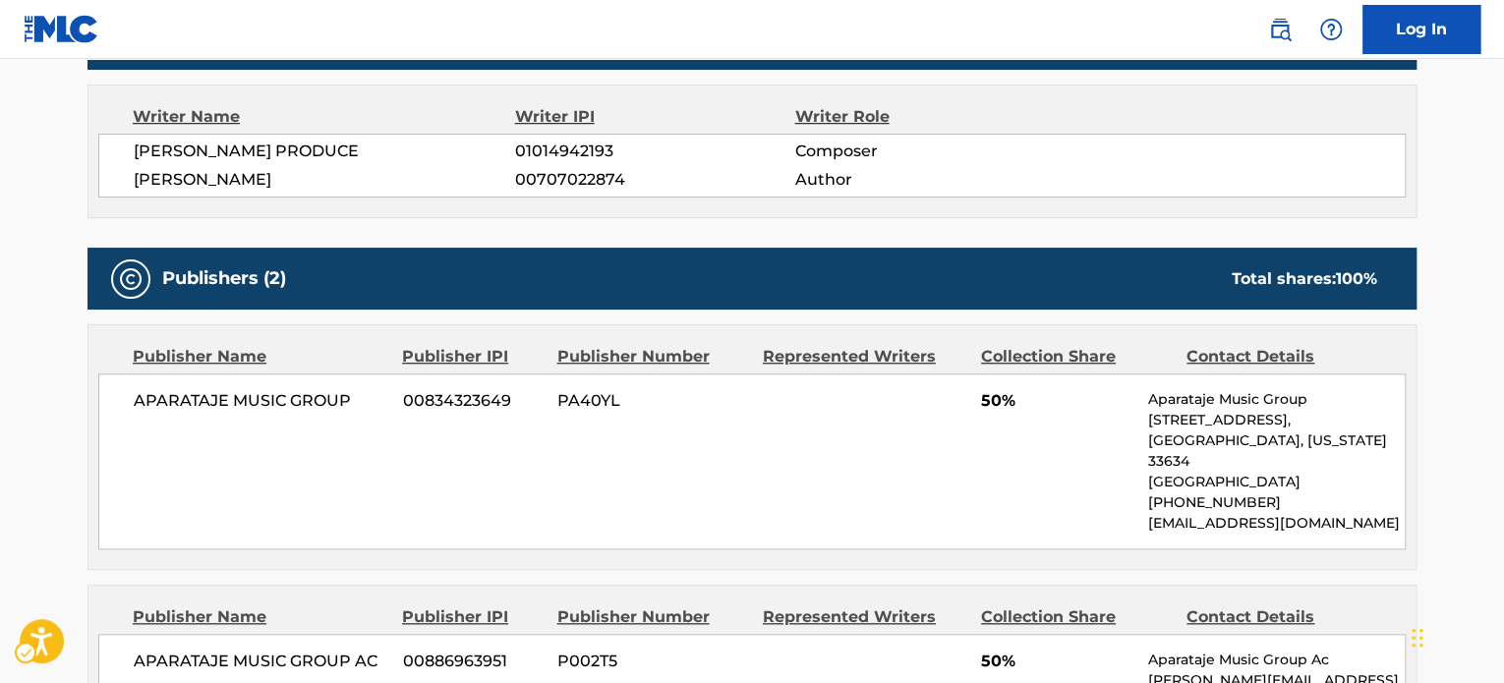
scroll to position [787, 0]
